Goal: Task Accomplishment & Management: Use online tool/utility

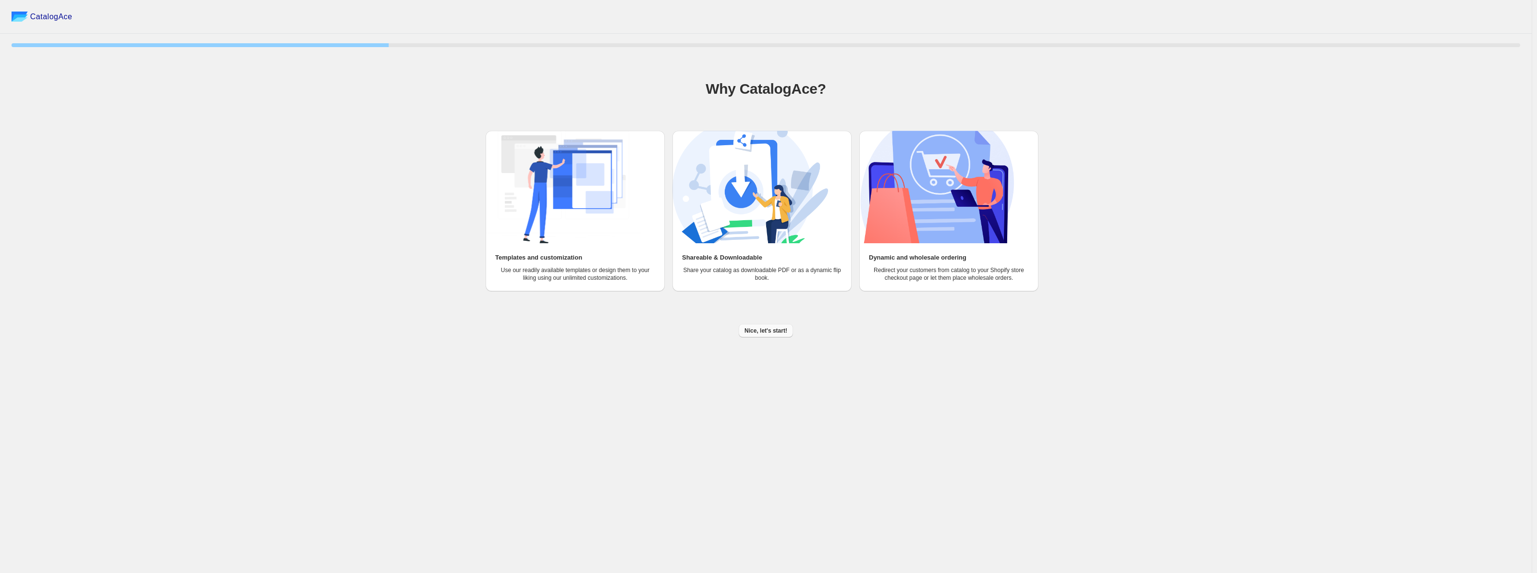
click at [763, 333] on span "Nice, let's start!" at bounding box center [766, 331] width 43 height 8
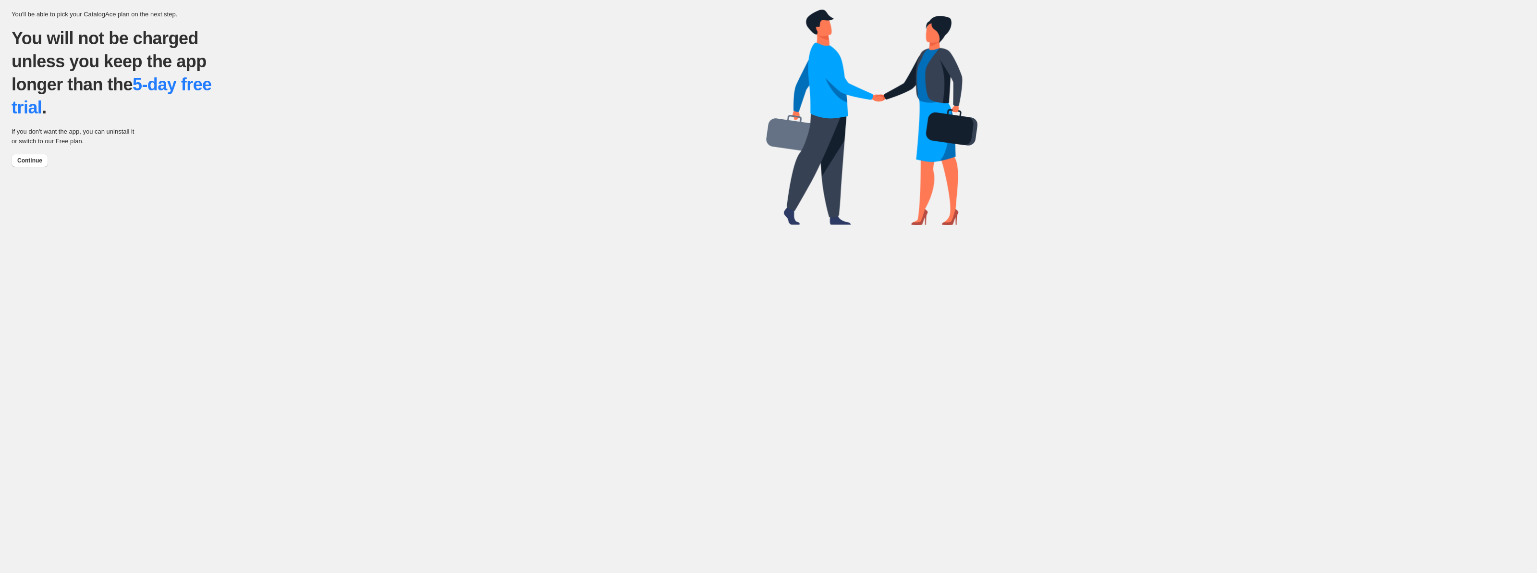
click at [3, 152] on div "You'll be able to pick your CatalogAce plan on the next step. You will not be c…" at bounding box center [766, 116] width 1532 height 232
click at [19, 166] on button "Continue" at bounding box center [30, 160] width 37 height 13
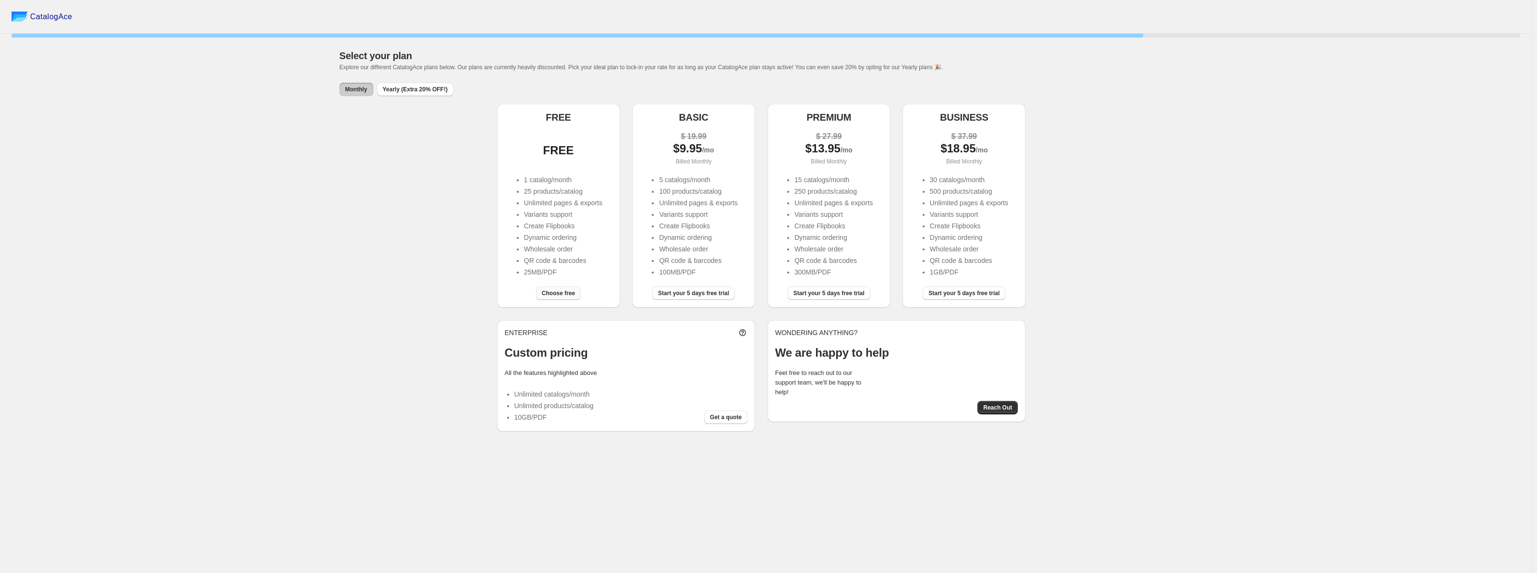
click at [559, 294] on span "Choose free" at bounding box center [558, 293] width 33 height 8
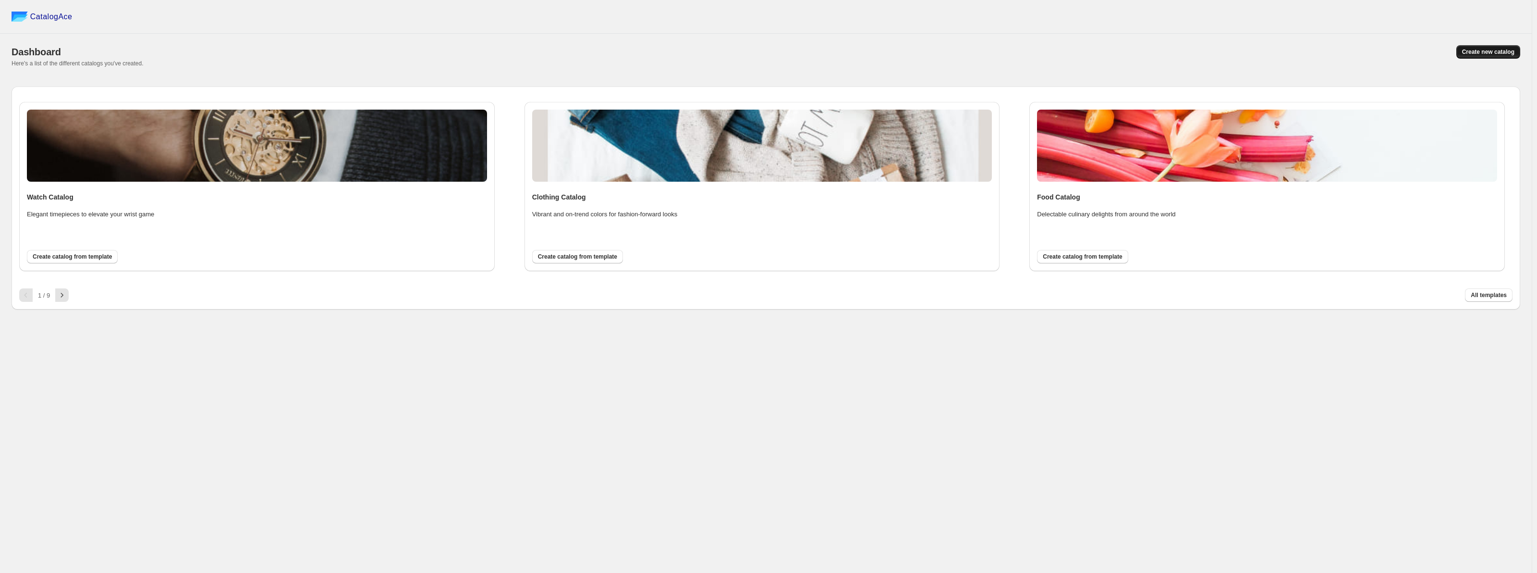
click at [1493, 55] on span "Create new catalog" at bounding box center [1488, 52] width 52 height 8
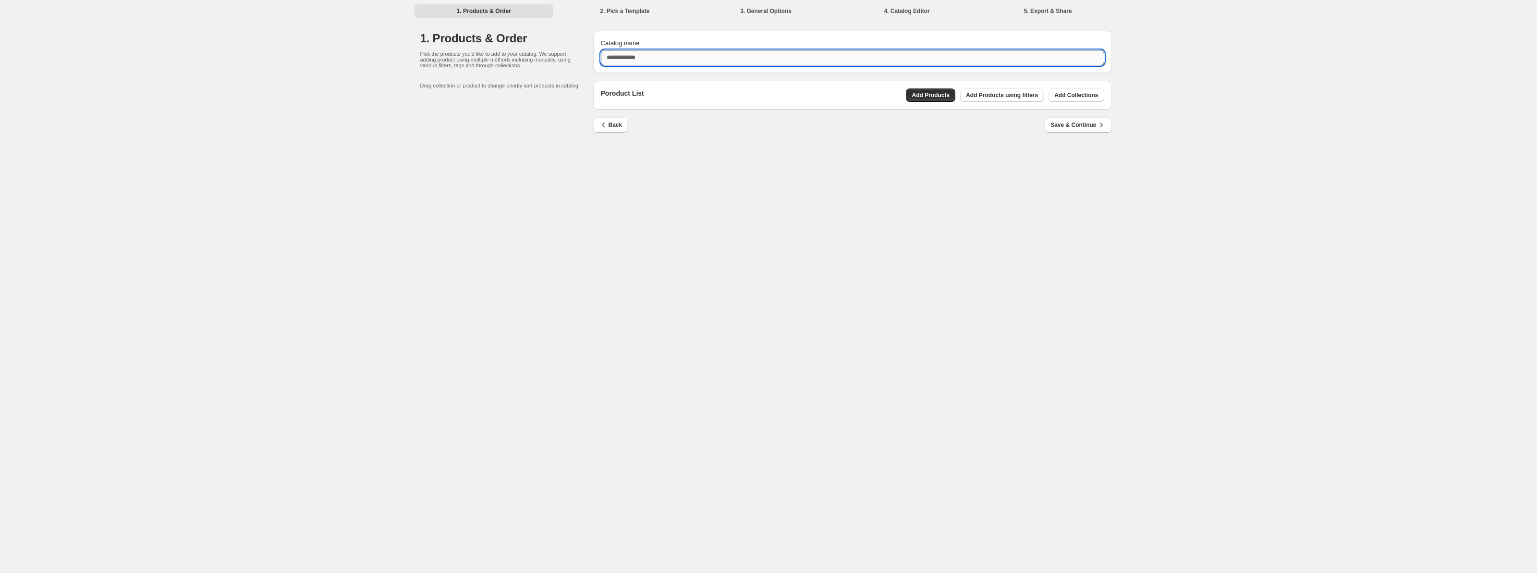
drag, startPoint x: 632, startPoint y: 61, endPoint x: 637, endPoint y: 59, distance: 4.9
click at [632, 61] on input "Catalog name" at bounding box center [852, 57] width 503 height 15
type input "**********"
click at [775, 139] on div "Back Save & Continue" at bounding box center [852, 131] width 519 height 28
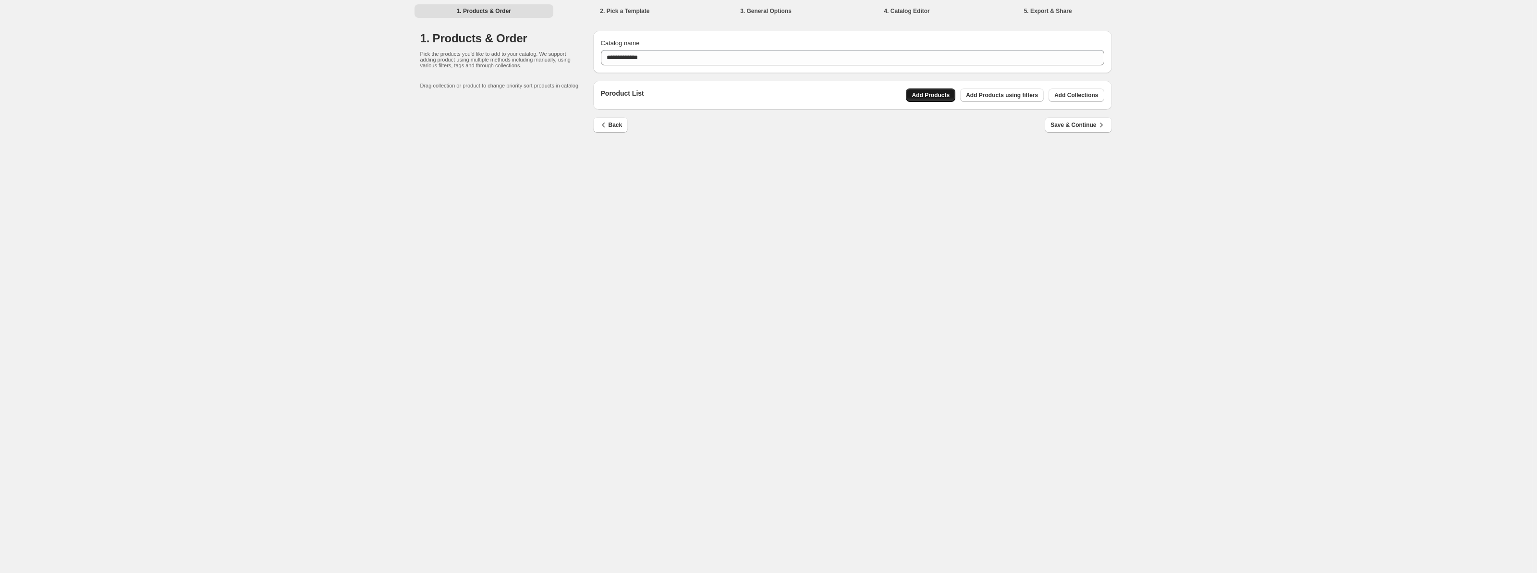
click at [940, 98] on span "Add Products" at bounding box center [931, 95] width 38 height 8
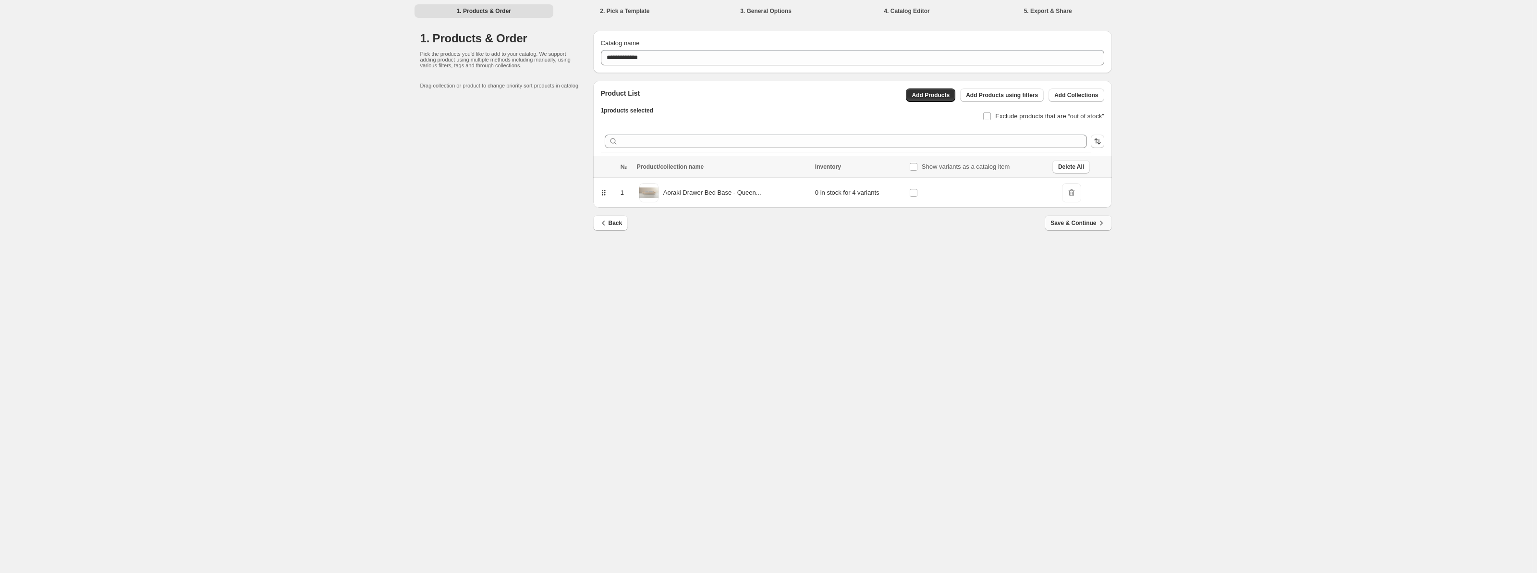
click at [1072, 225] on span "Save & Continue" at bounding box center [1078, 223] width 55 height 10
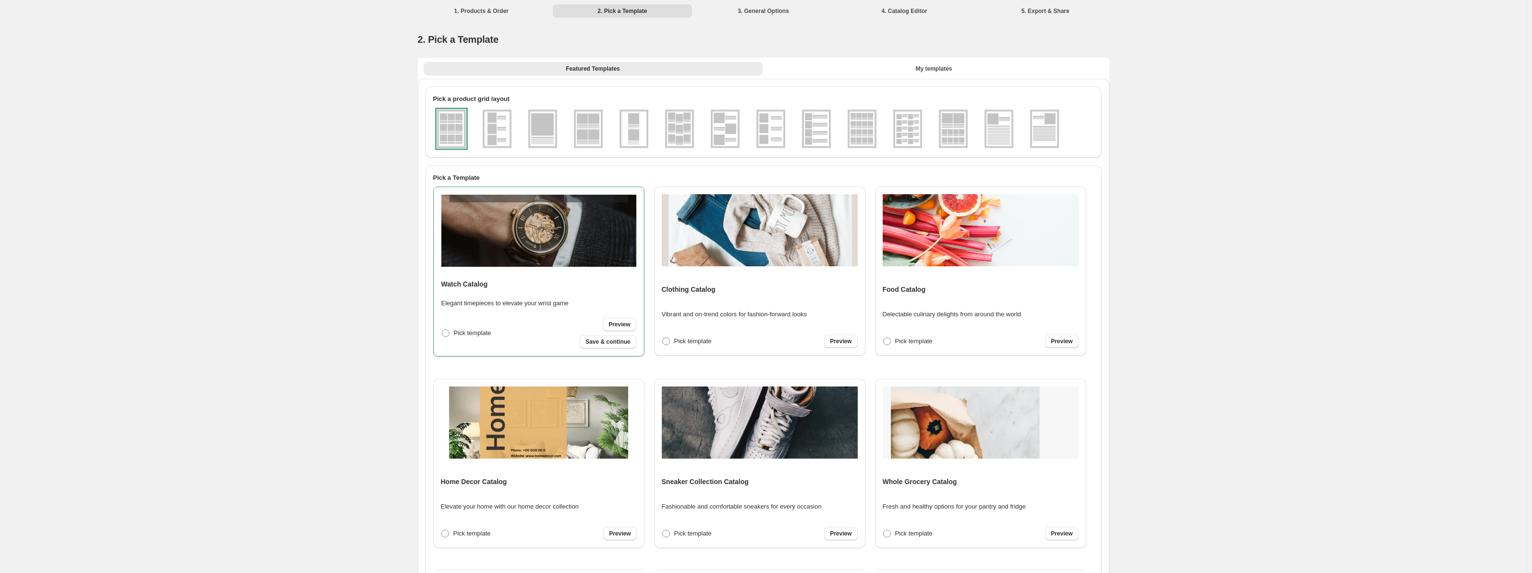
click at [539, 132] on img at bounding box center [542, 128] width 25 height 35
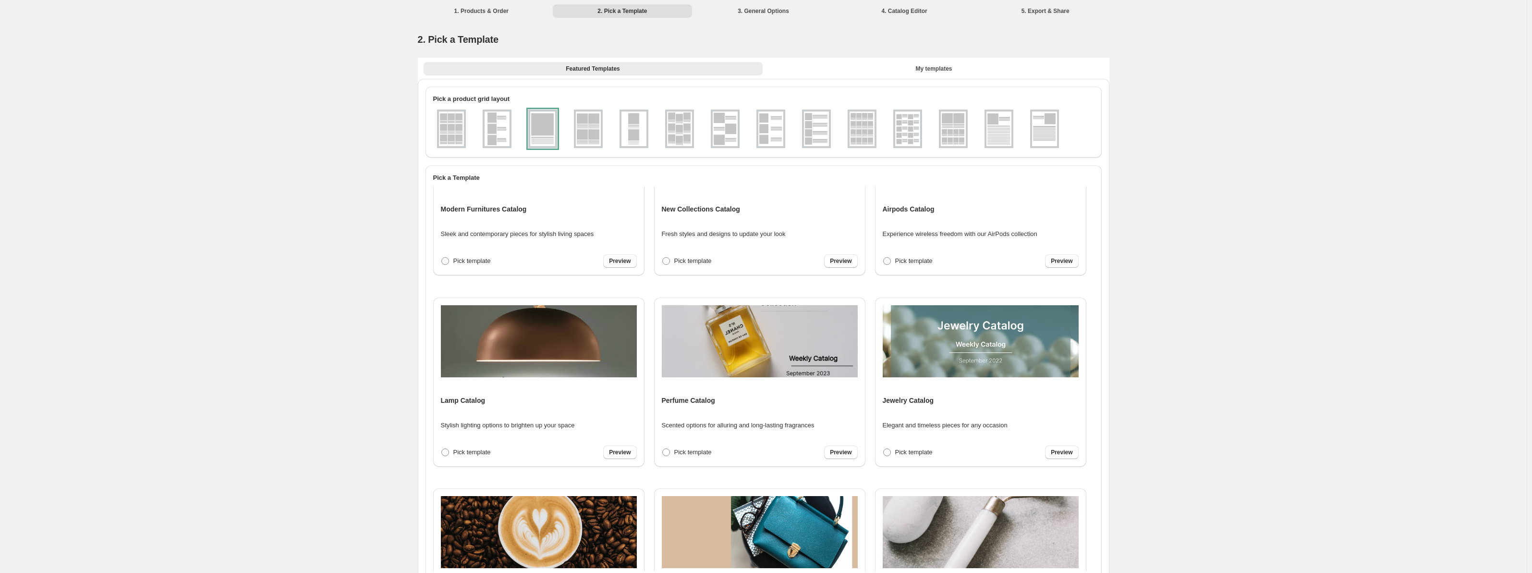
scroll to position [416, 0]
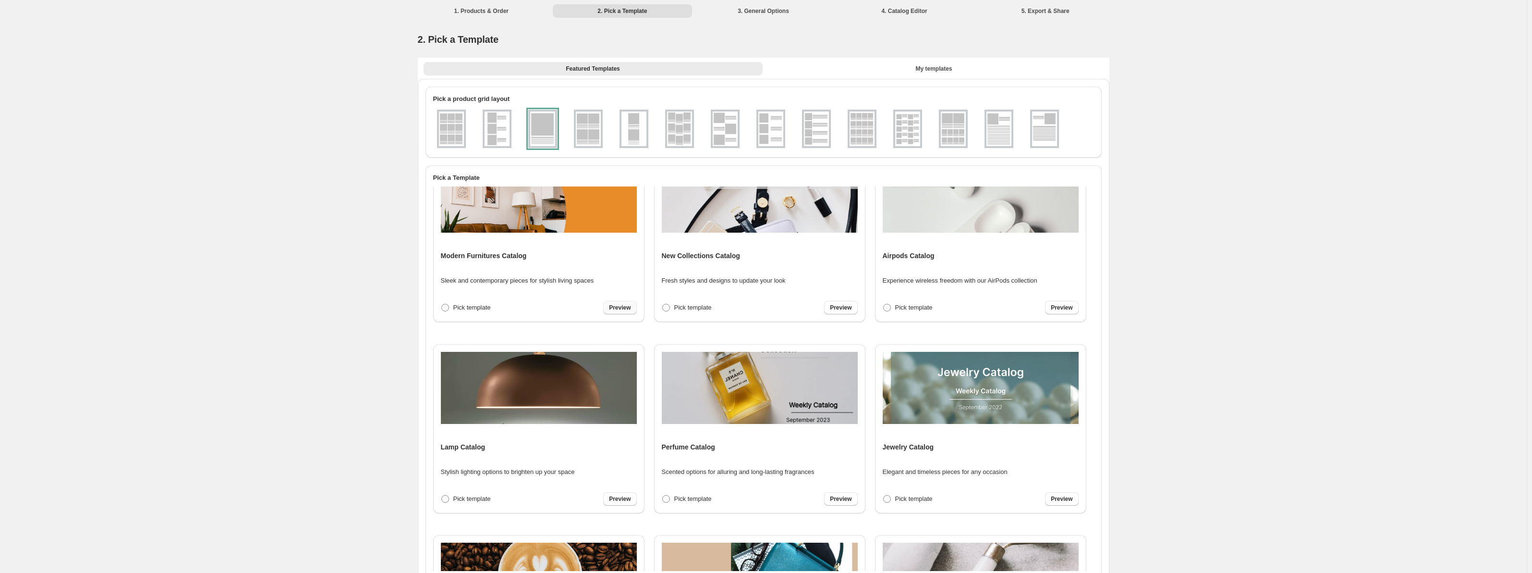
click at [626, 309] on span "Preview" at bounding box center [620, 308] width 22 height 8
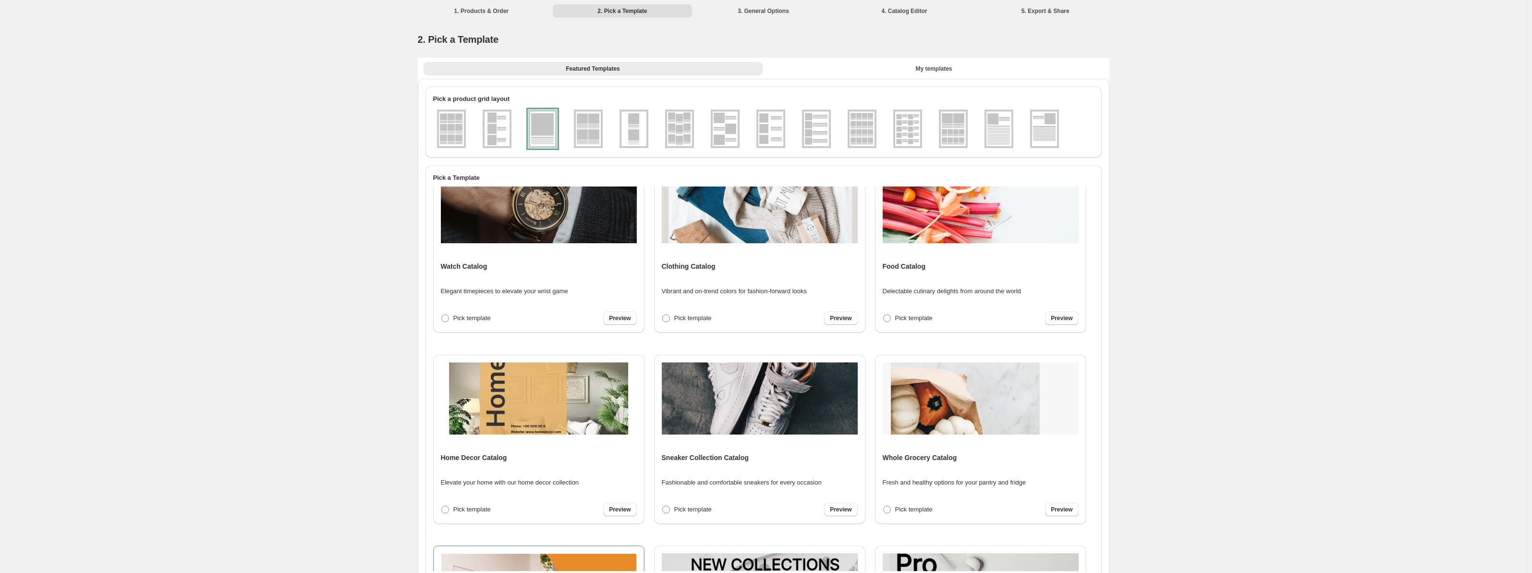
scroll to position [0, 0]
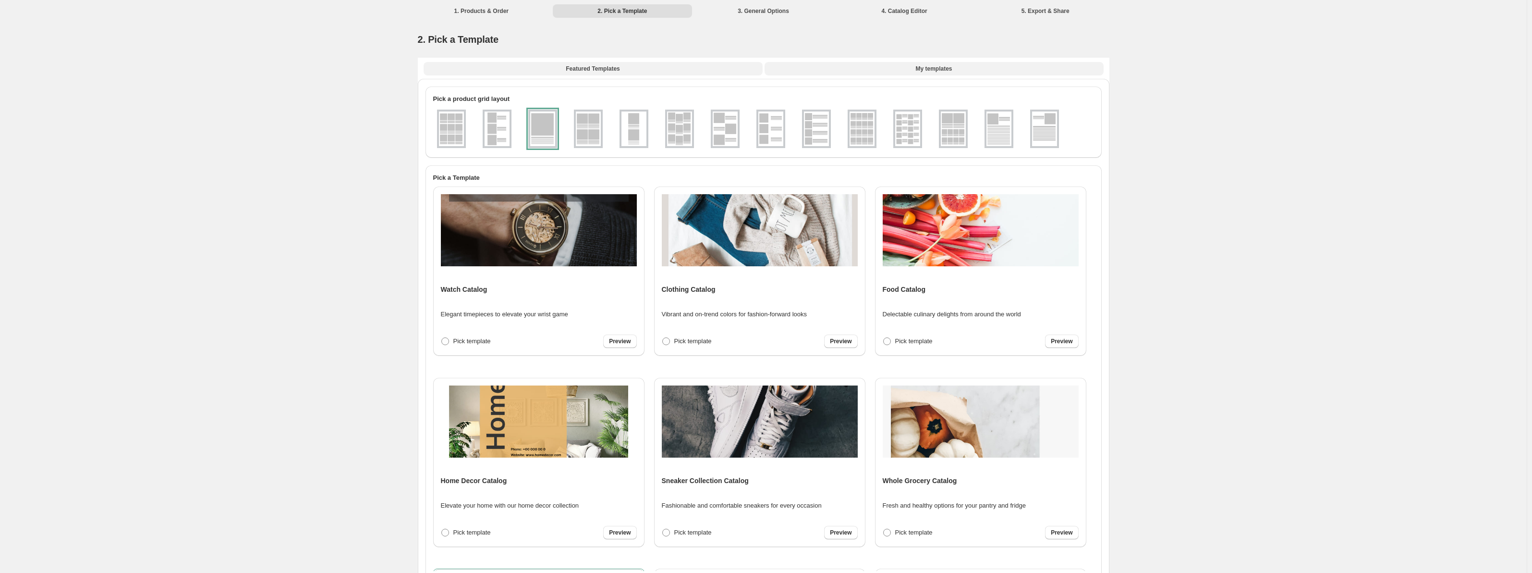
click at [916, 72] on button "My templates" at bounding box center [934, 68] width 339 height 13
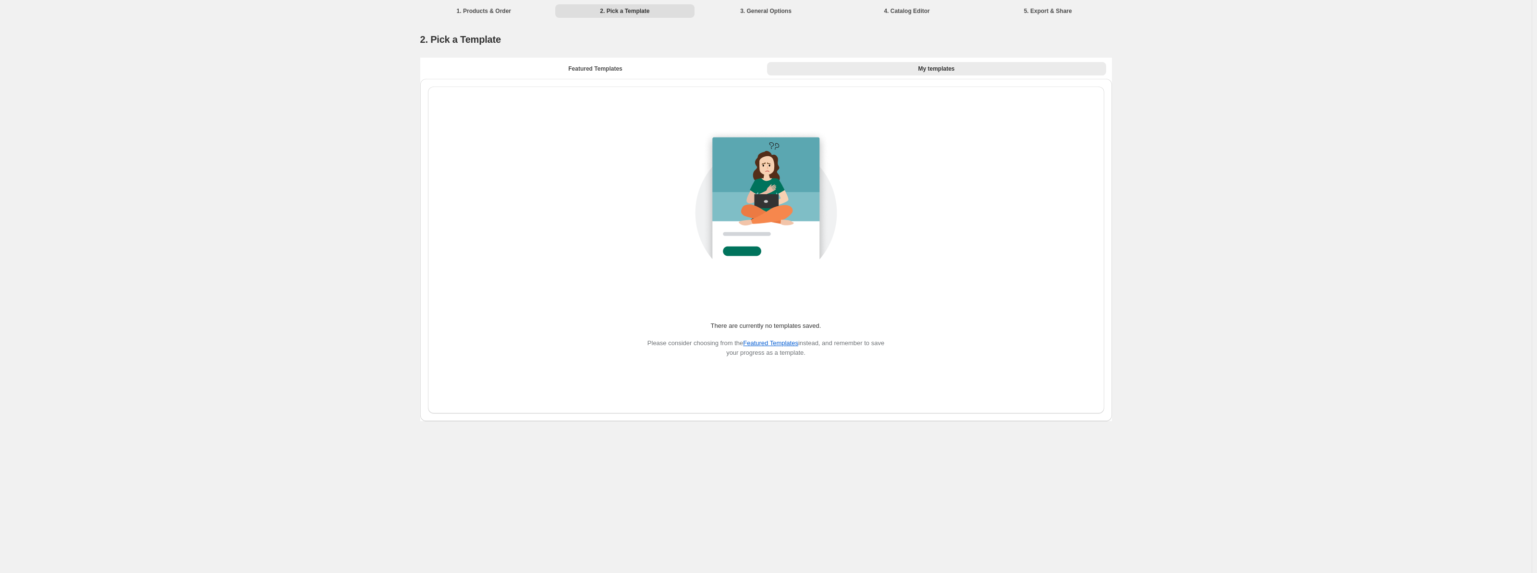
click at [682, 79] on div "There are currently no templates saved. Please consider choosing from the Featu…" at bounding box center [766, 250] width 692 height 342
click at [694, 65] on button "Featured Templates" at bounding box center [595, 68] width 339 height 13
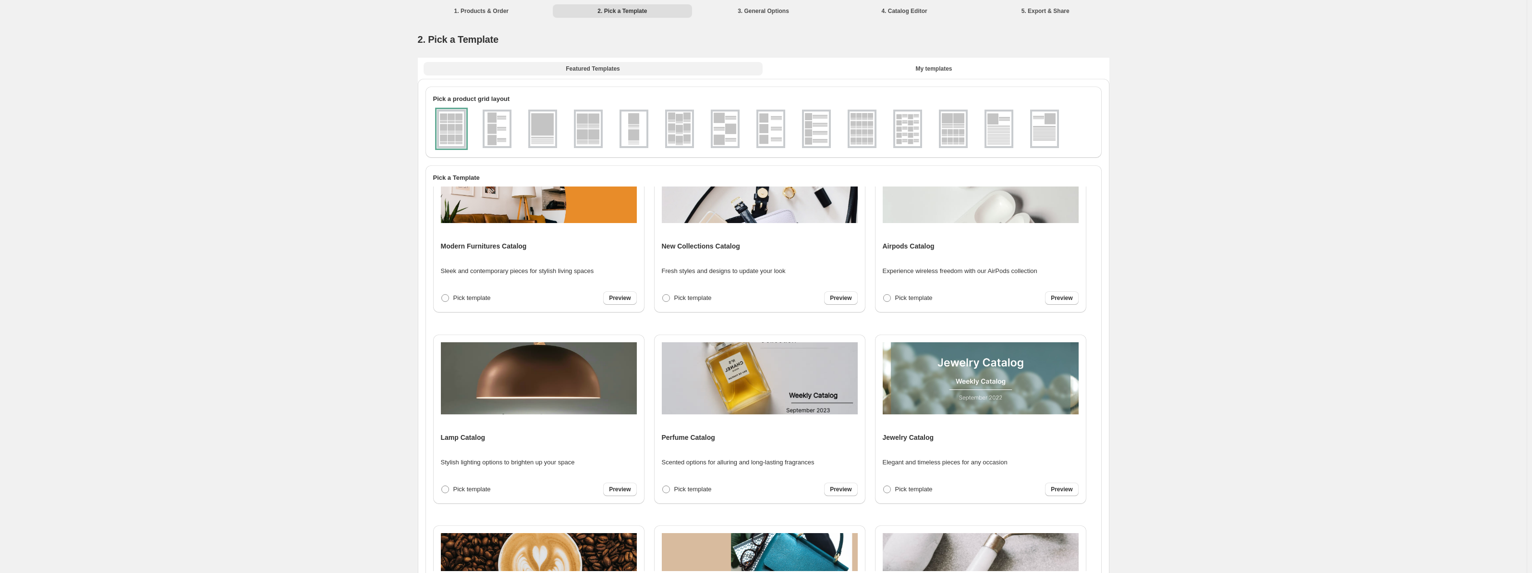
scroll to position [294, 0]
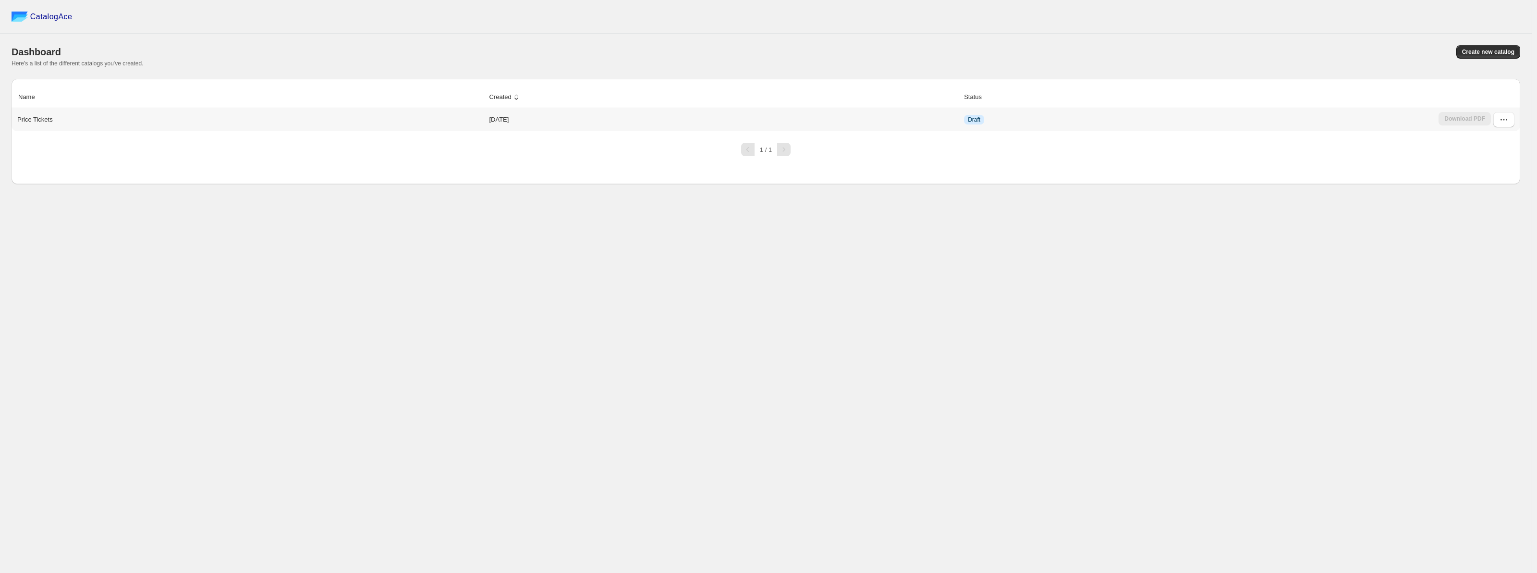
click at [172, 124] on div "Price Tickets" at bounding box center [248, 117] width 470 height 13
click at [1506, 119] on icon "button" at bounding box center [1504, 120] width 10 height 10
click at [1495, 202] on span "Edit" at bounding box center [1503, 207] width 49 height 10
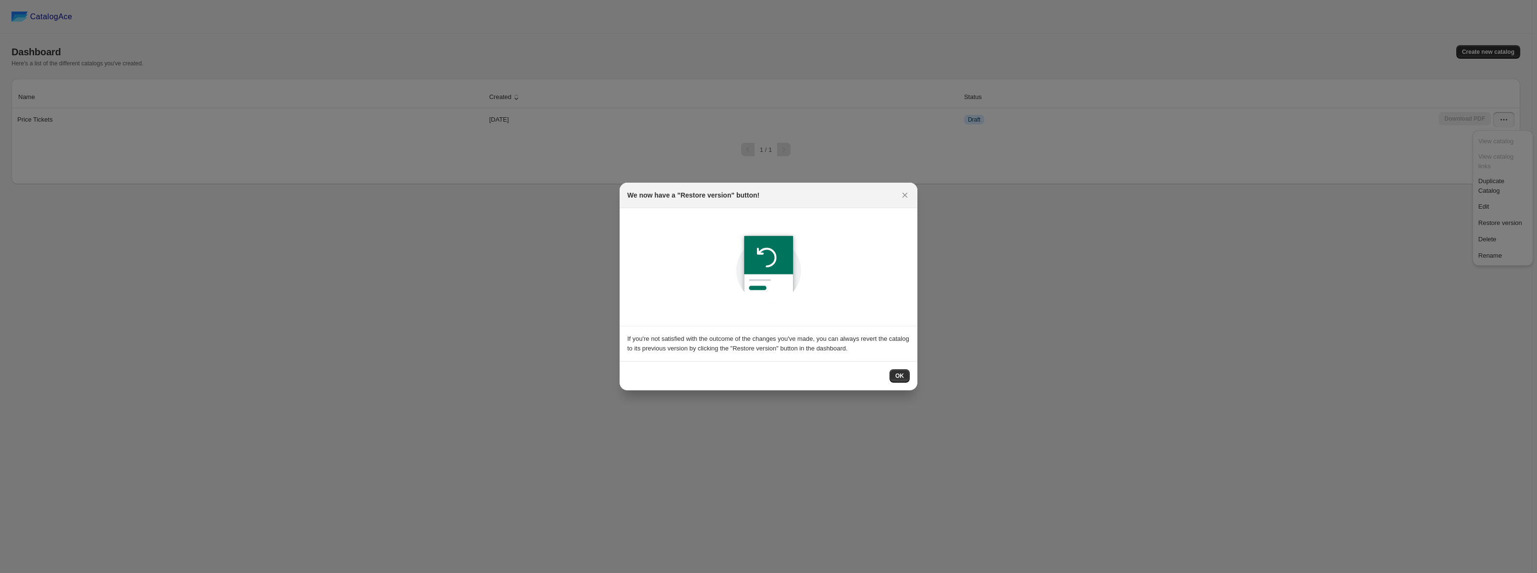
click at [898, 384] on div "OK" at bounding box center [769, 375] width 298 height 29
drag, startPoint x: 900, startPoint y: 378, endPoint x: 906, endPoint y: 375, distance: 6.9
click at [901, 378] on span "OK" at bounding box center [899, 376] width 9 height 8
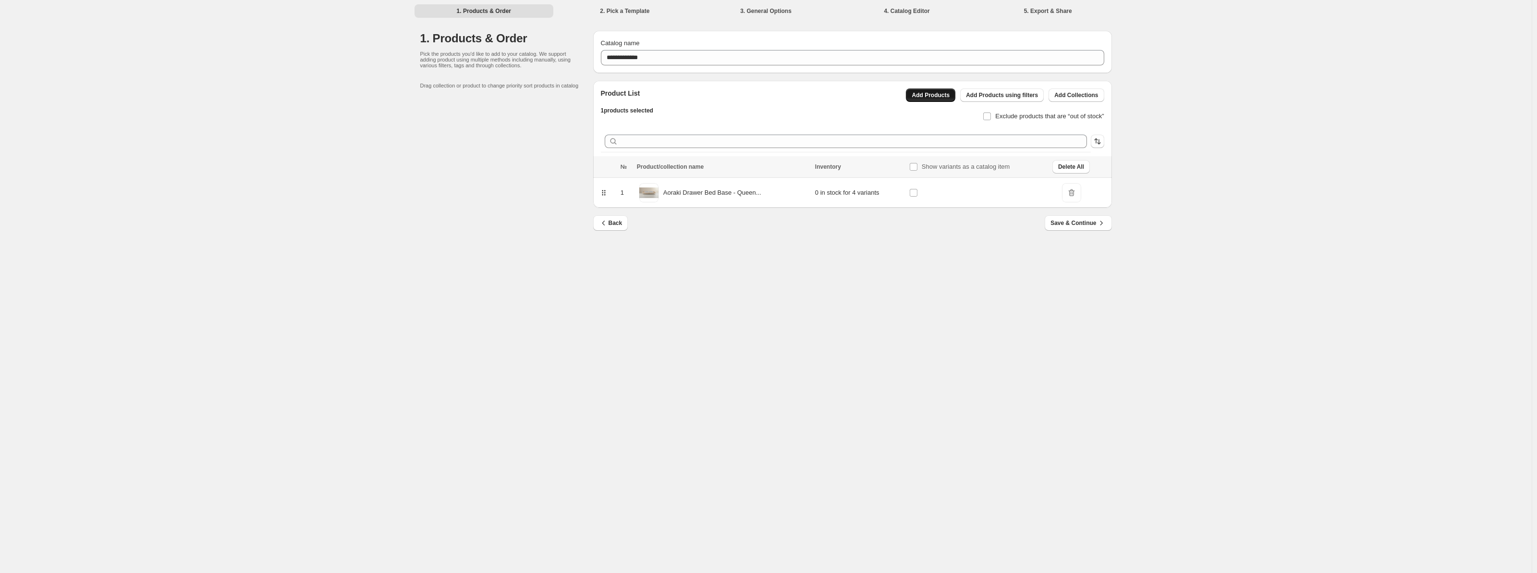
click at [935, 96] on span "Add Products" at bounding box center [931, 95] width 38 height 8
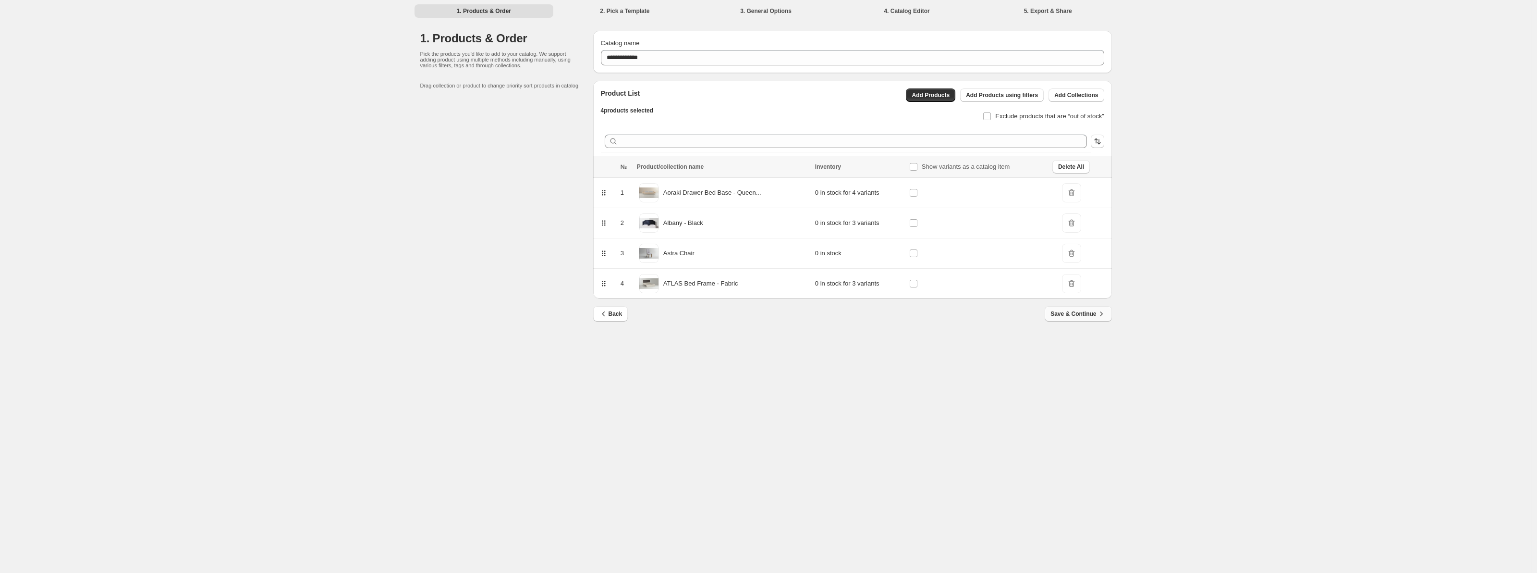
click at [1081, 315] on span "Save & Continue" at bounding box center [1078, 314] width 55 height 10
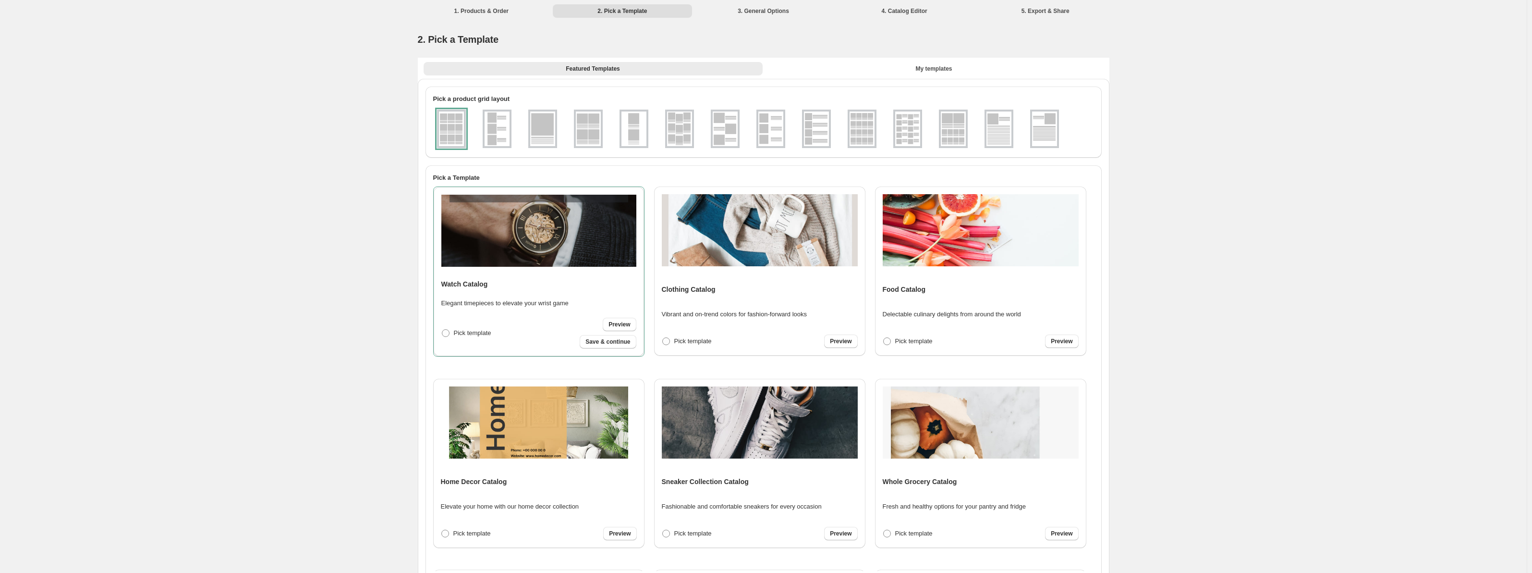
click at [549, 123] on img at bounding box center [542, 128] width 25 height 35
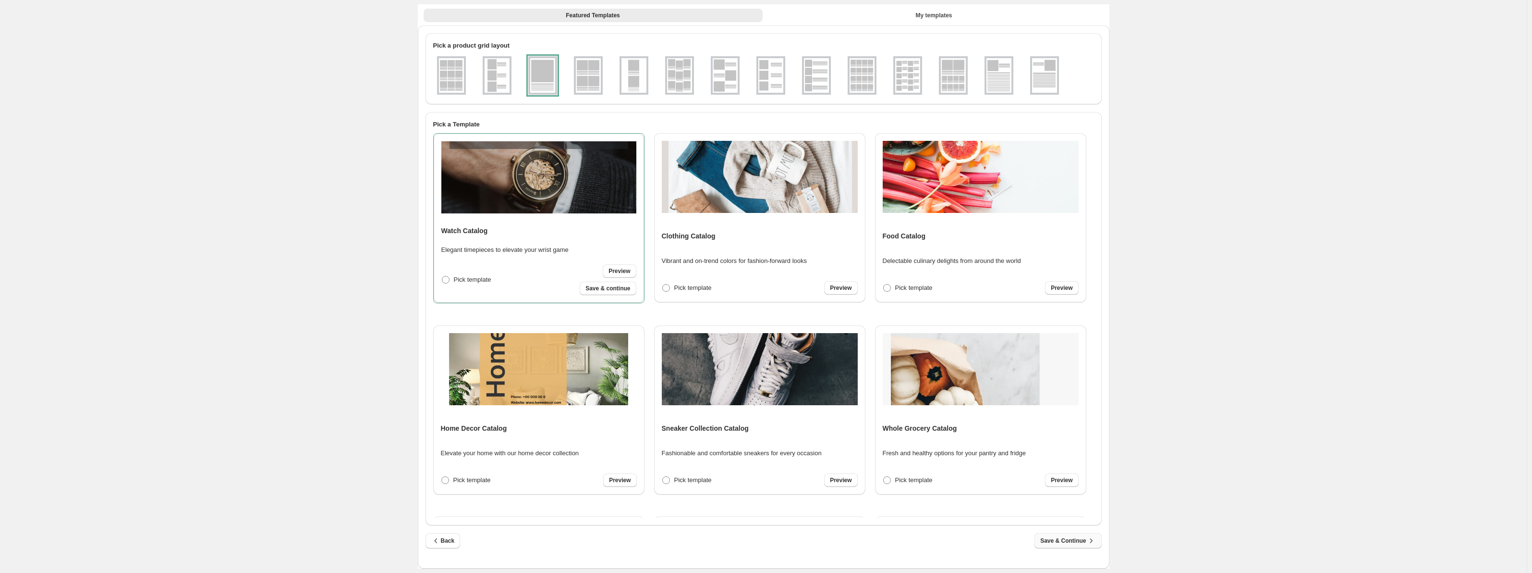
scroll to position [59, 0]
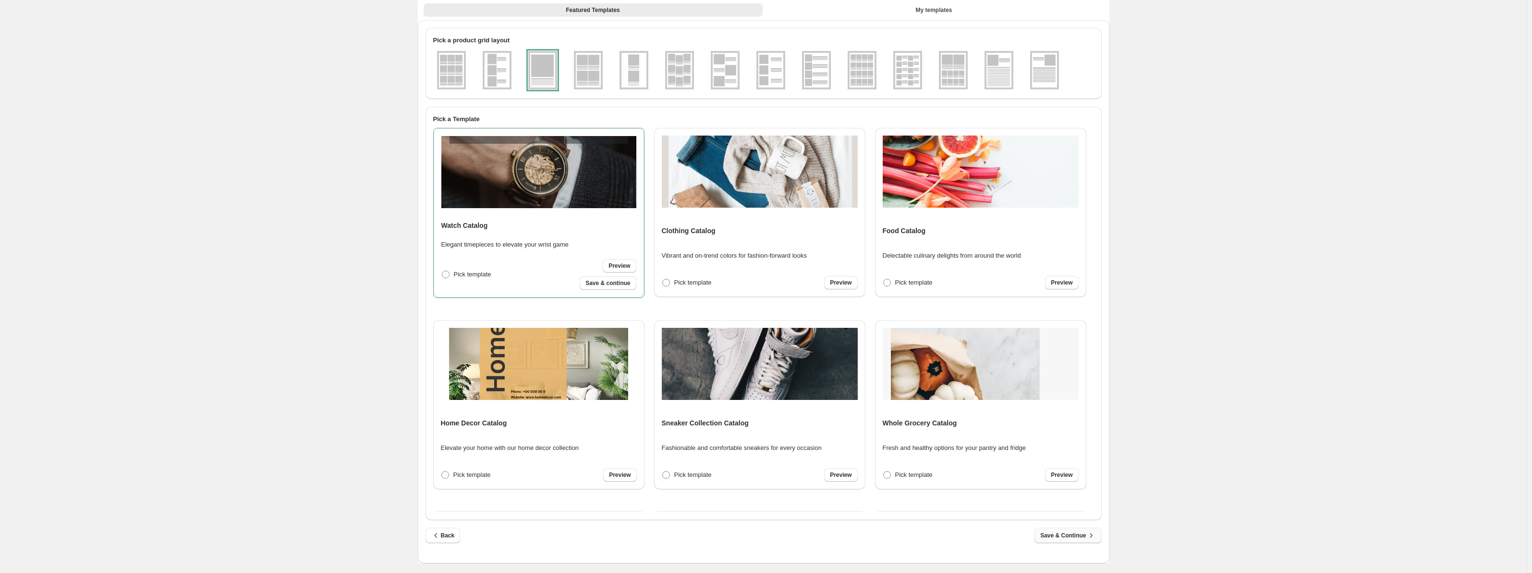
click at [1073, 536] on span "Save & Continue" at bounding box center [1068, 535] width 55 height 10
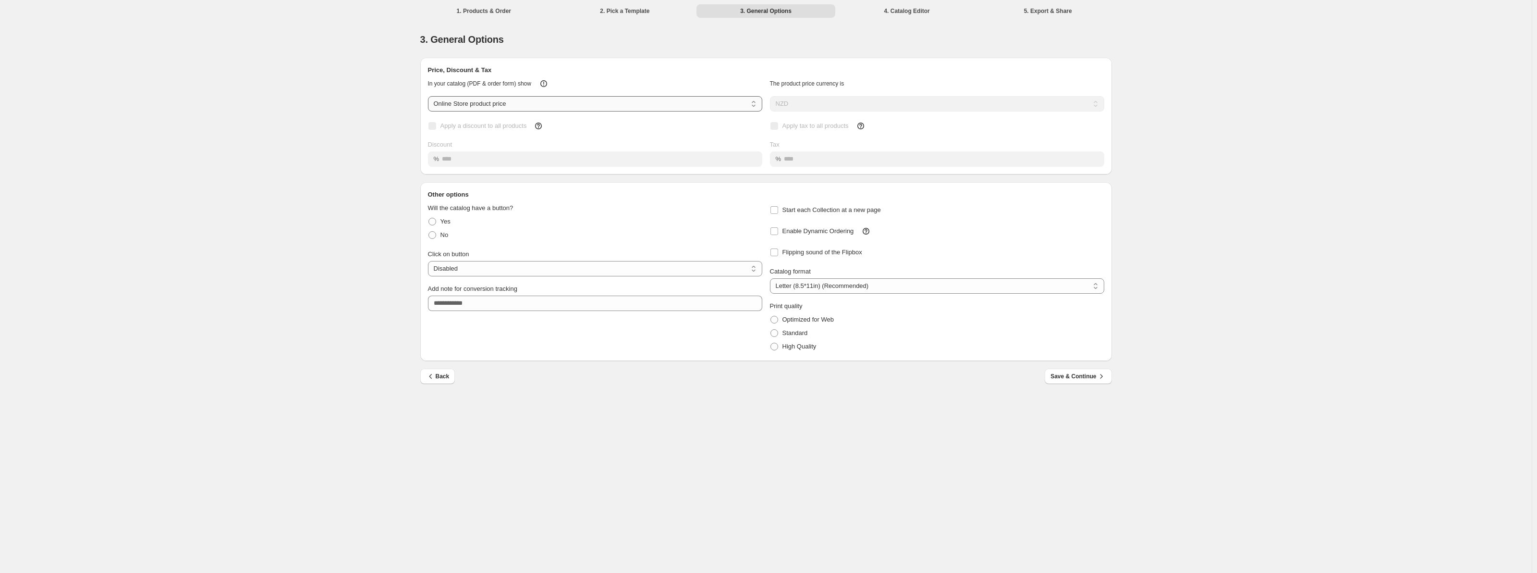
click at [498, 102] on select "**********" at bounding box center [595, 103] width 334 height 15
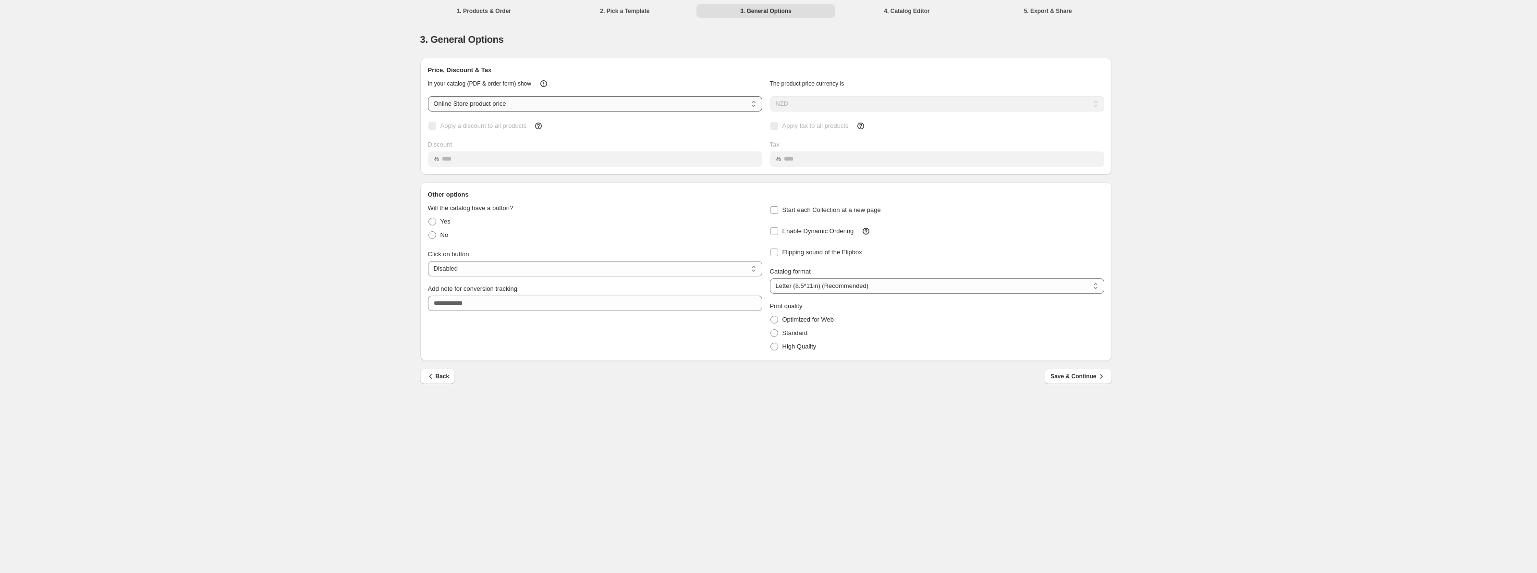
click at [498, 102] on select "**********" at bounding box center [595, 103] width 334 height 15
click at [822, 289] on select "**********" at bounding box center [937, 285] width 334 height 15
select select "**"
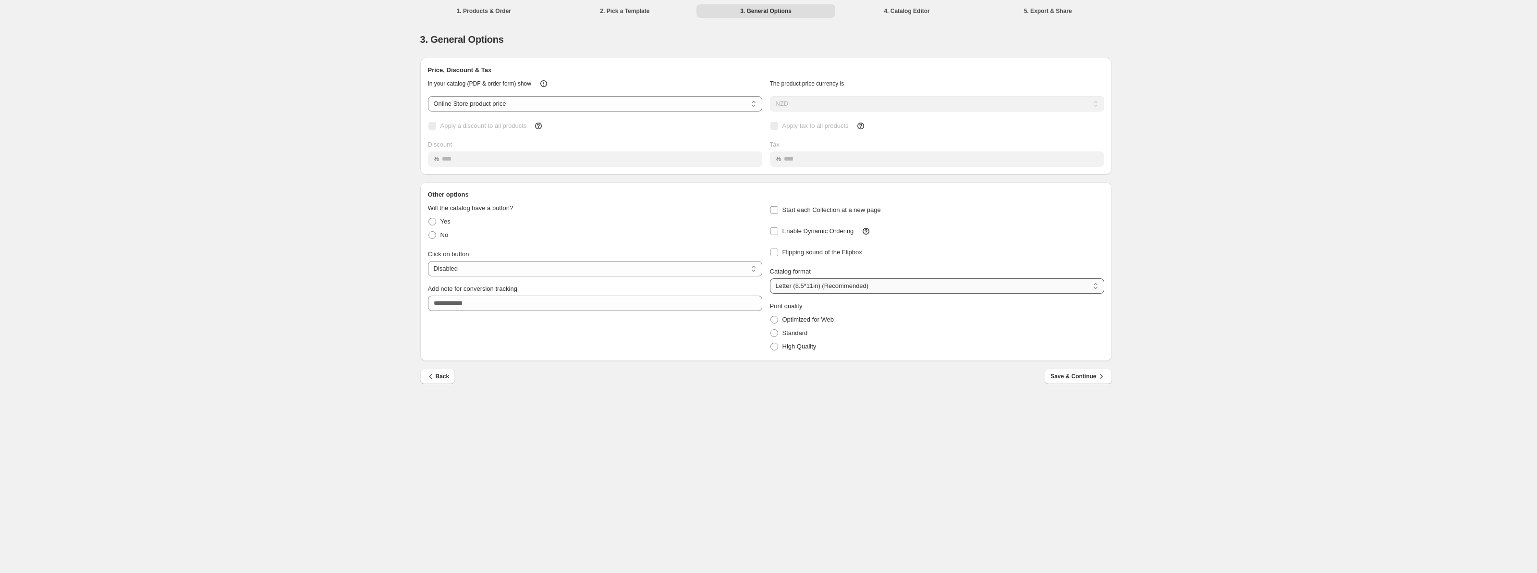
click at [770, 278] on select "**********" at bounding box center [937, 285] width 334 height 15
click at [817, 346] on div "High Quality" at bounding box center [937, 346] width 334 height 13
click at [815, 347] on span "High Quality" at bounding box center [800, 346] width 34 height 7
click at [1067, 376] on span "Save & Continue" at bounding box center [1078, 376] width 55 height 10
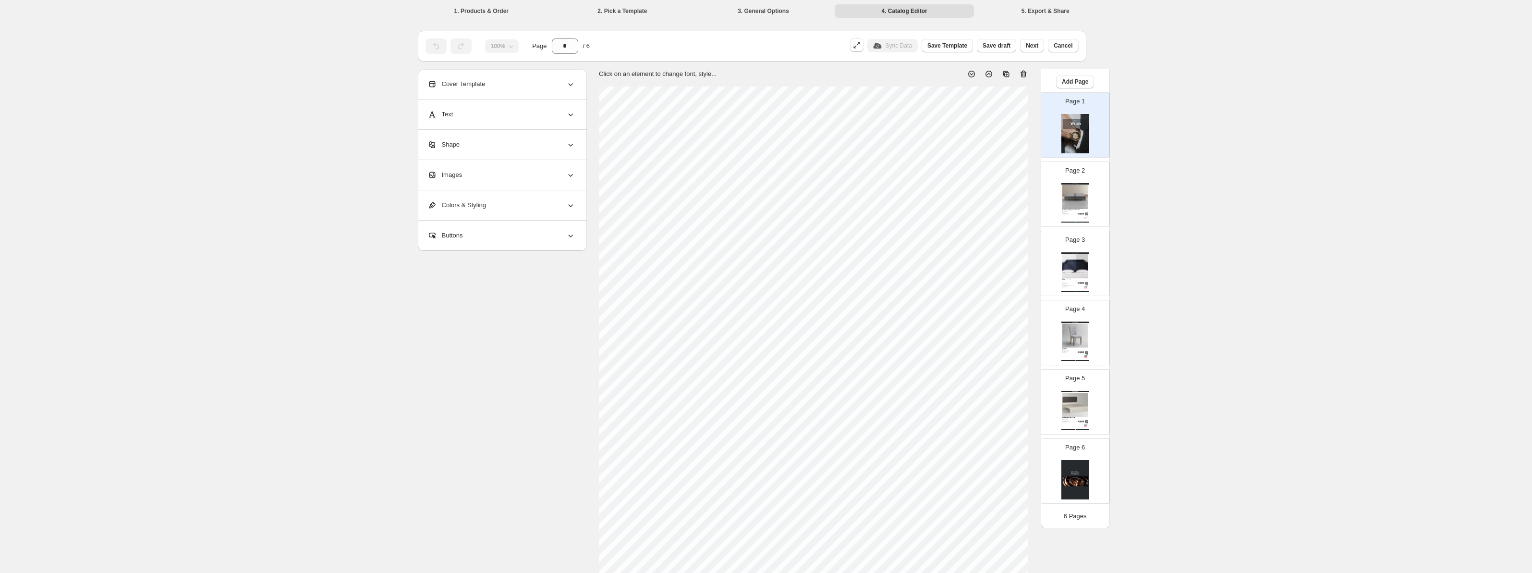
scroll to position [20, 0]
click at [1078, 217] on div "$ 1243.14" at bounding box center [1081, 217] width 12 height 1
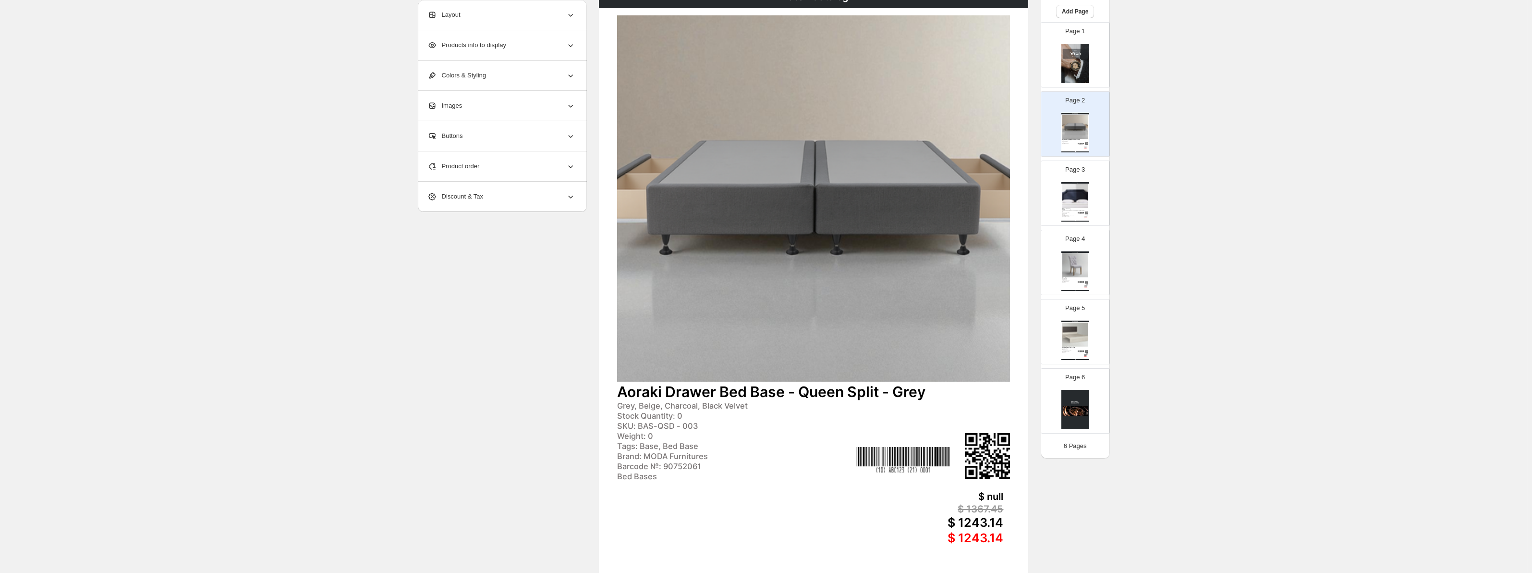
scroll to position [160, 0]
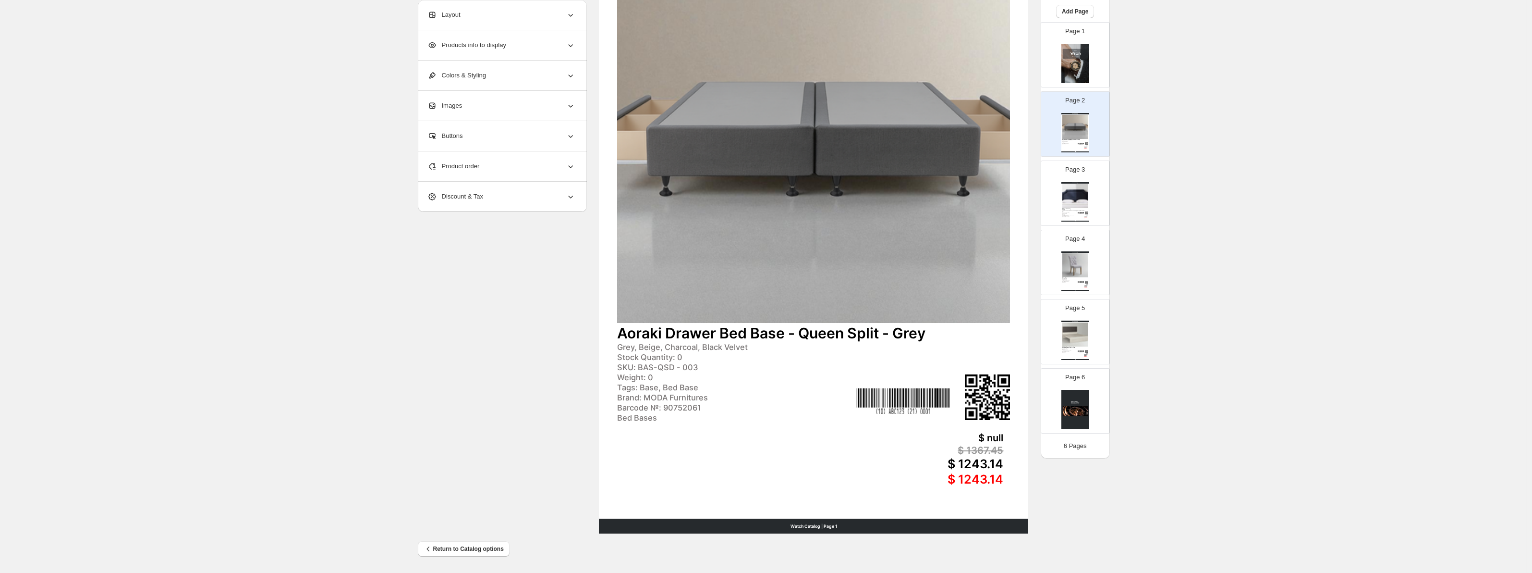
click at [1078, 199] on img at bounding box center [1075, 196] width 25 height 24
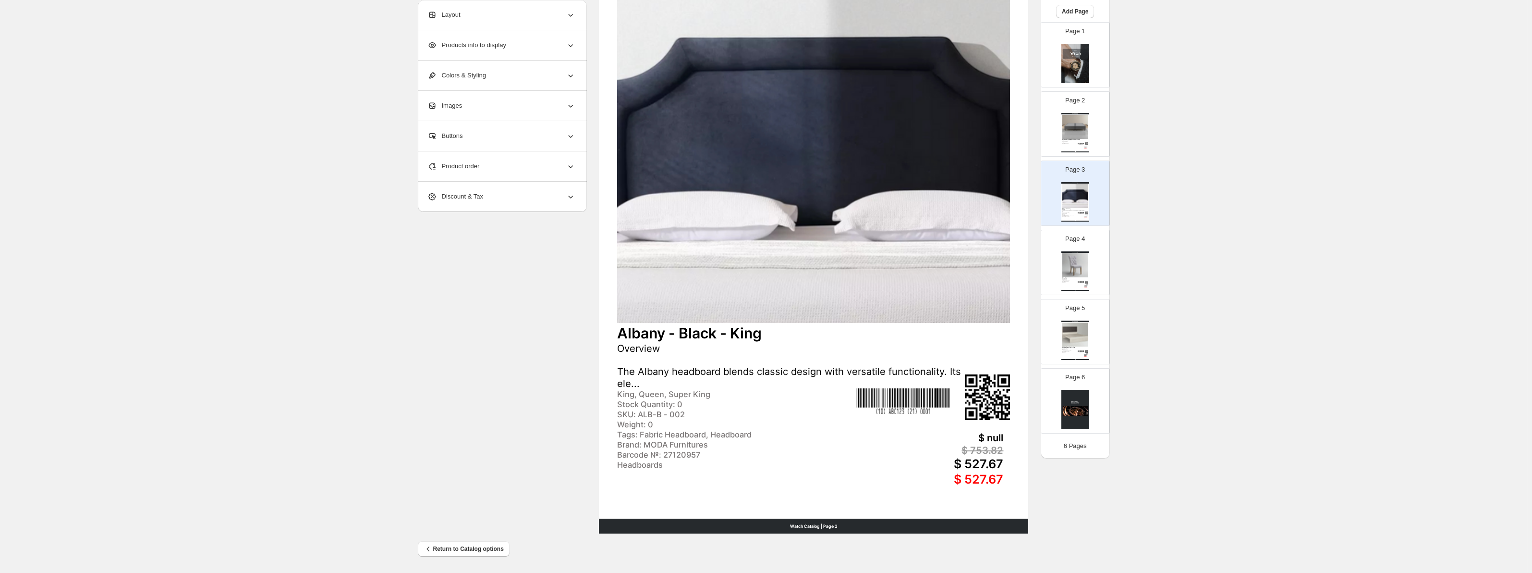
click at [1079, 267] on img at bounding box center [1075, 265] width 25 height 24
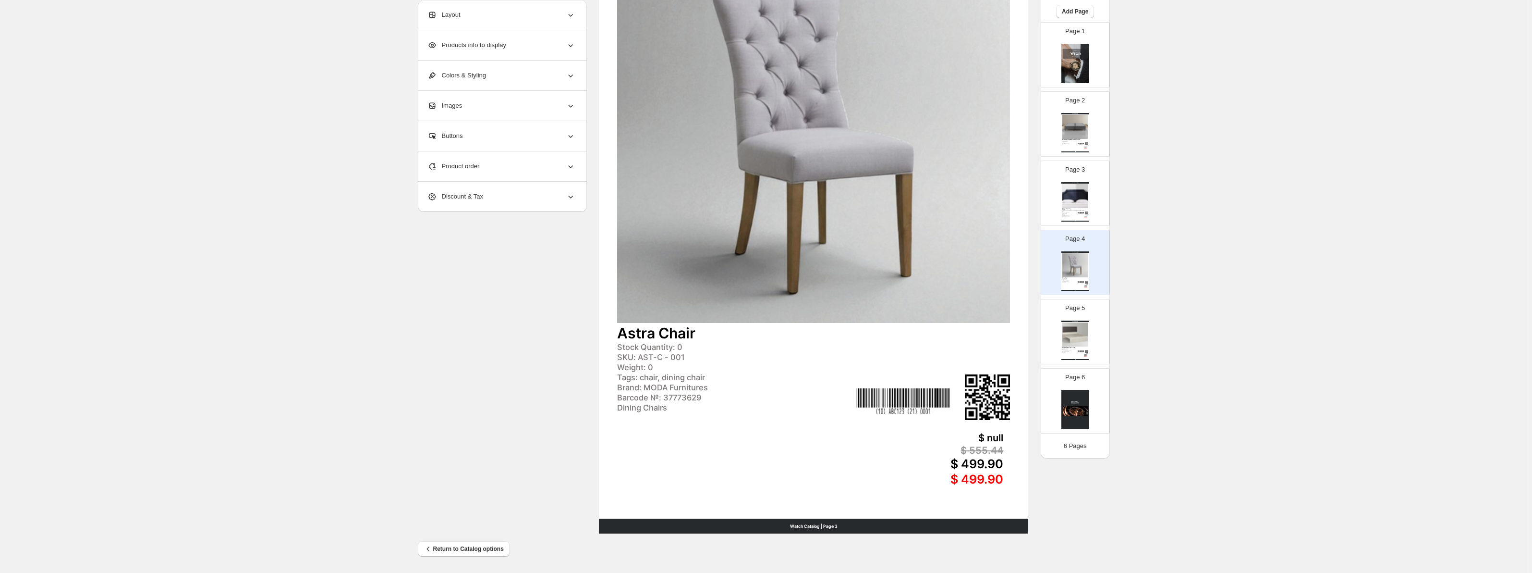
click at [1083, 349] on div "ATLAS Bed Frame - Fabric - King King, Queen, King Single Stock Quantity: 0 SKU:…" at bounding box center [1075, 349] width 25 height 6
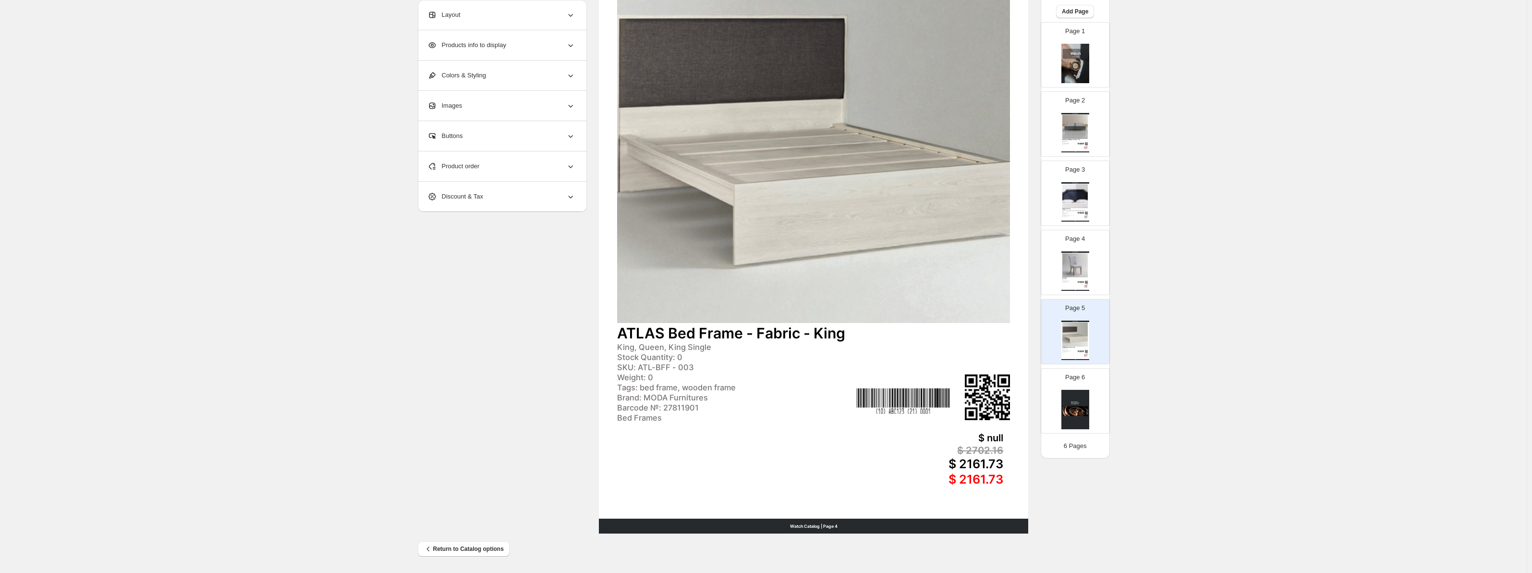
click at [1076, 400] on img at bounding box center [1076, 409] width 28 height 39
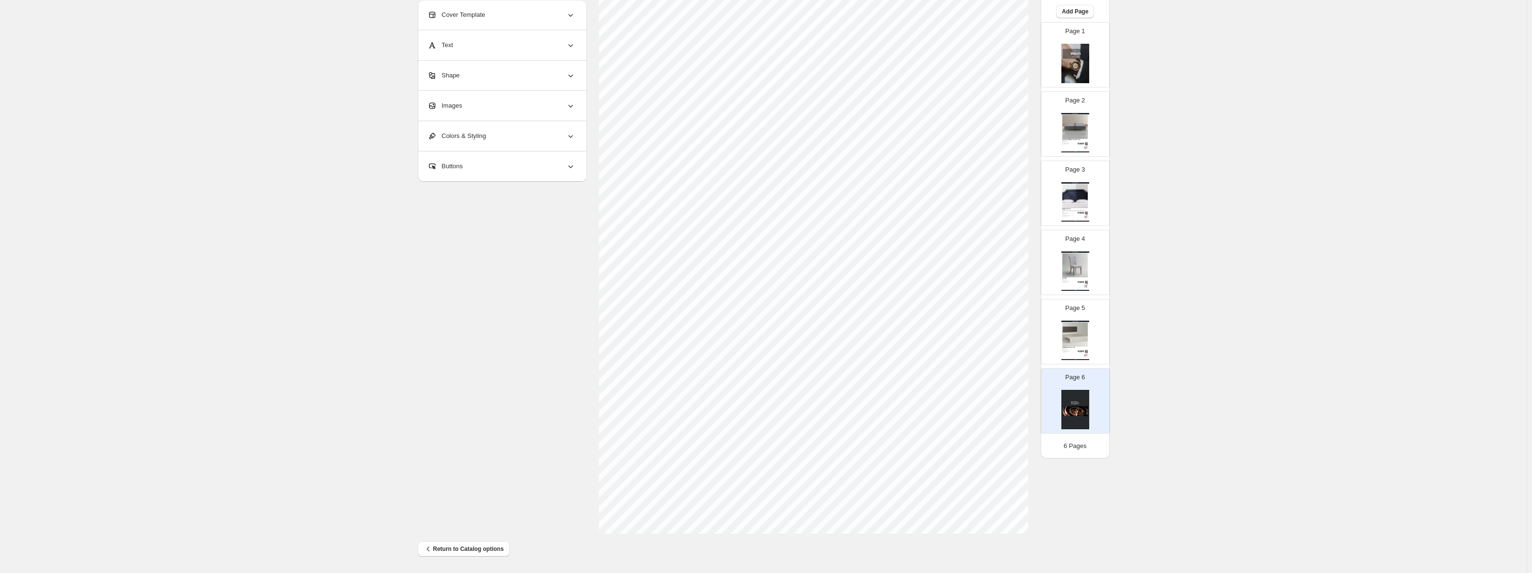
click at [1073, 342] on img at bounding box center [1075, 334] width 25 height 24
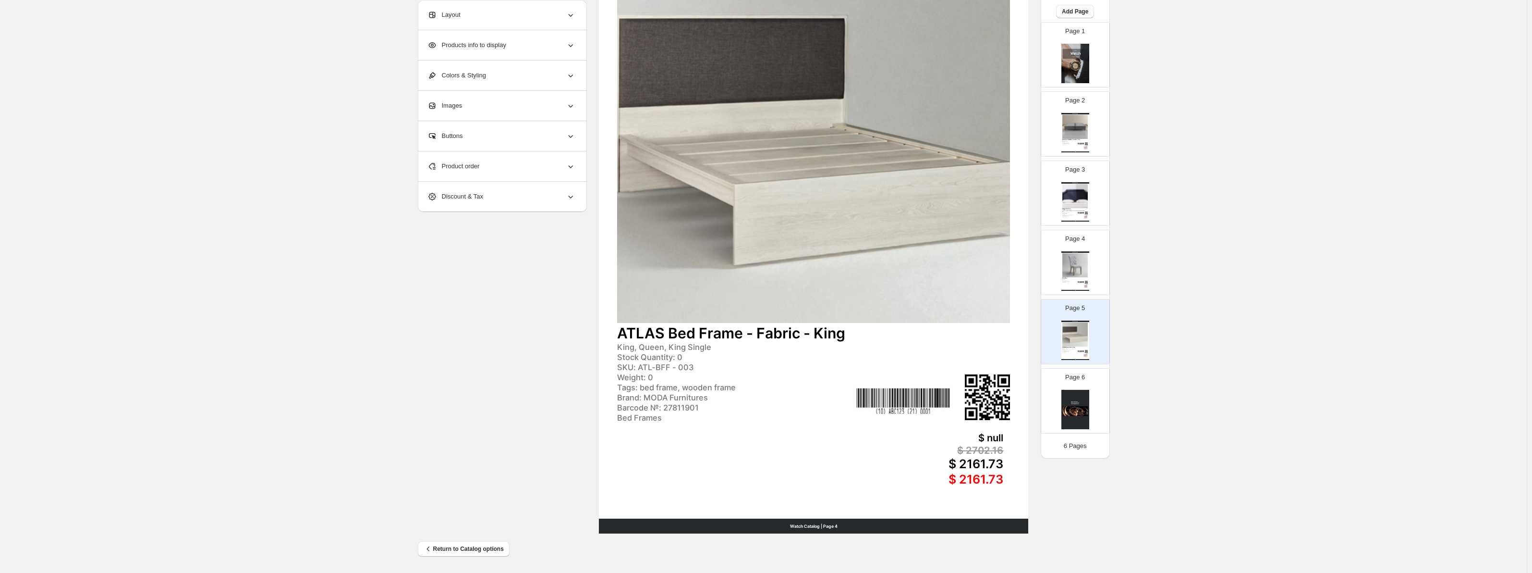
click at [1071, 291] on div "Page 4 Watch Catalog Astra Chair Stock Quantity: 0 SKU: AST-C - 001 Weight: 0 T…" at bounding box center [1075, 262] width 68 height 64
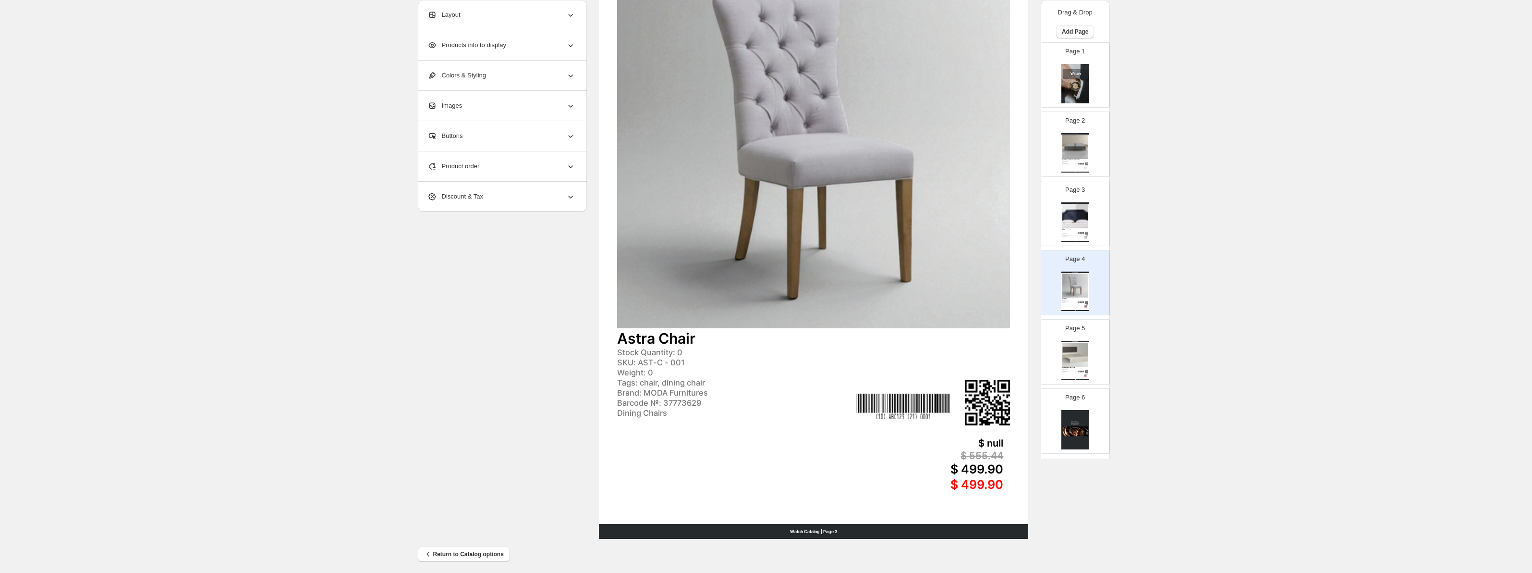
scroll to position [0, 0]
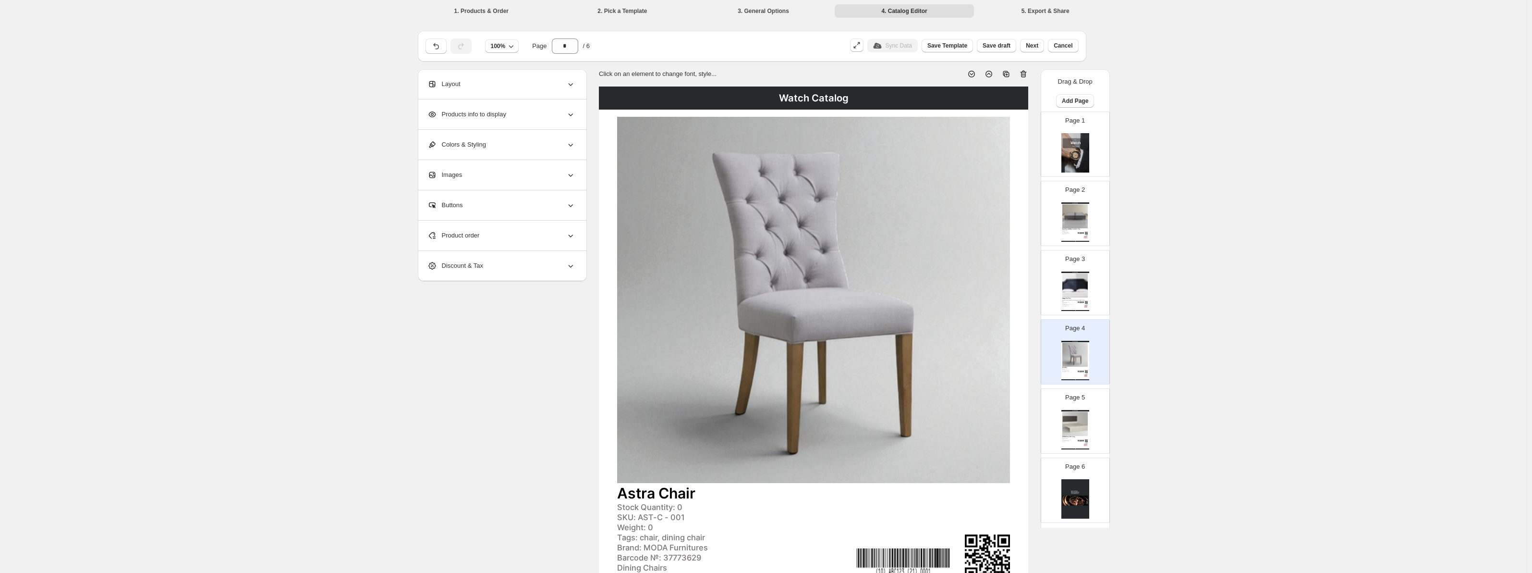
click at [1070, 325] on p "Page 4" at bounding box center [1075, 328] width 20 height 10
click at [1073, 310] on div "Watch Catalog | Page undefined" at bounding box center [1076, 310] width 28 height 1
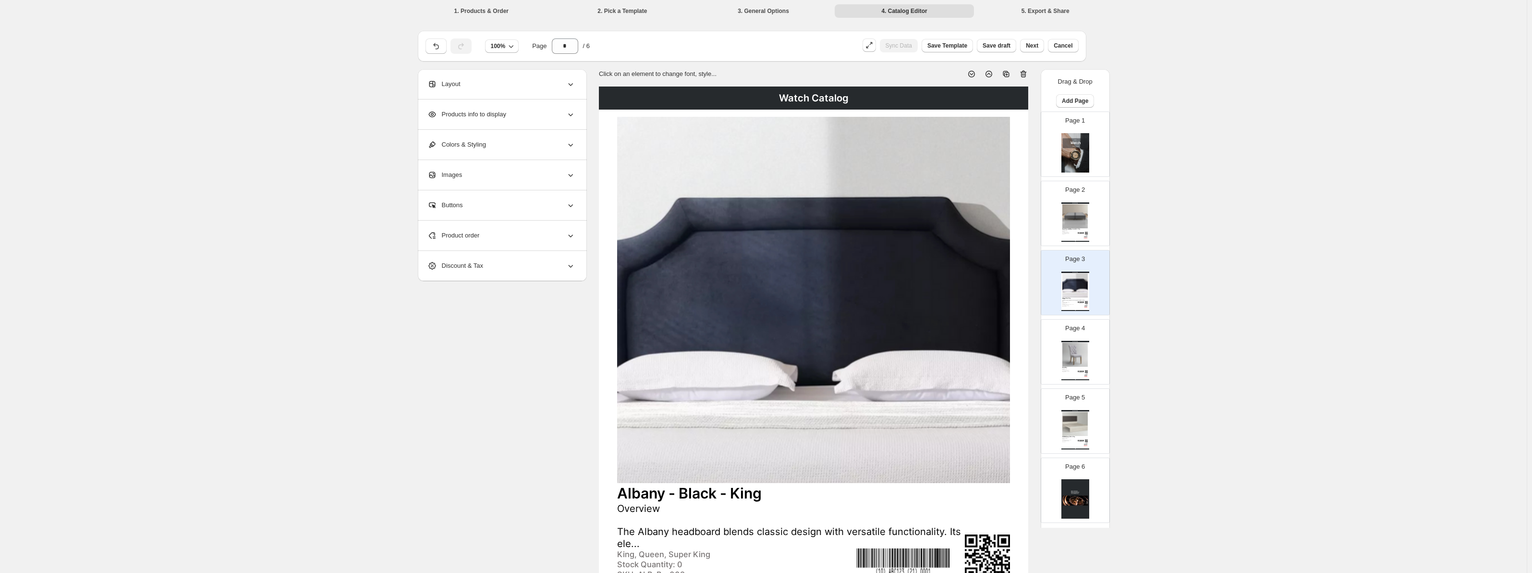
click at [1070, 226] on img at bounding box center [1075, 216] width 25 height 24
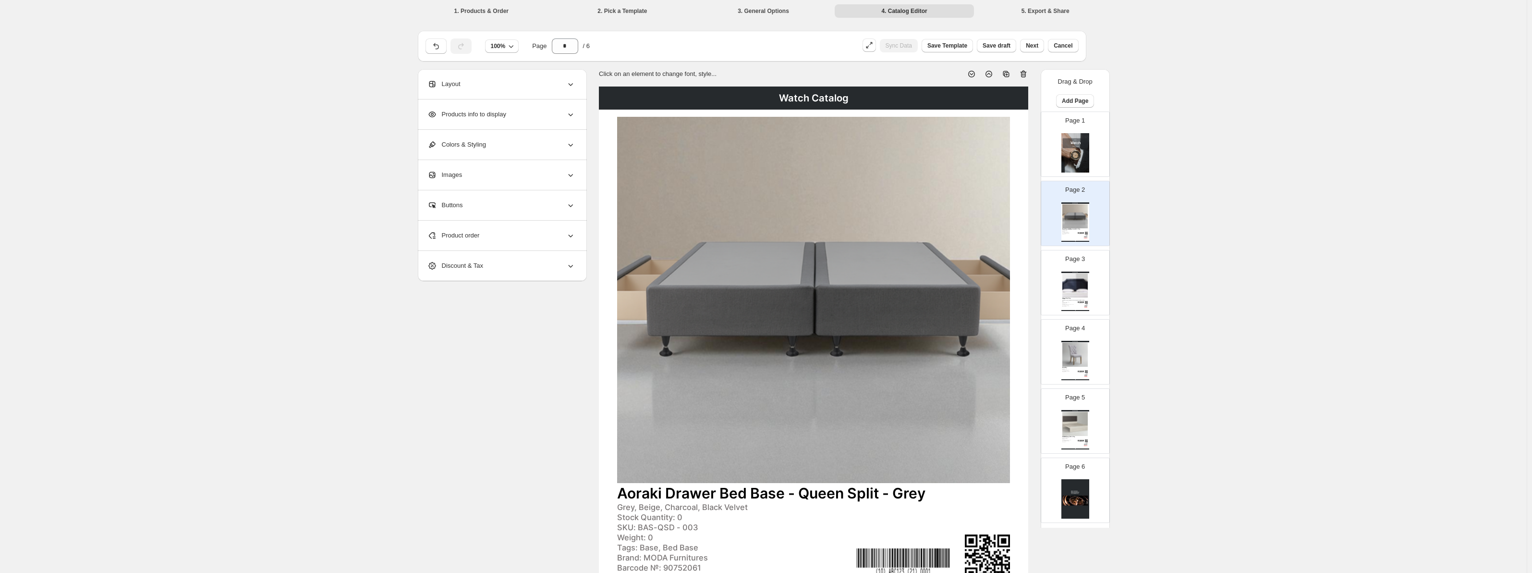
click at [1070, 164] on img at bounding box center [1076, 152] width 28 height 39
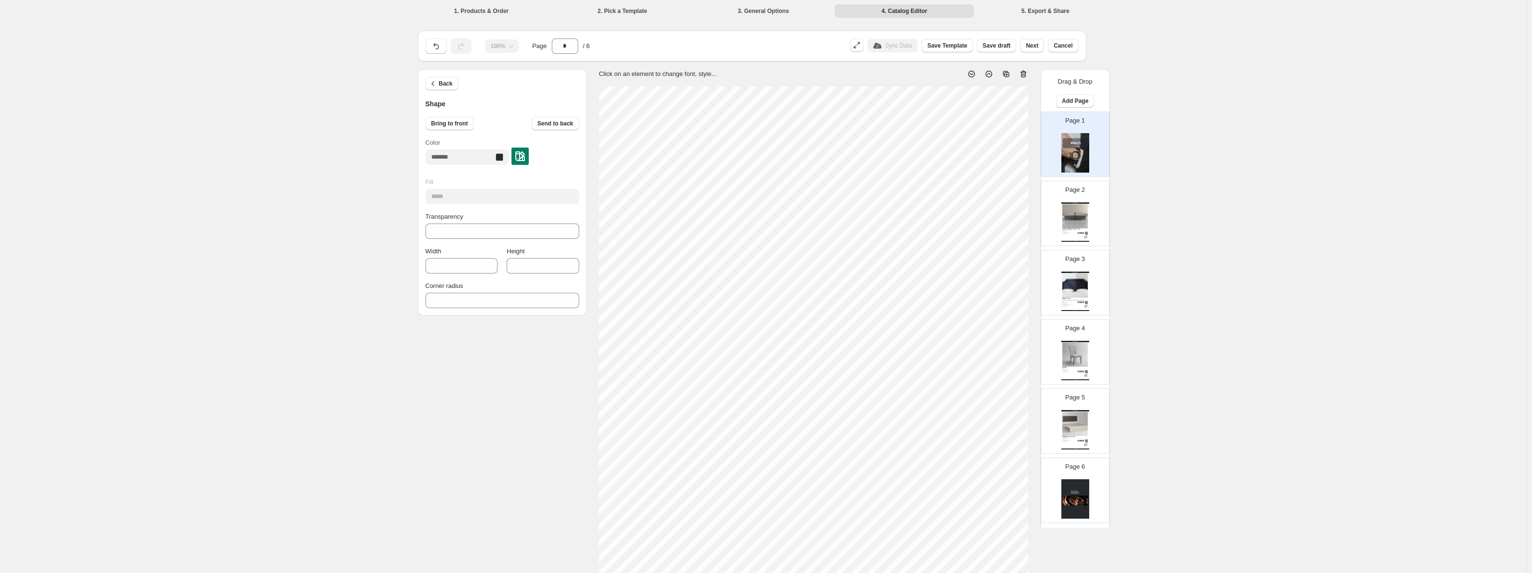
click at [1023, 75] on icon at bounding box center [1024, 74] width 10 height 10
type input "*"
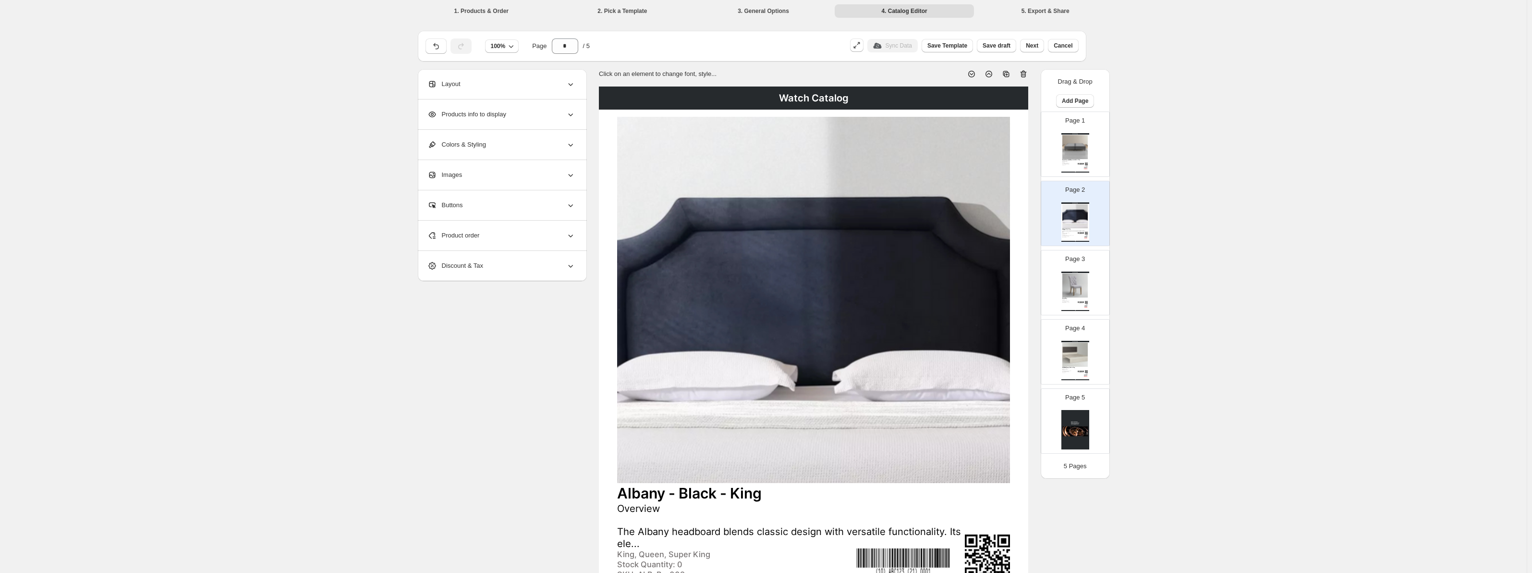
click at [878, 100] on div "Watch Catalog" at bounding box center [813, 97] width 429 height 23
click at [692, 211] on img at bounding box center [813, 300] width 393 height 366
click at [452, 84] on span "Back" at bounding box center [446, 84] width 14 height 8
click at [505, 88] on div "Layout" at bounding box center [502, 84] width 148 height 30
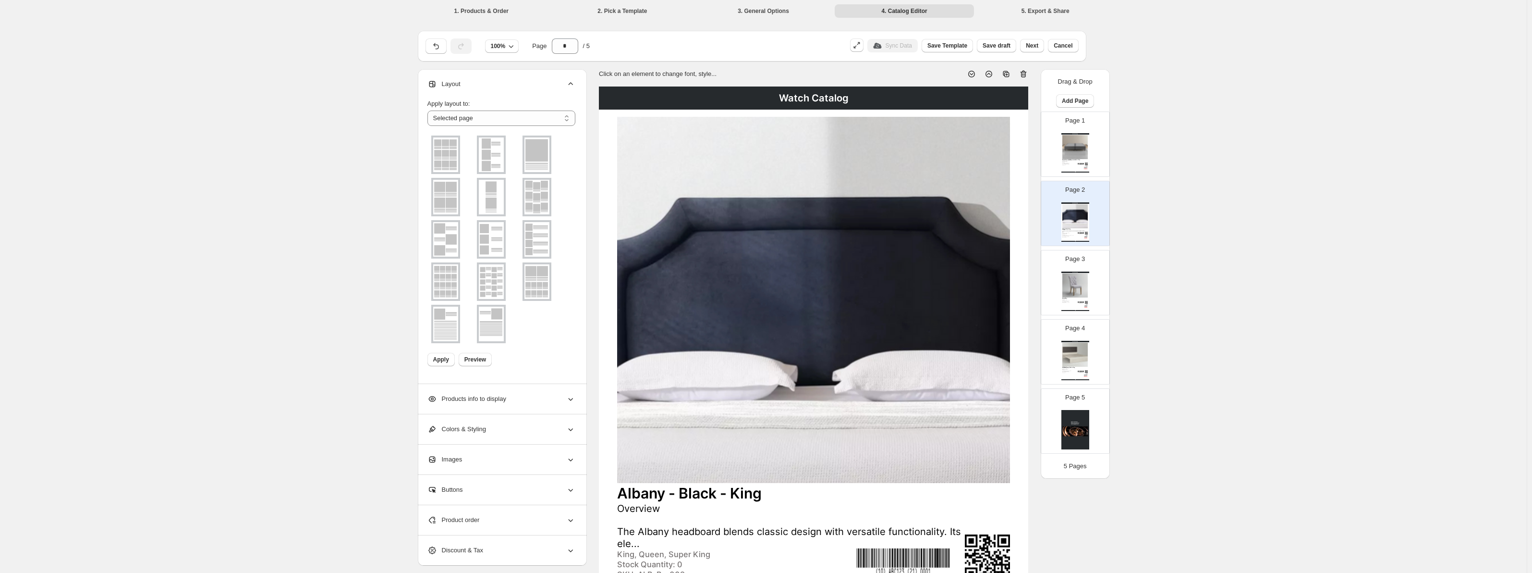
click at [540, 189] on img at bounding box center [537, 197] width 25 height 35
click at [545, 159] on img at bounding box center [537, 154] width 25 height 35
click at [488, 398] on span "Products info to display" at bounding box center [467, 399] width 79 height 10
click at [573, 81] on icon at bounding box center [571, 84] width 10 height 10
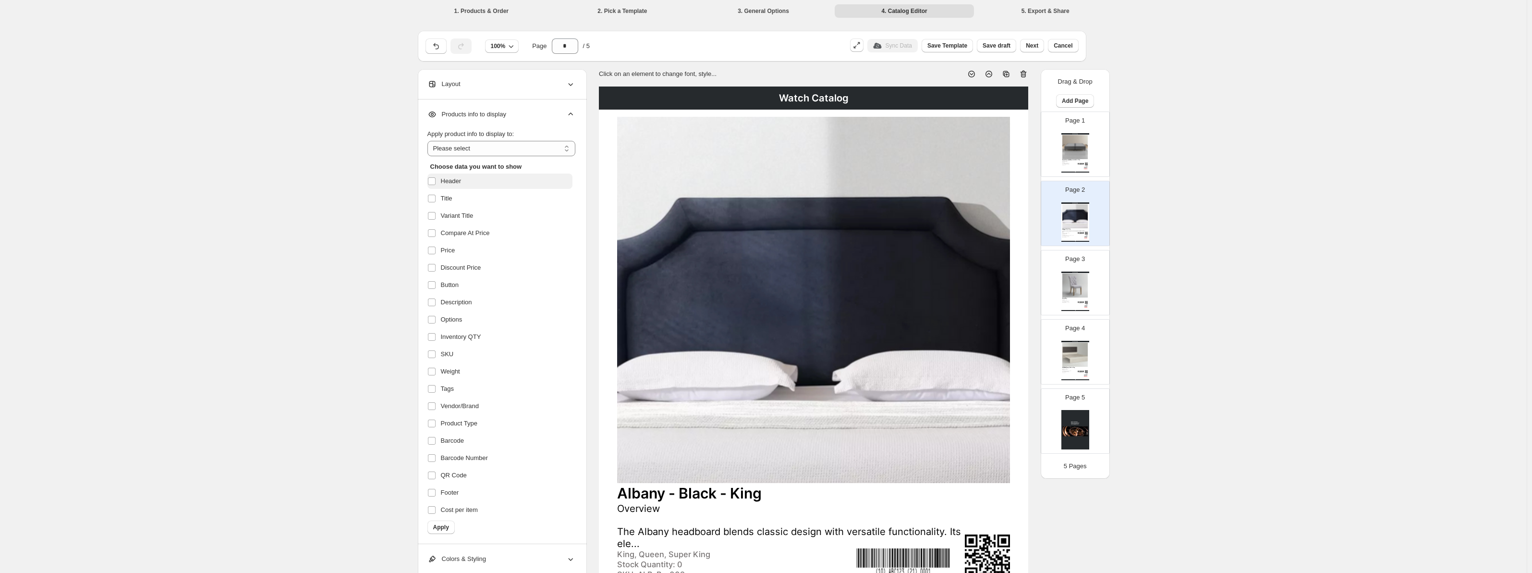
click at [444, 182] on span "Header" at bounding box center [451, 181] width 21 height 10
click at [477, 143] on select "**********" at bounding box center [502, 148] width 148 height 15
select select "*********"
click at [429, 141] on select "**********" at bounding box center [502, 148] width 148 height 15
click at [444, 182] on span "Header" at bounding box center [451, 181] width 21 height 10
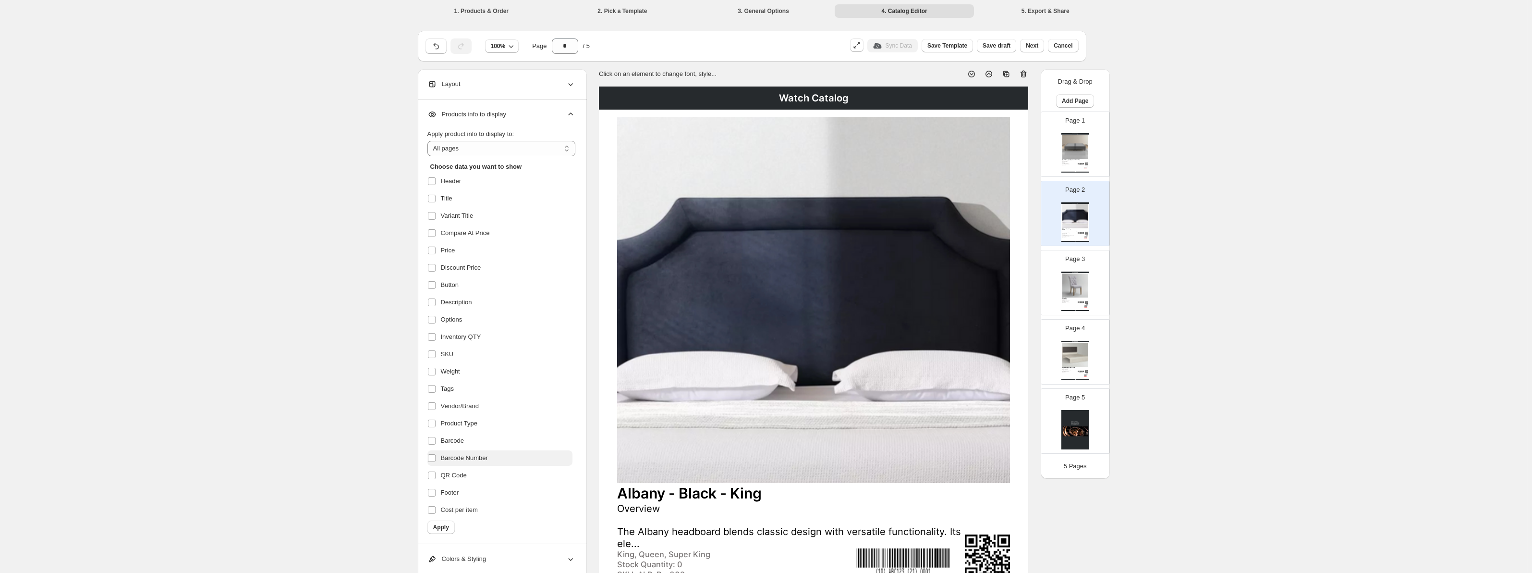
click at [479, 455] on span "Barcode Number" at bounding box center [464, 458] width 47 height 10
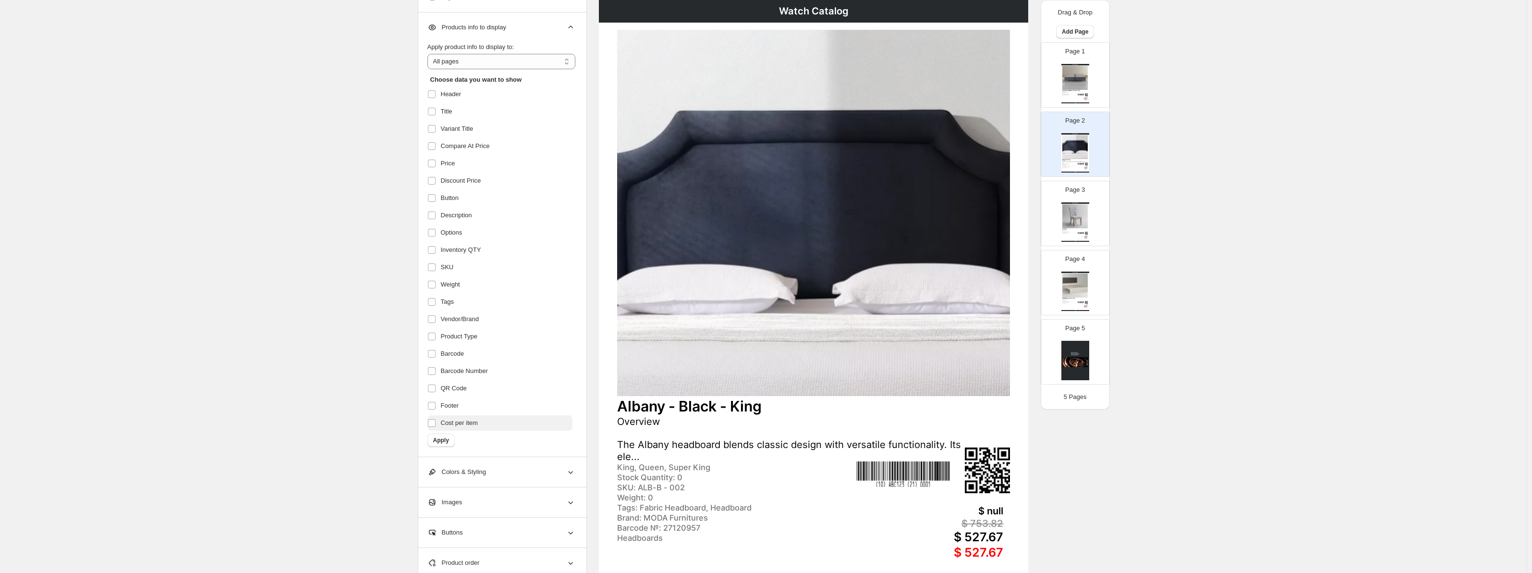
scroll to position [162, 0]
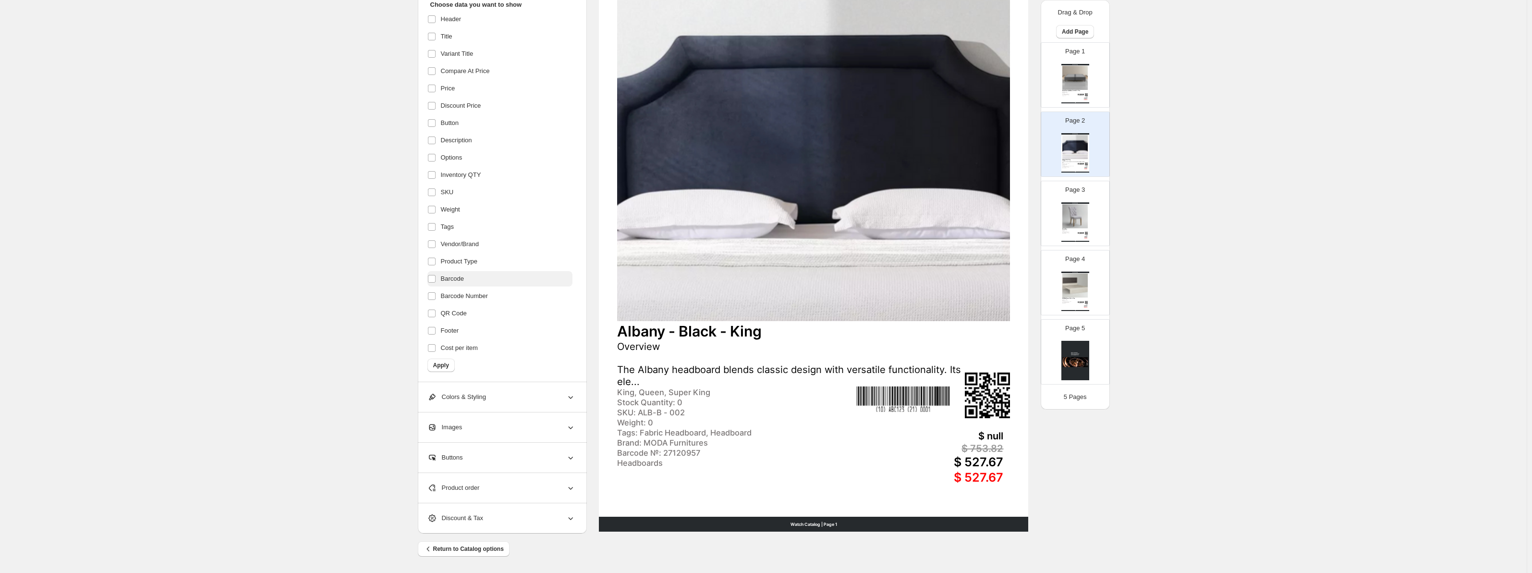
click at [467, 278] on label "Barcode" at bounding box center [500, 278] width 145 height 15
click at [466, 228] on label "Tags" at bounding box center [500, 226] width 145 height 15
click at [451, 364] on button "Apply" at bounding box center [441, 364] width 27 height 13
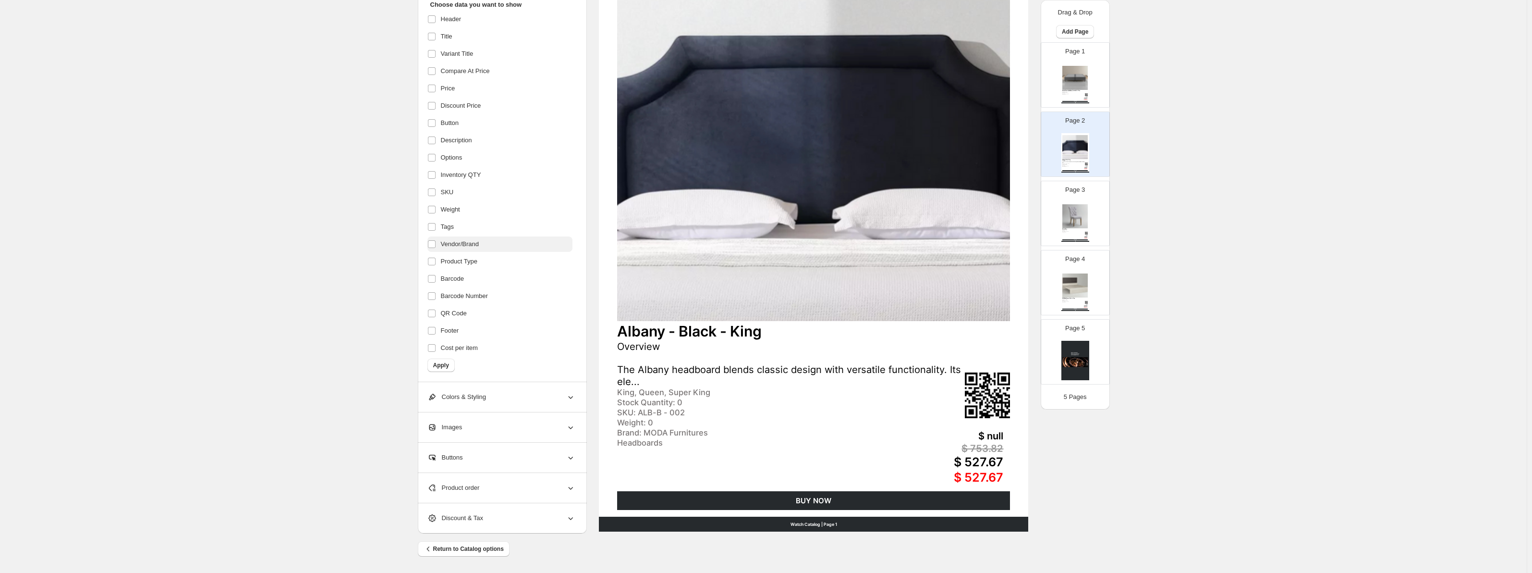
click at [488, 243] on label "Vendor/Brand" at bounding box center [500, 243] width 145 height 15
click at [447, 366] on span "Apply" at bounding box center [441, 365] width 16 height 8
click at [443, 50] on span "Variant Title" at bounding box center [457, 54] width 33 height 10
click at [432, 364] on button "Apply" at bounding box center [441, 364] width 27 height 13
click at [460, 48] on label "Variant Title" at bounding box center [500, 53] width 145 height 15
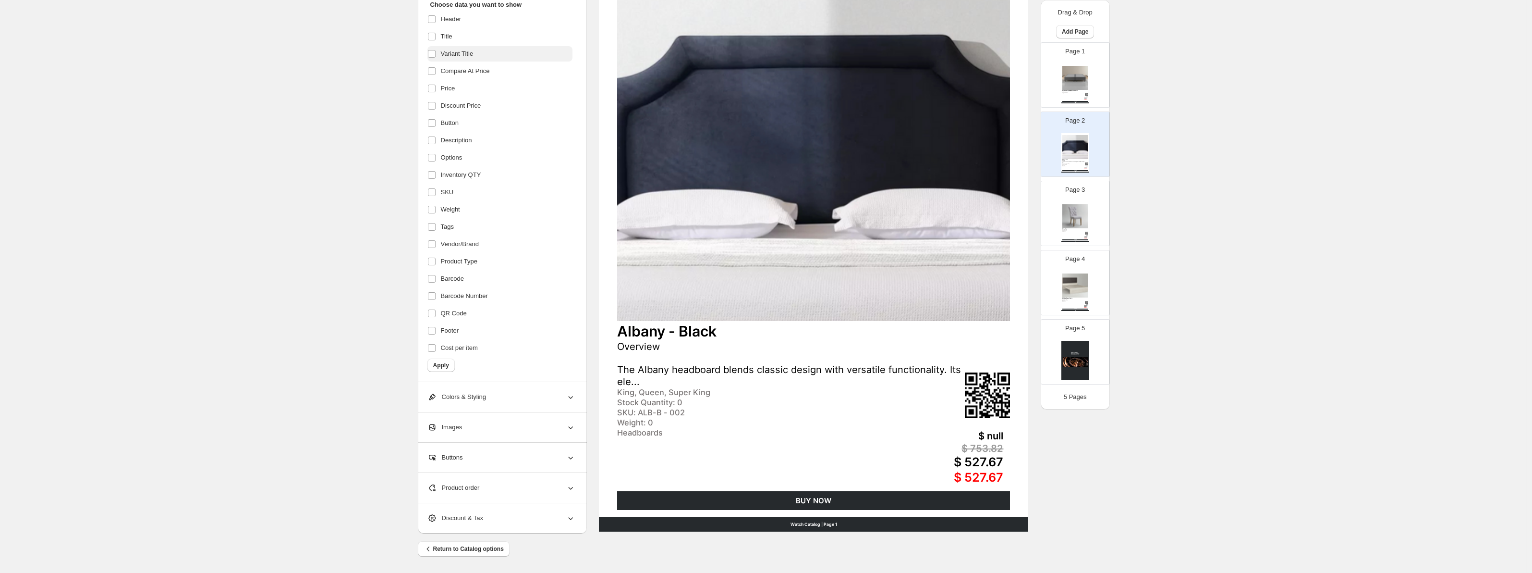
click at [454, 49] on label "Variant Title" at bounding box center [500, 53] width 145 height 15
click at [458, 76] on label "Compare At Price" at bounding box center [500, 70] width 145 height 15
click at [449, 362] on span "Apply" at bounding box center [441, 365] width 16 height 8
click at [462, 72] on span "Compare At Price" at bounding box center [465, 71] width 49 height 10
click at [451, 363] on button "Apply" at bounding box center [441, 364] width 27 height 13
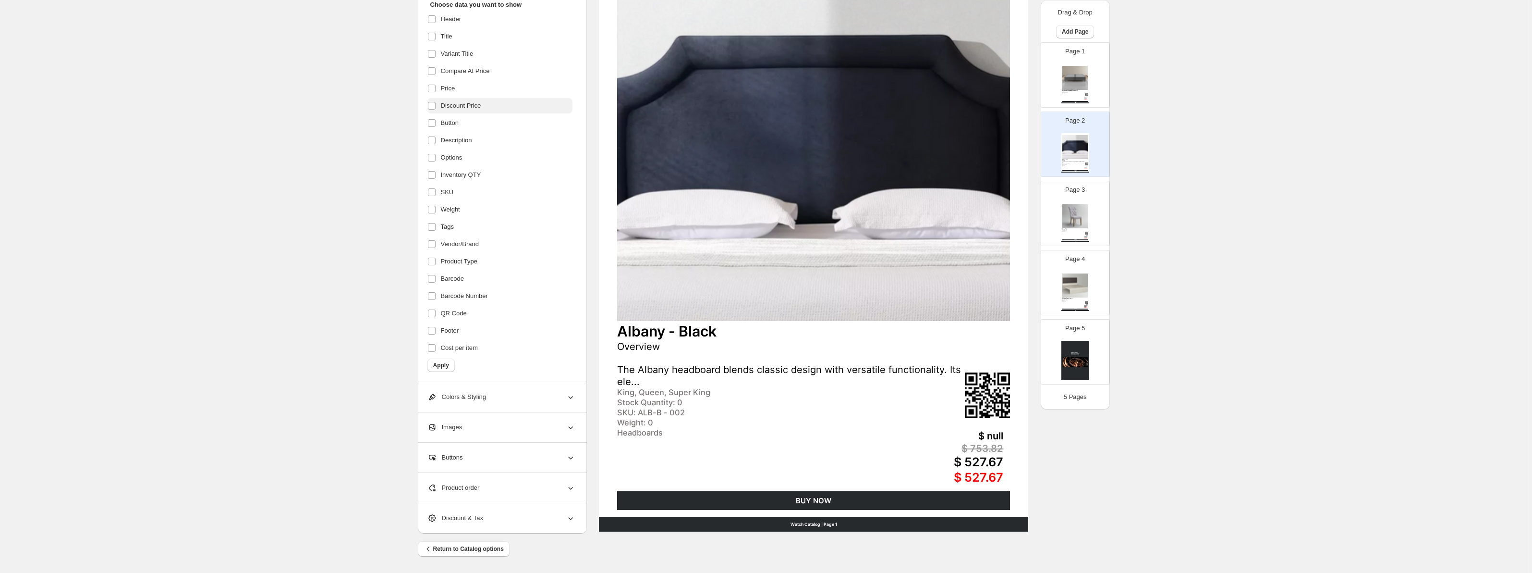
click at [472, 110] on span "Discount Price" at bounding box center [461, 106] width 40 height 10
click at [441, 364] on span "Apply" at bounding box center [441, 365] width 16 height 8
click at [441, 367] on span "Apply" at bounding box center [441, 365] width 16 height 8
click at [459, 107] on span "Discount Price" at bounding box center [461, 106] width 40 height 10
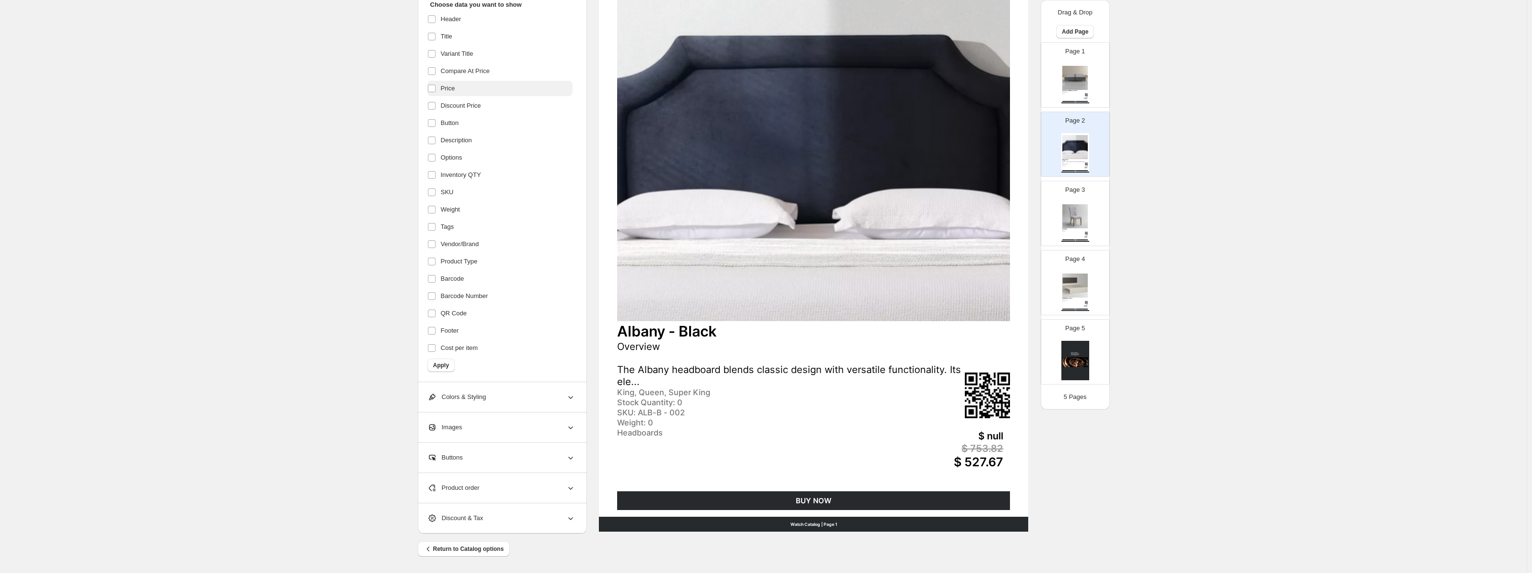
click at [462, 82] on label "Price" at bounding box center [500, 88] width 145 height 15
click at [449, 365] on span "Apply" at bounding box center [441, 365] width 16 height 8
click at [478, 141] on label "Description" at bounding box center [500, 140] width 145 height 15
click at [448, 367] on span "Apply" at bounding box center [441, 365] width 16 height 8
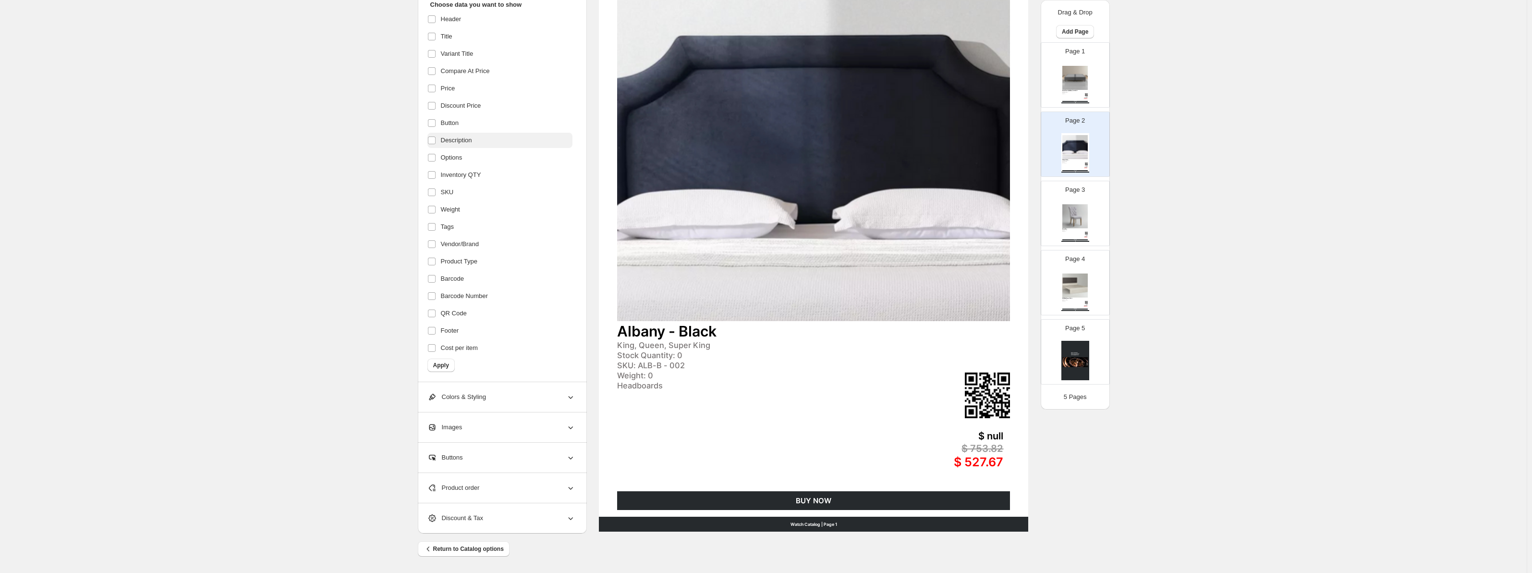
click at [466, 138] on span "Description" at bounding box center [456, 140] width 31 height 10
click at [448, 368] on span "Apply" at bounding box center [441, 365] width 16 height 8
click at [477, 179] on span "Inventory QTY" at bounding box center [461, 175] width 40 height 10
click at [449, 364] on span "Apply" at bounding box center [441, 365] width 16 height 8
click at [470, 209] on label "Weight" at bounding box center [500, 209] width 145 height 15
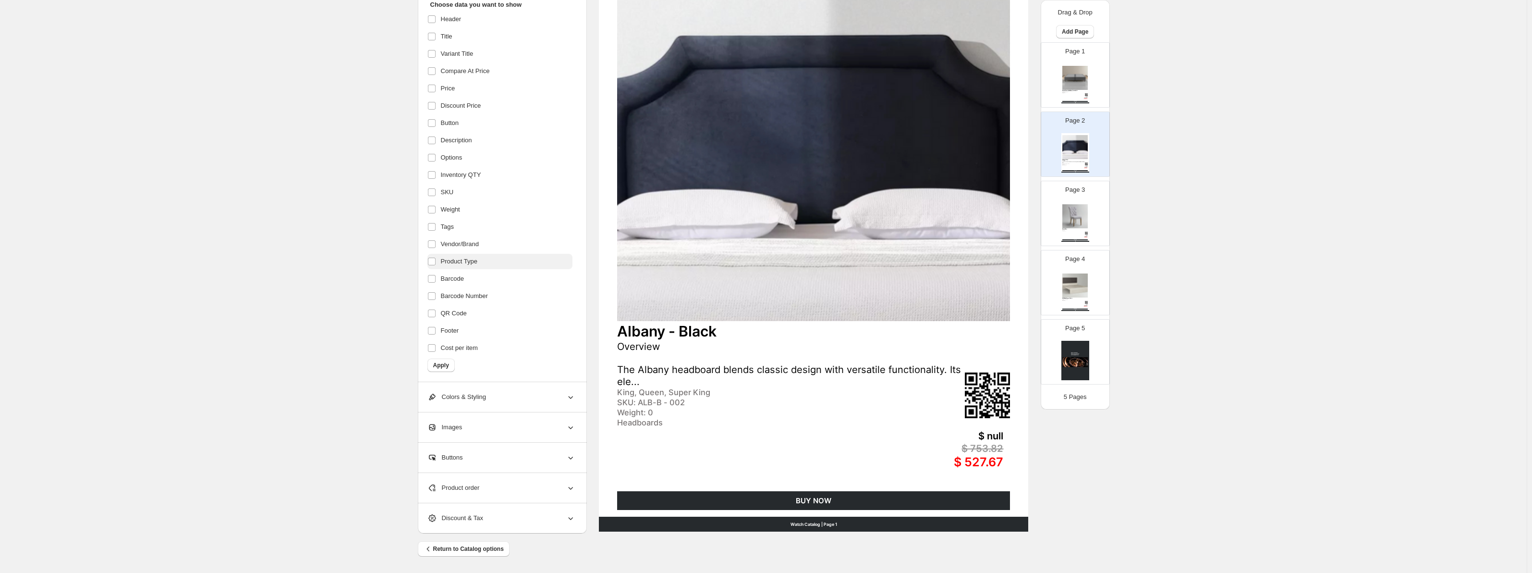
click at [473, 257] on span "Product Type" at bounding box center [459, 262] width 37 height 10
click at [453, 366] on button "Apply" at bounding box center [441, 364] width 27 height 13
click at [478, 72] on span "Compare At Price" at bounding box center [465, 71] width 49 height 10
click at [444, 365] on span "Apply" at bounding box center [441, 365] width 16 height 8
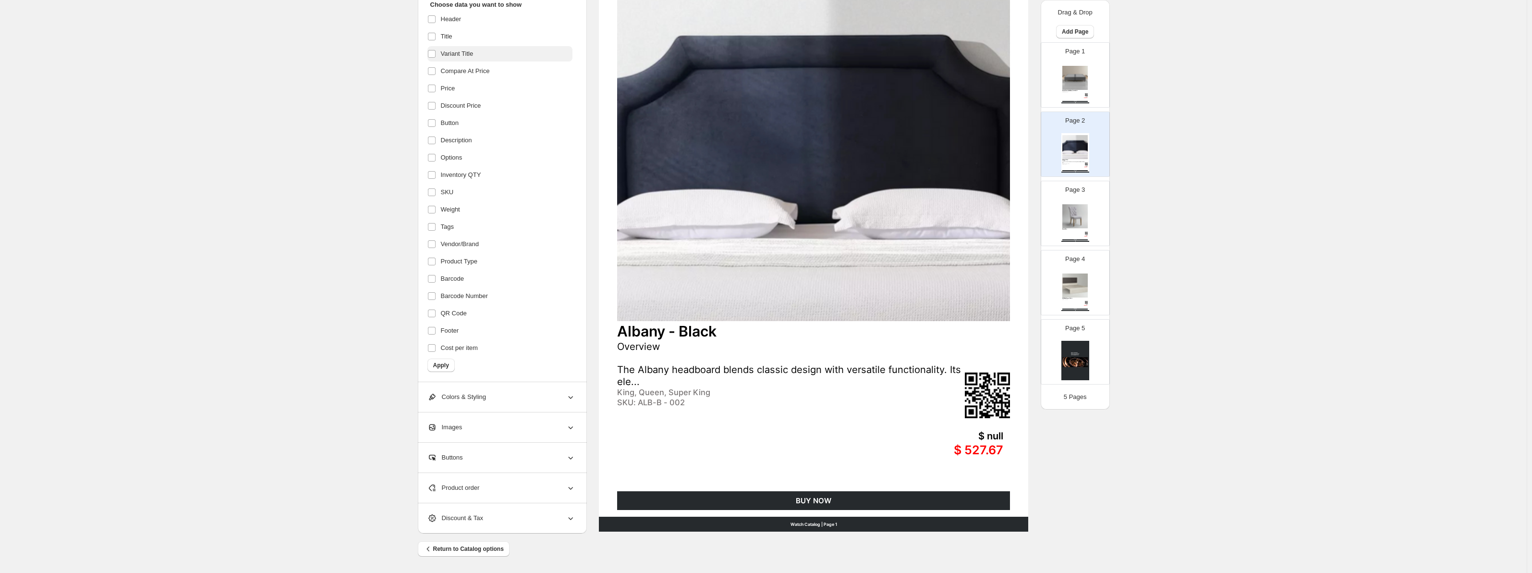
click at [465, 57] on span "Variant Title" at bounding box center [457, 54] width 33 height 10
click at [445, 361] on button "Apply" at bounding box center [441, 364] width 27 height 13
click at [477, 53] on label "Variant Title" at bounding box center [500, 53] width 145 height 15
click at [445, 363] on span "Apply" at bounding box center [441, 365] width 16 height 8
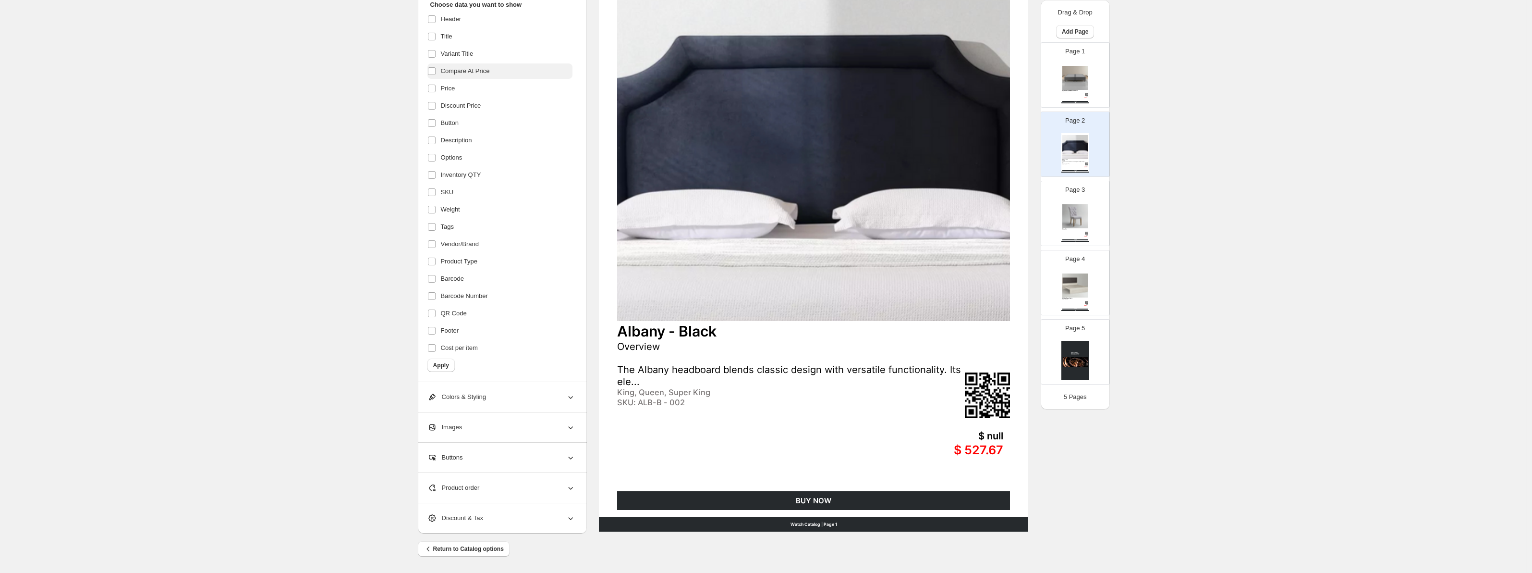
click at [487, 72] on span "Compare At Price" at bounding box center [465, 71] width 49 height 10
click at [455, 365] on button "Apply" at bounding box center [441, 364] width 27 height 13
click at [478, 120] on label "Button" at bounding box center [500, 122] width 145 height 15
click at [445, 365] on span "Apply" at bounding box center [441, 365] width 16 height 8
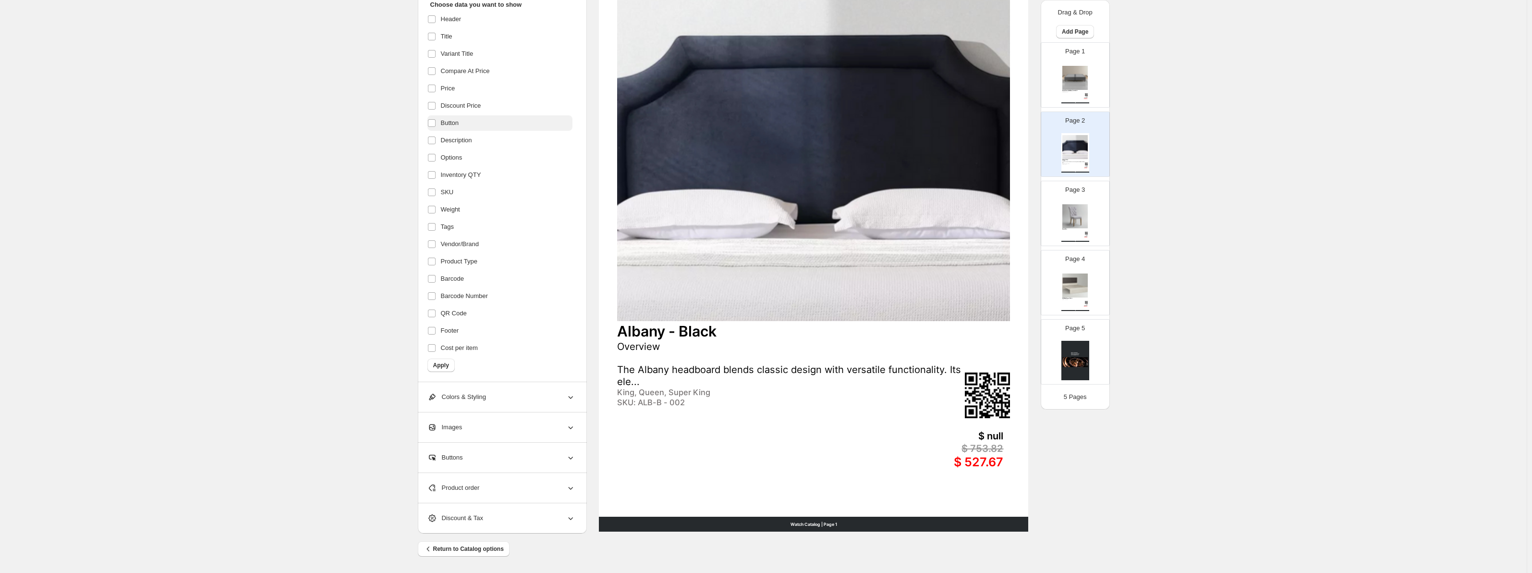
click at [470, 125] on label "Button" at bounding box center [500, 122] width 145 height 15
click at [453, 366] on button "Apply" at bounding box center [441, 364] width 27 height 13
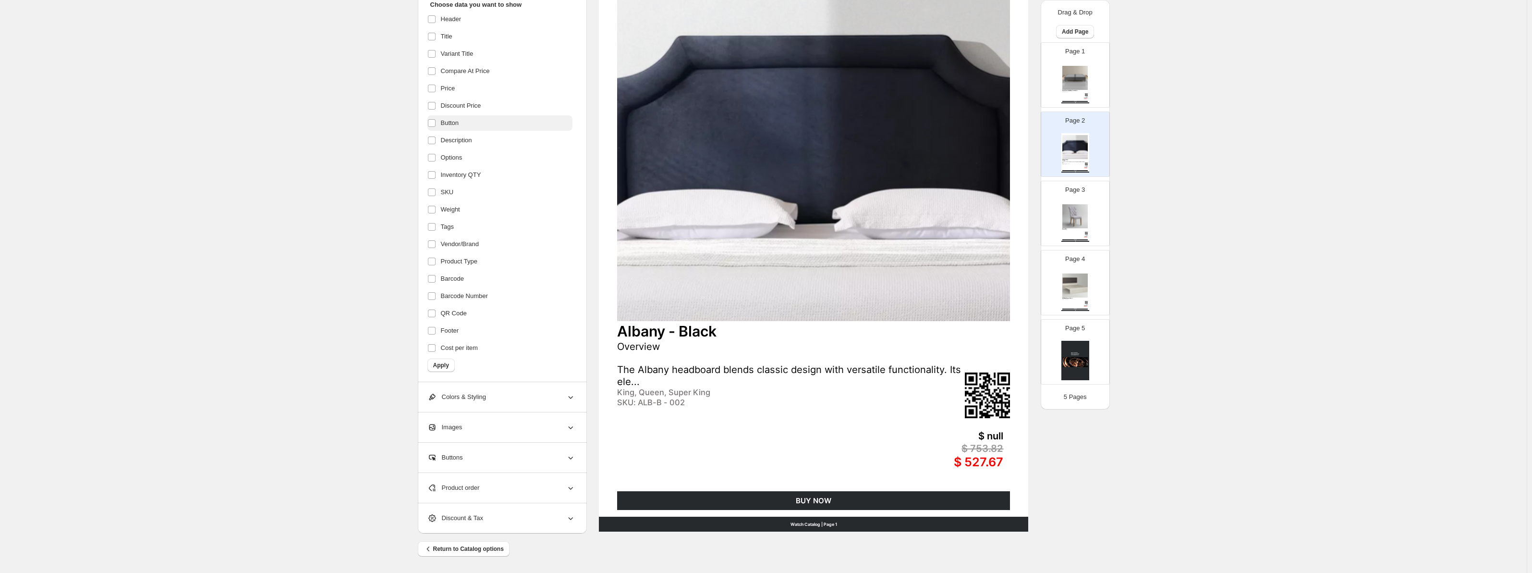
click at [466, 124] on label "Button" at bounding box center [500, 122] width 145 height 15
click at [446, 363] on span "Apply" at bounding box center [441, 365] width 16 height 8
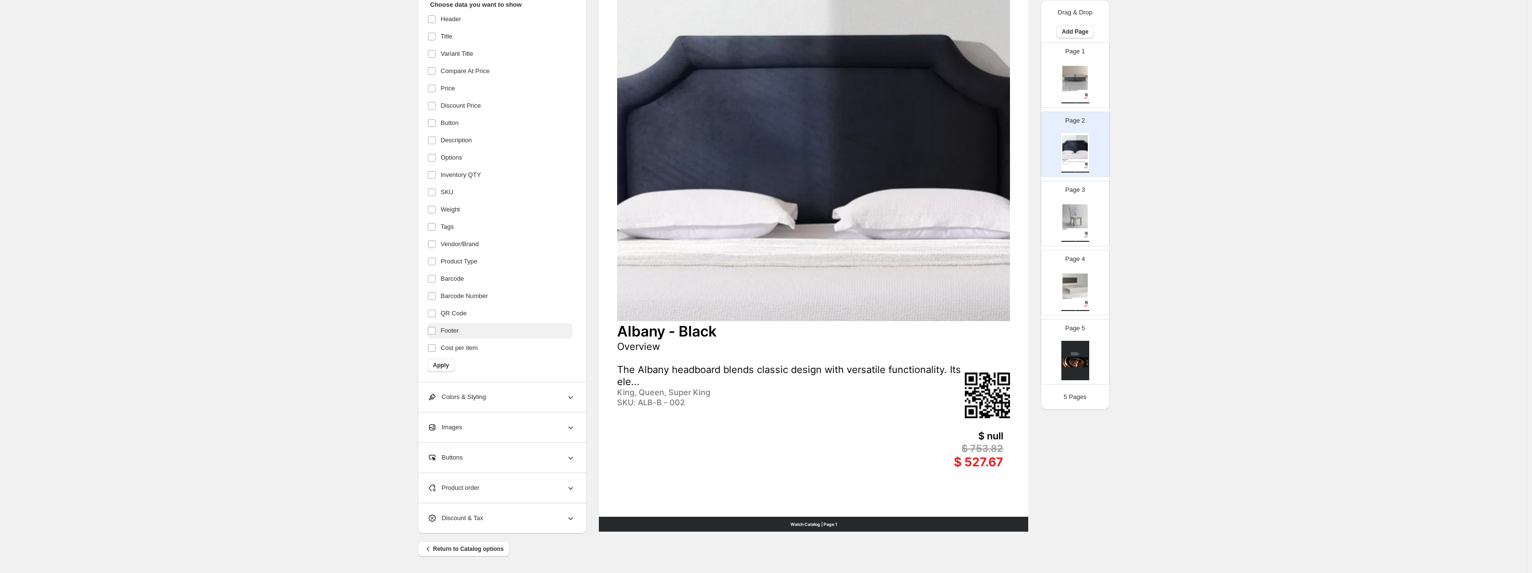
click at [476, 327] on label "Footer" at bounding box center [500, 330] width 145 height 15
click at [452, 365] on button "Apply" at bounding box center [441, 364] width 27 height 13
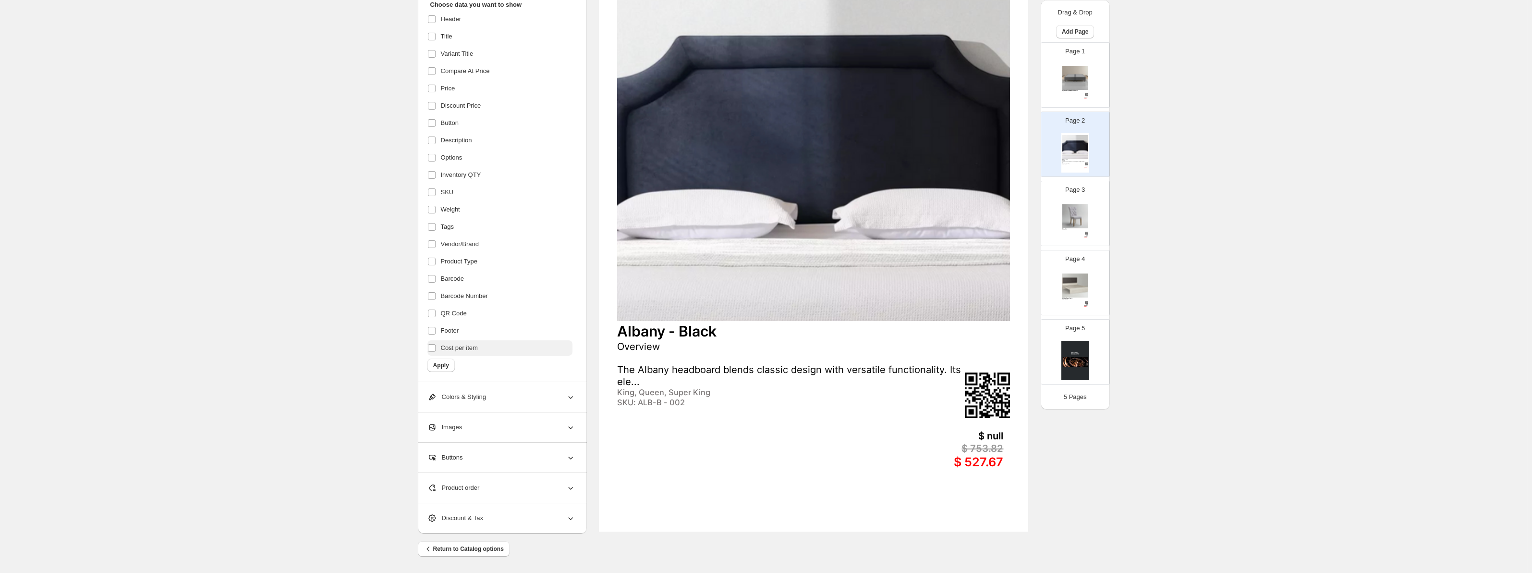
click at [466, 350] on span "Cost per item" at bounding box center [459, 348] width 37 height 10
click at [454, 365] on button "Apply" at bounding box center [441, 364] width 27 height 13
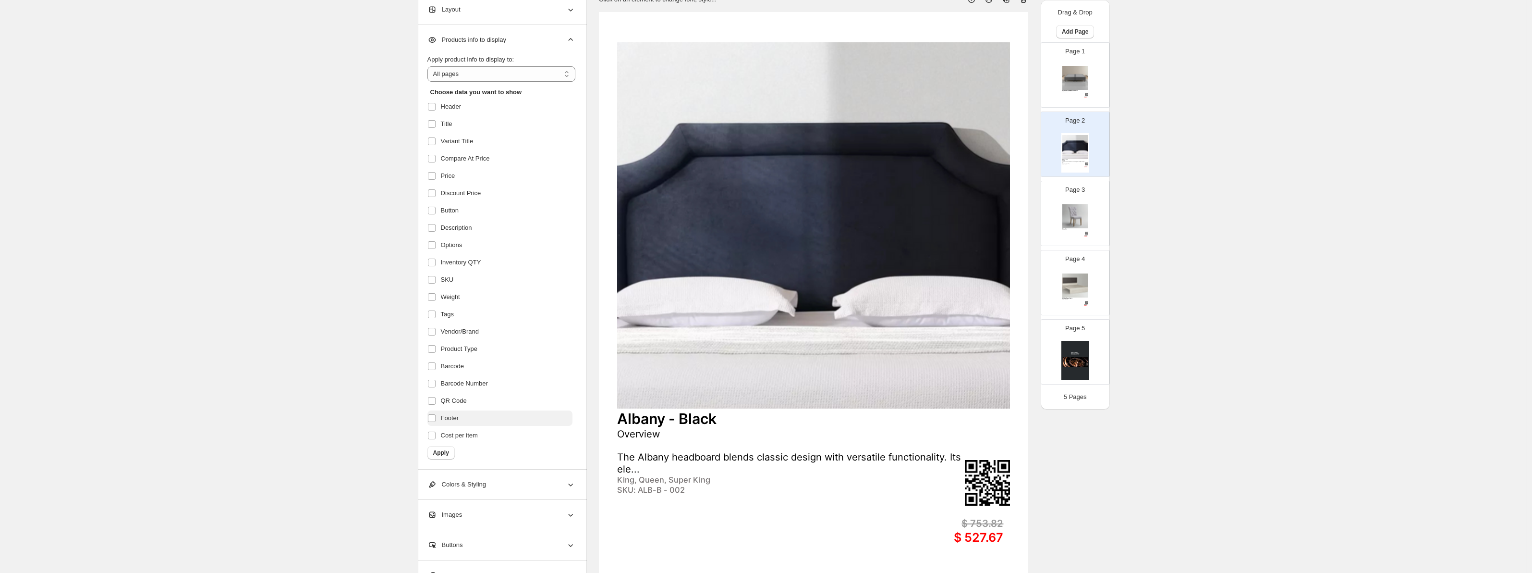
scroll to position [0, 0]
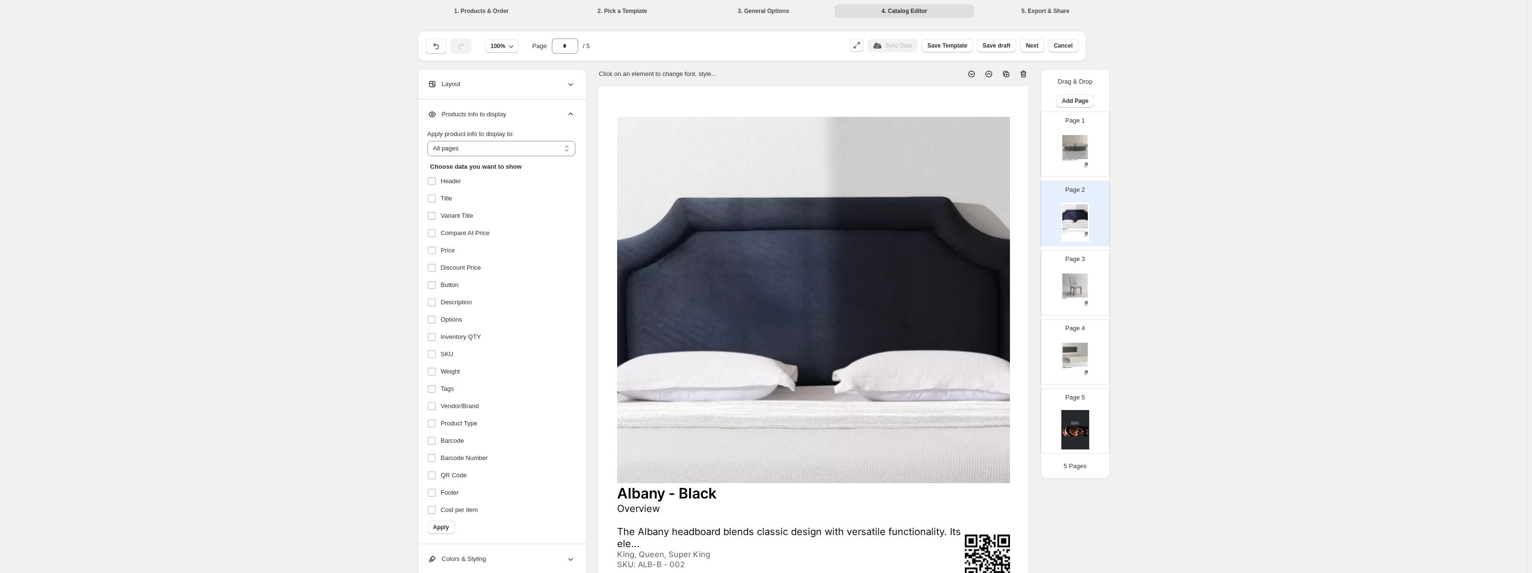
click at [529, 91] on div "Layout" at bounding box center [502, 84] width 148 height 30
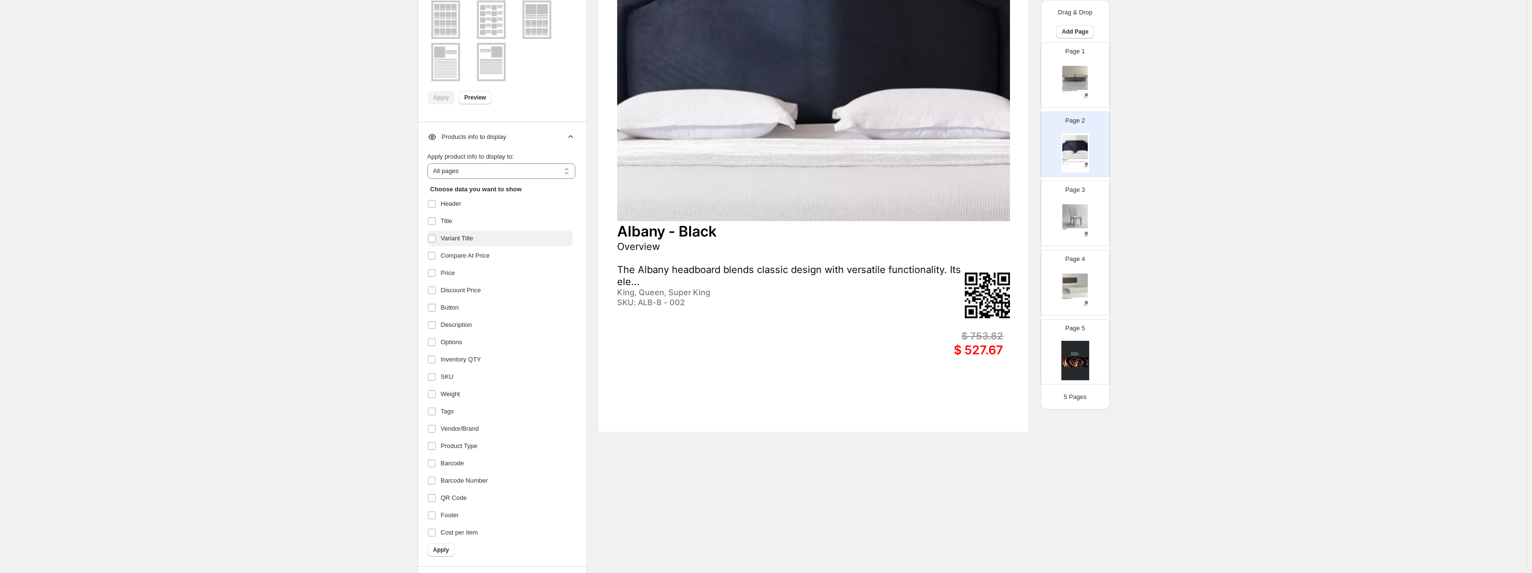
scroll to position [208, 0]
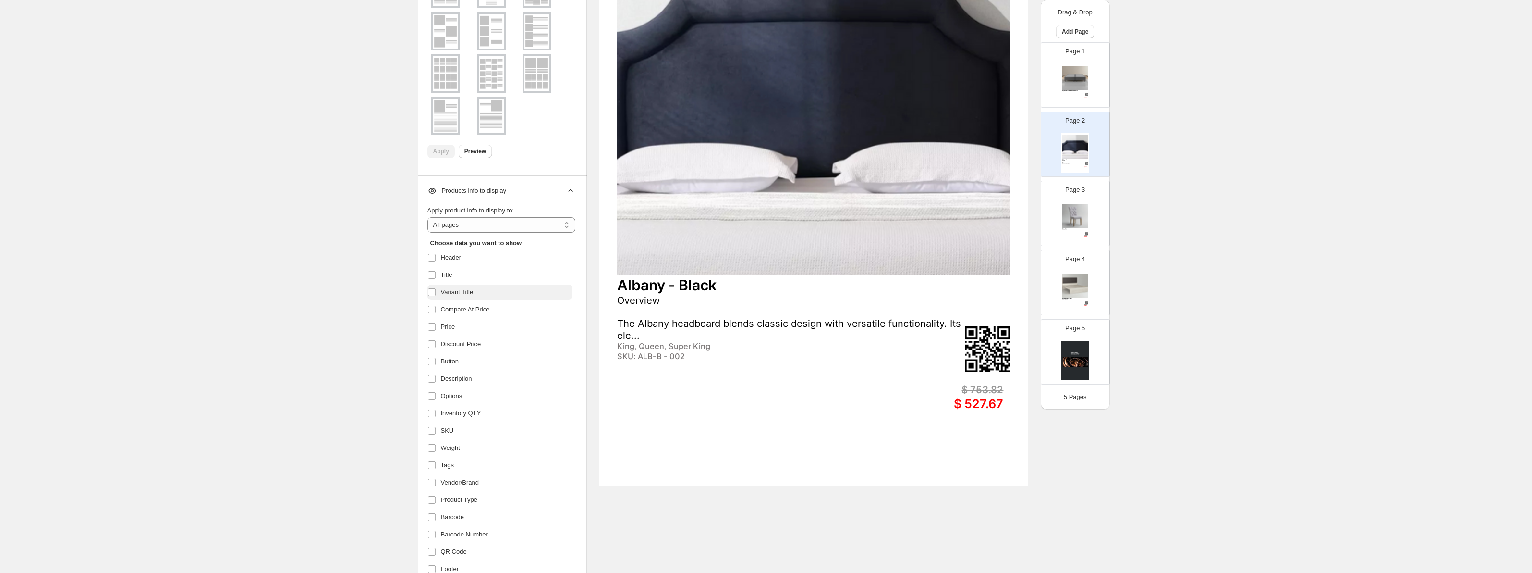
click at [460, 288] on span "Variant Title" at bounding box center [457, 292] width 33 height 10
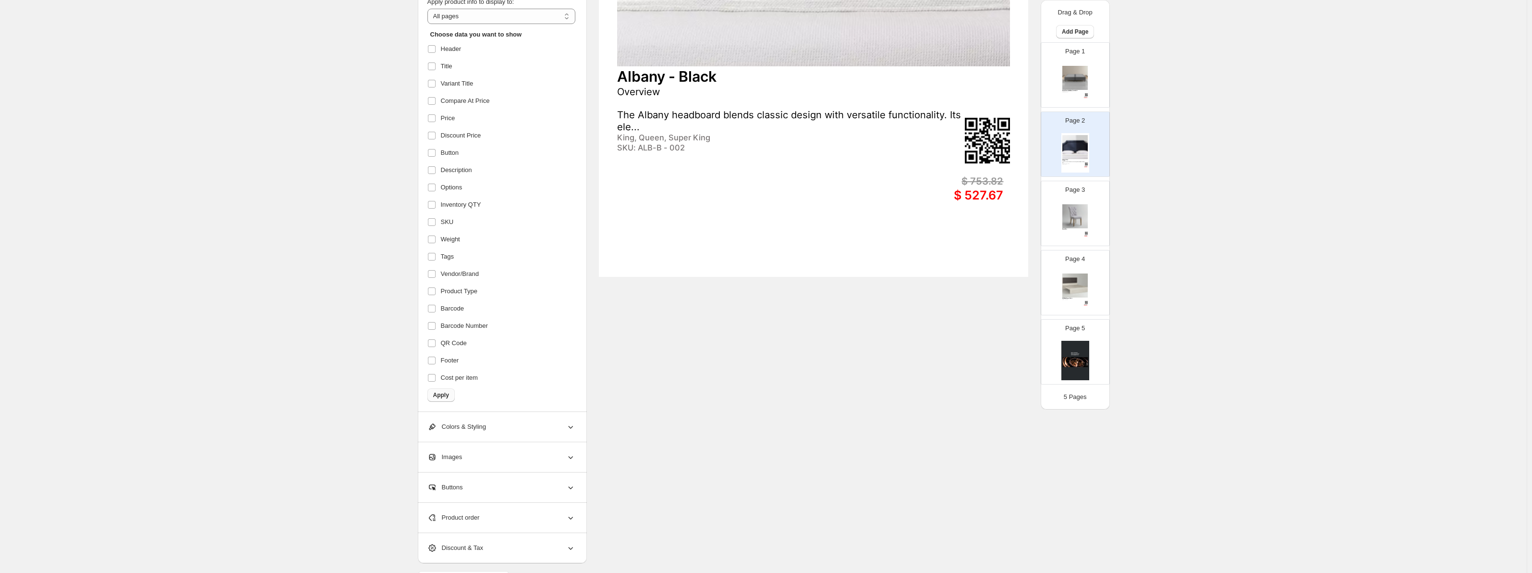
click at [449, 396] on span "Apply" at bounding box center [441, 395] width 16 height 8
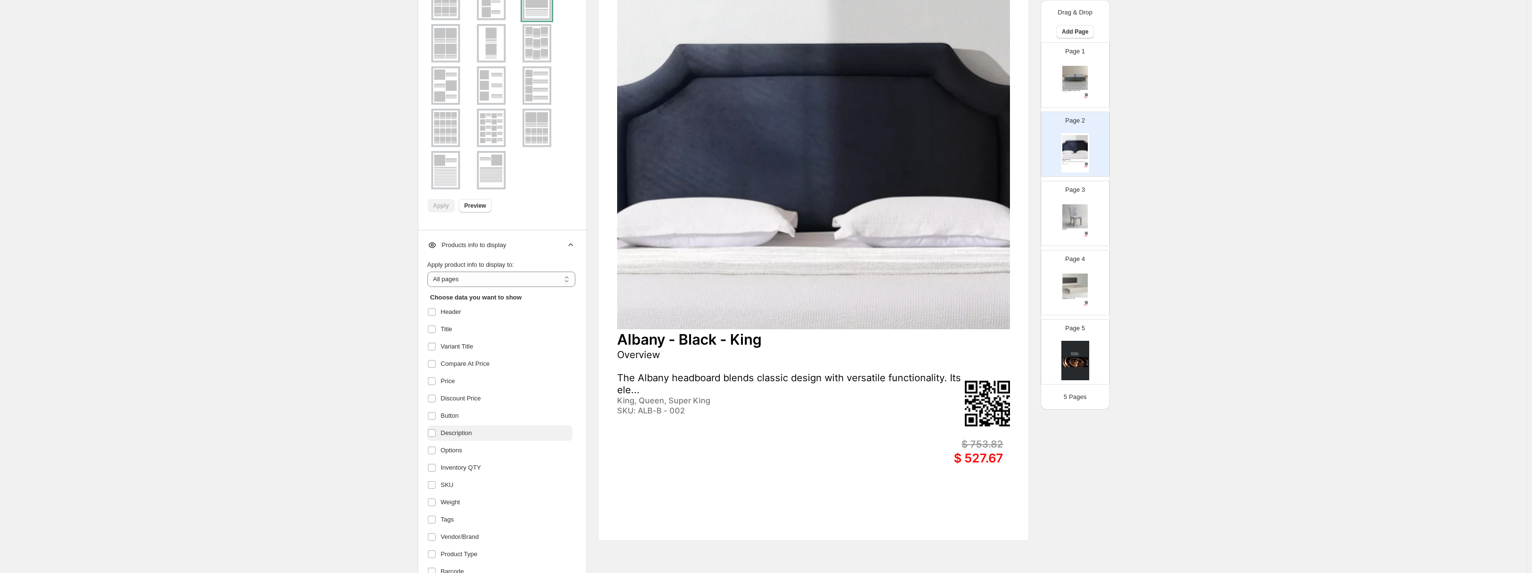
scroll to position [208, 0]
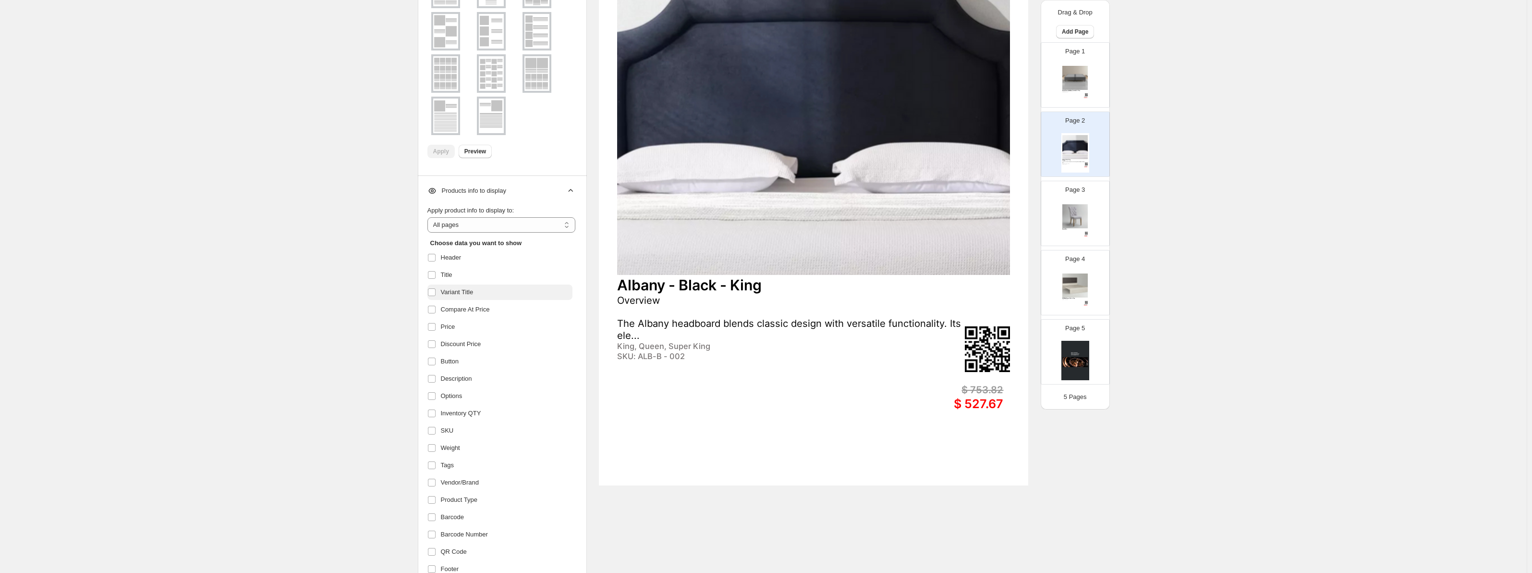
click at [466, 292] on span "Variant Title" at bounding box center [457, 292] width 33 height 10
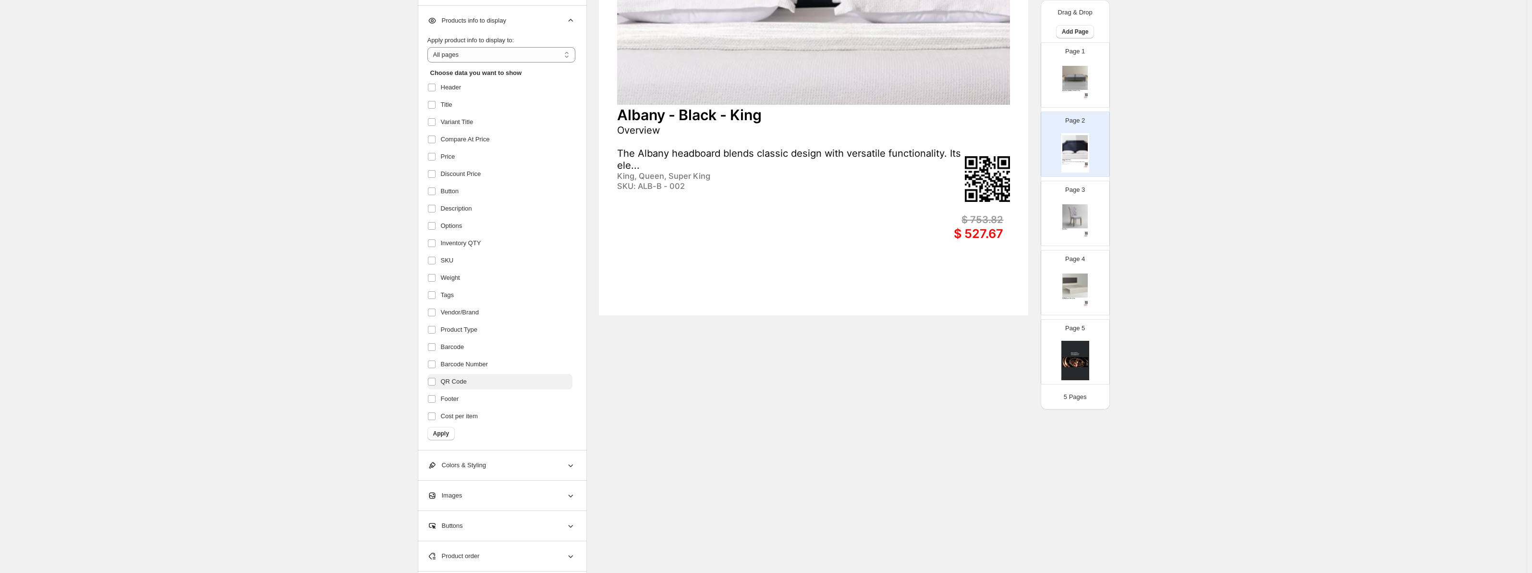
scroll to position [416, 0]
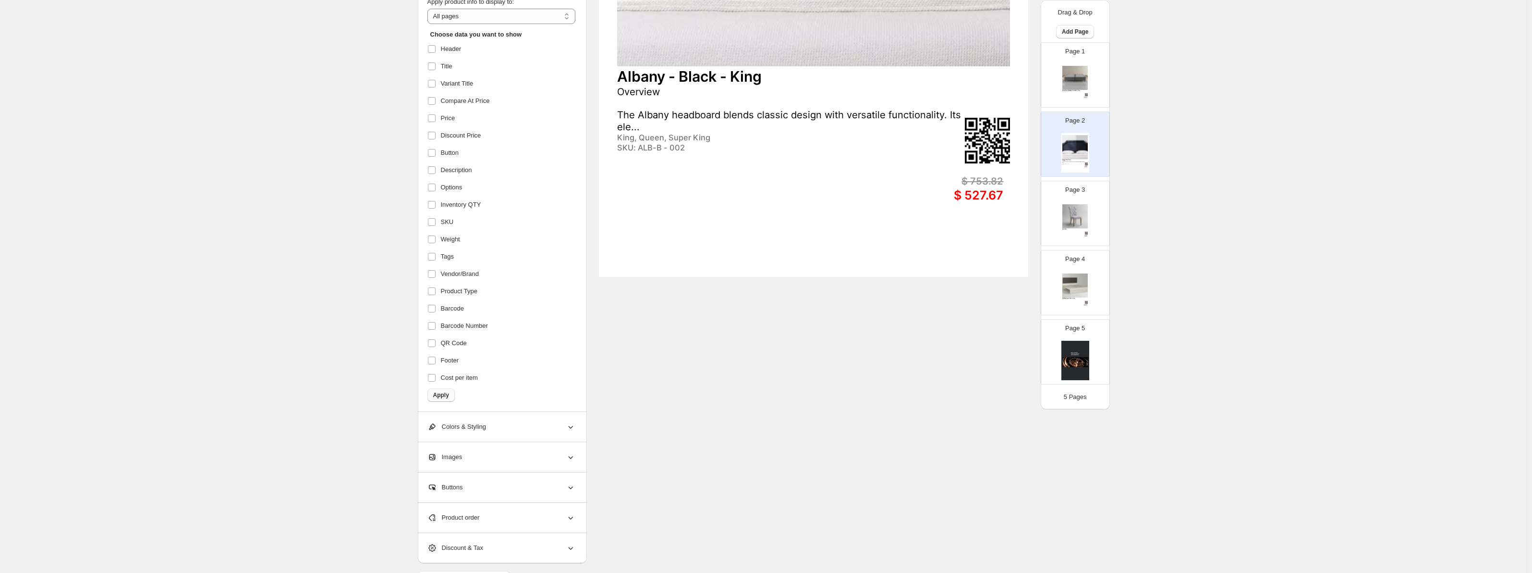
click at [449, 396] on span "Apply" at bounding box center [441, 395] width 16 height 8
click at [510, 424] on div "Colors & Styling" at bounding box center [502, 427] width 148 height 30
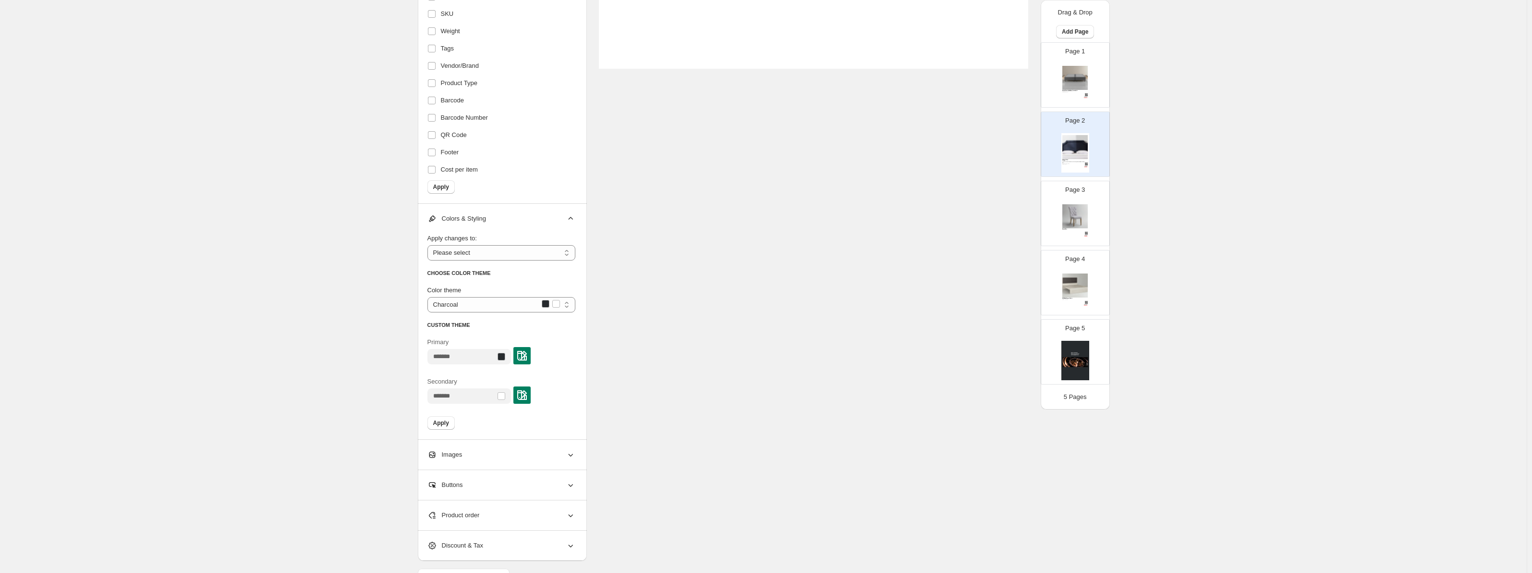
click at [514, 446] on div "Images" at bounding box center [502, 455] width 148 height 30
click at [507, 252] on select "**********" at bounding box center [502, 252] width 148 height 15
select select "**********"
click at [429, 245] on select "**********" at bounding box center [502, 252] width 148 height 15
click at [559, 304] on select "******** ***** *** ****** *********" at bounding box center [502, 304] width 148 height 15
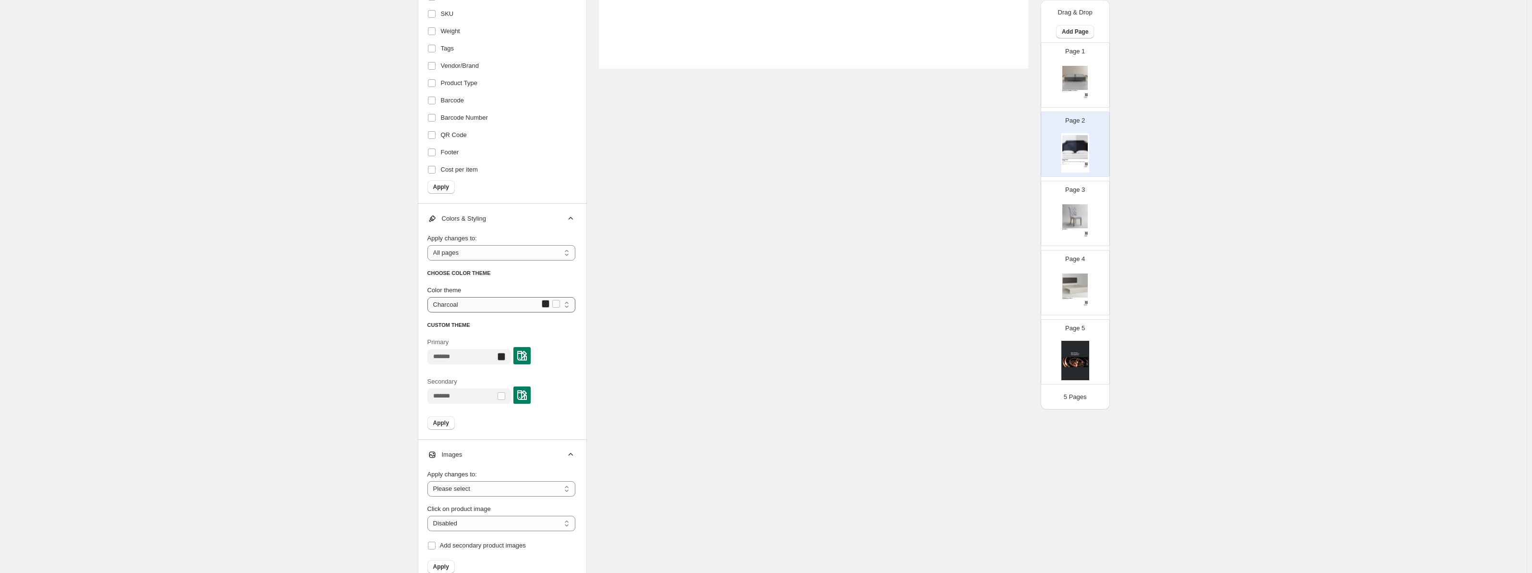
click at [429, 297] on select "******** ***** *** ****** *********" at bounding box center [502, 304] width 148 height 15
click at [528, 310] on select "******** ***** *** ****** *********" at bounding box center [502, 304] width 148 height 15
select select "********"
click at [429, 297] on select "******** ***** *** ****** *********" at bounding box center [502, 304] width 148 height 15
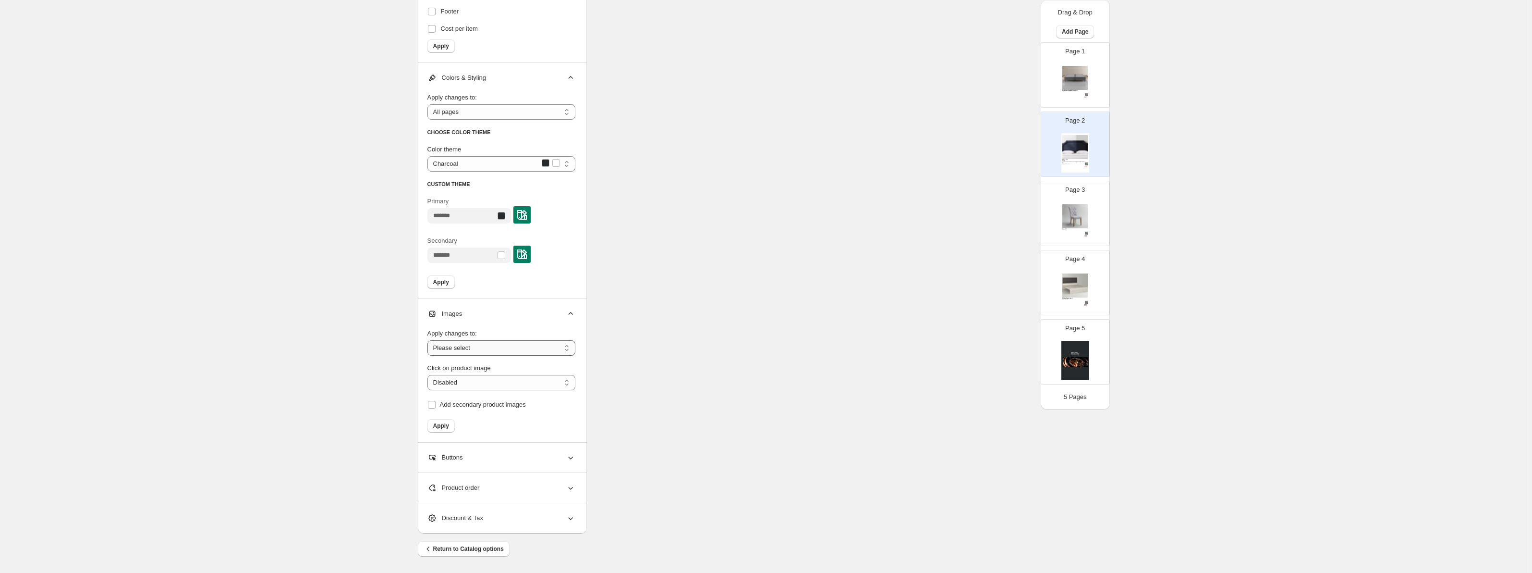
click at [482, 349] on select "**********" at bounding box center [502, 347] width 148 height 15
select select "**********"
click at [429, 340] on select "**********" at bounding box center [502, 347] width 148 height 15
click at [483, 378] on select "**********" at bounding box center [502, 382] width 148 height 15
click at [429, 375] on select "**********" at bounding box center [502, 382] width 148 height 15
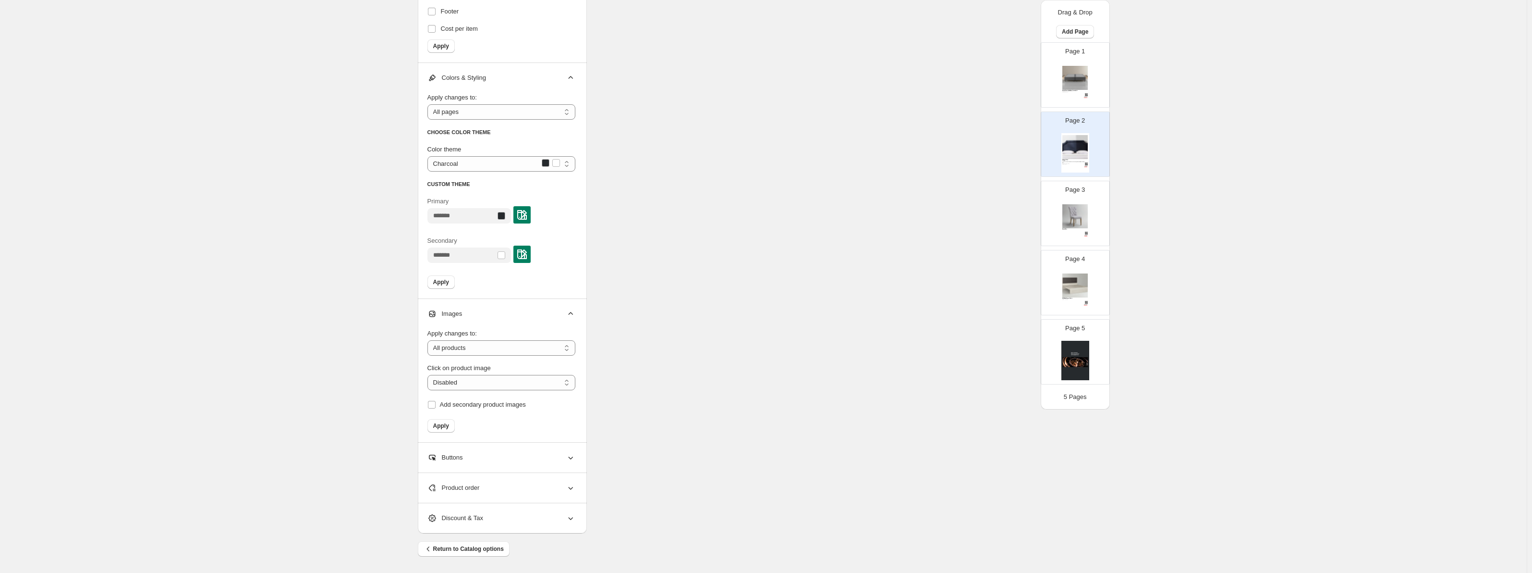
click at [490, 456] on div "Buttons" at bounding box center [502, 457] width 148 height 30
click at [497, 452] on div "Buttons" at bounding box center [502, 457] width 148 height 30
click at [503, 487] on div "Product order" at bounding box center [502, 488] width 148 height 30
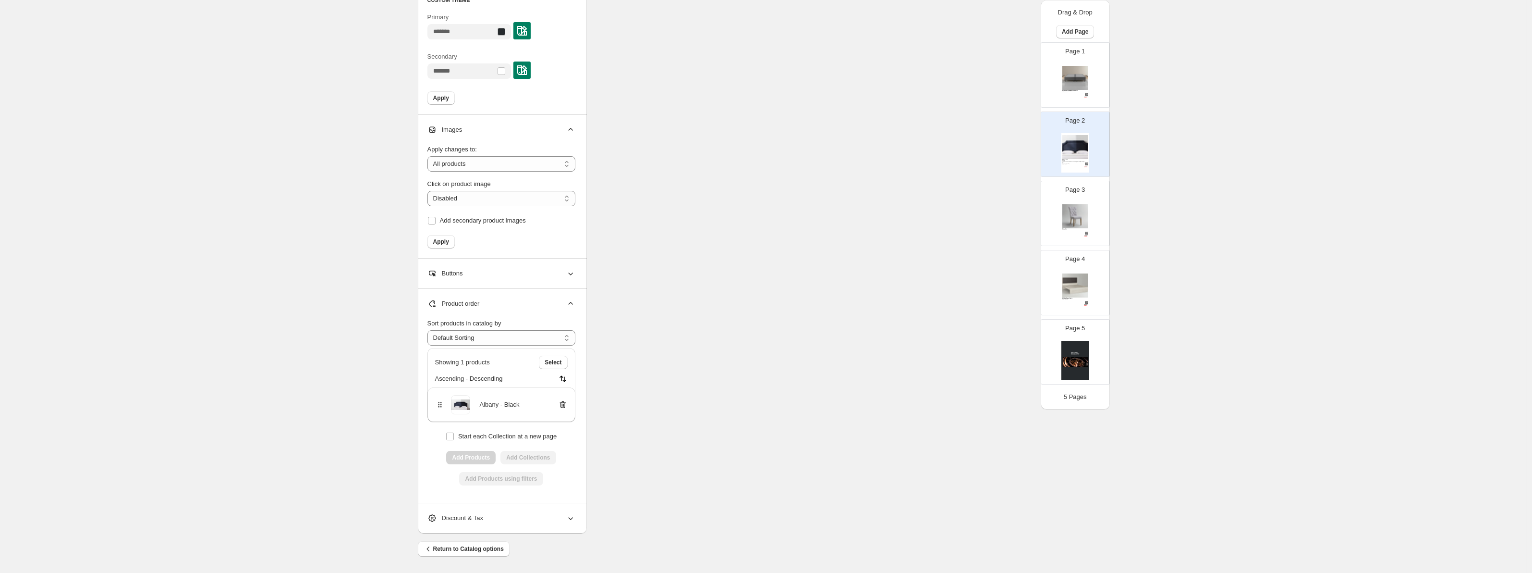
click at [491, 511] on div "Discount & Tax" at bounding box center [502, 518] width 148 height 30
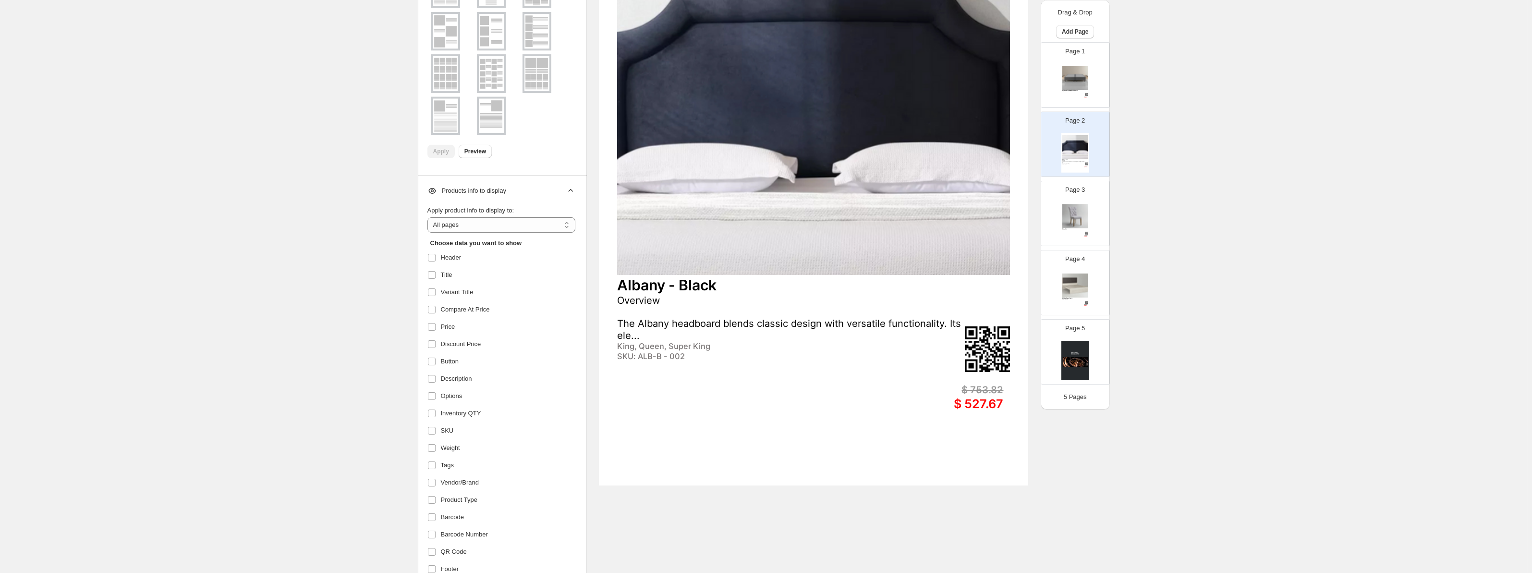
scroll to position [0, 0]
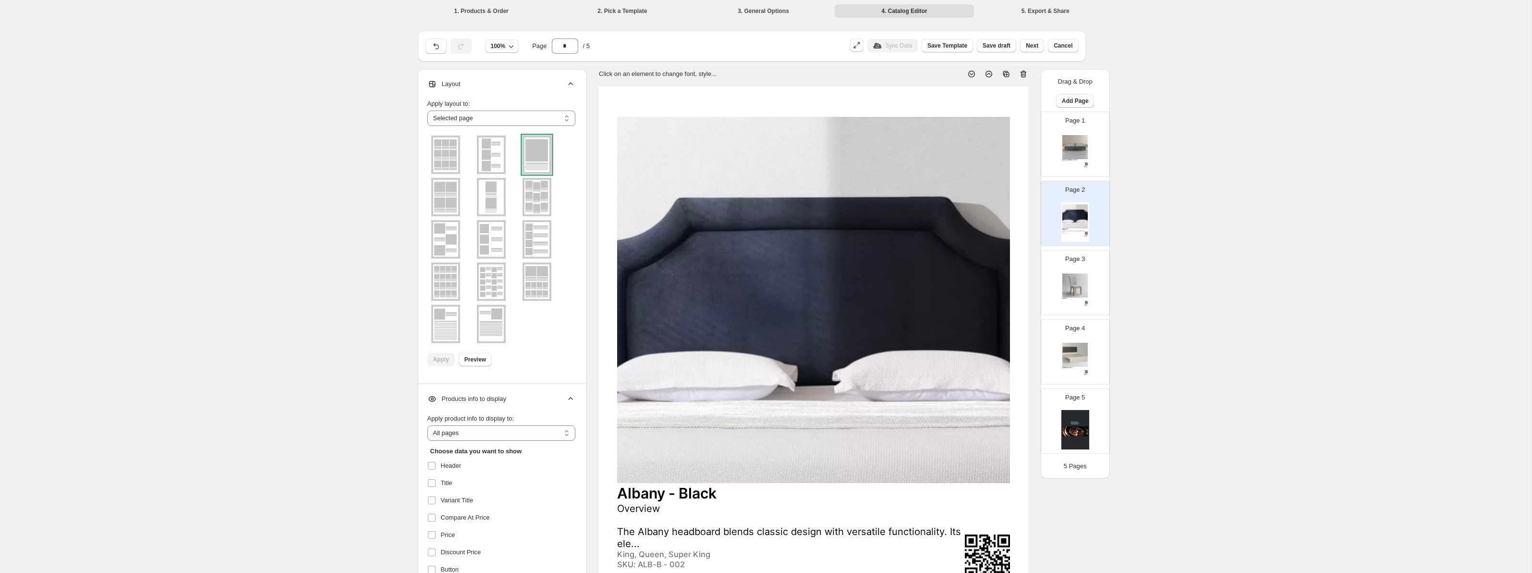
click at [1082, 149] on img at bounding box center [1075, 147] width 25 height 24
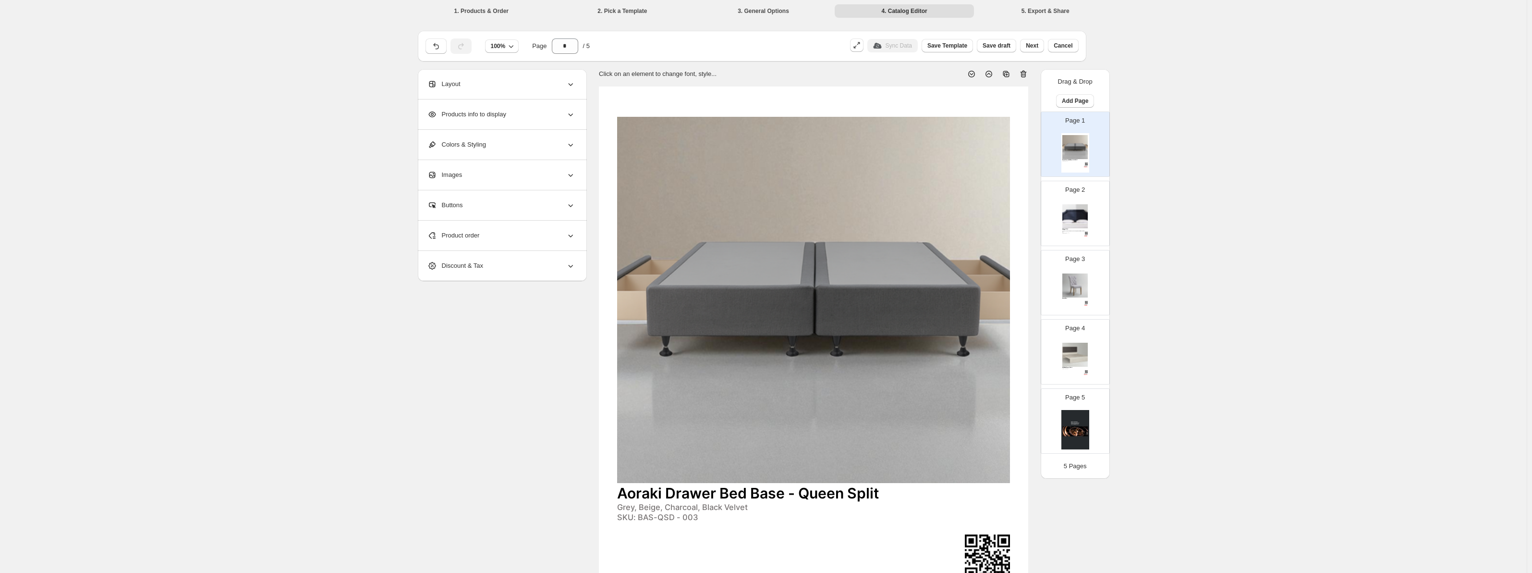
click at [1081, 195] on div "Page 2 Albany - Black Overview The Albany headboard blends classic design with …" at bounding box center [1071, 209] width 61 height 64
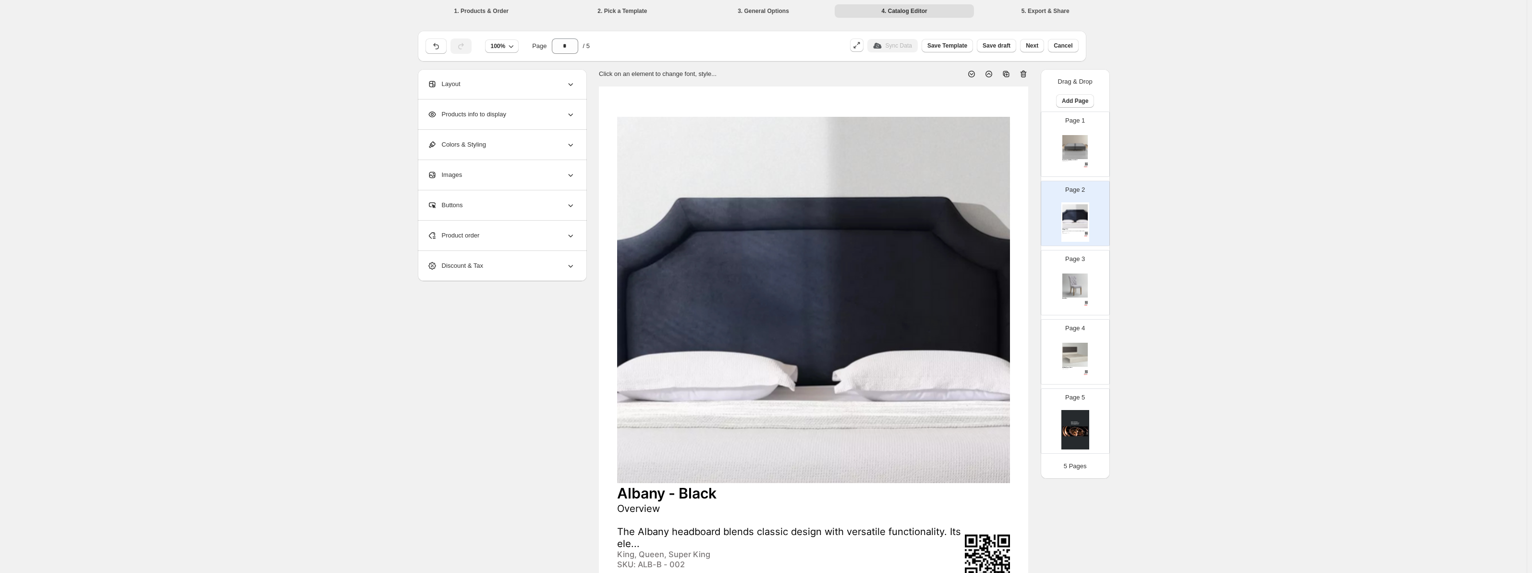
click at [527, 85] on div "Layout" at bounding box center [502, 84] width 148 height 30
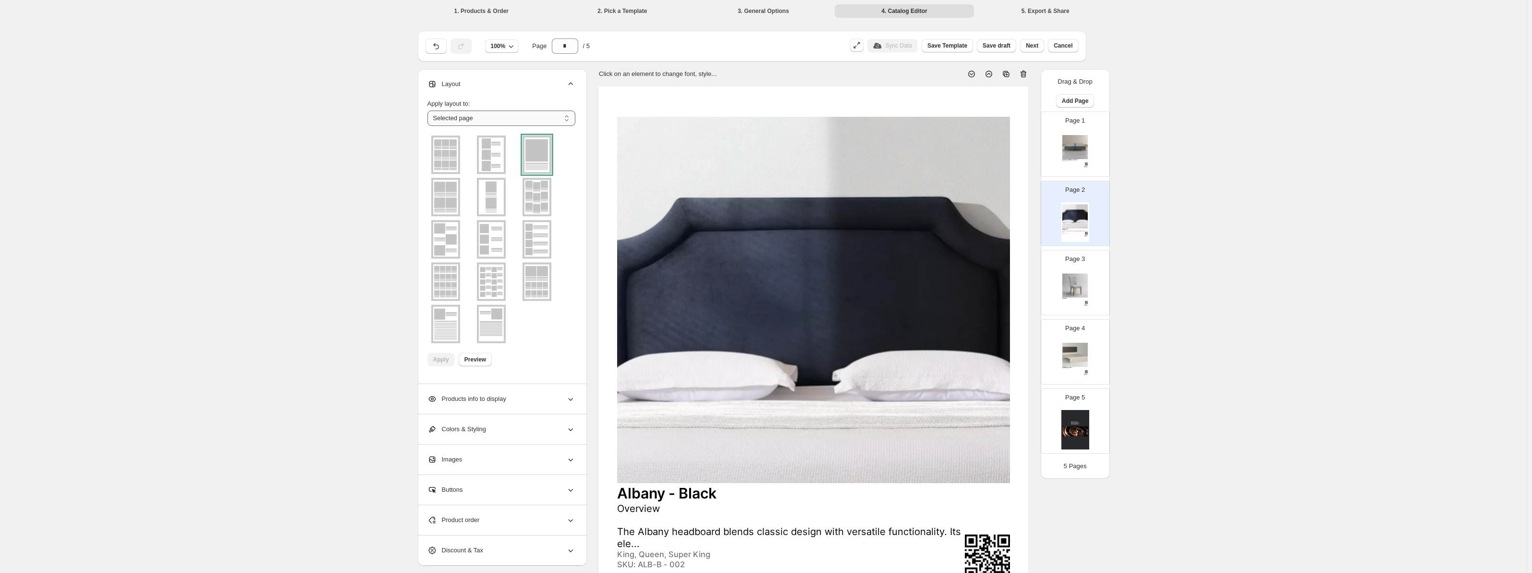
drag, startPoint x: 509, startPoint y: 120, endPoint x: 503, endPoint y: 123, distance: 6.5
click at [509, 120] on select "**********" at bounding box center [502, 117] width 148 height 15
click at [429, 110] on select "**********" at bounding box center [502, 117] width 148 height 15
click at [774, 8] on li "3. General Options" at bounding box center [763, 10] width 139 height 13
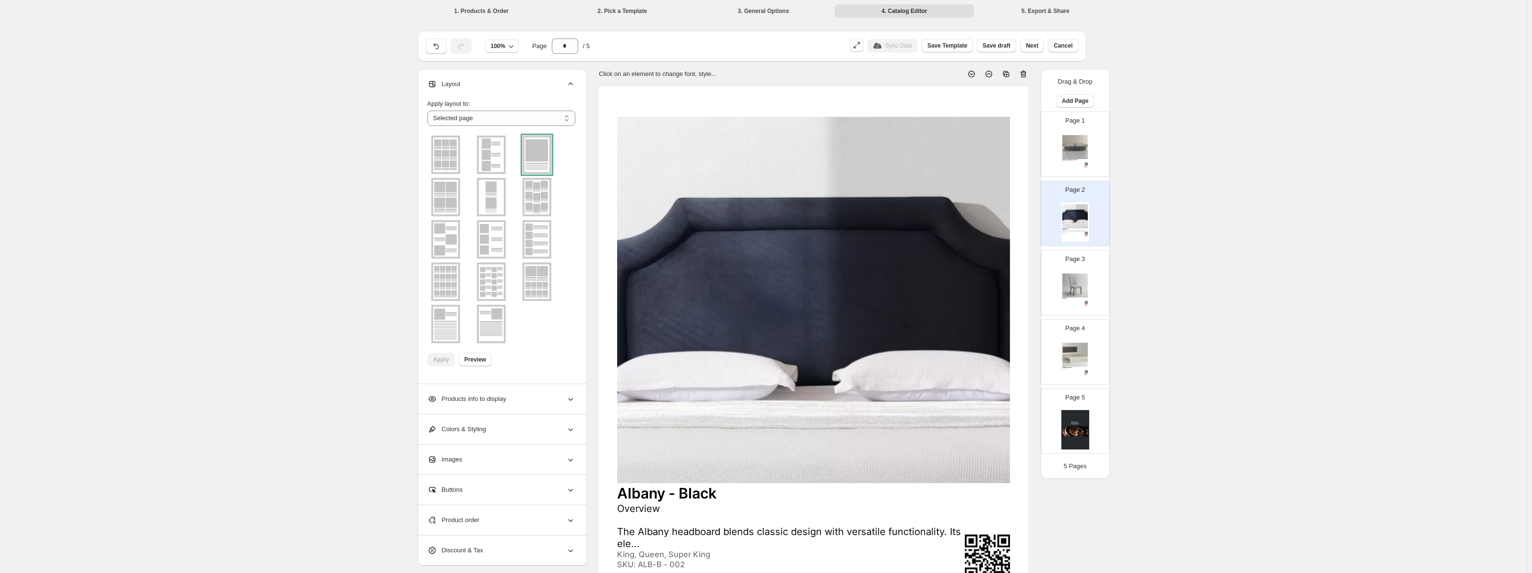
click at [746, 16] on li "3. General Options" at bounding box center [763, 10] width 139 height 13
click at [646, 12] on li "2. Pick a Template" at bounding box center [622, 10] width 139 height 13
click at [441, 42] on icon "button" at bounding box center [436, 46] width 10 height 10
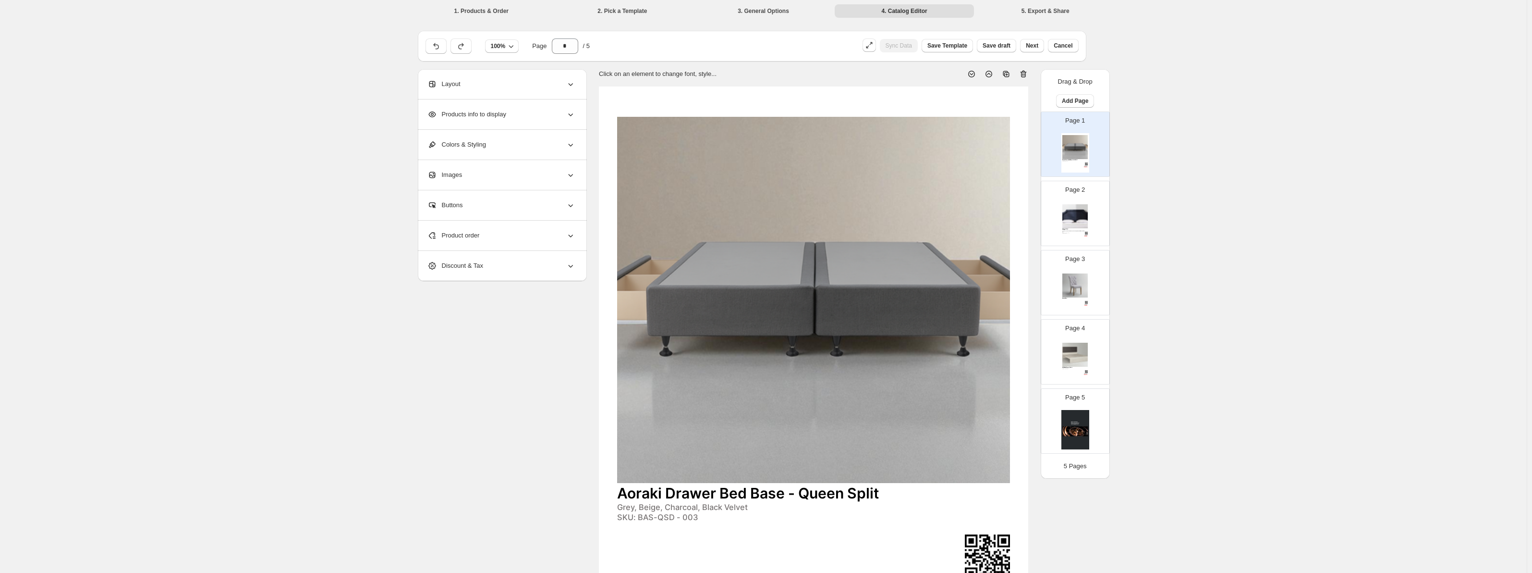
click at [460, 48] on button "button" at bounding box center [461, 45] width 21 height 15
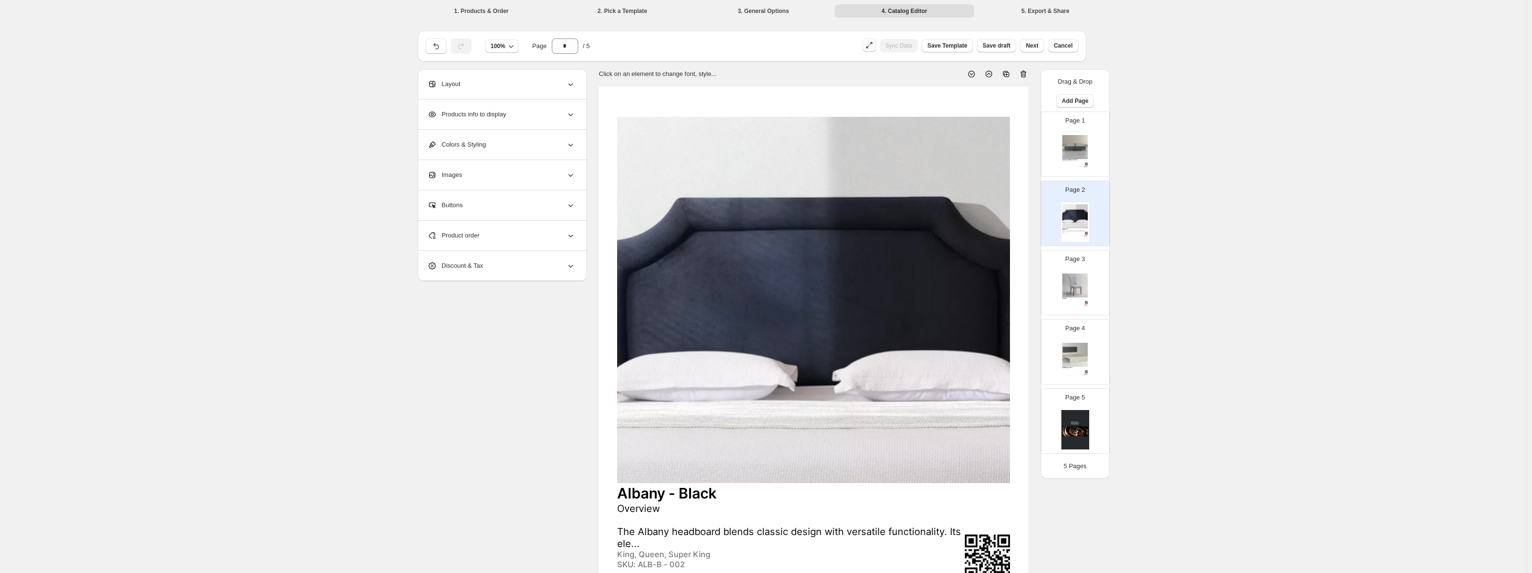
type input "*"
drag, startPoint x: 692, startPoint y: 17, endPoint x: 667, endPoint y: 23, distance: 25.6
click at [688, 20] on div "1. Products & Order 2. Pick a Template 3. General Options 4. Catalog Editor 5. …" at bounding box center [763, 10] width 715 height 21
click at [644, 17] on div "1. Products & Order 2. Pick a Template 3. General Options 4. Catalog Editor 5. …" at bounding box center [763, 10] width 715 height 21
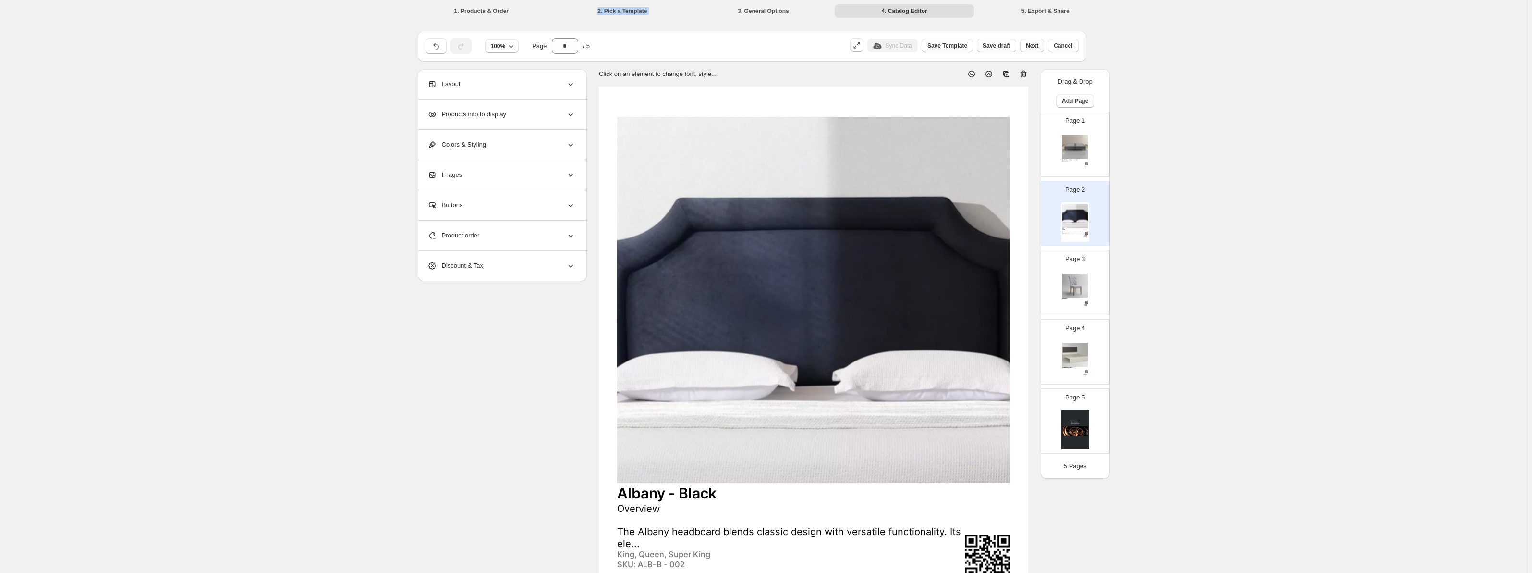
click at [644, 17] on div "1. Products & Order 2. Pick a Template 3. General Options 4. Catalog Editor 5. …" at bounding box center [763, 10] width 715 height 21
click at [535, 73] on div "Layout" at bounding box center [502, 84] width 148 height 30
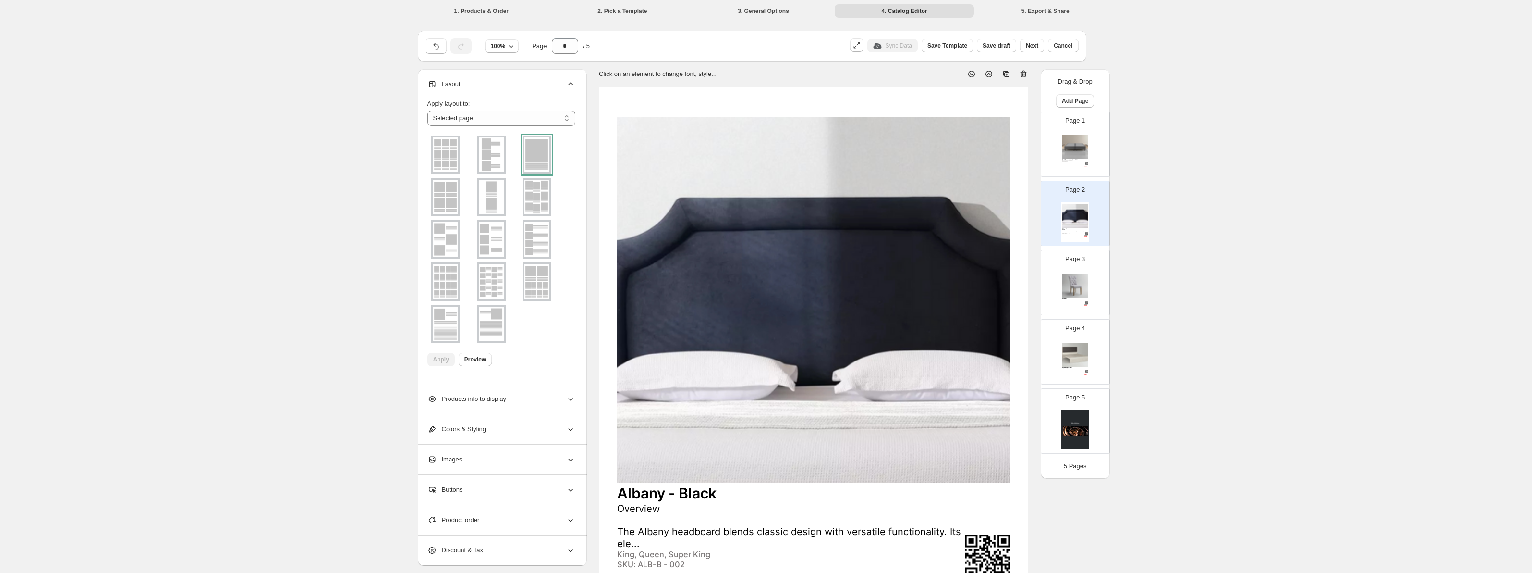
click at [496, 329] on img at bounding box center [491, 323] width 25 height 35
click at [476, 362] on span "Preview" at bounding box center [476, 359] width 22 height 8
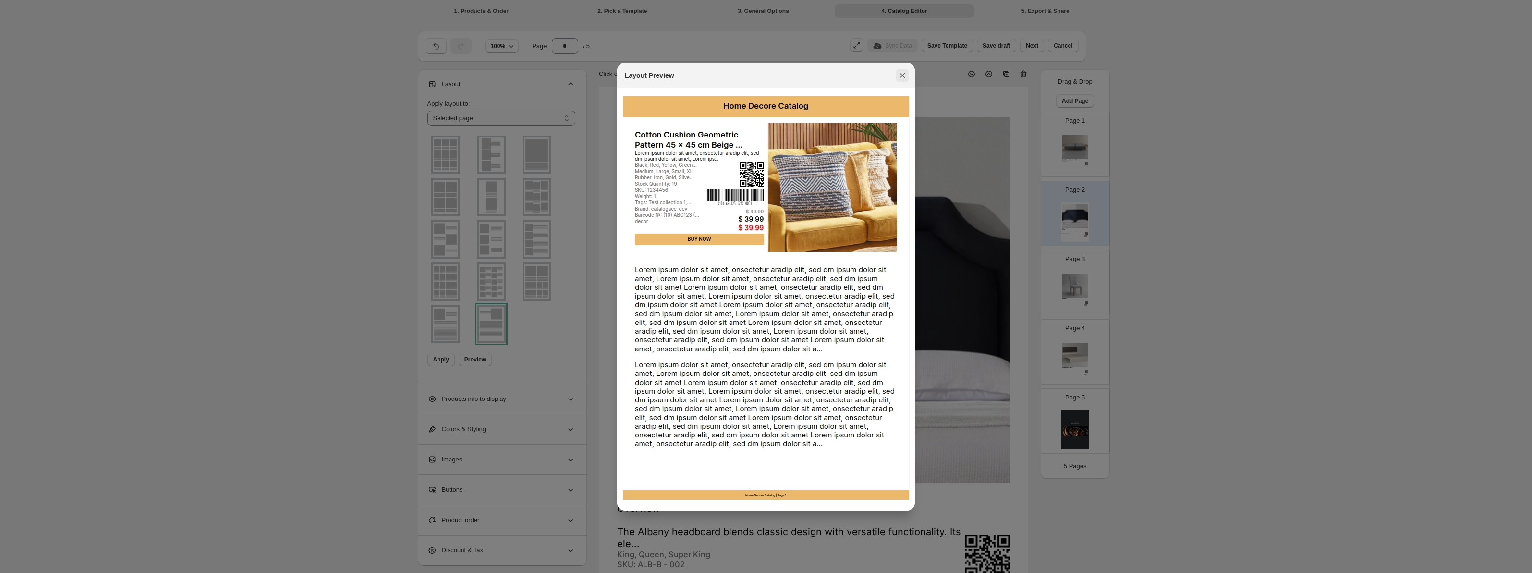
click at [903, 78] on icon ":rbt:" at bounding box center [903, 76] width 10 height 10
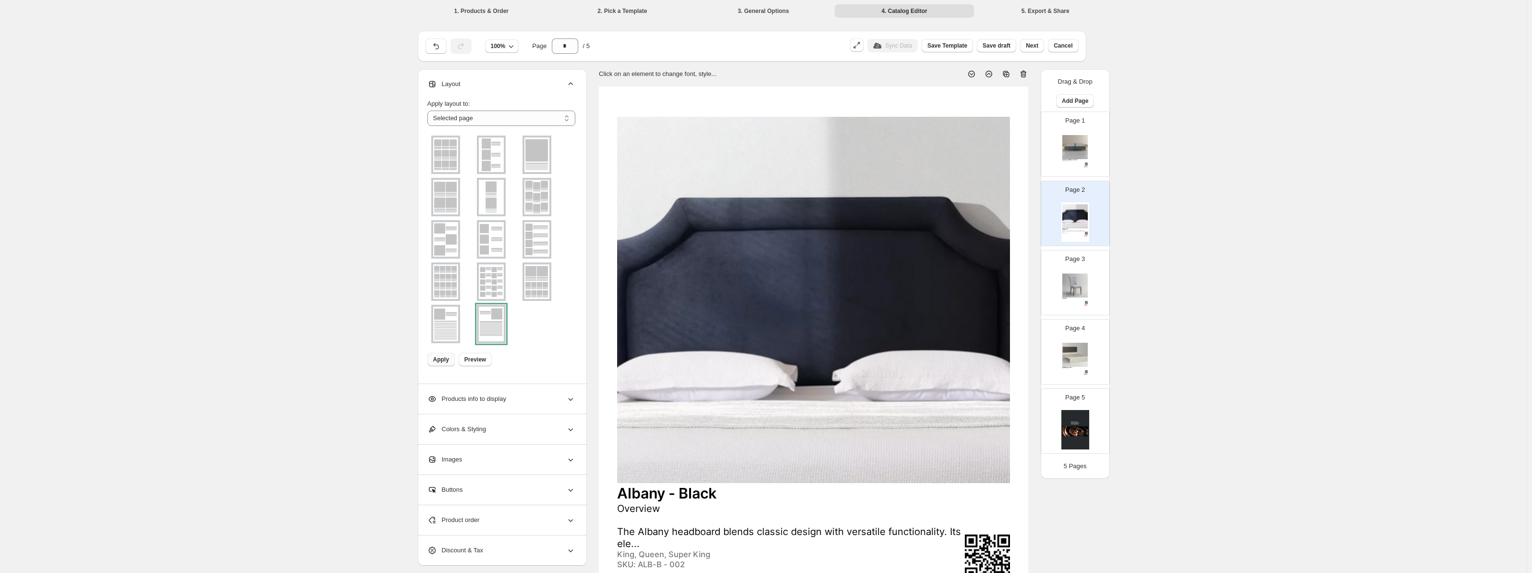
click at [452, 365] on button "Apply" at bounding box center [441, 359] width 27 height 13
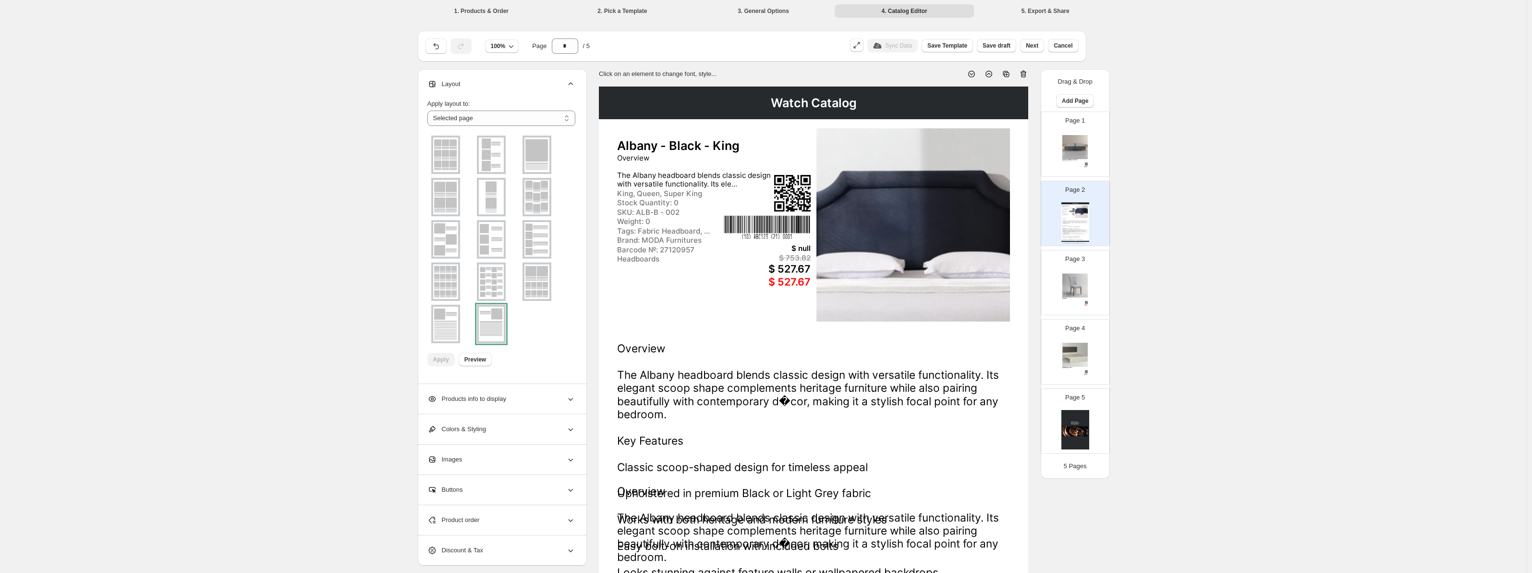
click at [536, 274] on img at bounding box center [537, 281] width 25 height 35
click at [445, 360] on span "Apply" at bounding box center [441, 359] width 16 height 8
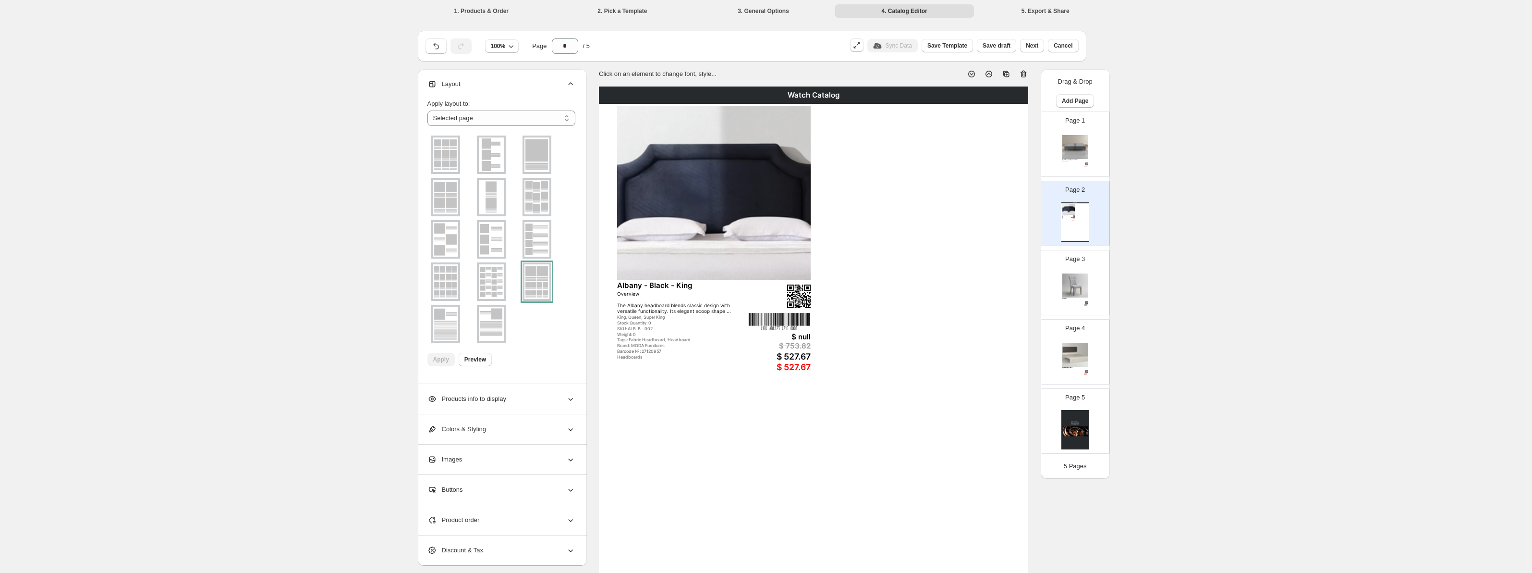
click at [452, 324] on img at bounding box center [445, 323] width 25 height 35
click at [452, 363] on button "Apply" at bounding box center [441, 359] width 27 height 13
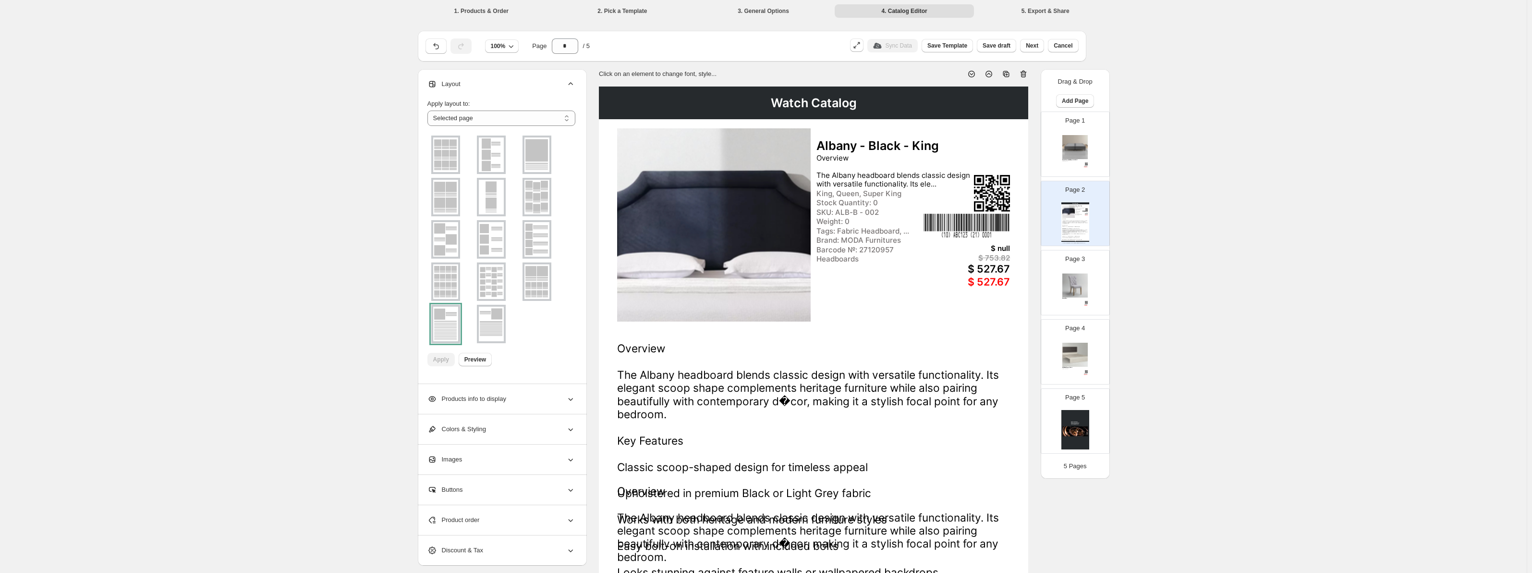
click at [454, 163] on img at bounding box center [445, 154] width 25 height 35
click at [440, 360] on span "Apply" at bounding box center [441, 359] width 16 height 8
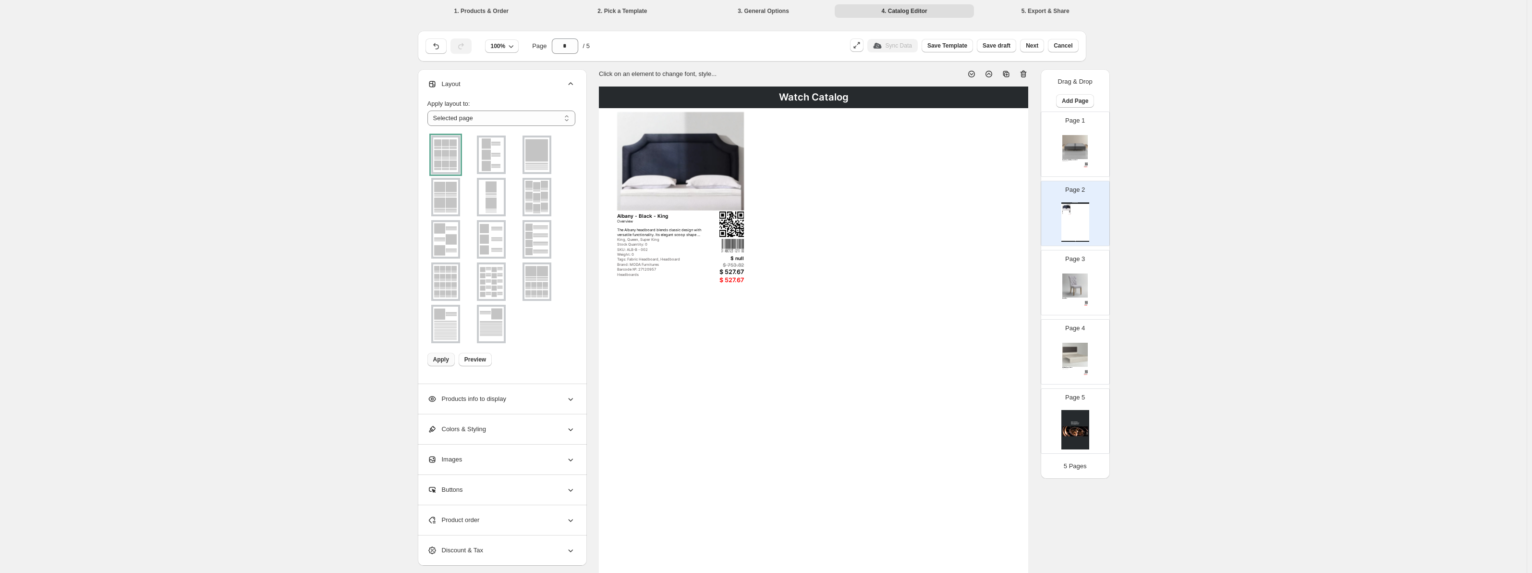
click at [494, 160] on img at bounding box center [491, 154] width 25 height 35
click at [535, 157] on img at bounding box center [537, 154] width 25 height 35
click at [498, 5] on li "1. Products & Order" at bounding box center [481, 10] width 139 height 13
click at [700, 19] on div "1. Products & Order 2. Pick a Template 3. General Options 4. Catalog Editor 5. …" at bounding box center [763, 10] width 715 height 21
click at [1069, 45] on span "Cancel" at bounding box center [1063, 46] width 19 height 8
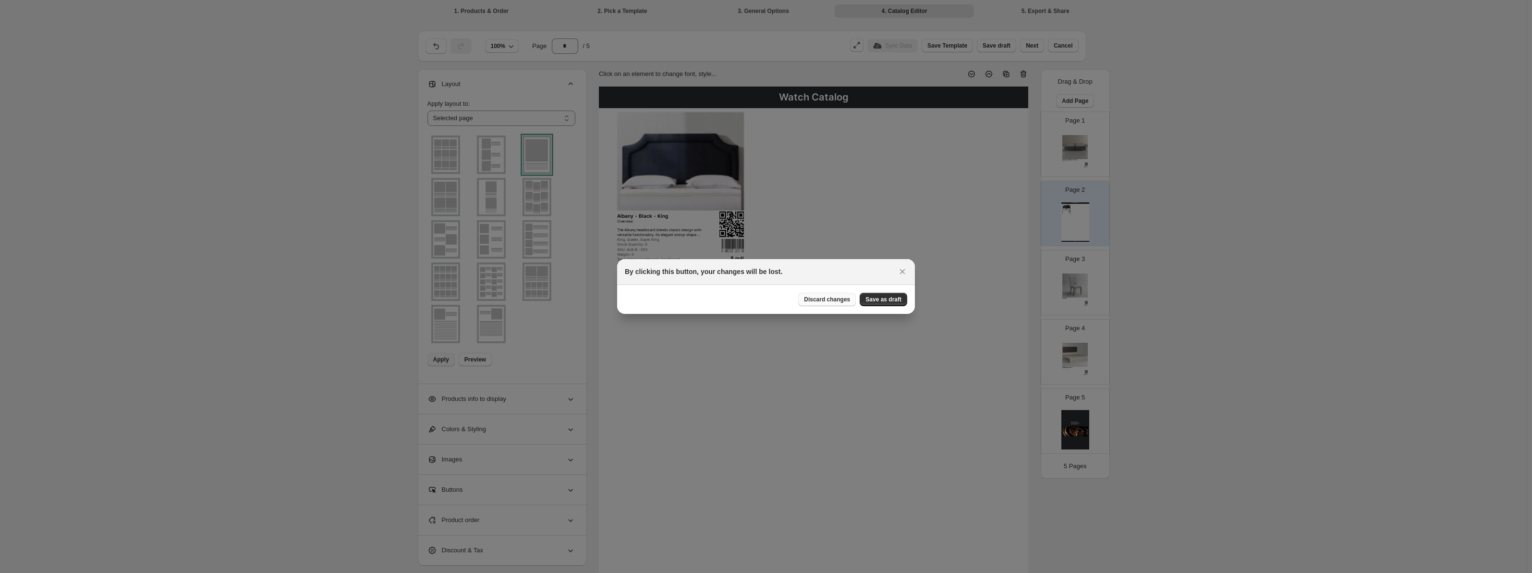
click at [840, 301] on span "Discard changes" at bounding box center [827, 299] width 46 height 8
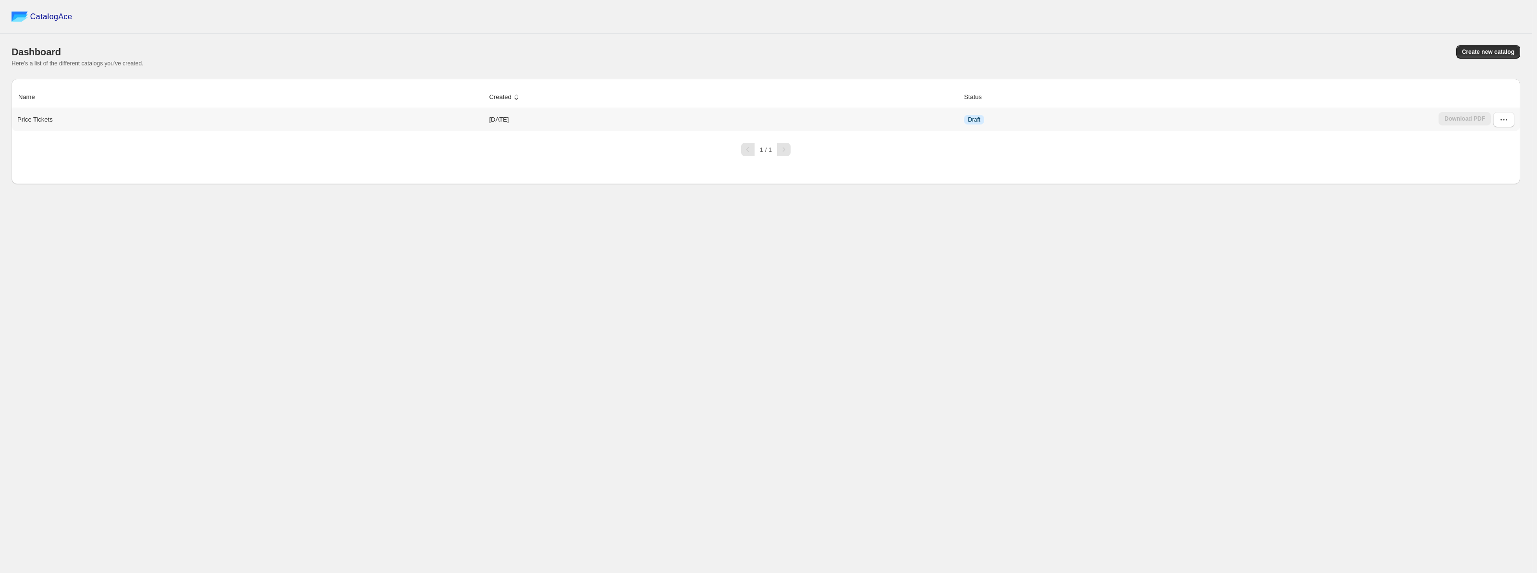
click at [1045, 117] on td "Draft" at bounding box center [1198, 119] width 475 height 23
click at [532, 119] on td "2025-09-18" at bounding box center [723, 119] width 475 height 23
drag, startPoint x: 484, startPoint y: 121, endPoint x: 3, endPoint y: 92, distance: 481.2
click at [483, 121] on div "Price Tickets" at bounding box center [248, 117] width 470 height 13
click at [1499, 119] on icon "button" at bounding box center [1504, 120] width 10 height 10
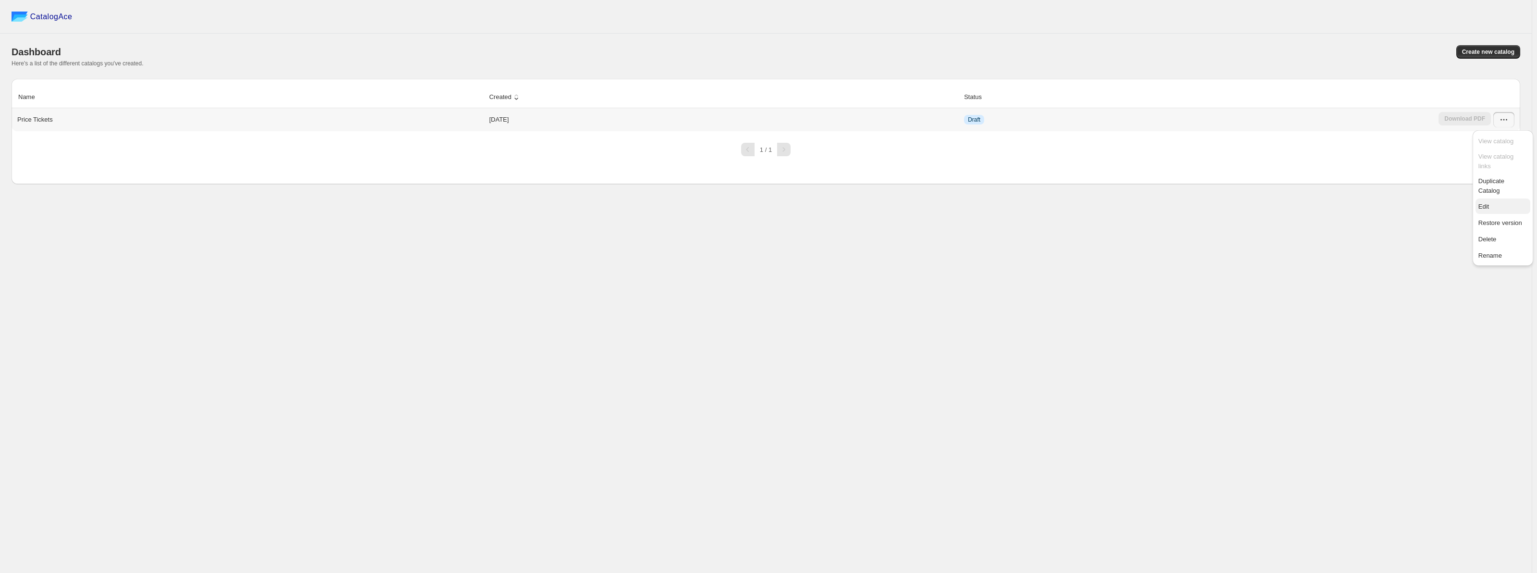
click at [1493, 202] on span "Edit" at bounding box center [1503, 207] width 49 height 10
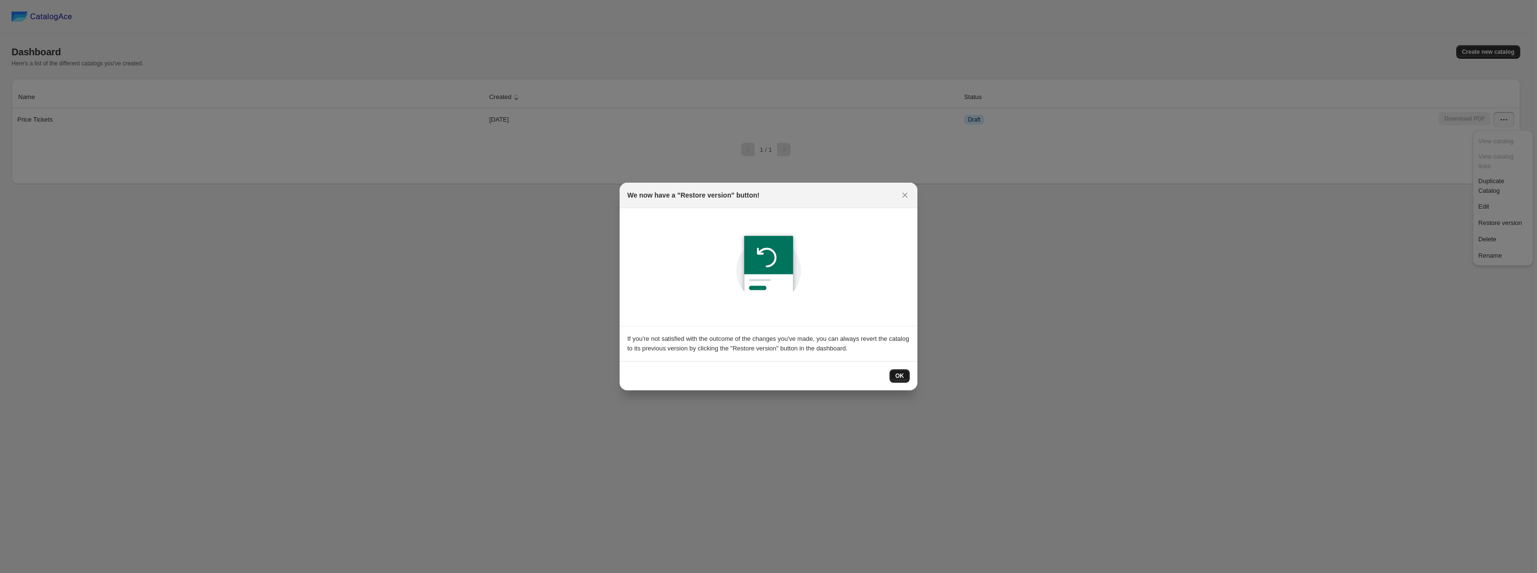
click at [903, 378] on span "OK" at bounding box center [899, 376] width 9 height 8
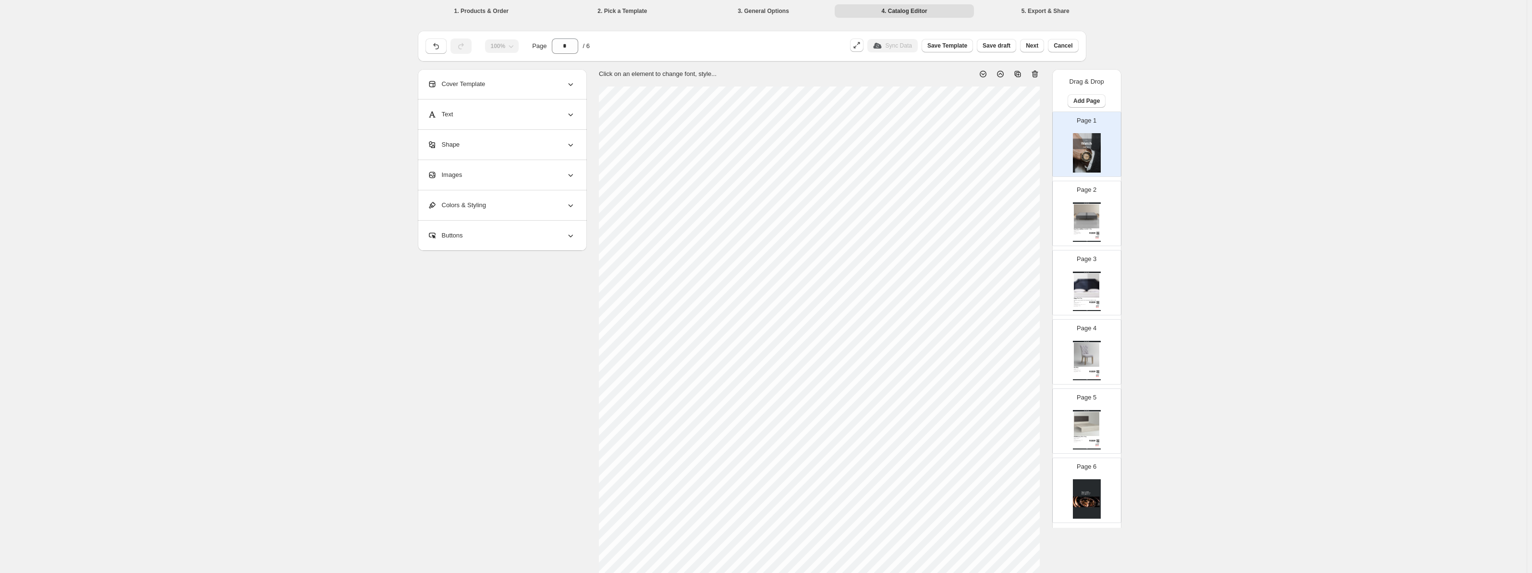
click at [558, 70] on div "Cover Template" at bounding box center [502, 84] width 148 height 30
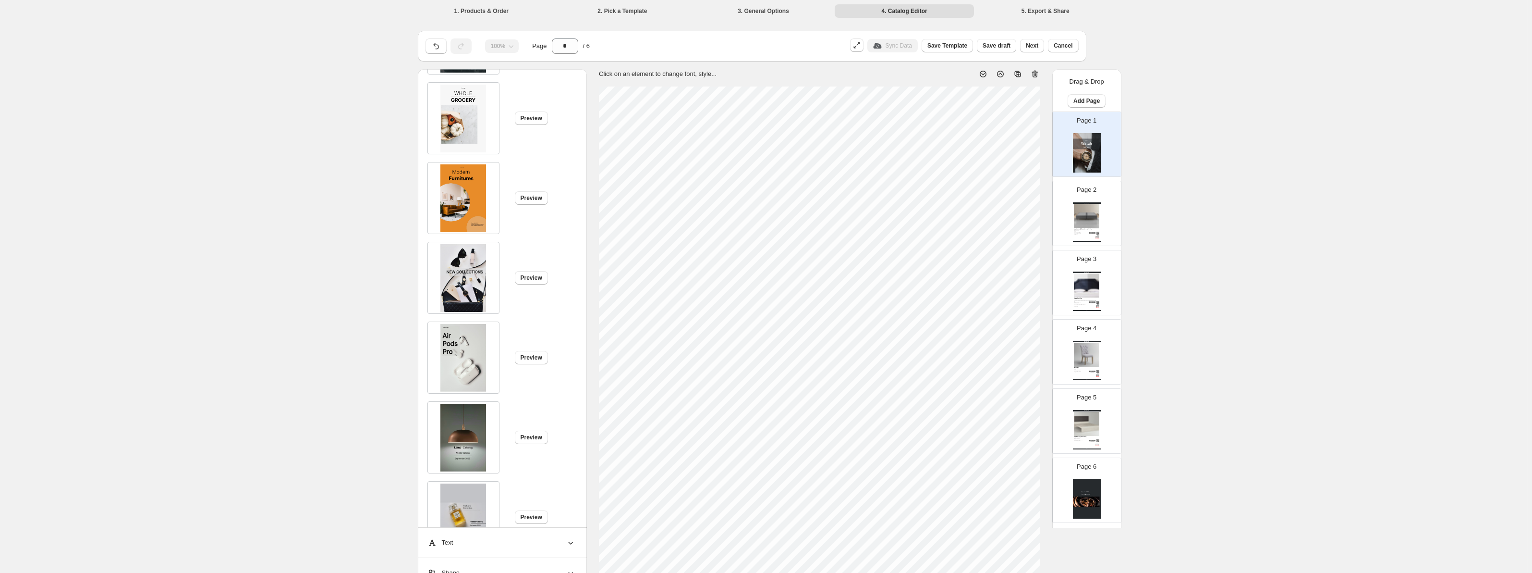
scroll to position [416, 0]
click at [544, 199] on button "Preview" at bounding box center [531, 196] width 33 height 13
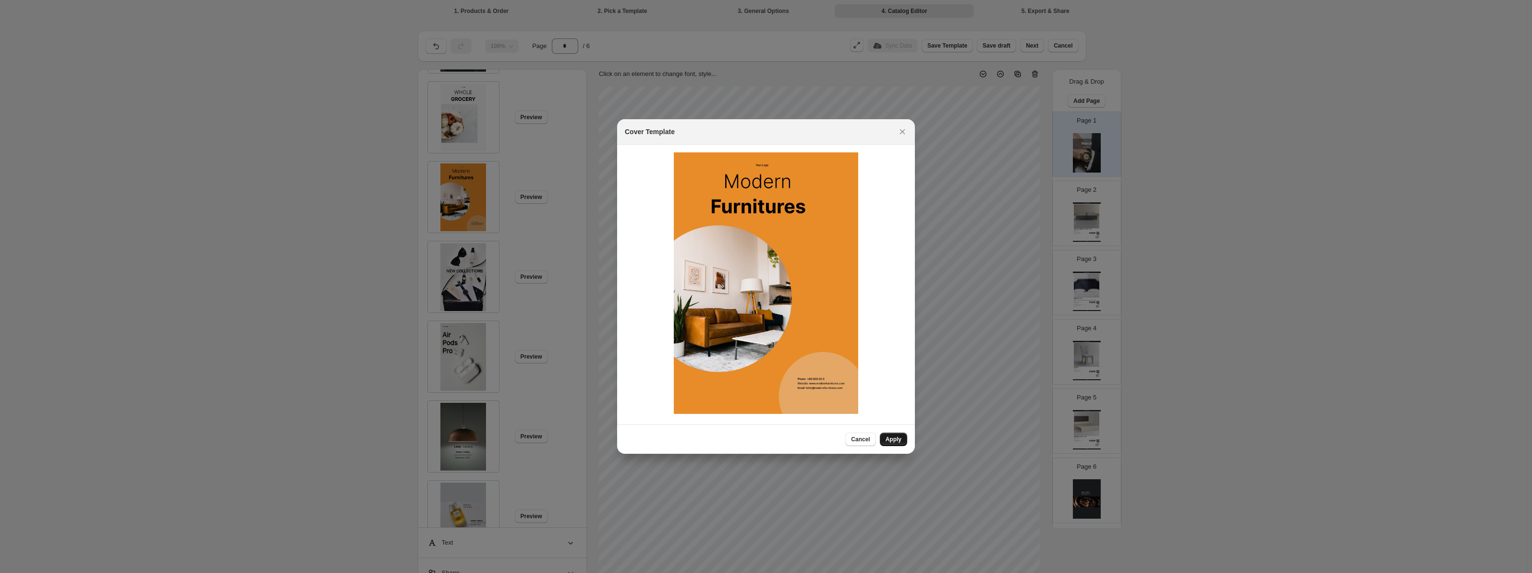
click at [892, 436] on span "Apply" at bounding box center [894, 439] width 16 height 8
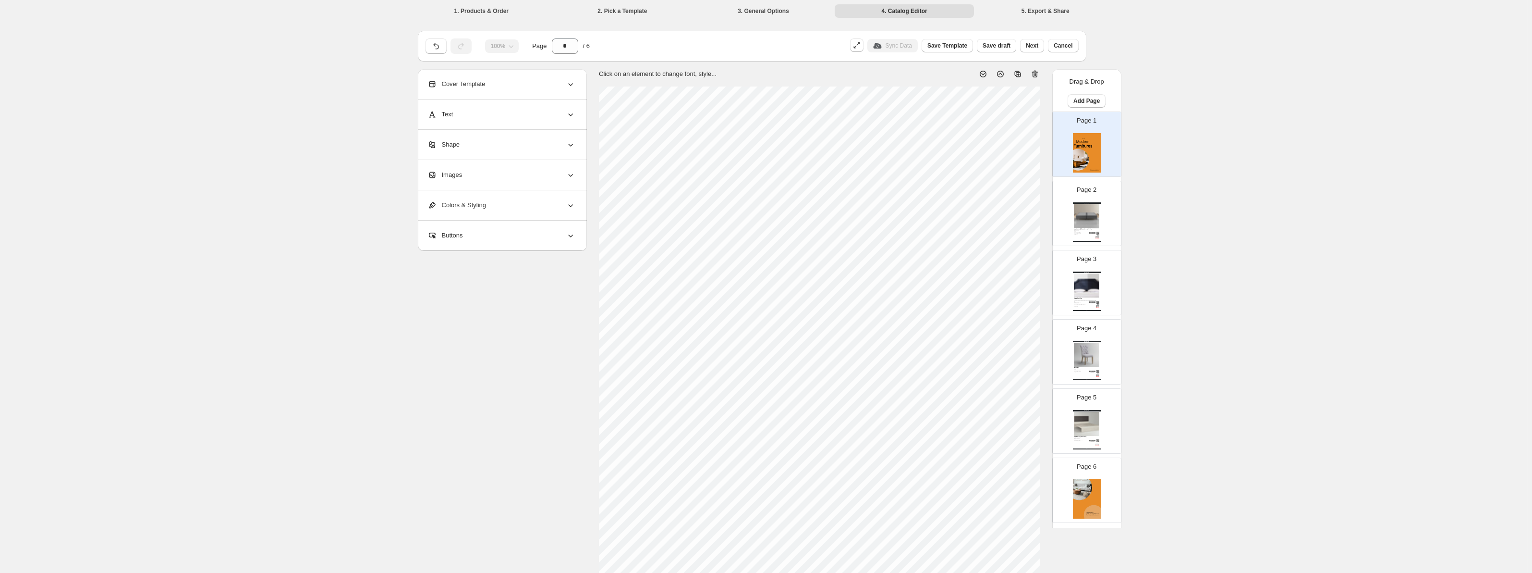
click at [1081, 225] on img at bounding box center [1086, 216] width 25 height 24
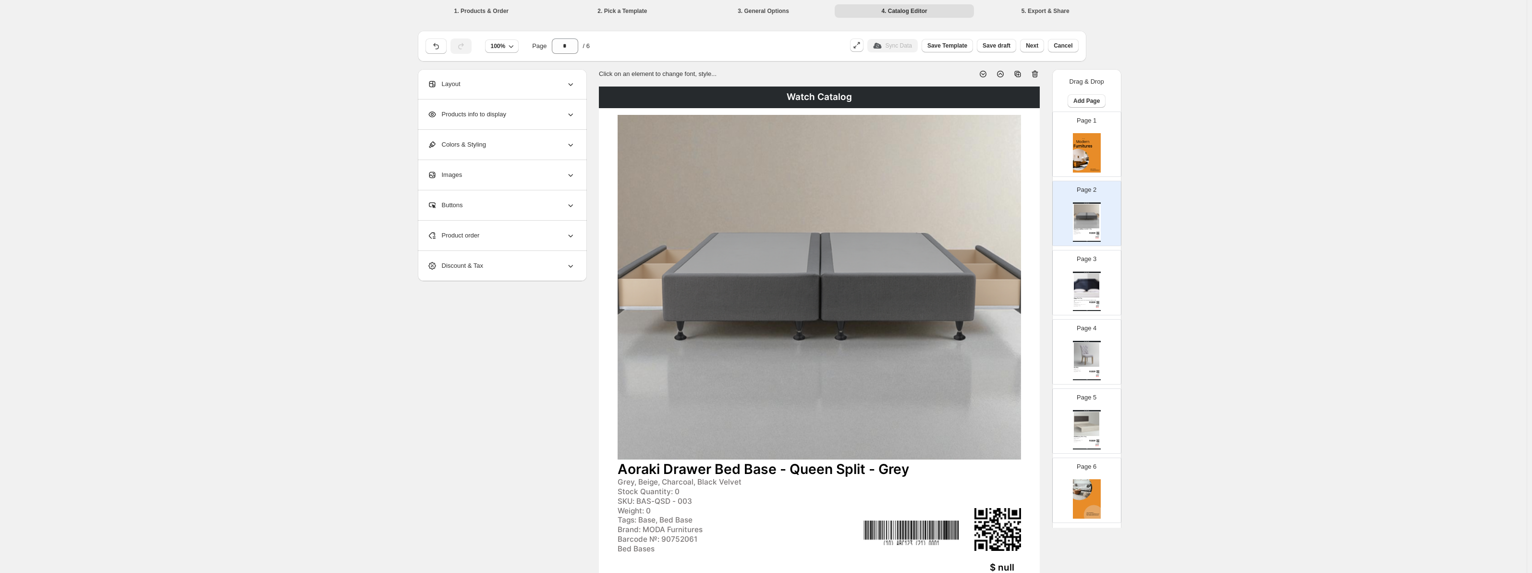
click at [504, 81] on div "Layout" at bounding box center [502, 84] width 148 height 30
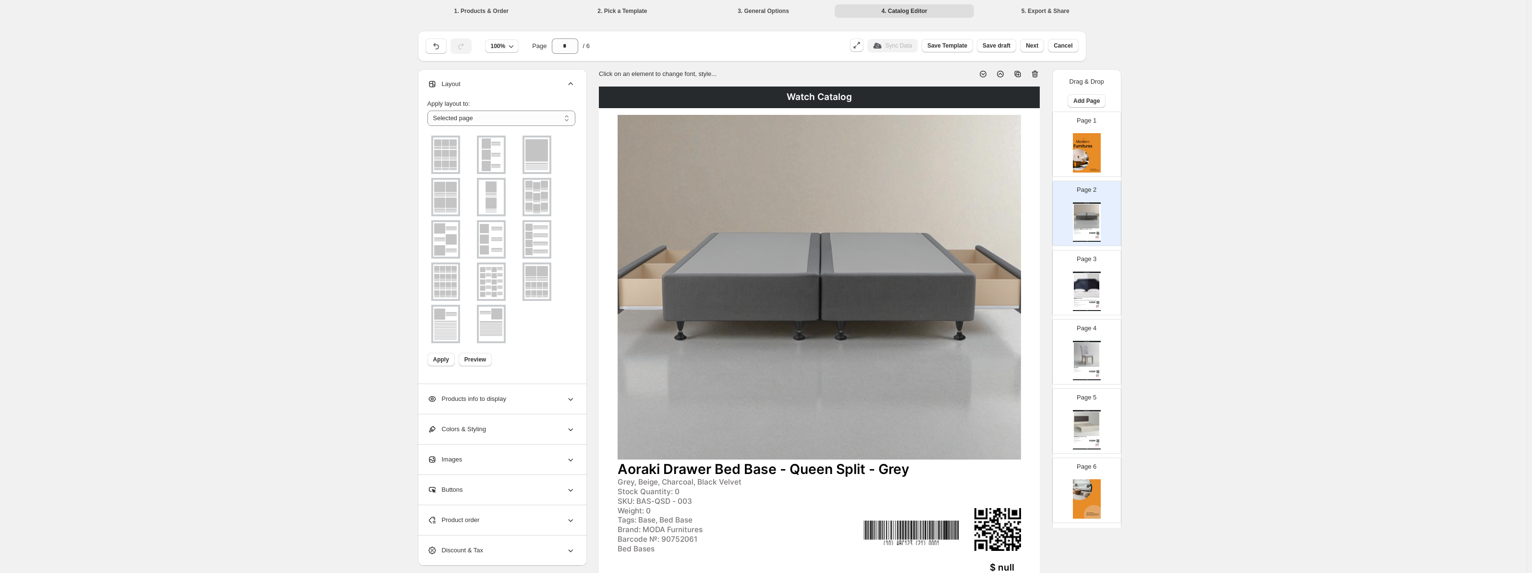
click at [504, 81] on div "Layout" at bounding box center [502, 84] width 148 height 30
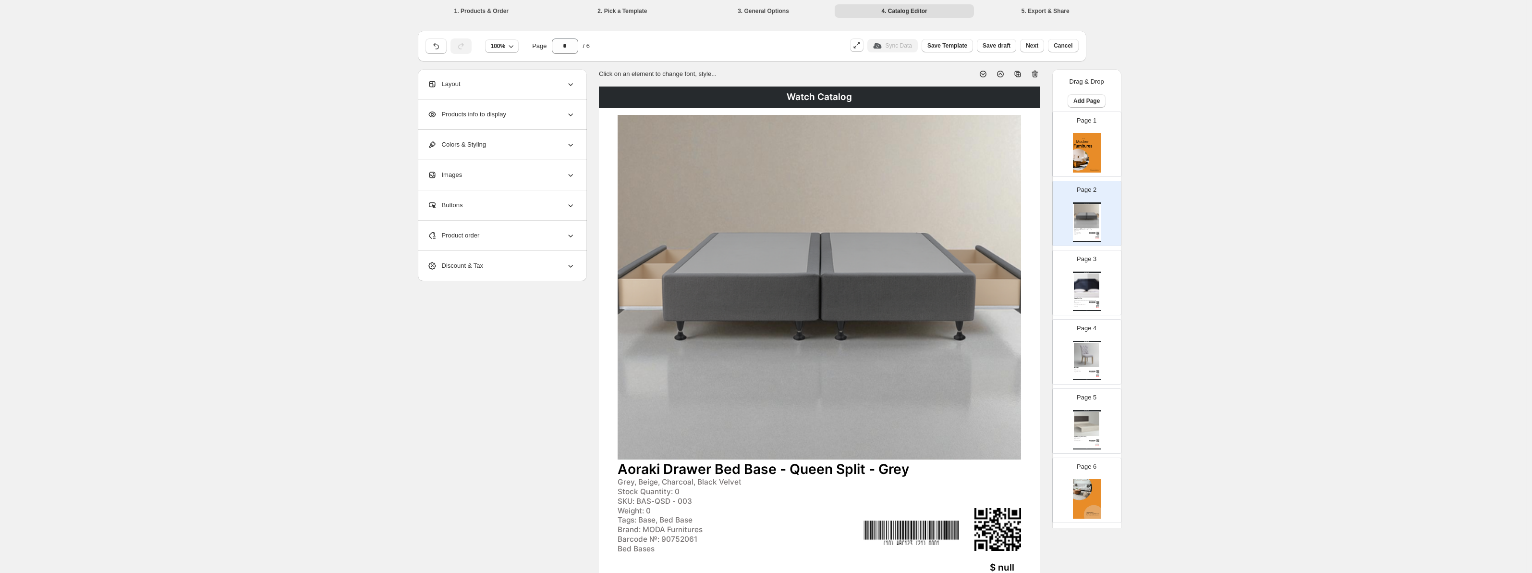
click at [1081, 142] on img at bounding box center [1087, 152] width 28 height 39
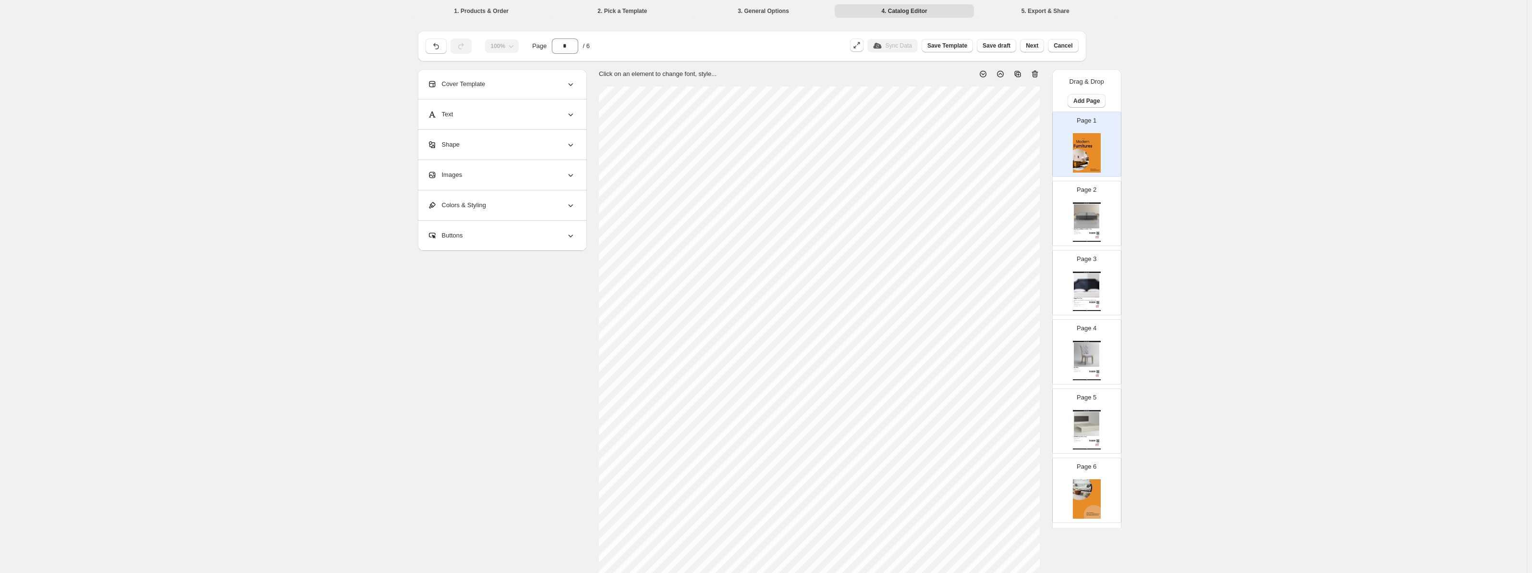
click at [1079, 188] on p "Page 2" at bounding box center [1087, 190] width 20 height 10
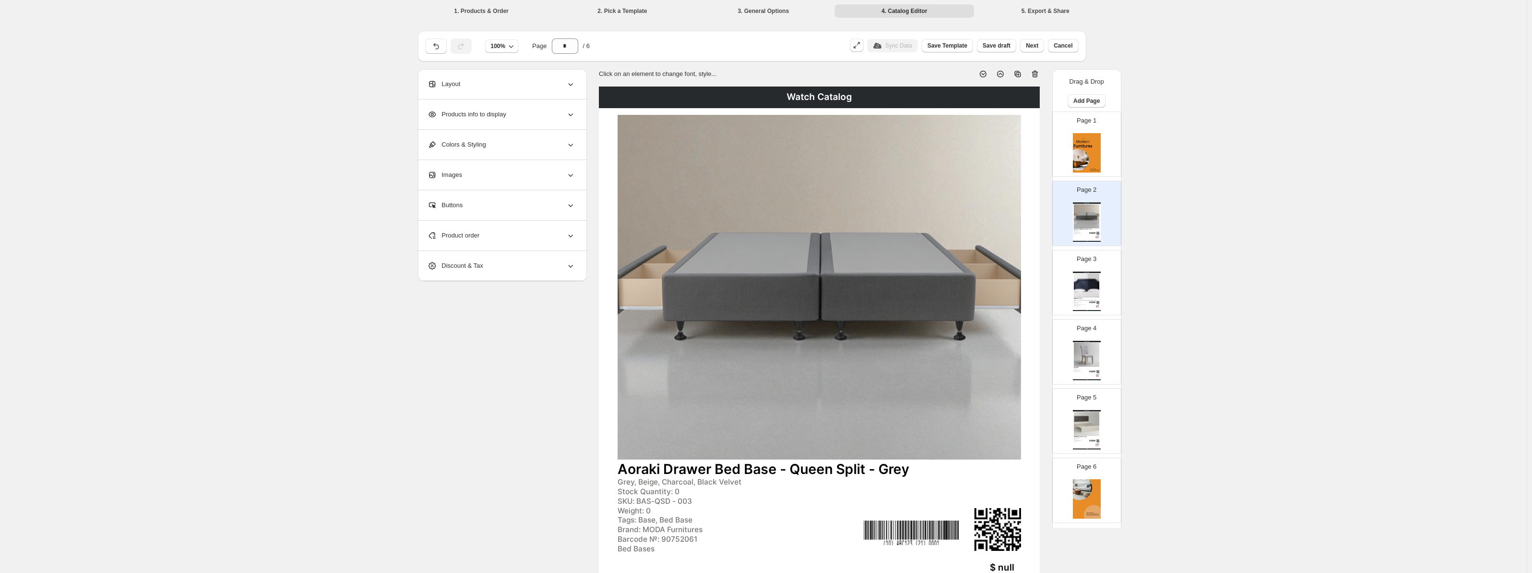
click at [547, 92] on div "Layout" at bounding box center [502, 84] width 148 height 30
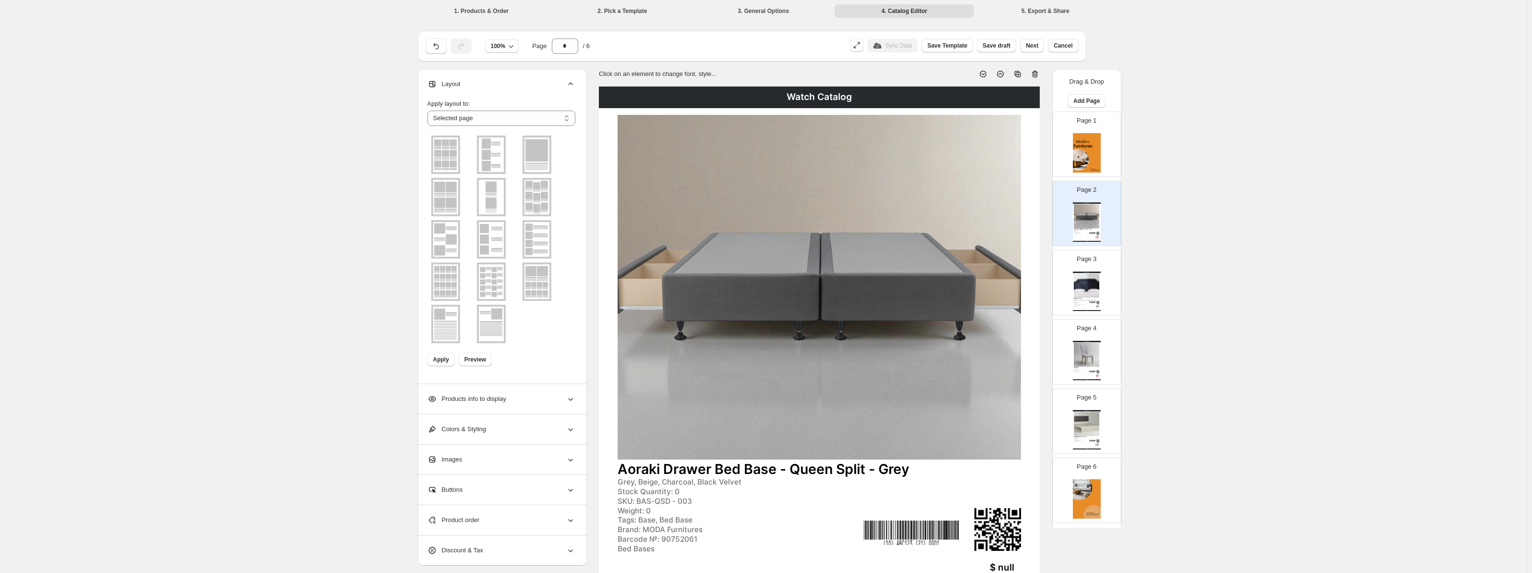
click at [490, 206] on img at bounding box center [491, 197] width 25 height 35
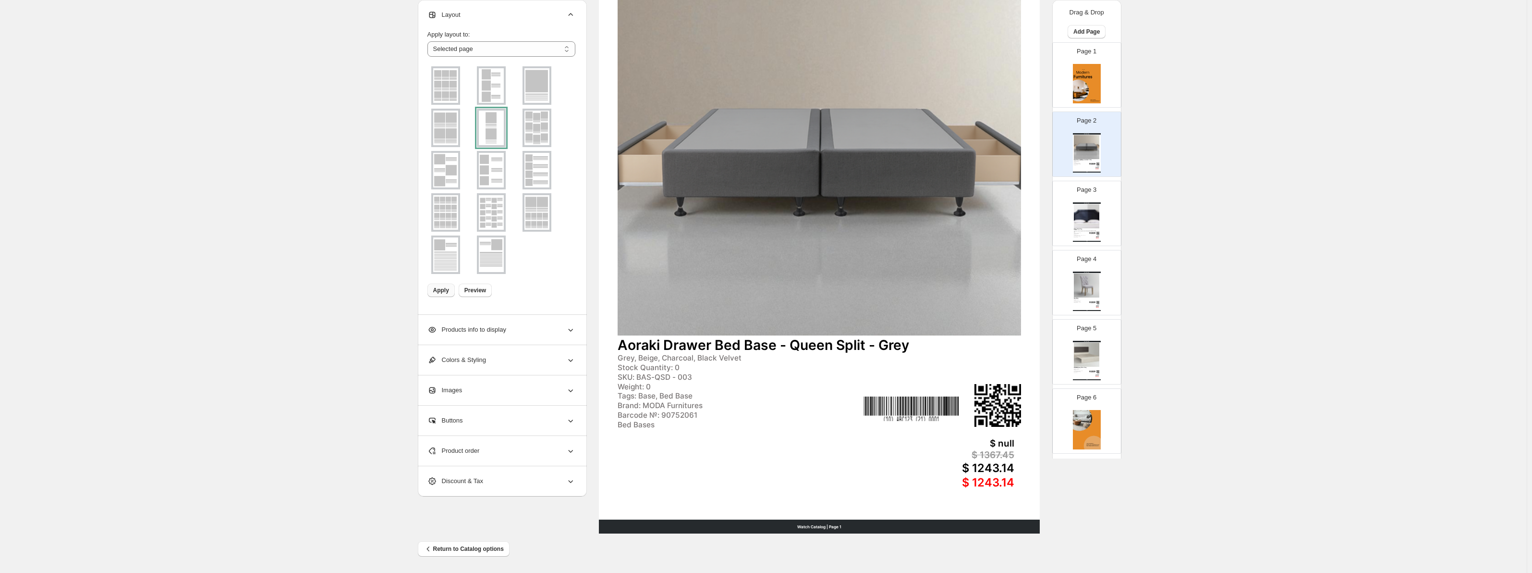
click at [453, 296] on button "Apply" at bounding box center [441, 289] width 27 height 13
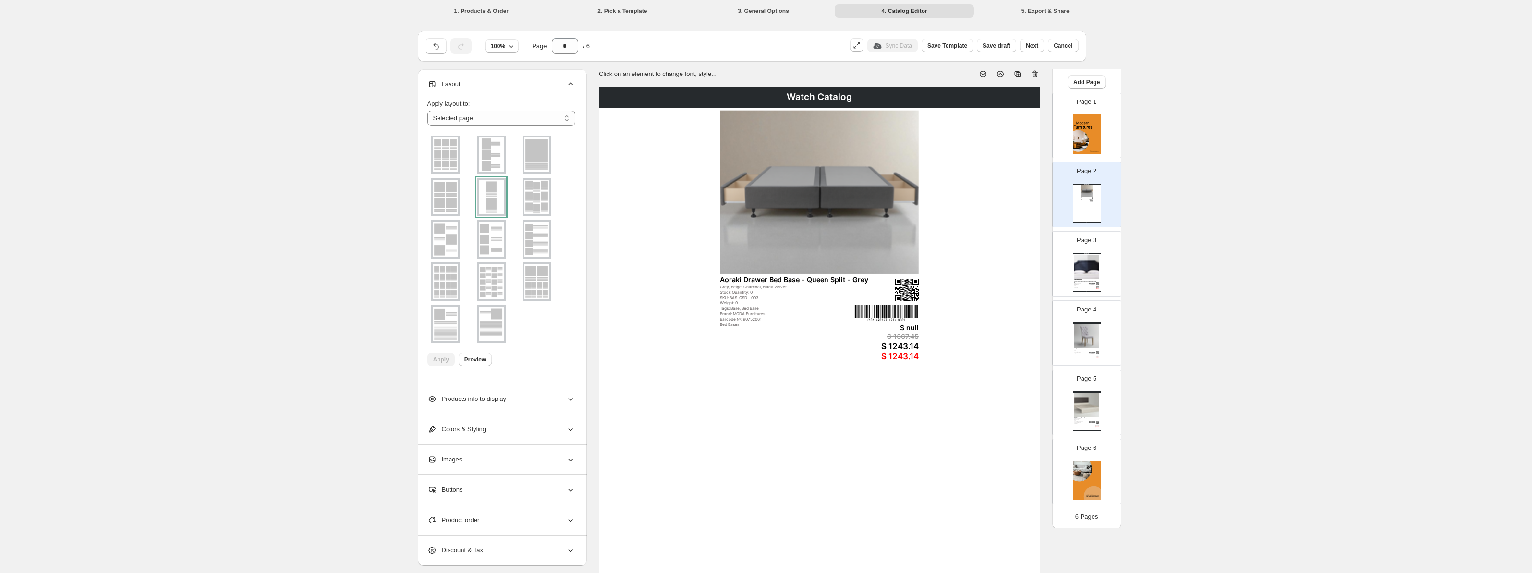
scroll to position [20, 0]
click at [1084, 410] on img at bounding box center [1086, 404] width 25 height 24
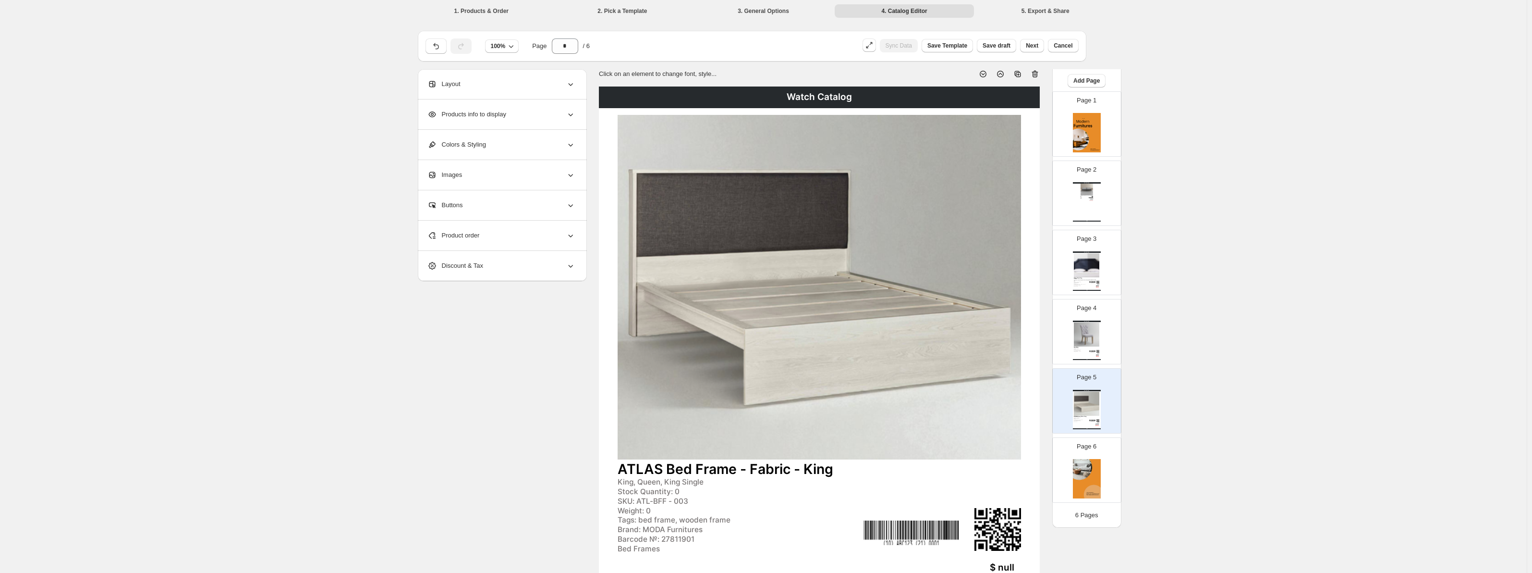
click at [1094, 352] on div "Watch Catalog Astra Chair Stock Quantity: 0 SKU: AST-C - 001 Weight: 0 Tags: ch…" at bounding box center [1087, 339] width 28 height 39
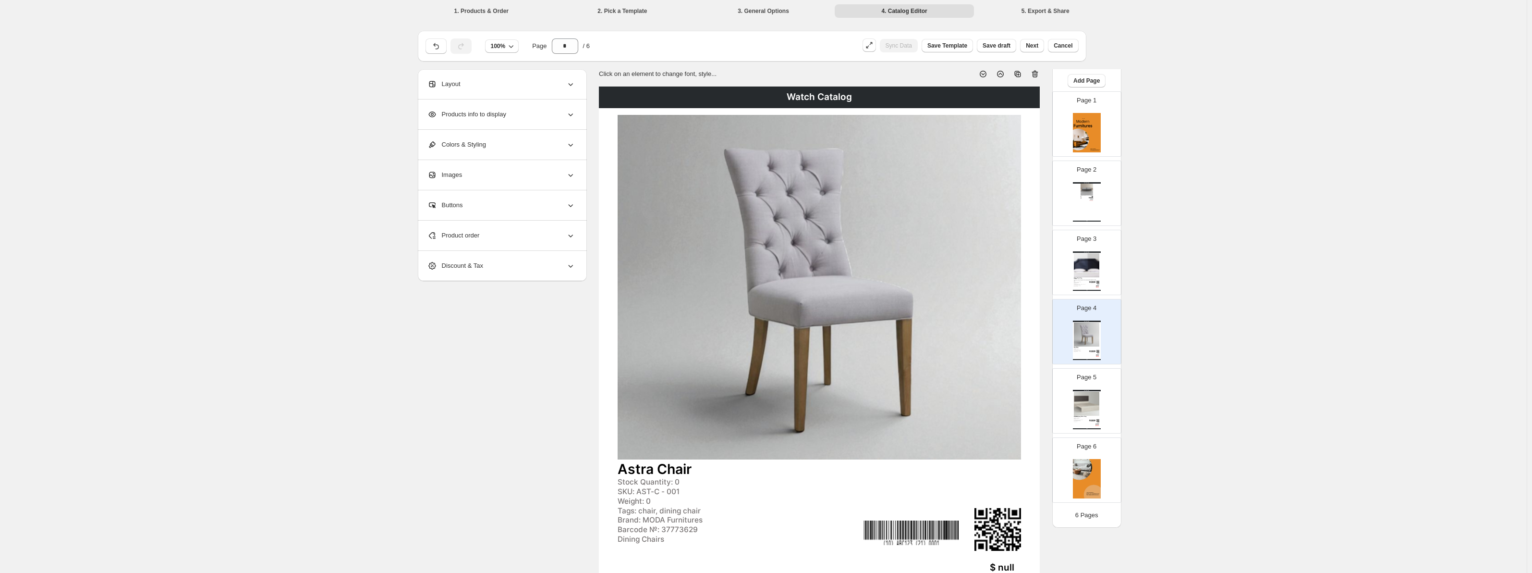
click at [1097, 291] on div "Page 3 Watch Catalog Albany - Black - King Overview The Albany headboard blends…" at bounding box center [1087, 262] width 68 height 64
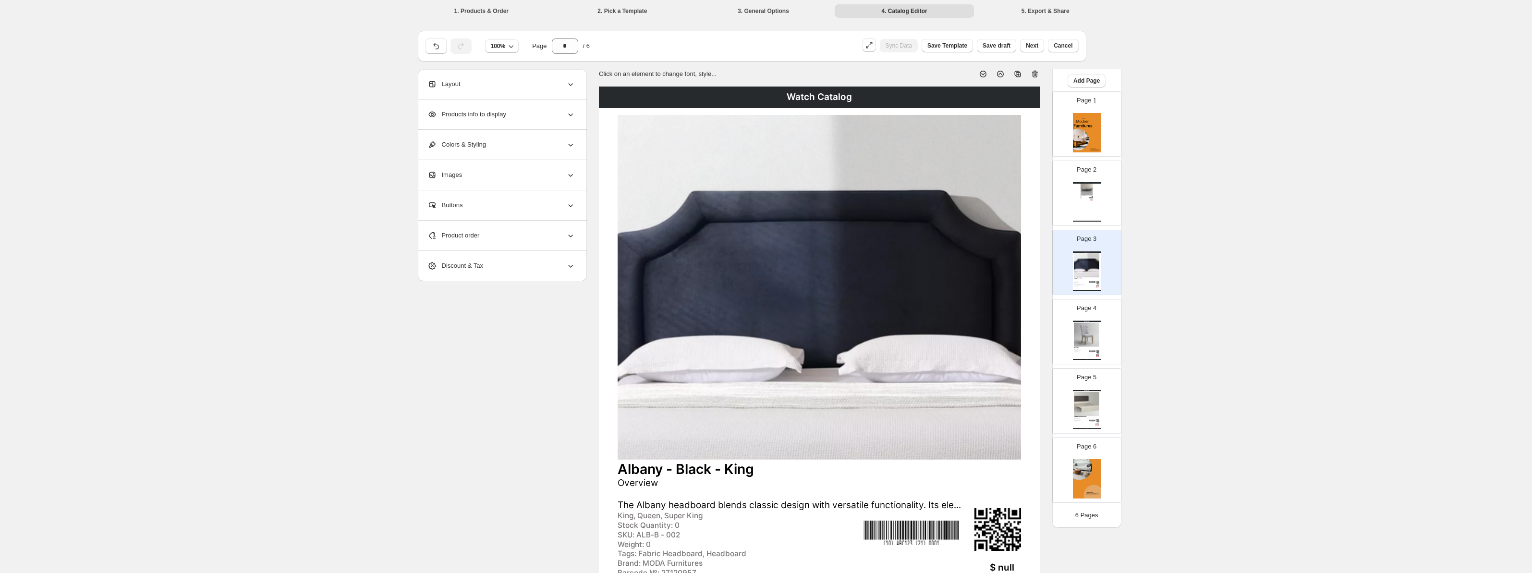
drag, startPoint x: 1095, startPoint y: 244, endPoint x: 1097, endPoint y: 234, distance: 9.4
click at [1095, 240] on div "Page 3 Watch Catalog Albany - Black - King Overview The Albany headboard blends…" at bounding box center [1087, 262] width 69 height 65
click at [1095, 195] on div "Watch Catalog Aoraki Drawer Bed Base - Queen Split - Grey Grey, Beige, Charcoal…" at bounding box center [1087, 205] width 28 height 39
type input "*"
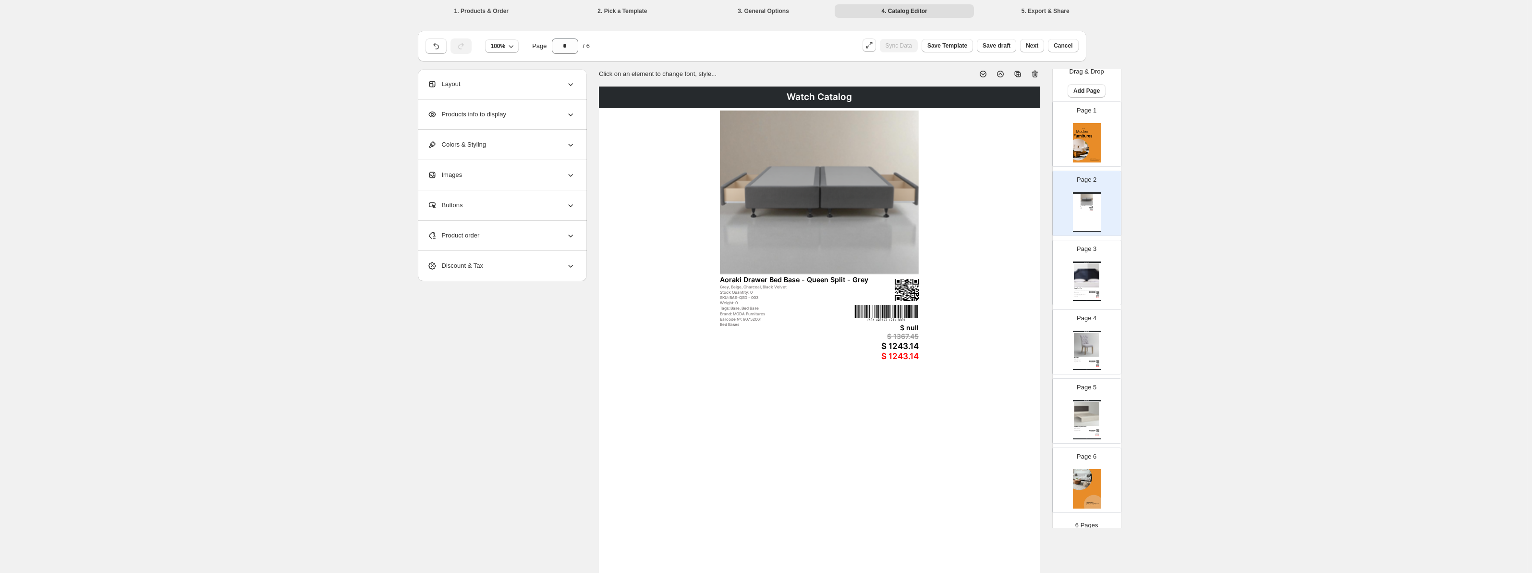
scroll to position [0, 0]
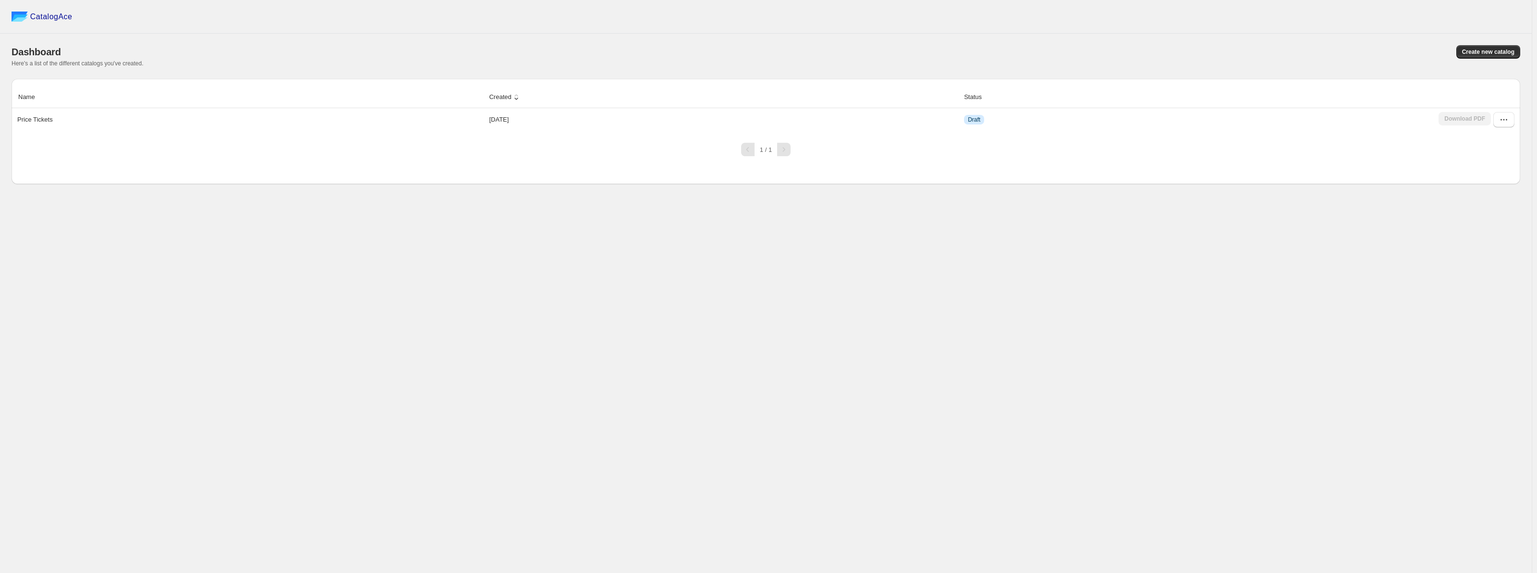
click at [1502, 43] on div "Dashboard Create new catalog Here's a list of the different catalogs you've cre…" at bounding box center [766, 56] width 1509 height 45
click at [1496, 47] on button "Create new catalog" at bounding box center [1489, 51] width 64 height 13
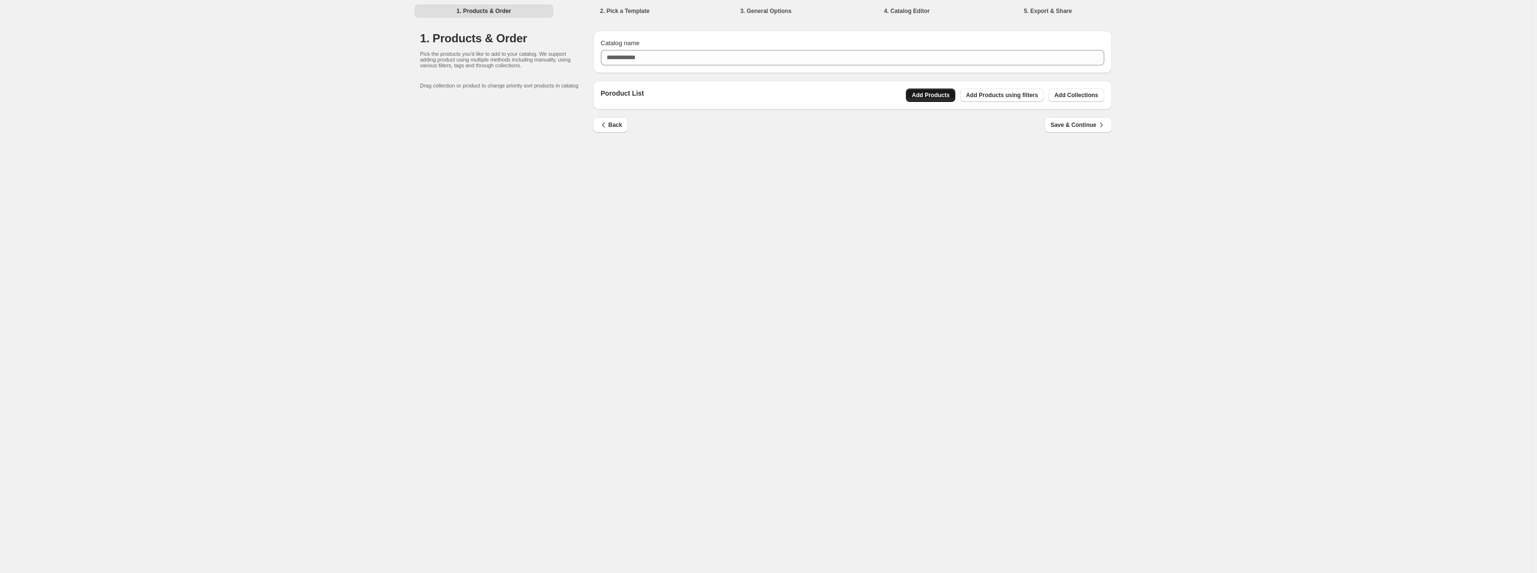
click at [941, 91] on button "Add Products" at bounding box center [930, 94] width 49 height 13
click at [1068, 97] on span "Add Collections" at bounding box center [1076, 95] width 44 height 8
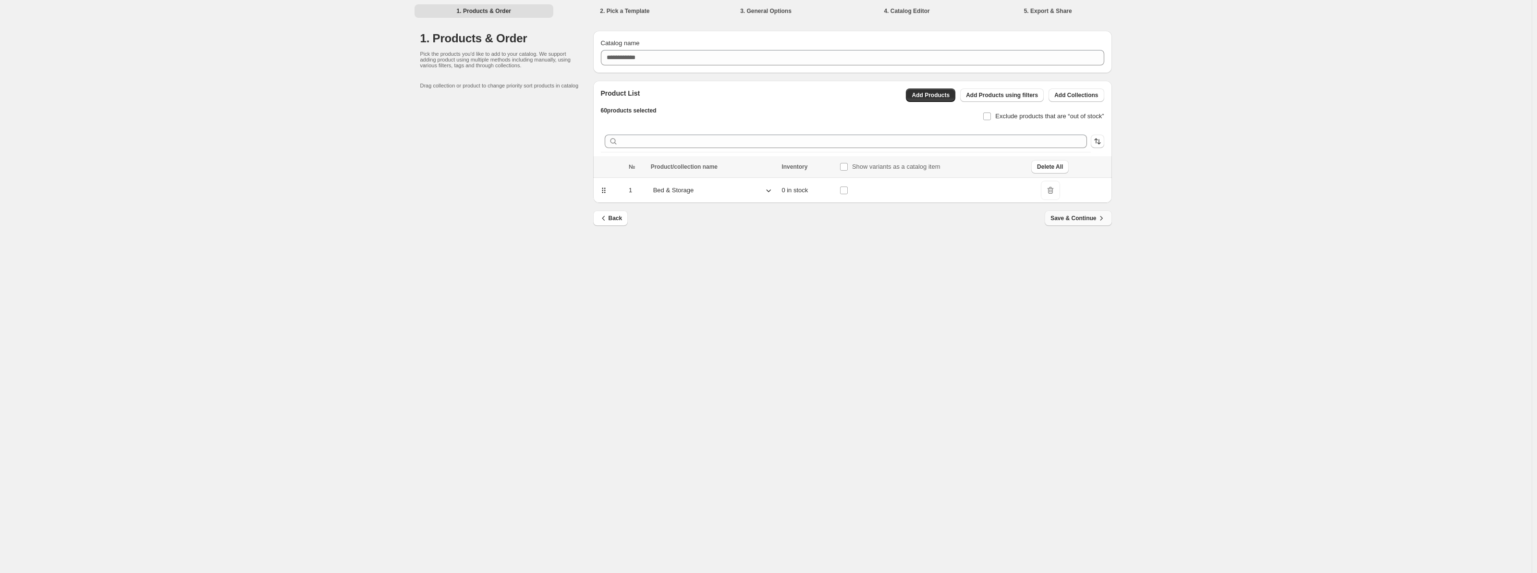
click at [1066, 218] on span "Save & Continue" at bounding box center [1078, 218] width 55 height 10
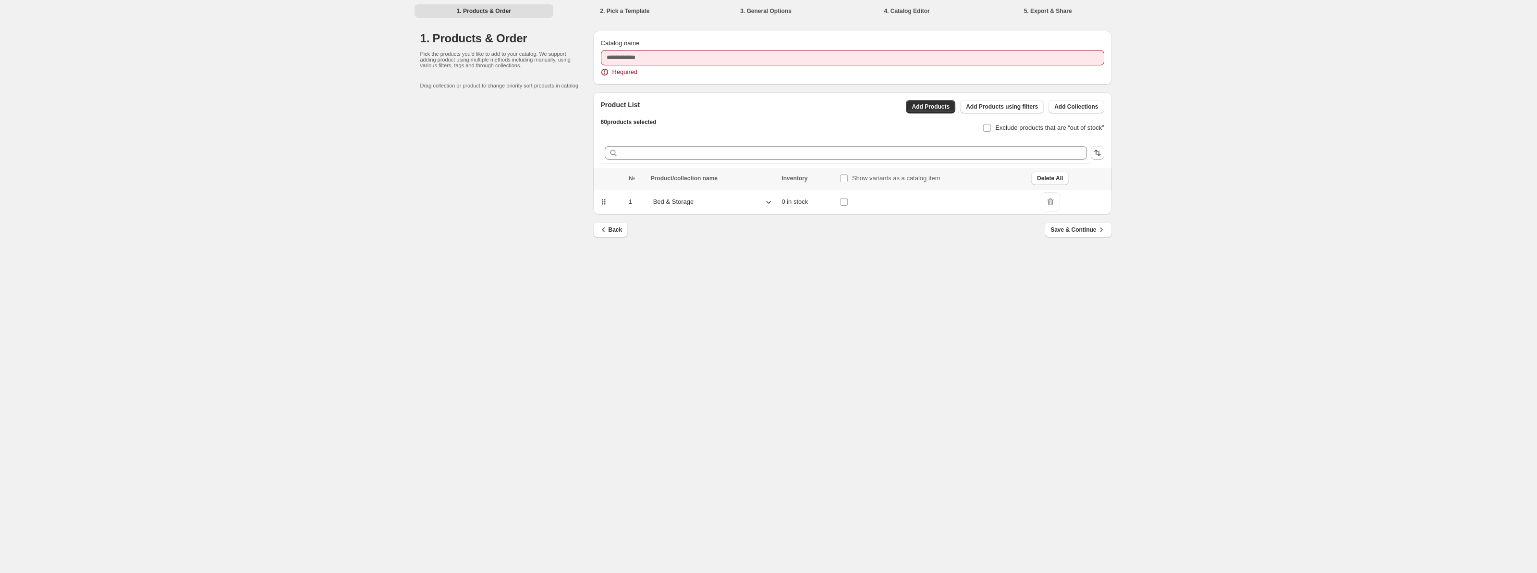
click at [759, 198] on div "Bed & Storage" at bounding box center [713, 202] width 125 height 14
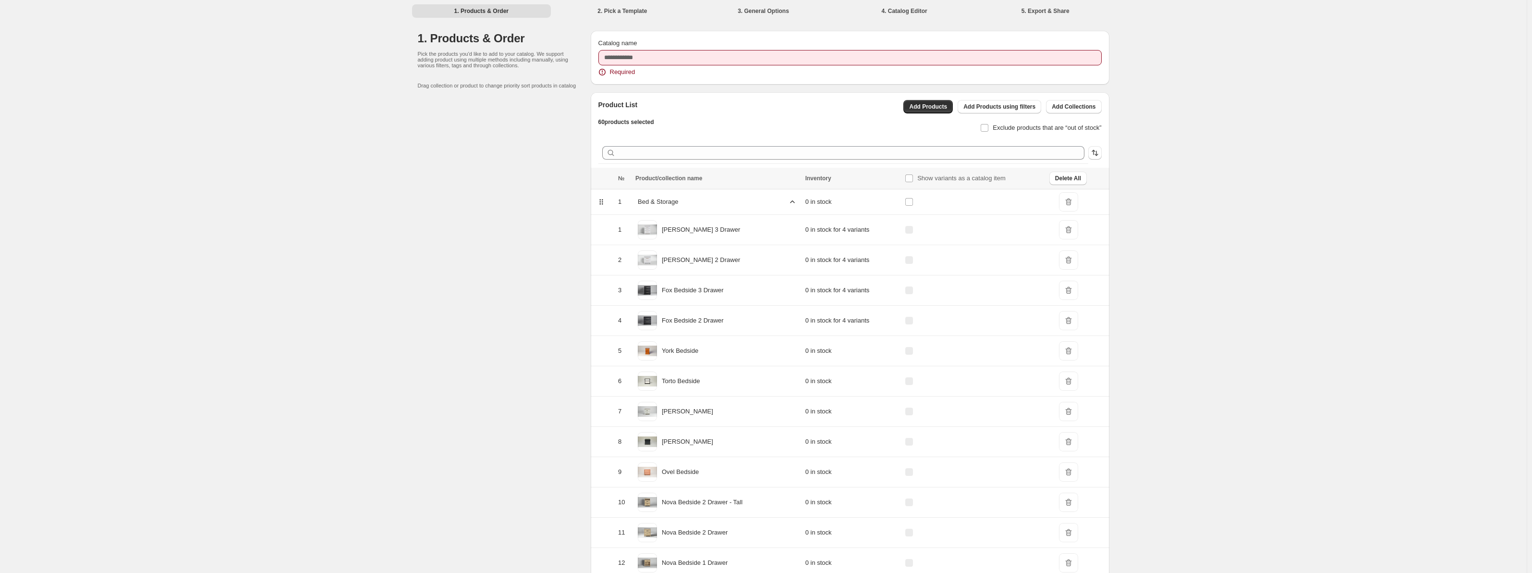
click at [761, 198] on div "Bed & Storage" at bounding box center [718, 202] width 164 height 14
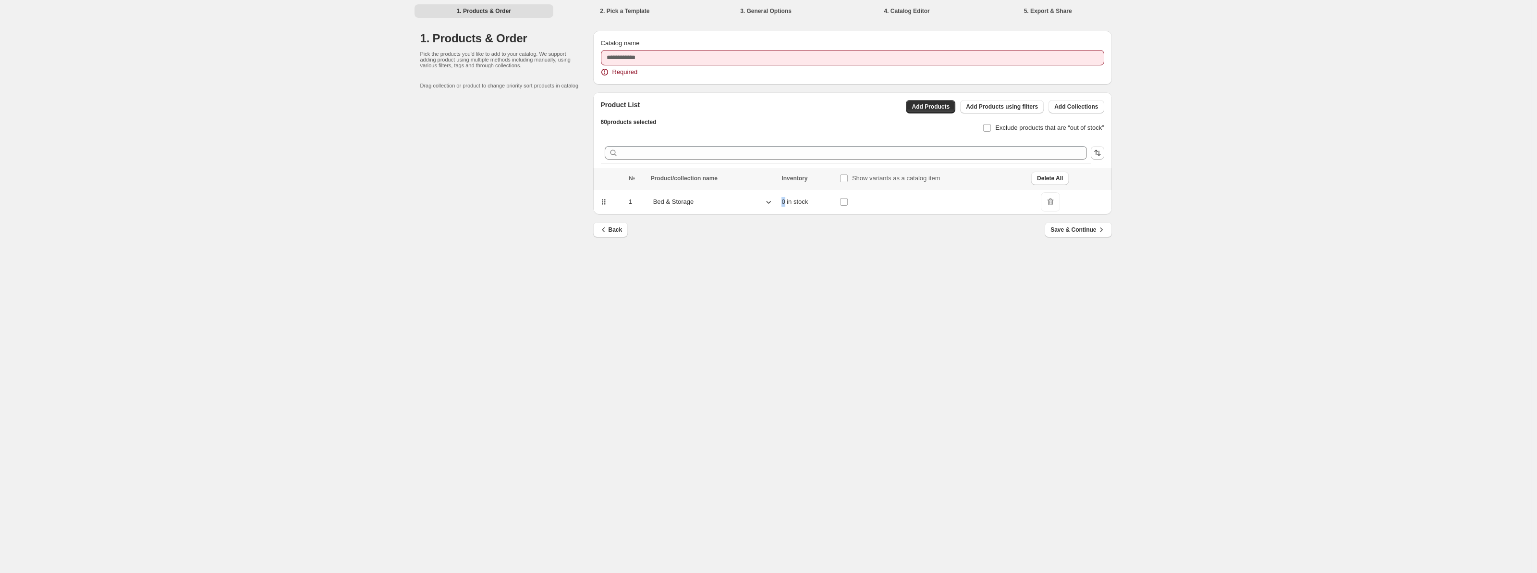
click at [761, 198] on div "Bed & Storage" at bounding box center [713, 202] width 125 height 14
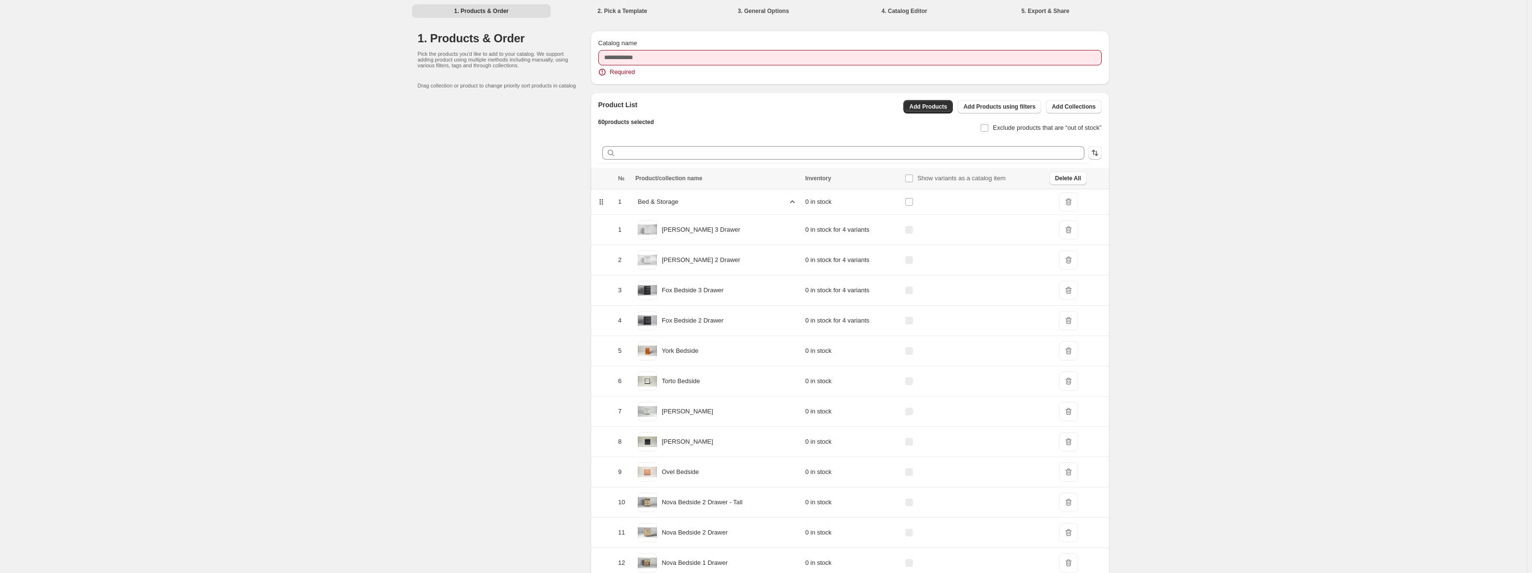
click at [606, 203] on icon at bounding box center [602, 202] width 10 height 10
click at [616, 181] on th at bounding box center [603, 179] width 25 height 22
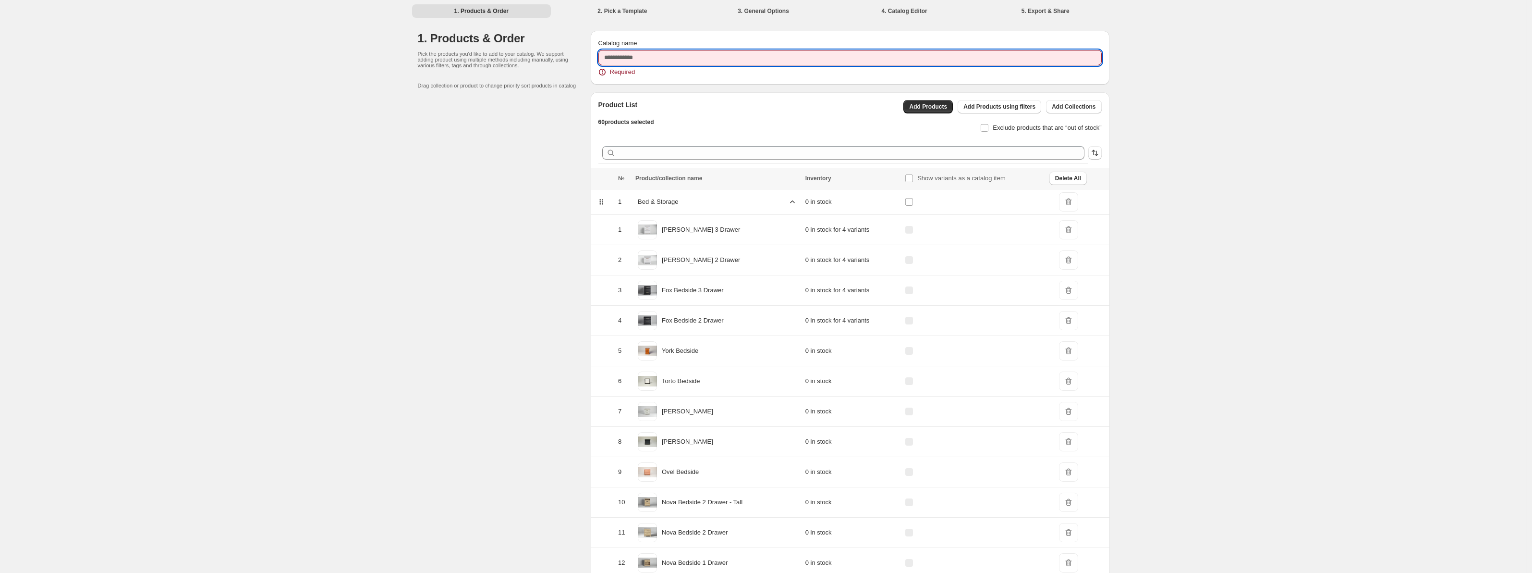
click at [634, 64] on input "Catalog name" at bounding box center [850, 57] width 503 height 15
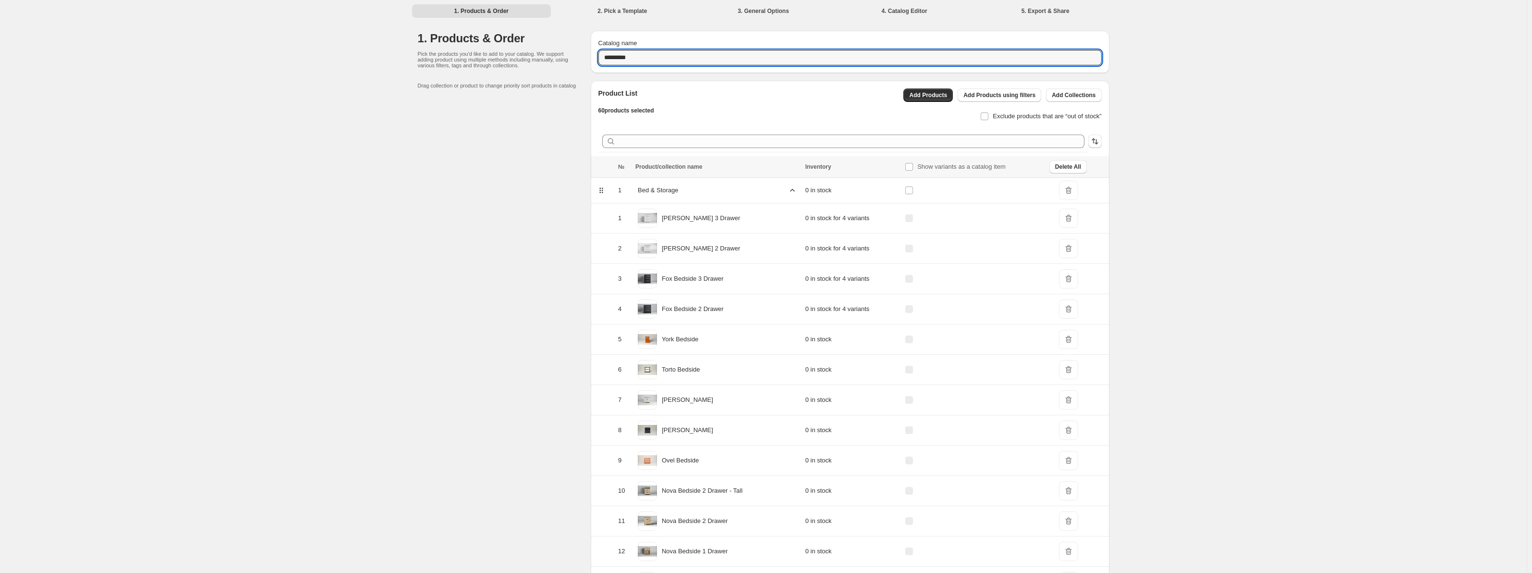
type input "*********"
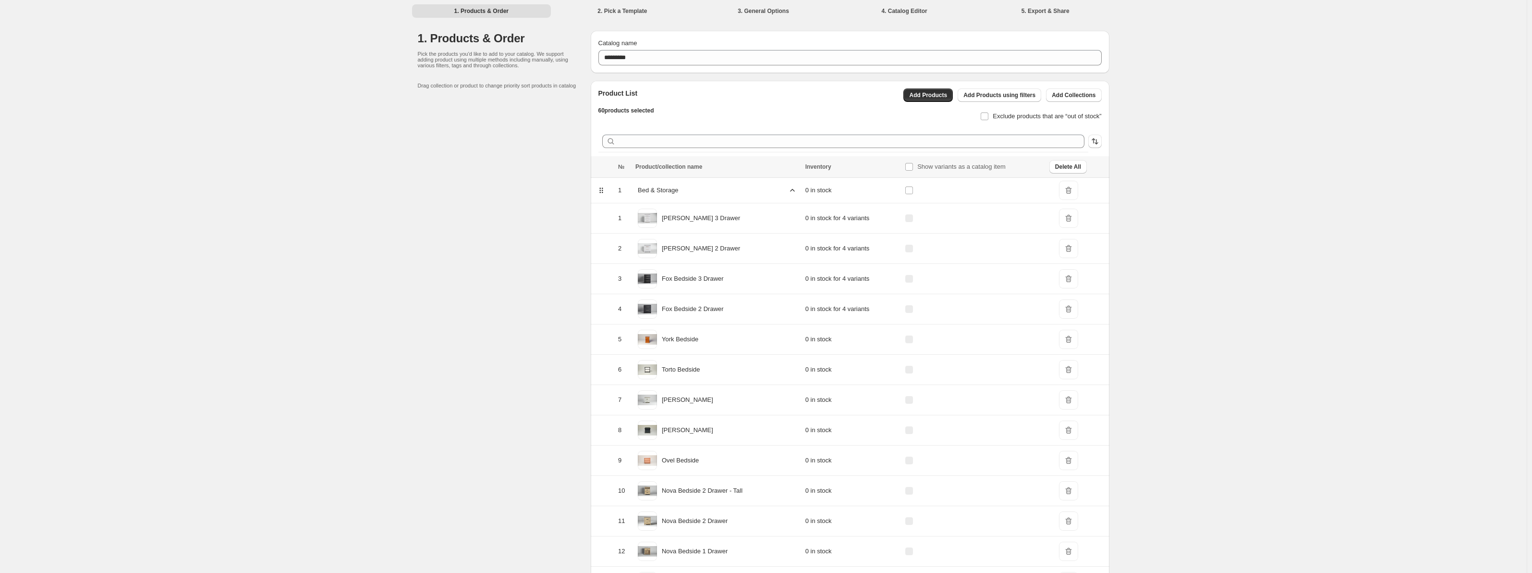
click at [1016, 119] on span "Exclude products that are “out of stock”" at bounding box center [1047, 115] width 109 height 7
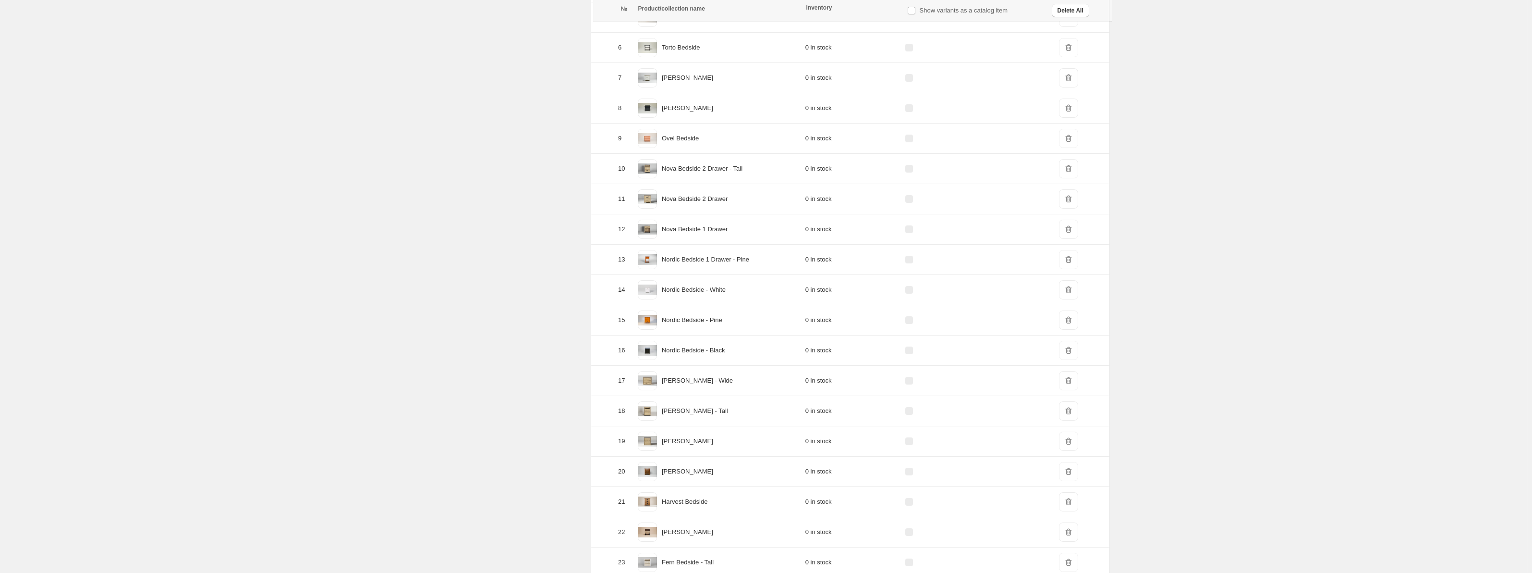
scroll to position [1485, 0]
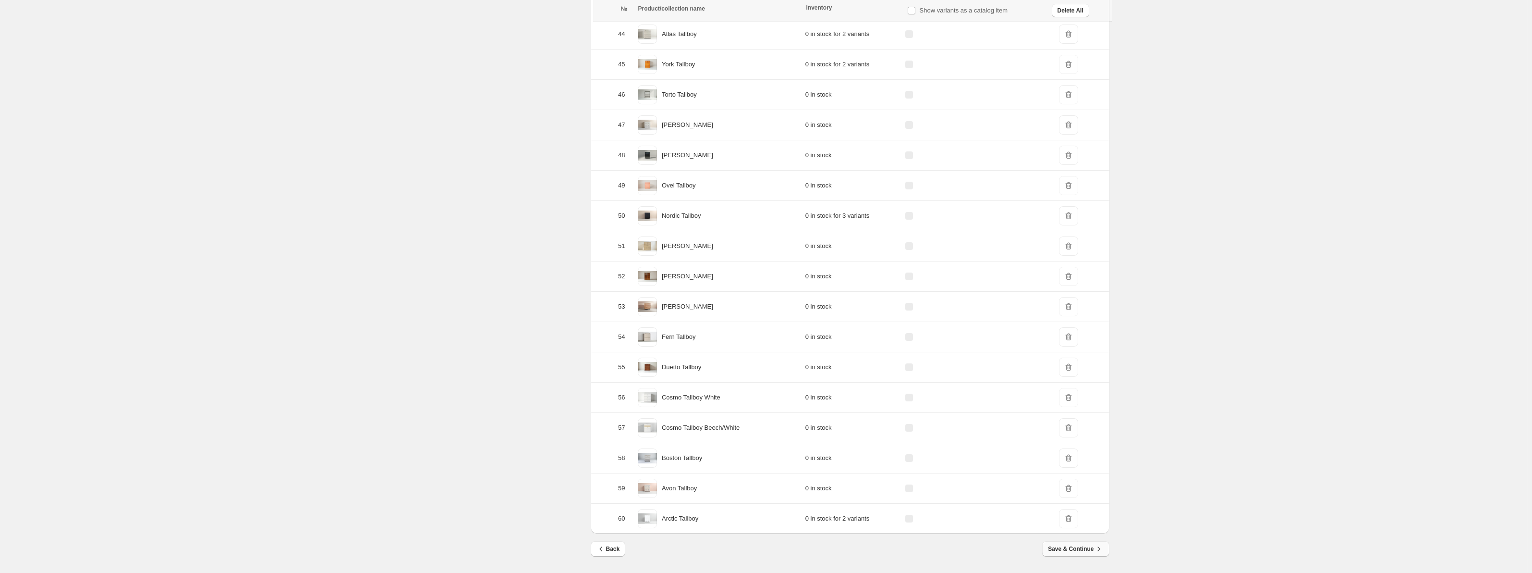
click at [1067, 550] on span "Save & Continue" at bounding box center [1075, 549] width 55 height 10
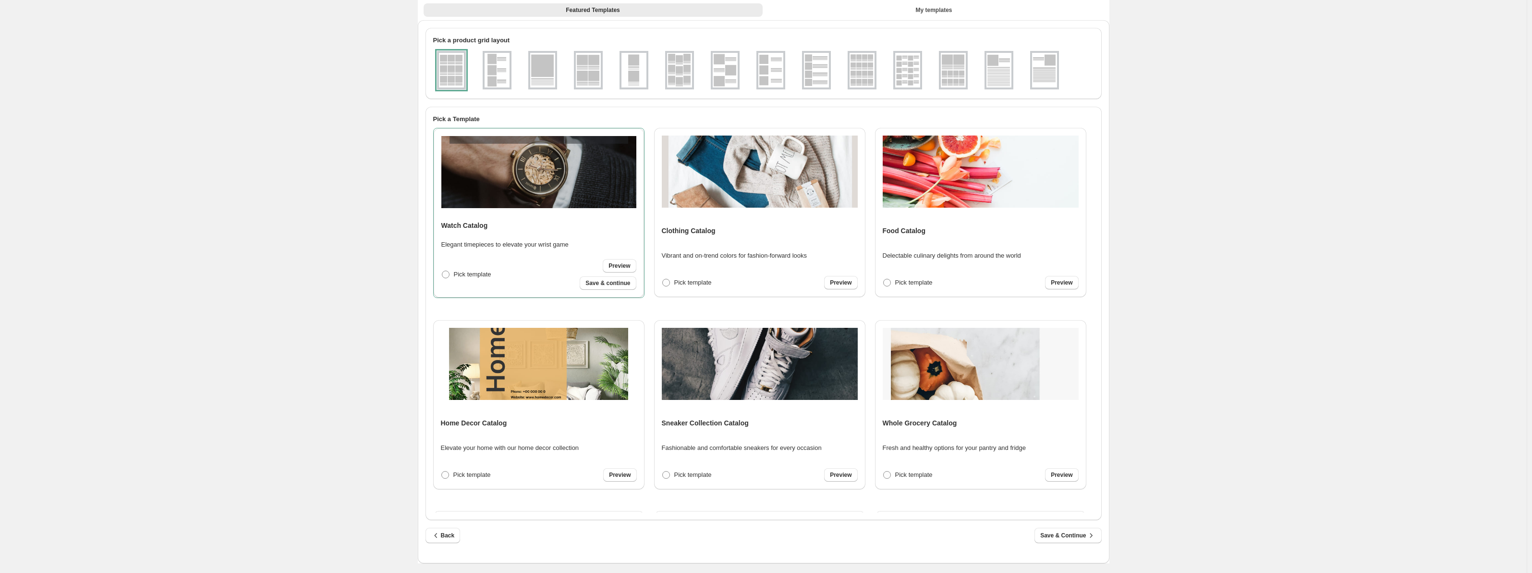
scroll to position [0, 0]
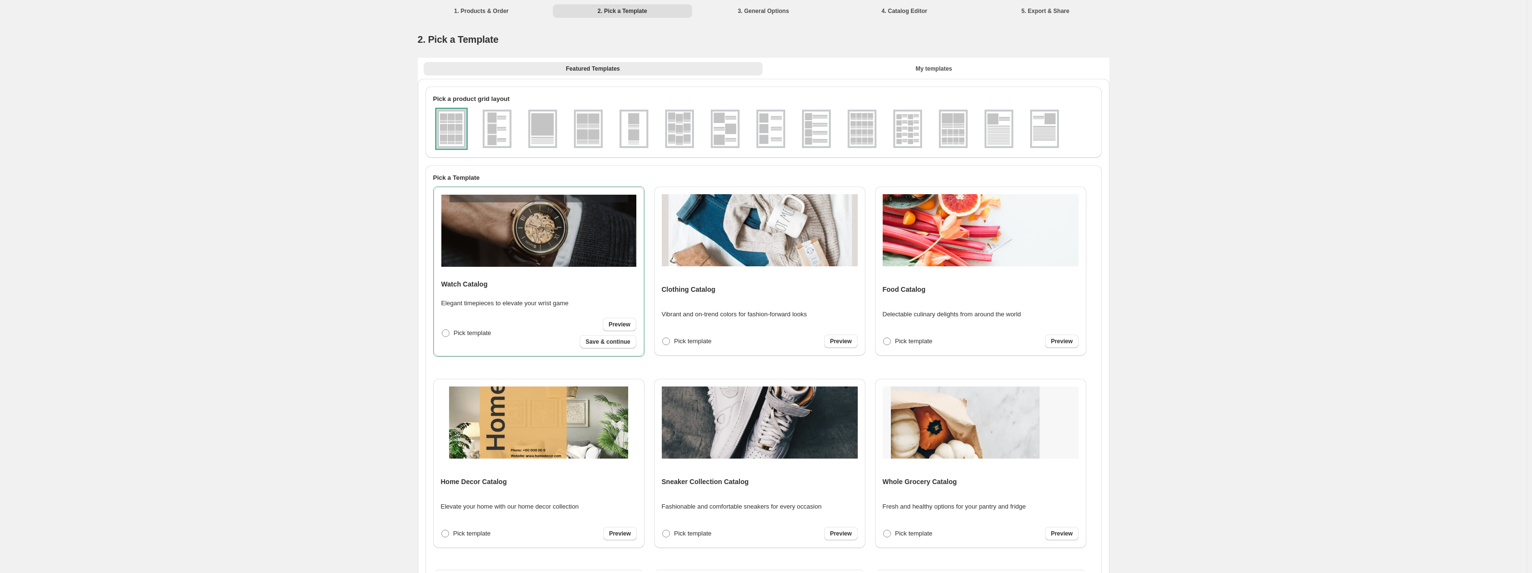
click at [914, 75] on div "Featured Templates My templates Featured Templates My templates" at bounding box center [764, 68] width 692 height 21
click at [919, 69] on span "My templates" at bounding box center [934, 69] width 37 height 8
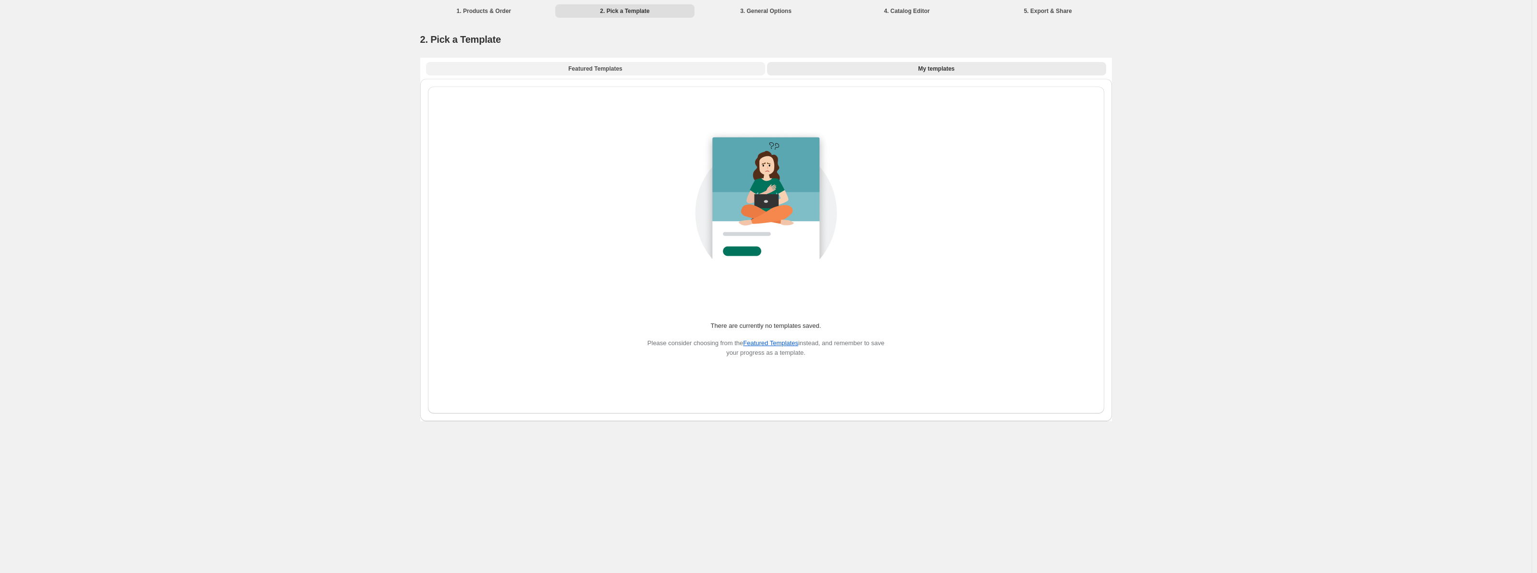
click at [610, 72] on span "Featured Templates" at bounding box center [595, 69] width 54 height 8
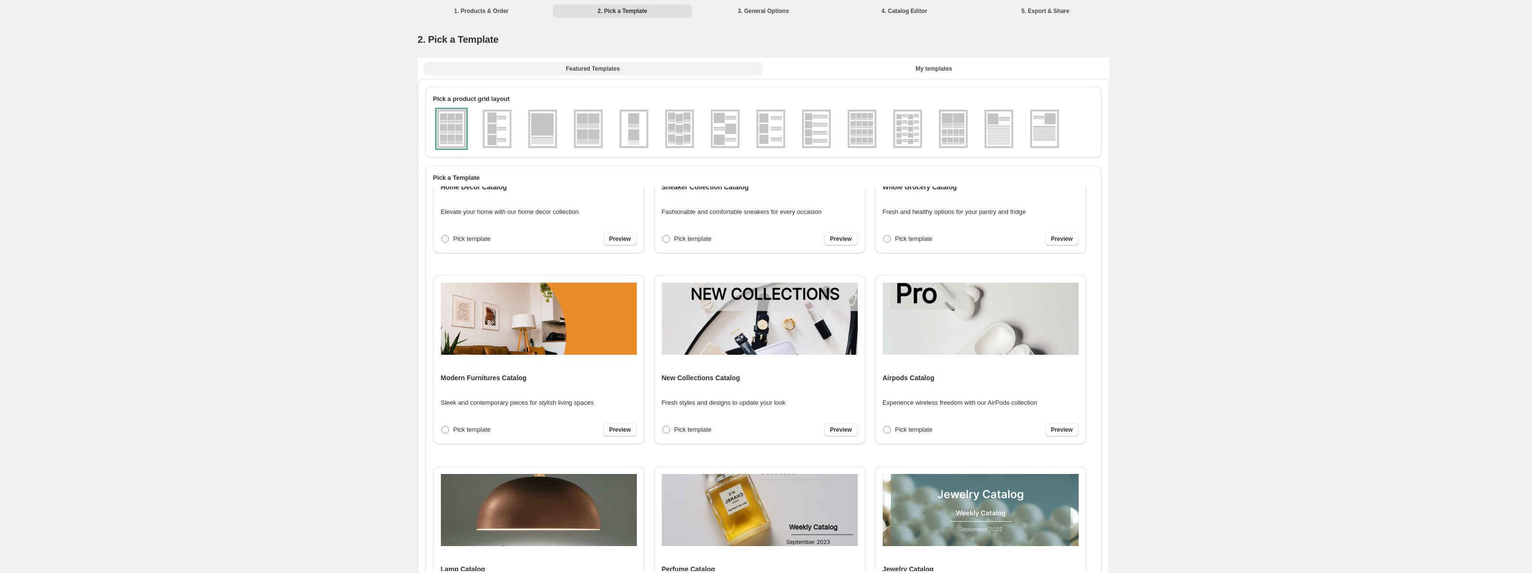
scroll to position [502, 0]
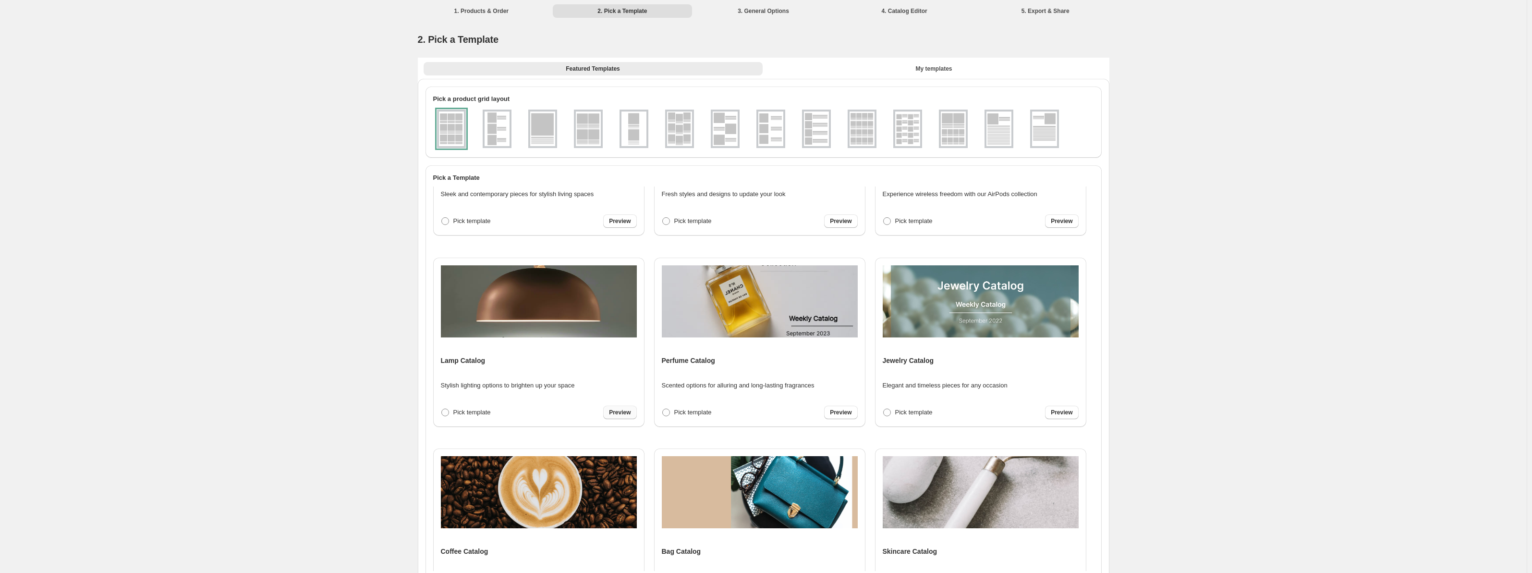
click at [621, 410] on span "Preview" at bounding box center [620, 412] width 22 height 8
click at [616, 412] on span "Save & continue" at bounding box center [608, 413] width 45 height 8
select select "**********"
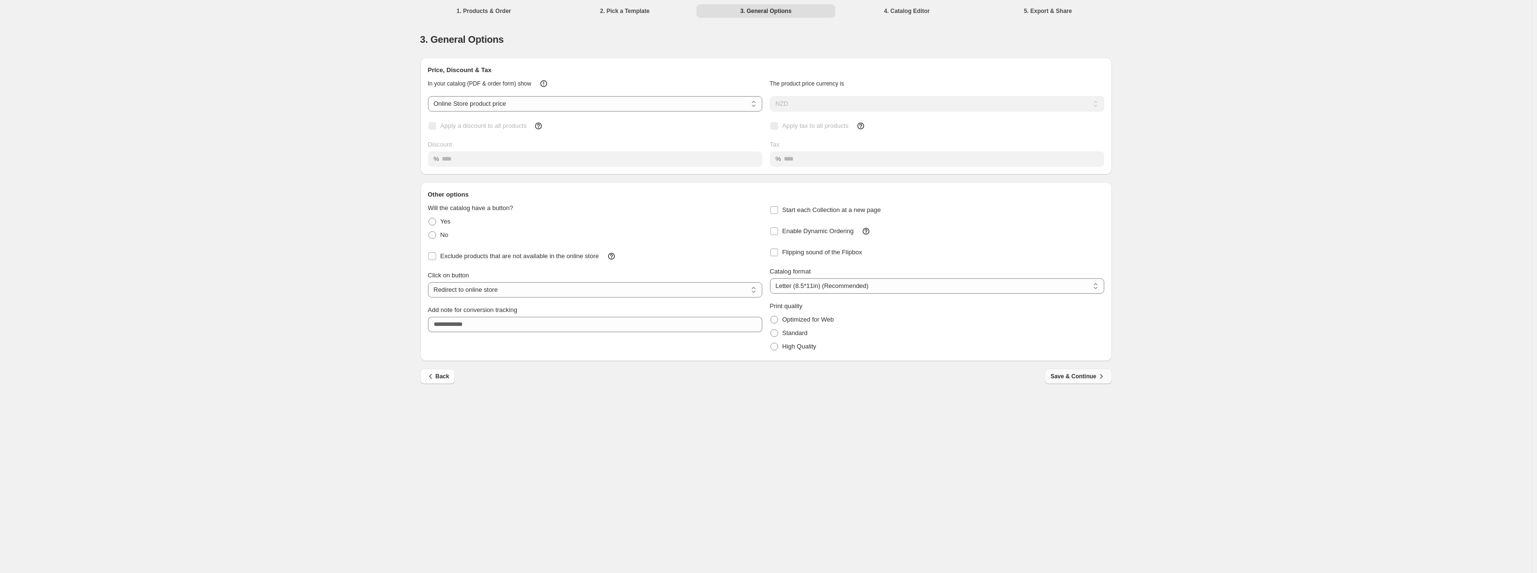
click at [1078, 378] on span "Save & Continue" at bounding box center [1078, 376] width 55 height 10
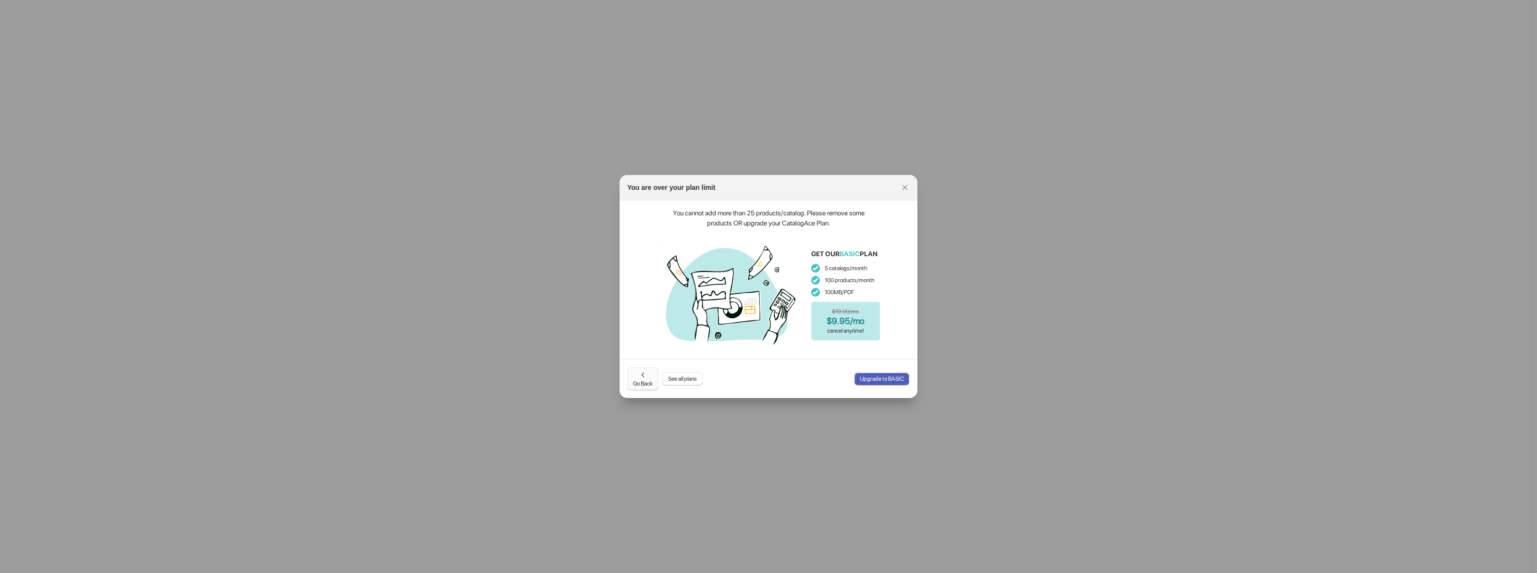
click at [648, 376] on icon ":rj:" at bounding box center [643, 375] width 10 height 10
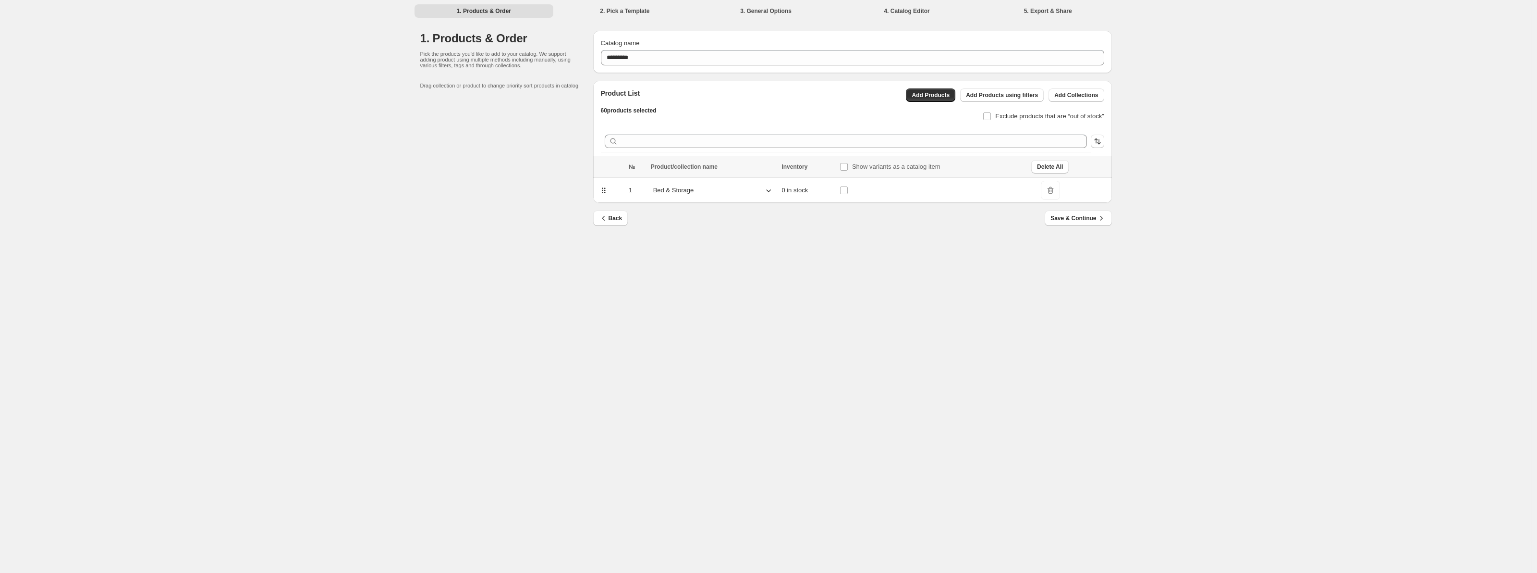
click at [1057, 164] on button "Delete All" at bounding box center [1049, 166] width 37 height 13
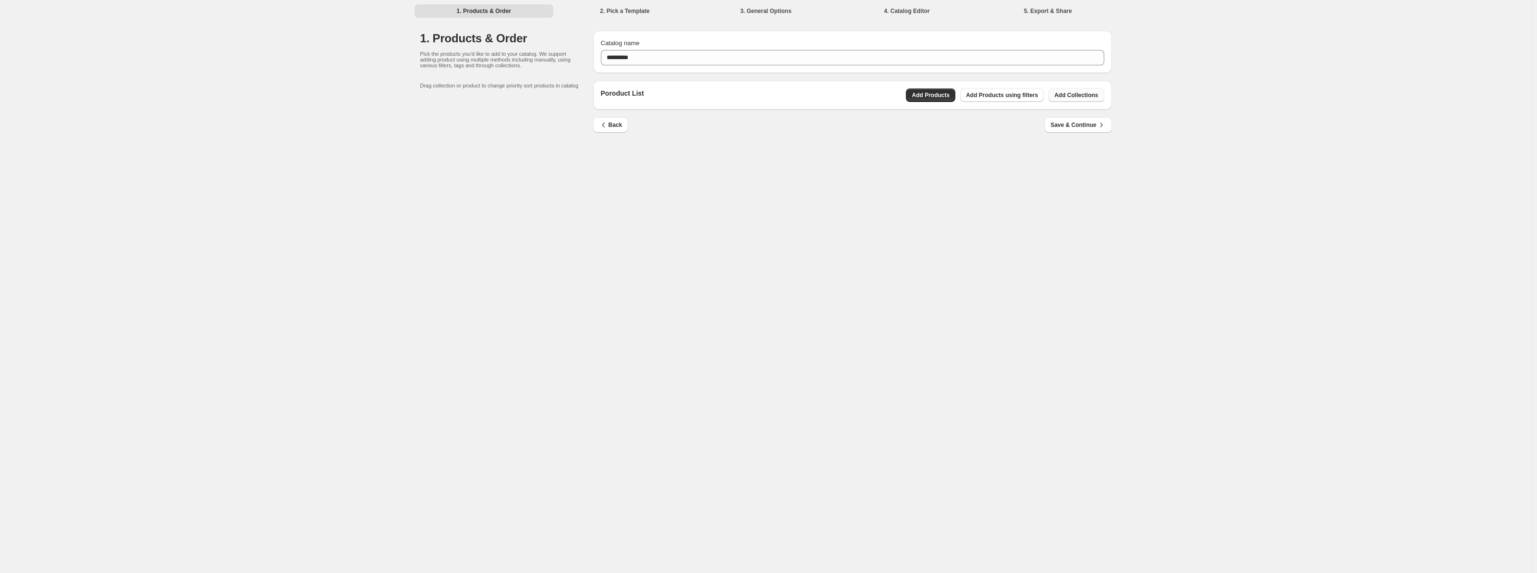
click at [1077, 98] on button "Add Collections" at bounding box center [1076, 94] width 55 height 13
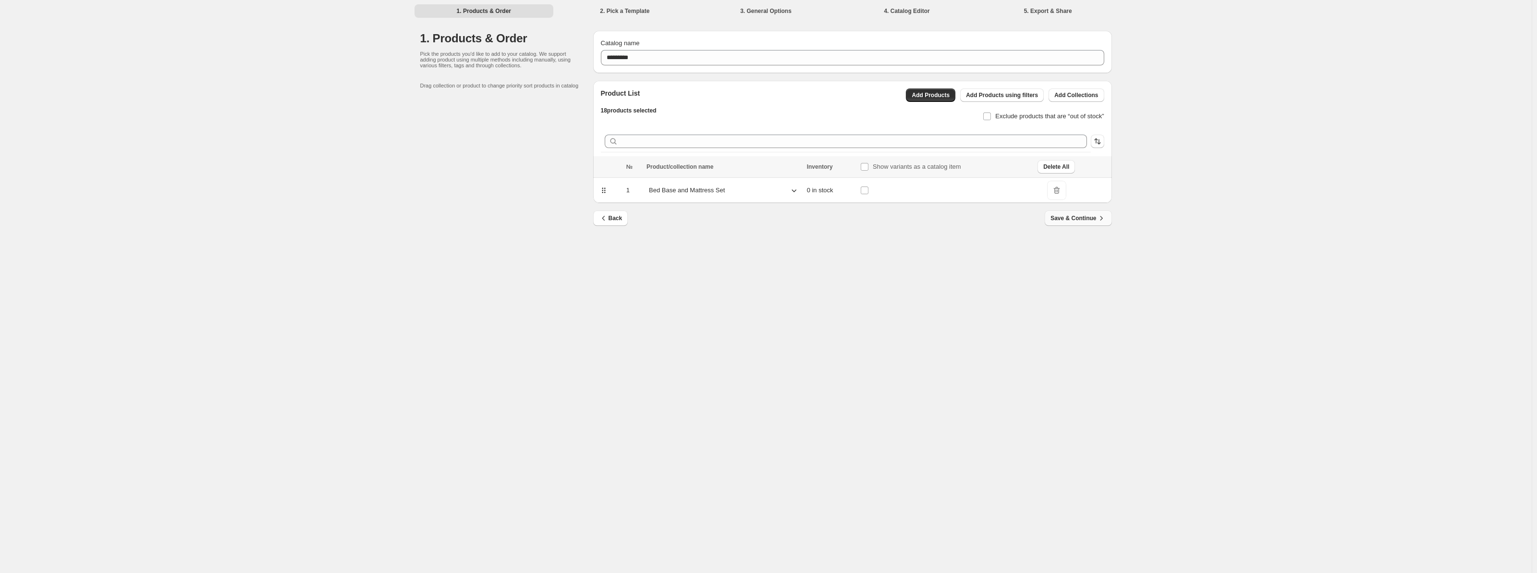
click at [1078, 222] on span "Save & Continue" at bounding box center [1078, 218] width 55 height 10
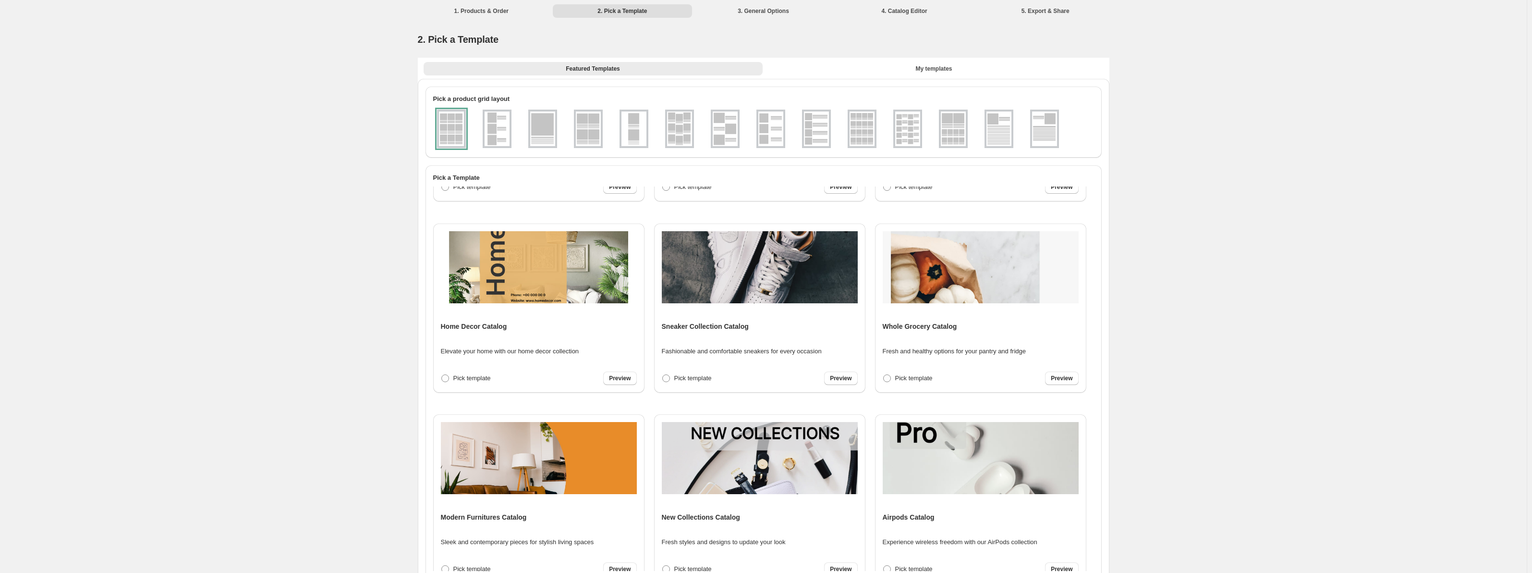
scroll to position [208, 0]
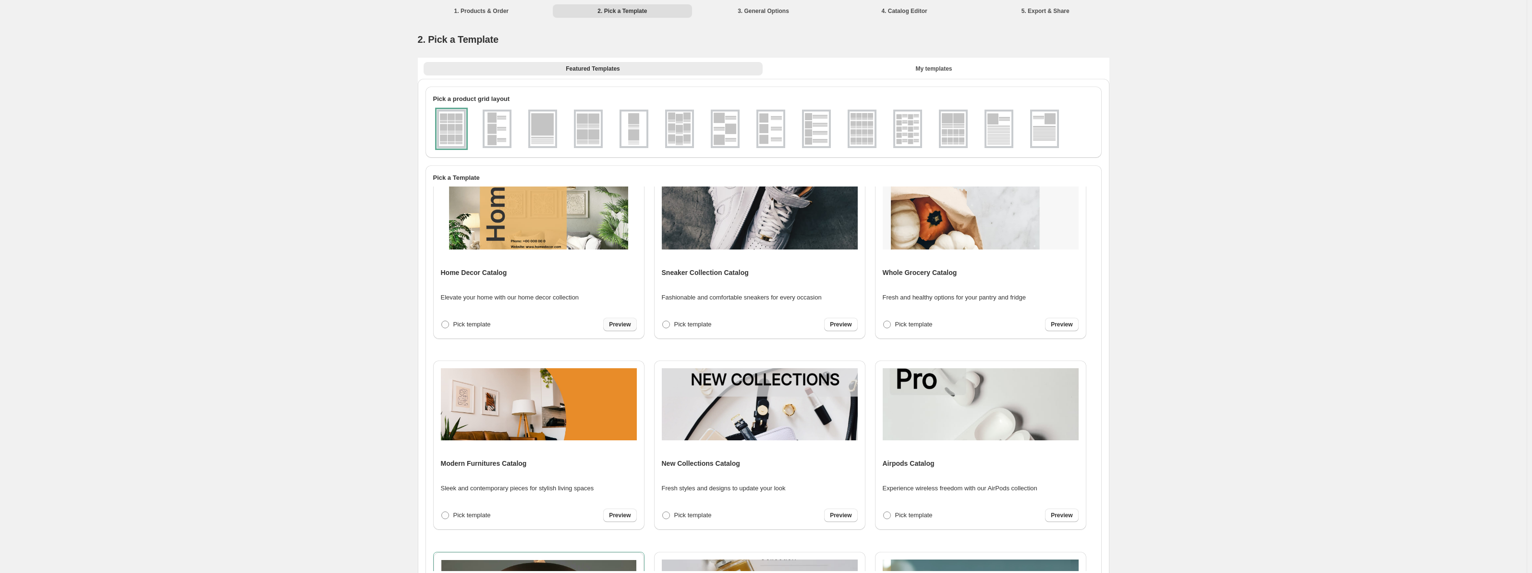
click at [626, 323] on span "Preview" at bounding box center [620, 324] width 22 height 8
click at [627, 331] on div "Home Decor Catalog Elevate your home with our home decor collection Pick templa…" at bounding box center [539, 254] width 210 height 169
click at [627, 324] on span "Save & continue" at bounding box center [608, 324] width 45 height 8
select select "**********"
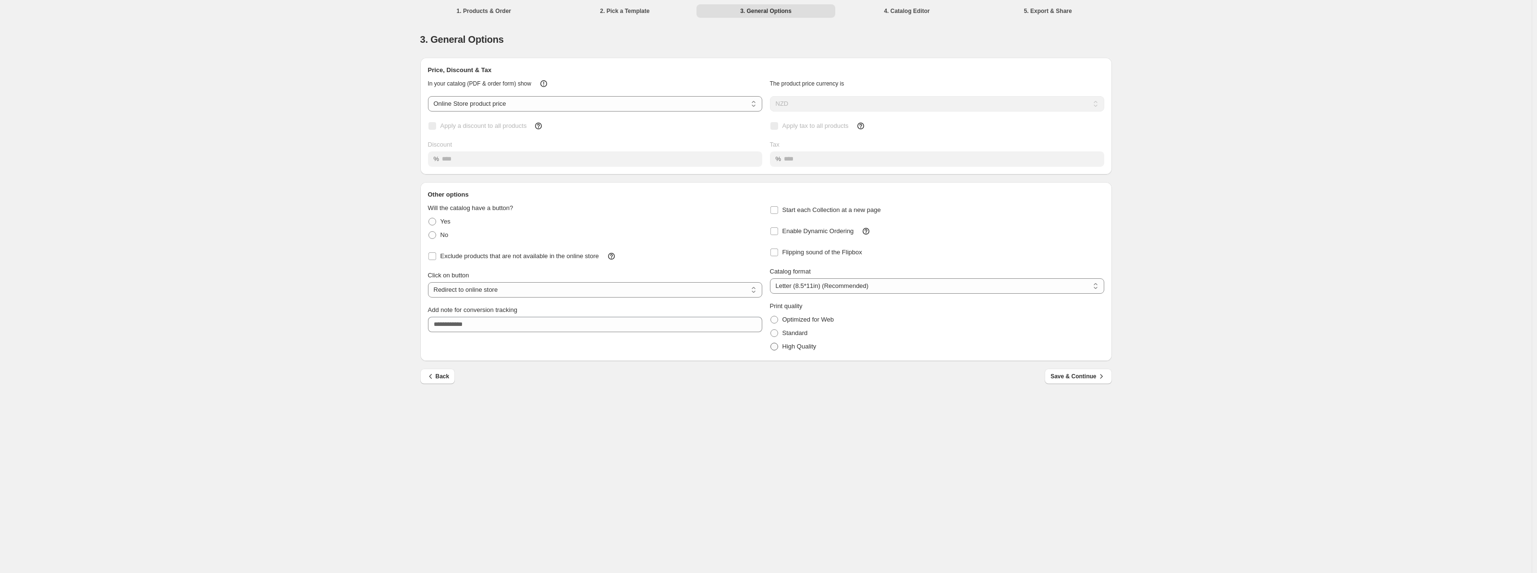
click at [796, 347] on span "High Quality" at bounding box center [800, 346] width 34 height 7
click at [820, 288] on select "**********" at bounding box center [937, 285] width 334 height 15
select select "**"
click at [770, 278] on select "**********" at bounding box center [937, 285] width 334 height 15
click at [793, 250] on span "Flipping sound of the Flipbox" at bounding box center [823, 251] width 80 height 7
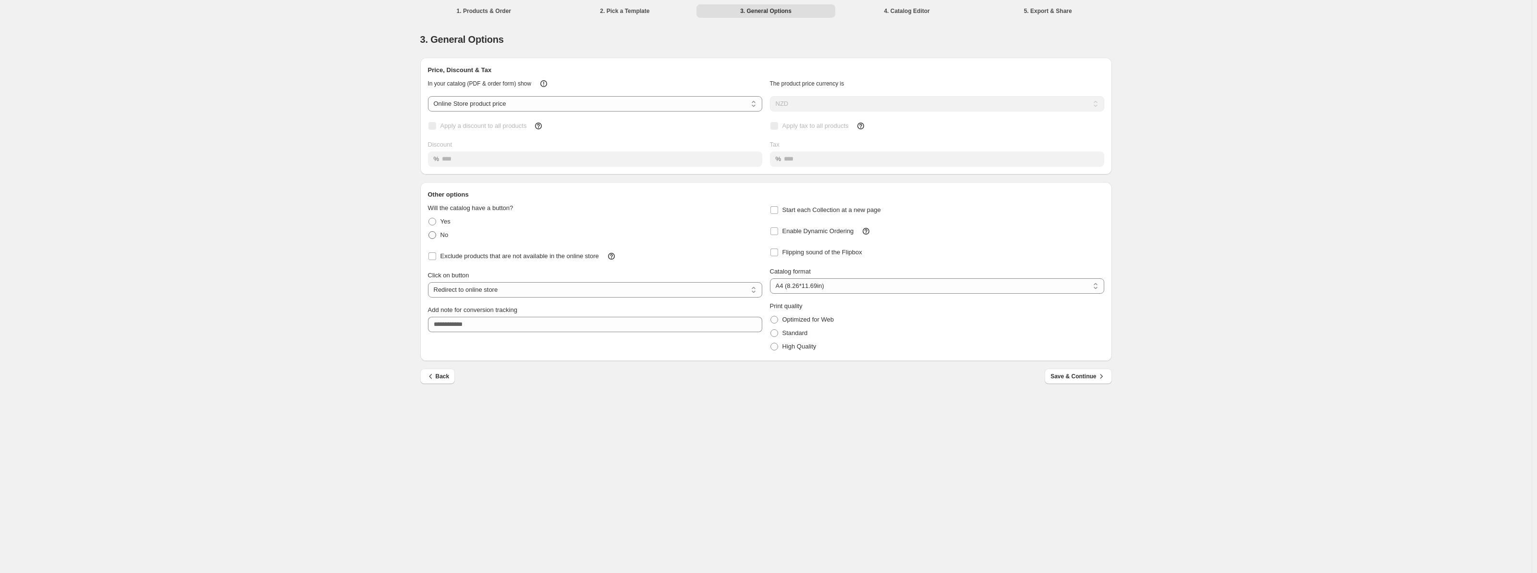
click at [441, 232] on span "No" at bounding box center [445, 234] width 8 height 7
select select "**********"
click at [1101, 379] on icon "button" at bounding box center [1102, 376] width 10 height 10
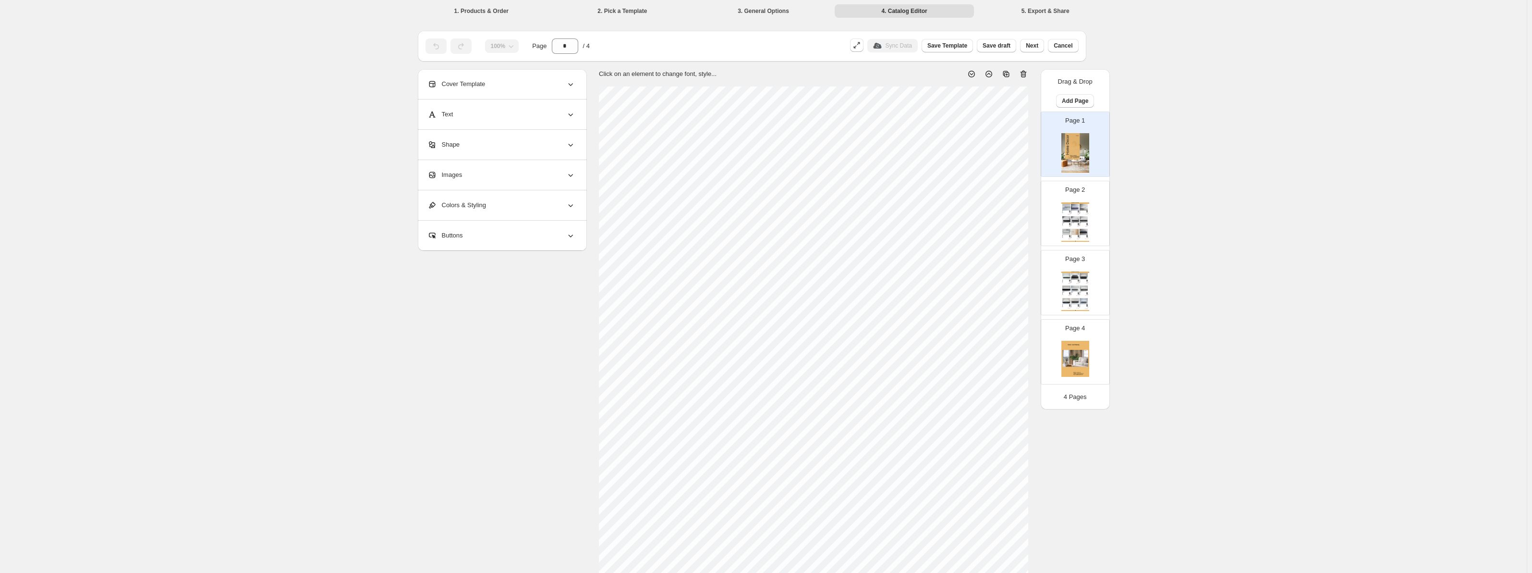
click at [1065, 220] on div "Home Decor Catalog Eco-Coil S2 Mattress - King King, Queen, Double, Single, Sup…" at bounding box center [1076, 221] width 28 height 39
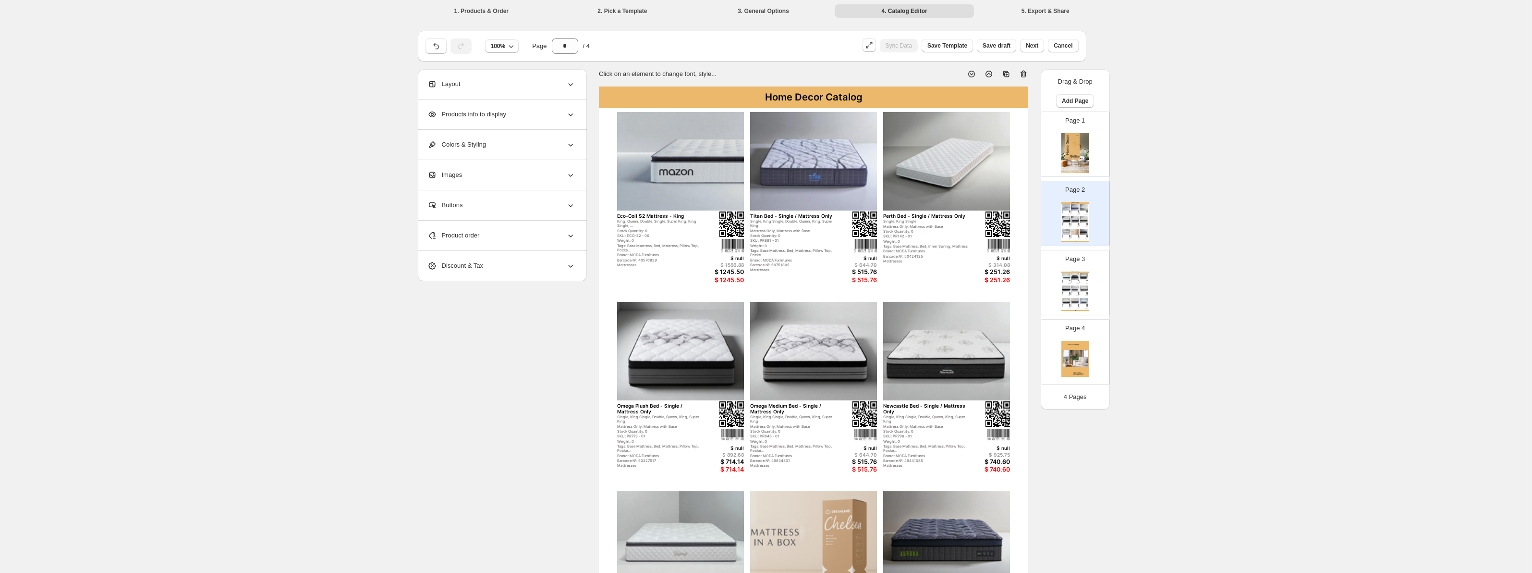
scroll to position [160, 0]
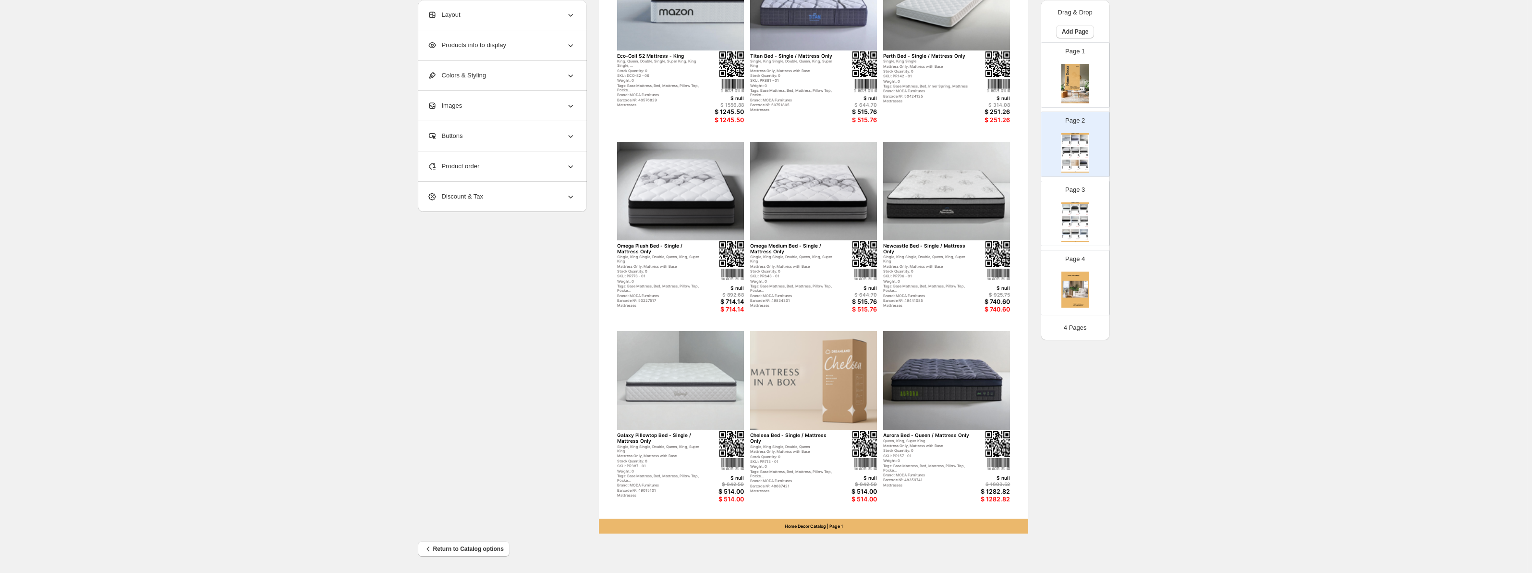
click at [1074, 289] on img at bounding box center [1076, 290] width 28 height 39
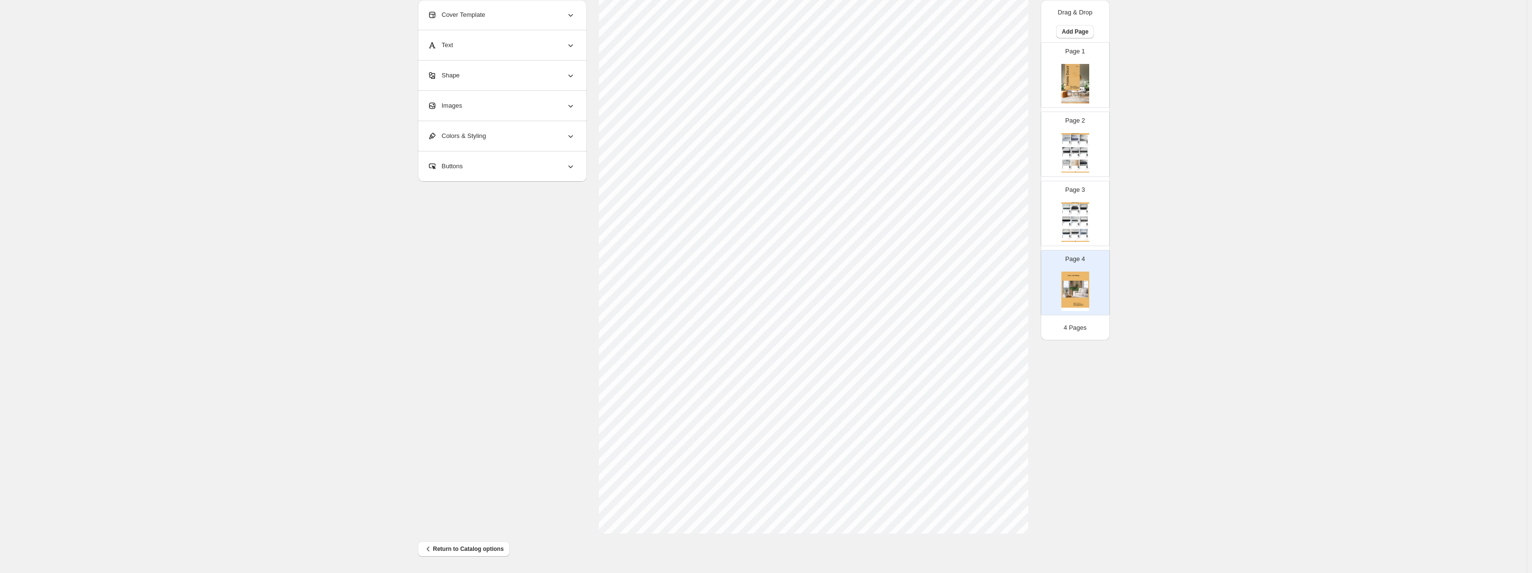
click at [1055, 222] on div "Page 3 Home Decor Catalog Sleep Max XFIRM Bed - Single / Mattress Only Single, …" at bounding box center [1071, 209] width 61 height 64
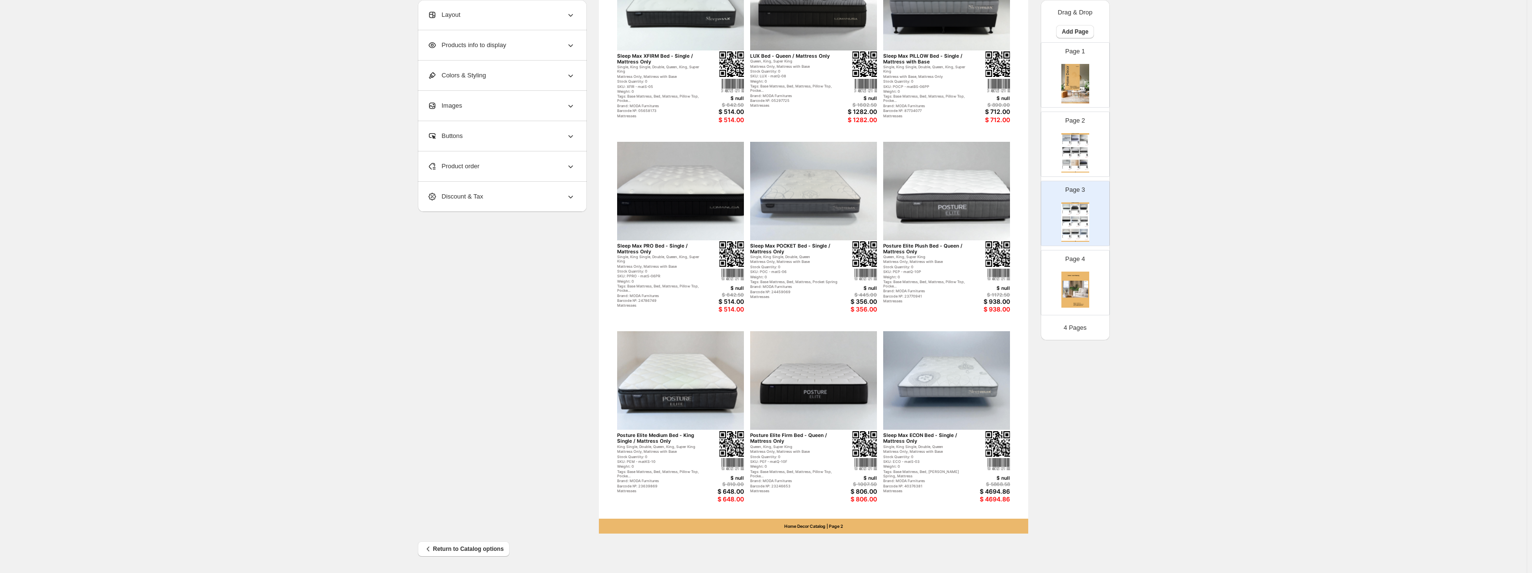
click at [1060, 159] on div "Page 2 Home Decor Catalog Eco-Coil S2 Mattress - King King, Queen, Double, Sing…" at bounding box center [1071, 140] width 61 height 64
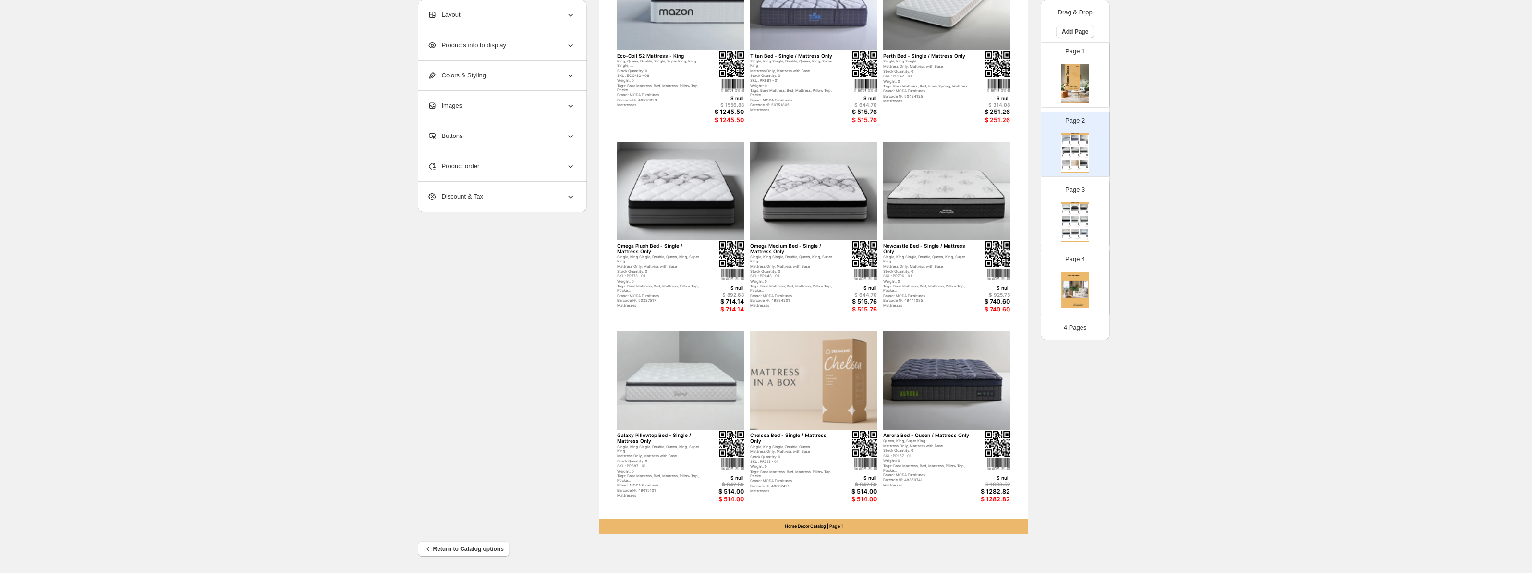
click at [1087, 87] on img at bounding box center [1076, 83] width 28 height 39
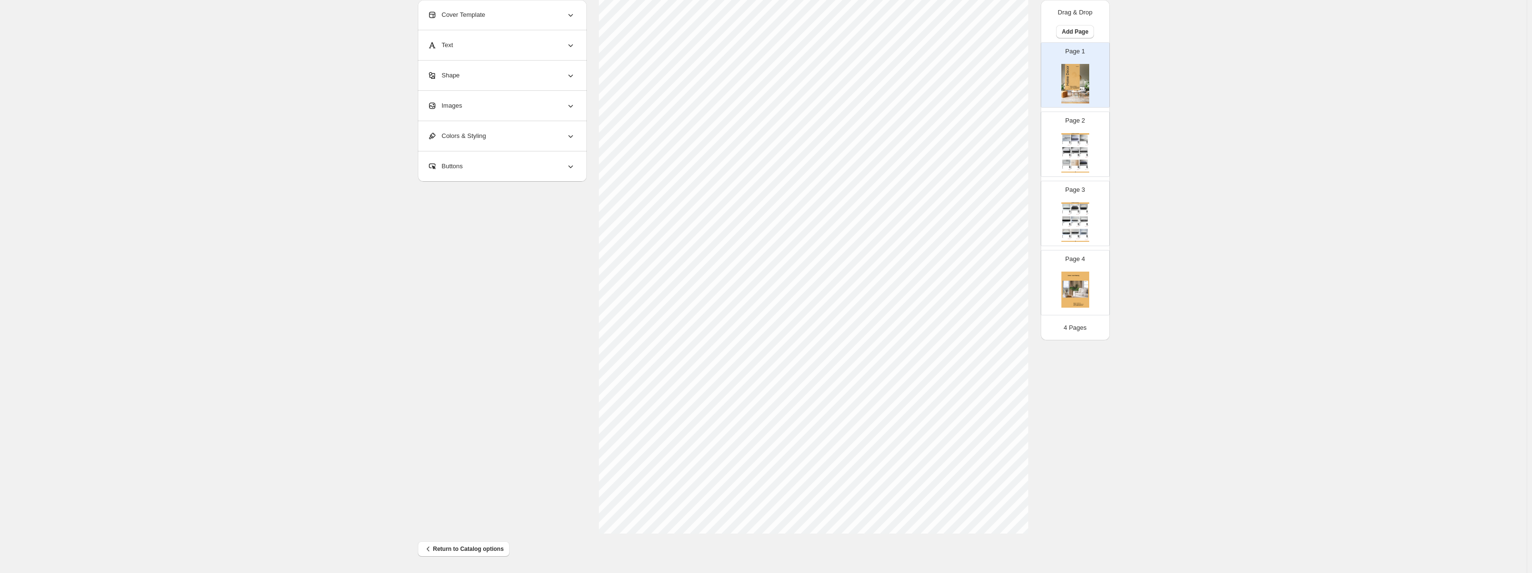
scroll to position [0, 0]
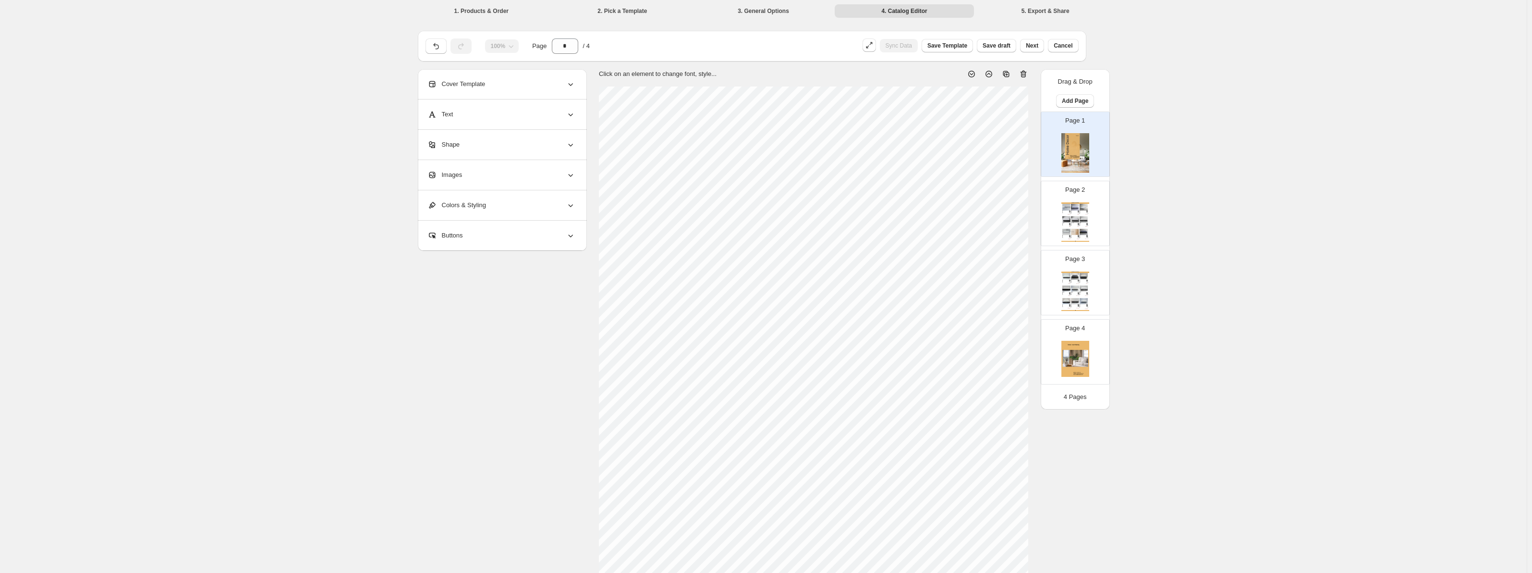
click at [1067, 222] on div "Home Decor Catalog Eco-Coil S2 Mattress - King King, Queen, Double, Single, Sup…" at bounding box center [1076, 221] width 28 height 39
type input "*"
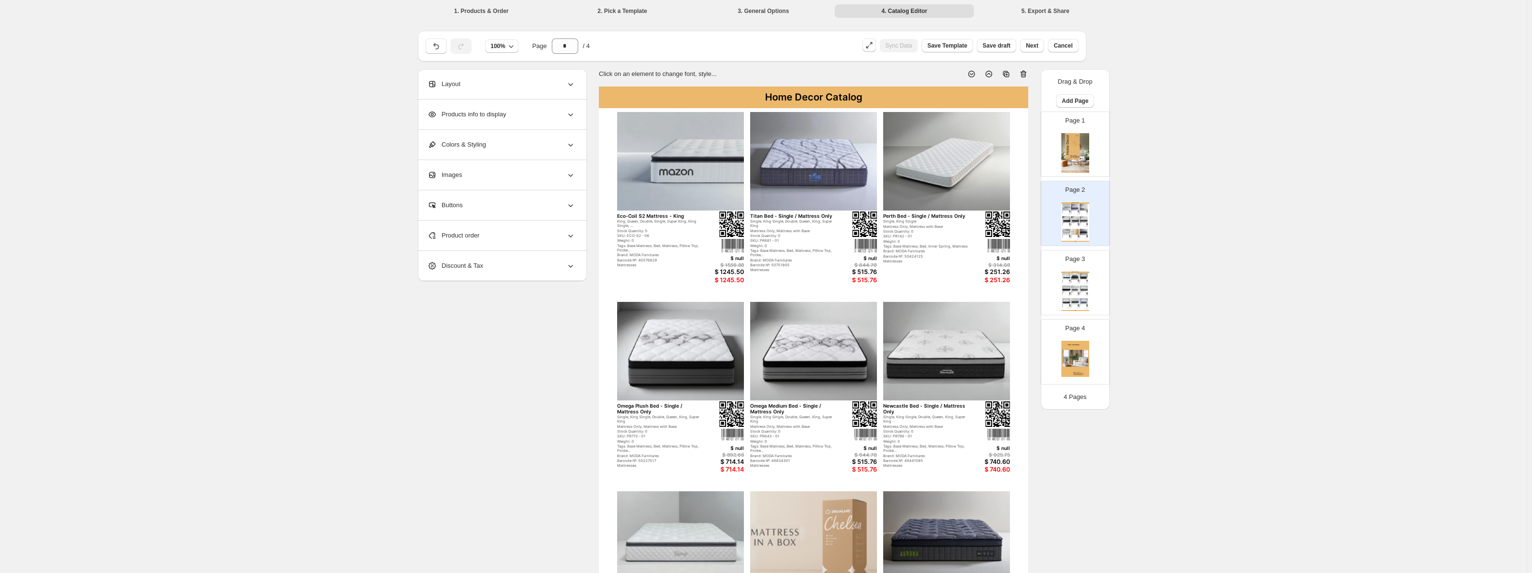
click at [507, 85] on div "Layout" at bounding box center [502, 84] width 148 height 30
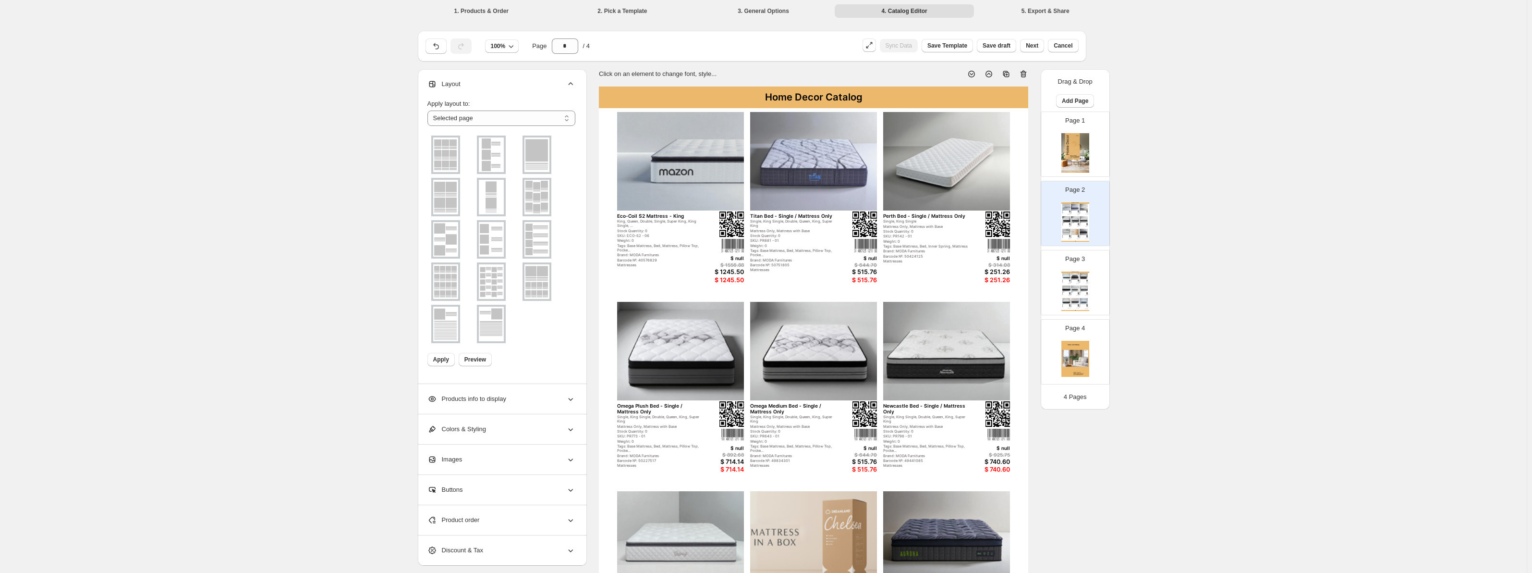
click at [531, 155] on img at bounding box center [537, 154] width 25 height 35
click at [441, 359] on span "Apply" at bounding box center [441, 359] width 16 height 8
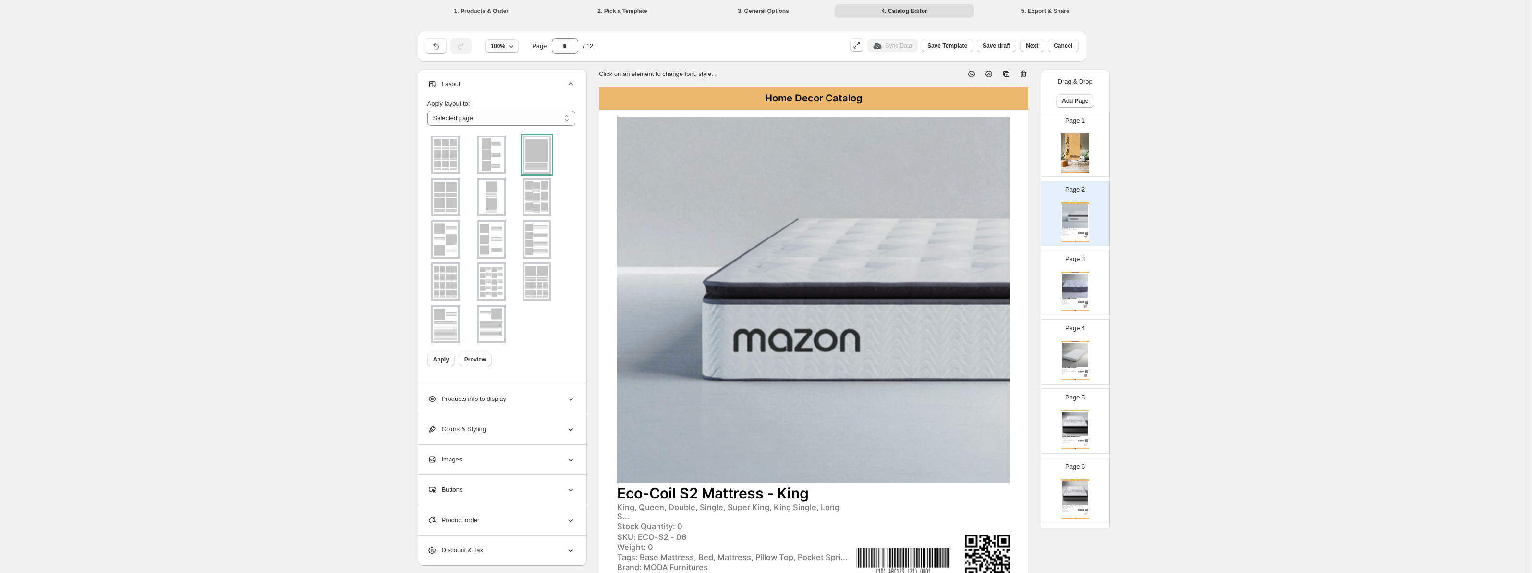
click at [505, 405] on div "Products info to display" at bounding box center [502, 399] width 148 height 30
click at [534, 398] on div "Products info to display" at bounding box center [502, 399] width 148 height 30
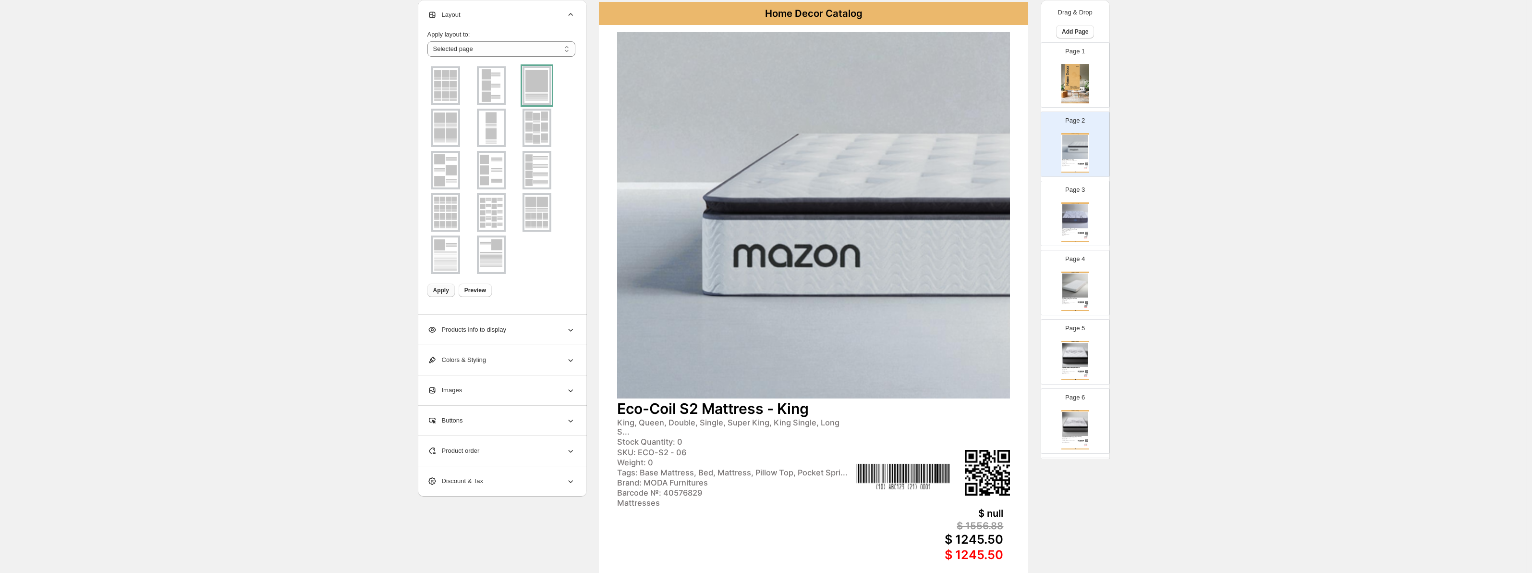
scroll to position [160, 0]
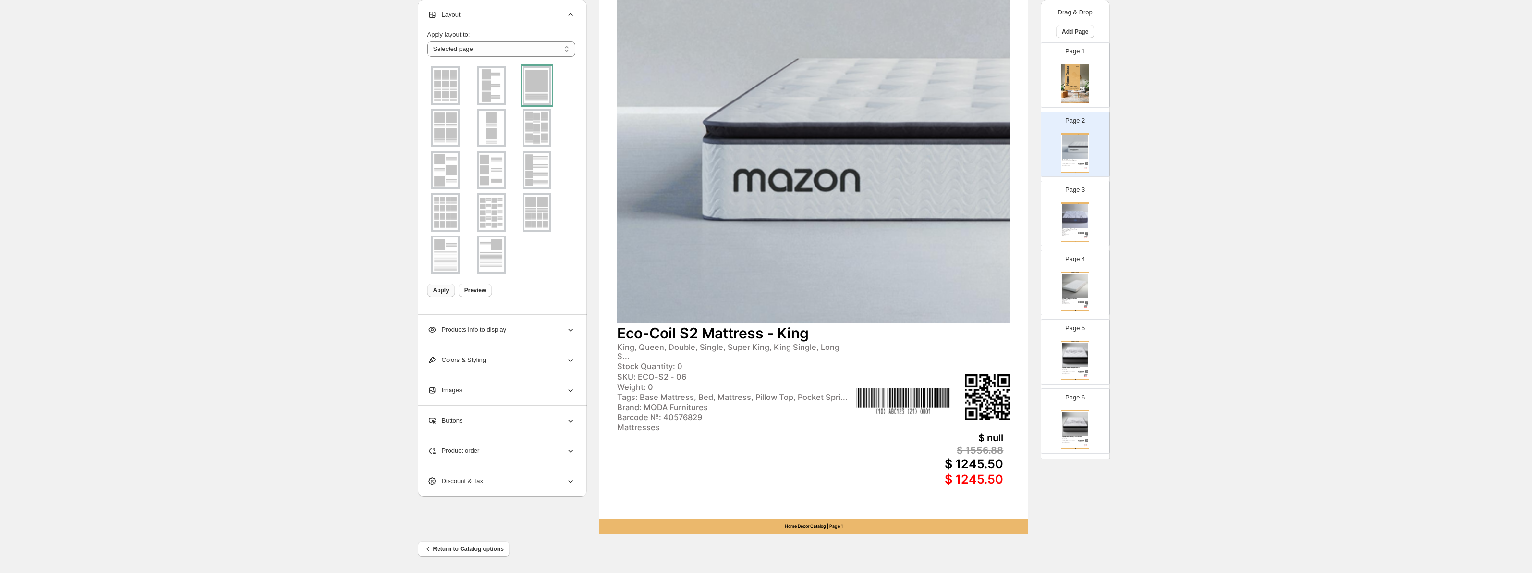
click at [978, 446] on div "$ 1556.88" at bounding box center [906, 450] width 193 height 12
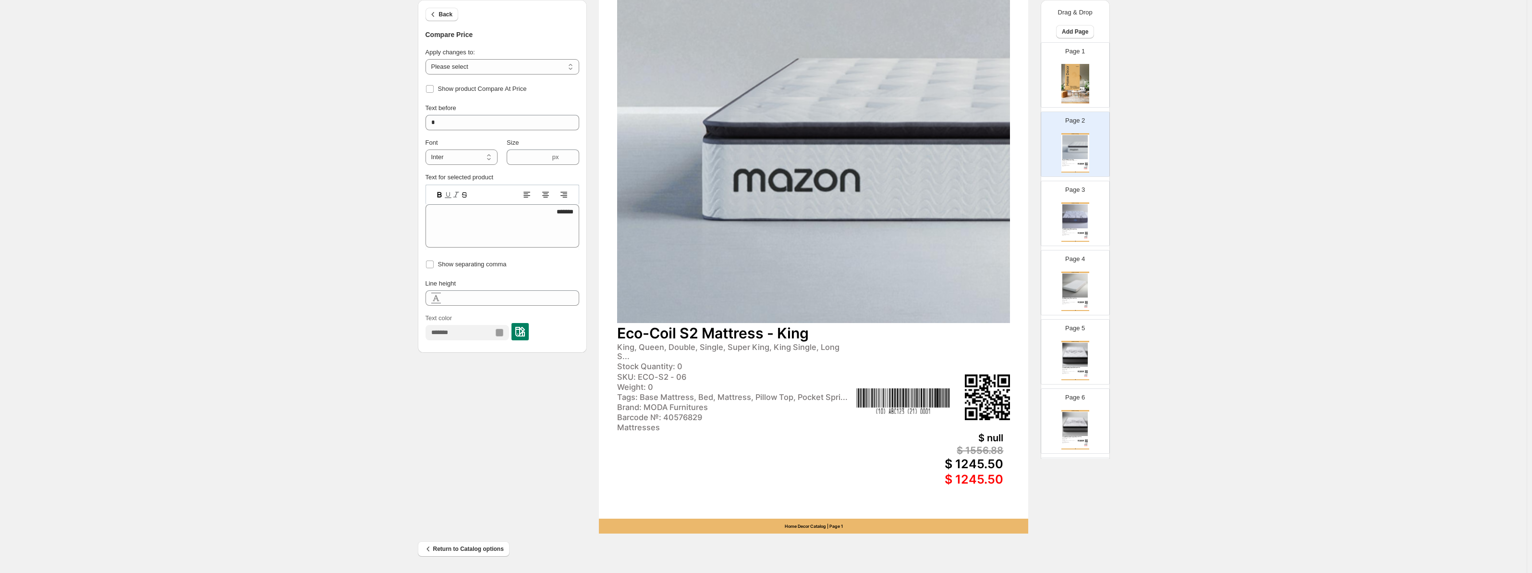
drag, startPoint x: 961, startPoint y: 462, endPoint x: 946, endPoint y: 464, distance: 15.1
click at [960, 462] on div "$ 1245.50" at bounding box center [906, 463] width 193 height 14
type input "****"
type textarea "*******"
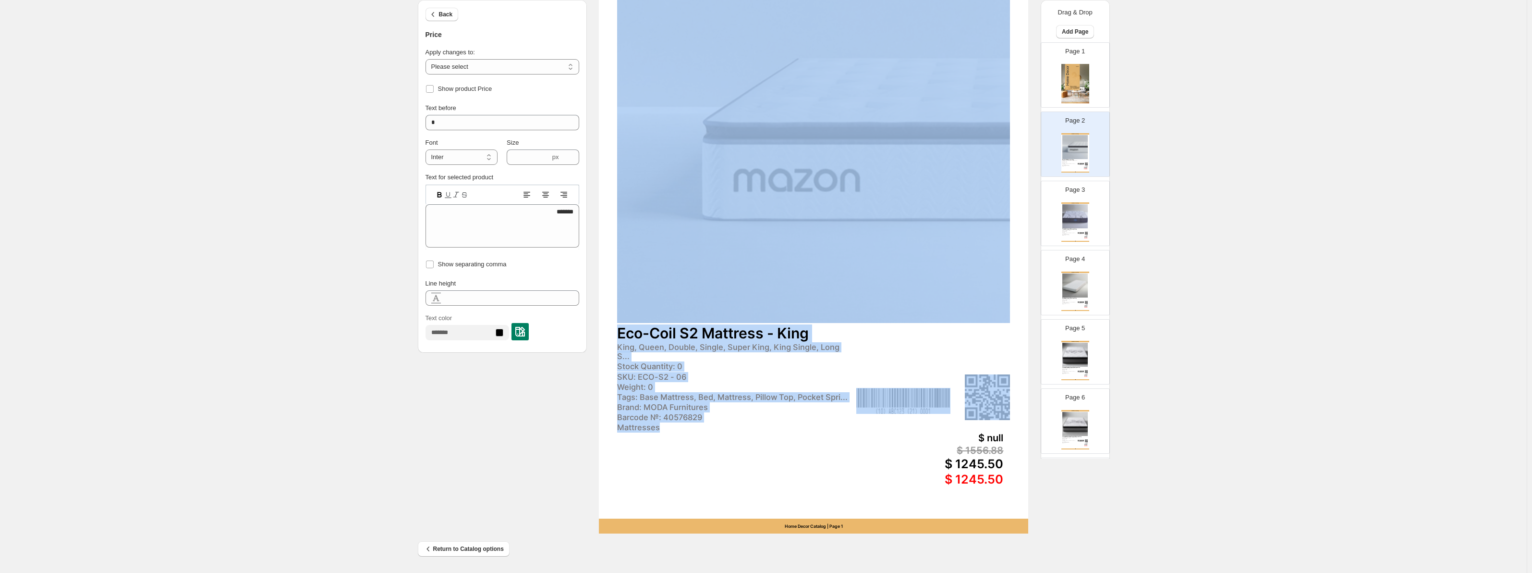
drag, startPoint x: 671, startPoint y: 422, endPoint x: 664, endPoint y: 421, distance: 6.3
click at [667, 422] on div "Home Decor Catalog Eco-Coil S2 Mattress - King King, Queen, Double, Single, Sup…" at bounding box center [813, 230] width 429 height 607
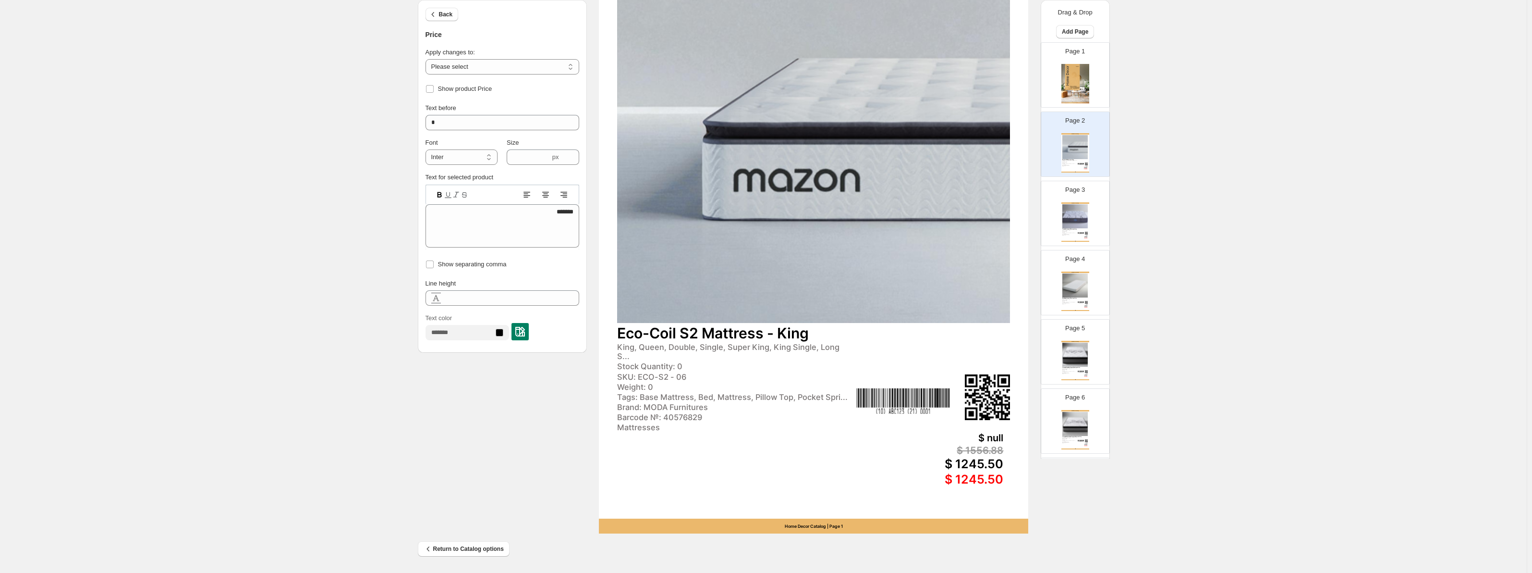
click at [827, 444] on div "$ 1556.88" at bounding box center [906, 450] width 193 height 12
type input "****"
type textarea "*******"
drag, startPoint x: 806, startPoint y: 418, endPoint x: 915, endPoint y: 407, distance: 109.6
click at [807, 423] on div "Mattresses" at bounding box center [735, 428] width 236 height 10
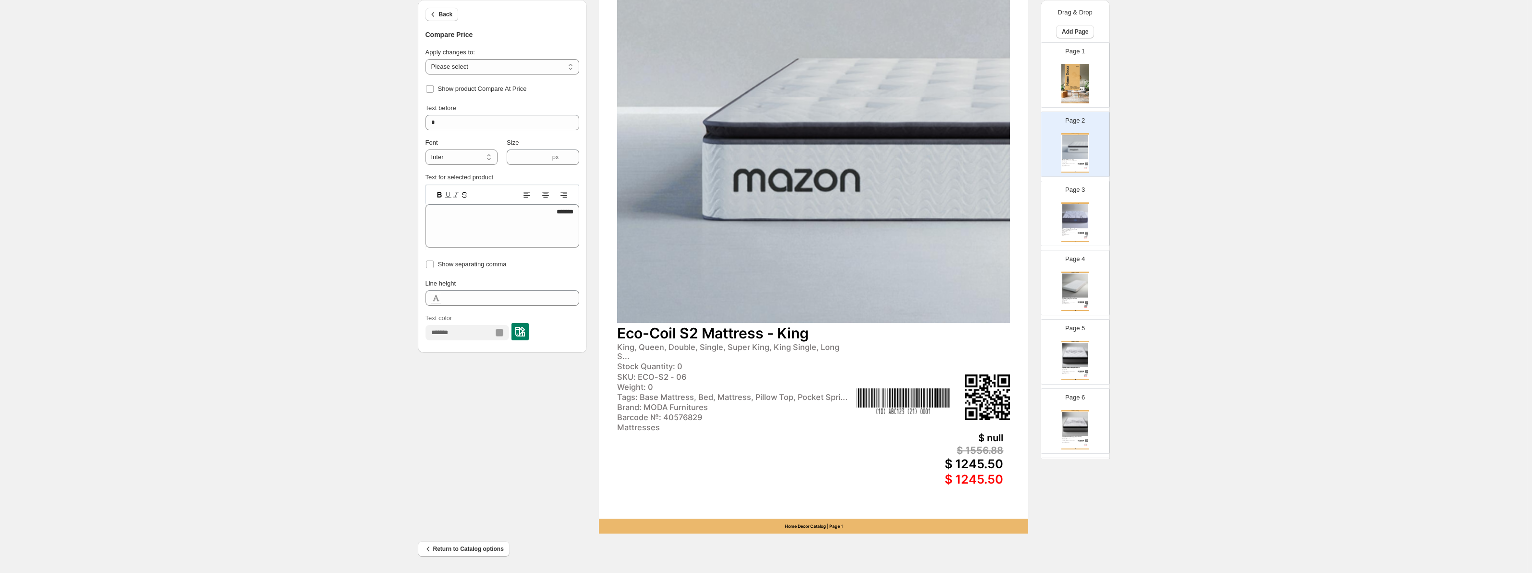
type input "****"
type textarea "**********"
click at [916, 406] on img at bounding box center [904, 401] width 94 height 26
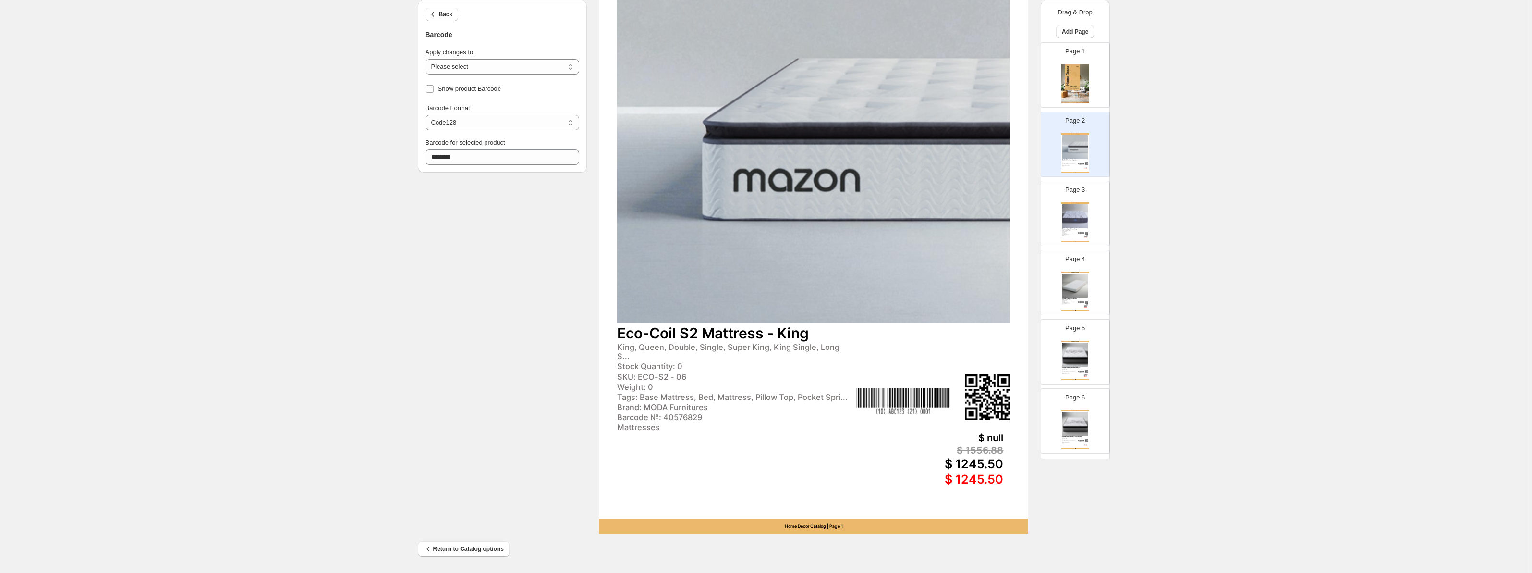
click at [996, 460] on div "$ 1245.50" at bounding box center [906, 463] width 193 height 14
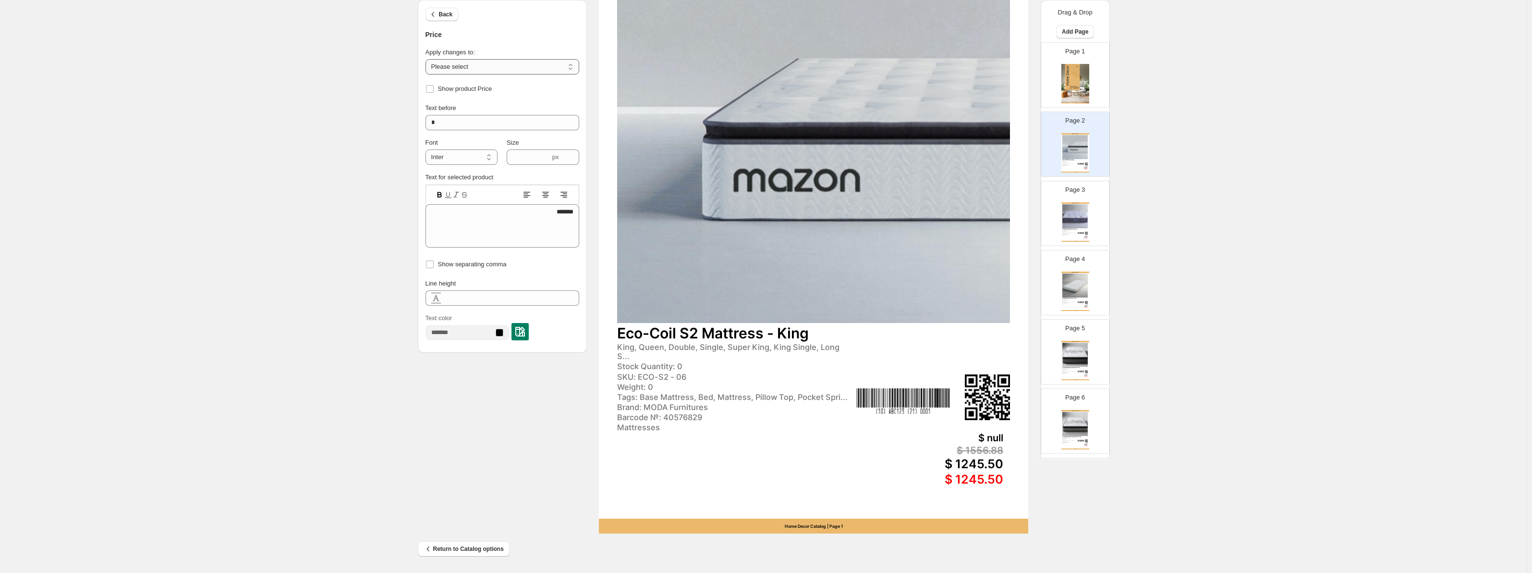
click at [502, 69] on select "**********" at bounding box center [503, 66] width 154 height 15
click at [428, 59] on select "**********" at bounding box center [503, 66] width 154 height 15
click at [489, 70] on select "**********" at bounding box center [503, 66] width 154 height 15
click at [428, 59] on select "**********" at bounding box center [503, 66] width 154 height 15
click at [470, 60] on select "**********" at bounding box center [503, 66] width 154 height 15
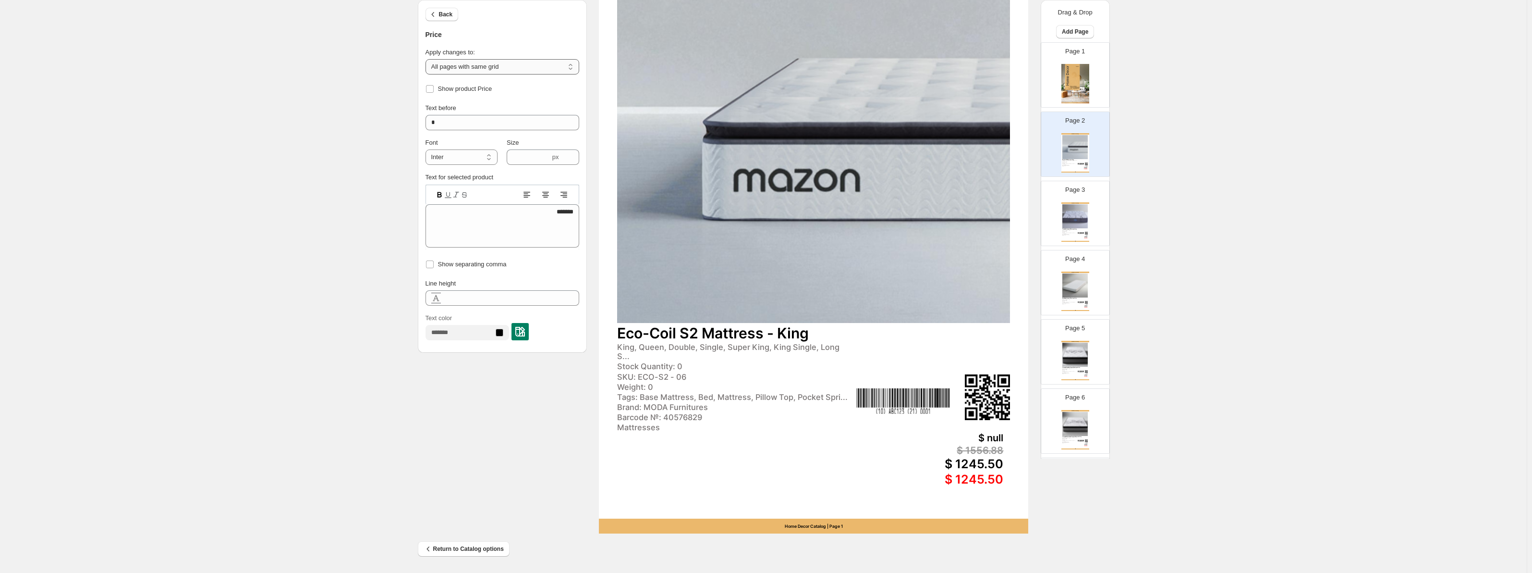
select select "**********"
click at [428, 59] on select "**********" at bounding box center [503, 66] width 154 height 15
drag, startPoint x: 989, startPoint y: 430, endPoint x: 988, endPoint y: 405, distance: 24.5
click at [989, 429] on div "Home Decor Catalog Eco-Coil S2 Mattress - King King, Queen, Double, Single, Sup…" at bounding box center [813, 230] width 429 height 607
click at [988, 403] on img at bounding box center [987, 396] width 45 height 45
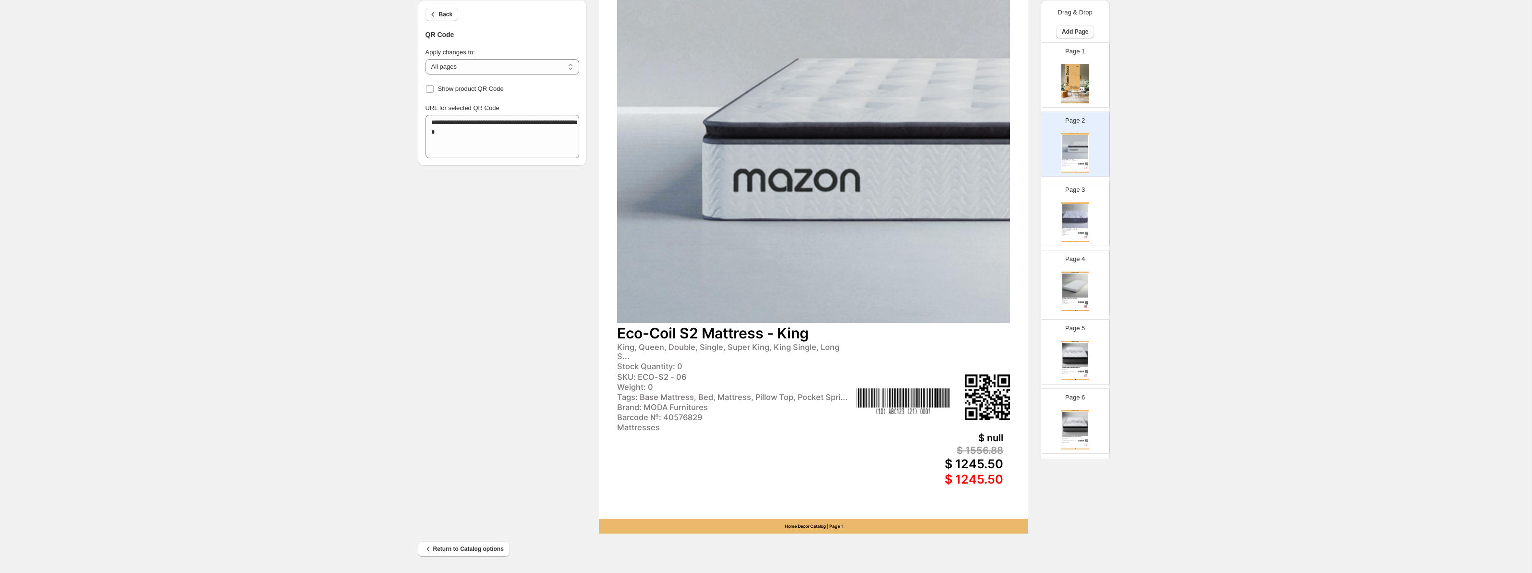
click at [916, 396] on img at bounding box center [904, 401] width 94 height 26
click at [753, 392] on div "Tags: Base Mattress, Bed, Mattress, Pillow Top, Pocket Spri..." at bounding box center [735, 397] width 236 height 10
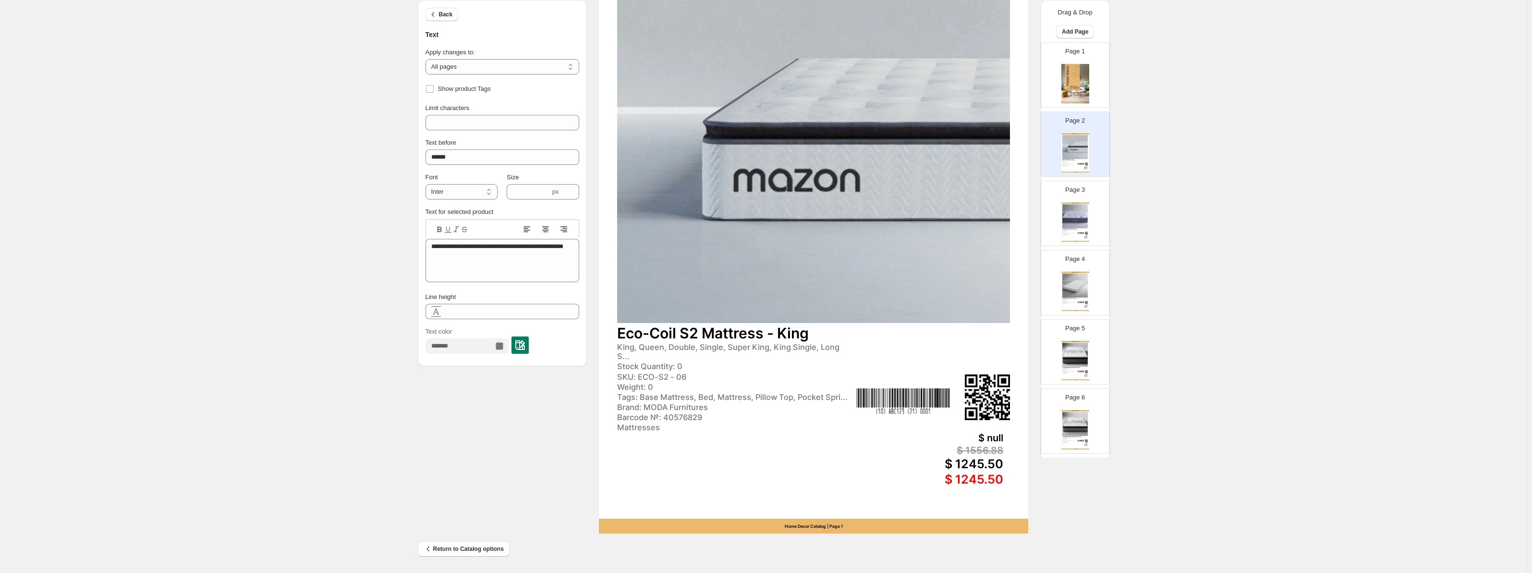
click at [667, 334] on div "Eco-Coil S2 Mattress - King" at bounding box center [813, 333] width 393 height 18
type input "**"
click at [984, 449] on div "$ 1556.88" at bounding box center [906, 450] width 193 height 12
type input "****"
type textarea "*******"
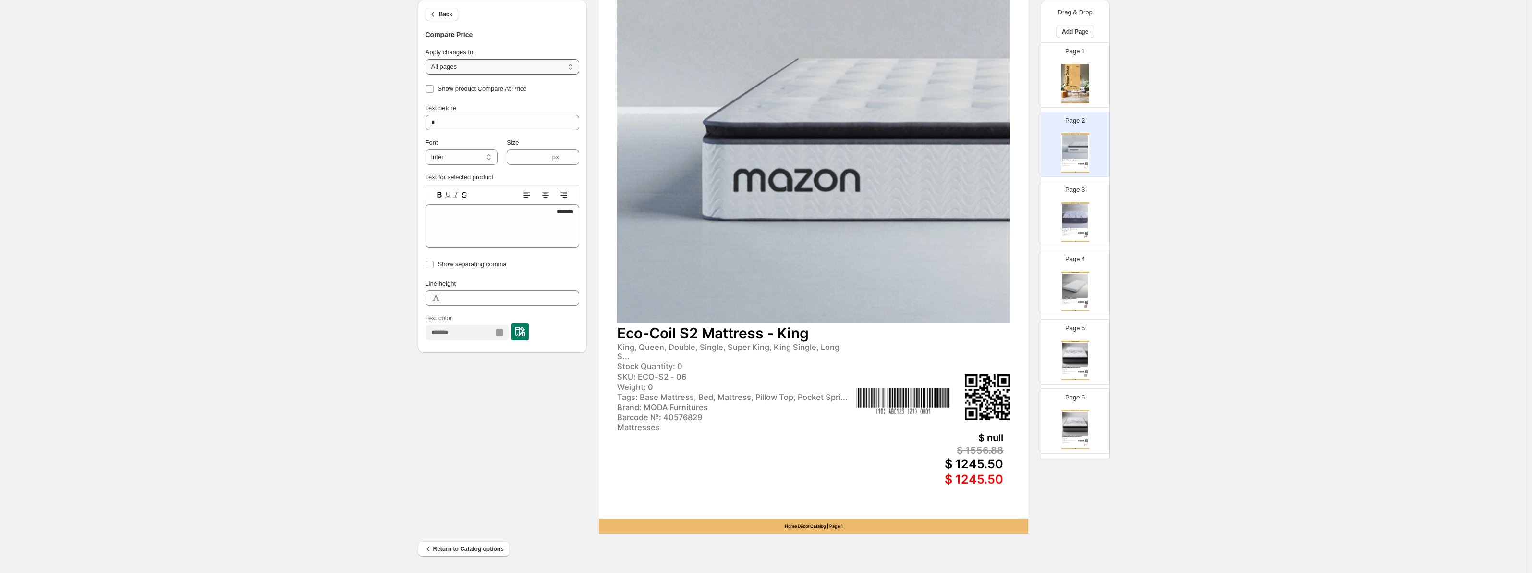
click at [453, 60] on select "**********" at bounding box center [503, 66] width 154 height 15
click at [437, 21] on button "Back" at bounding box center [442, 14] width 33 height 13
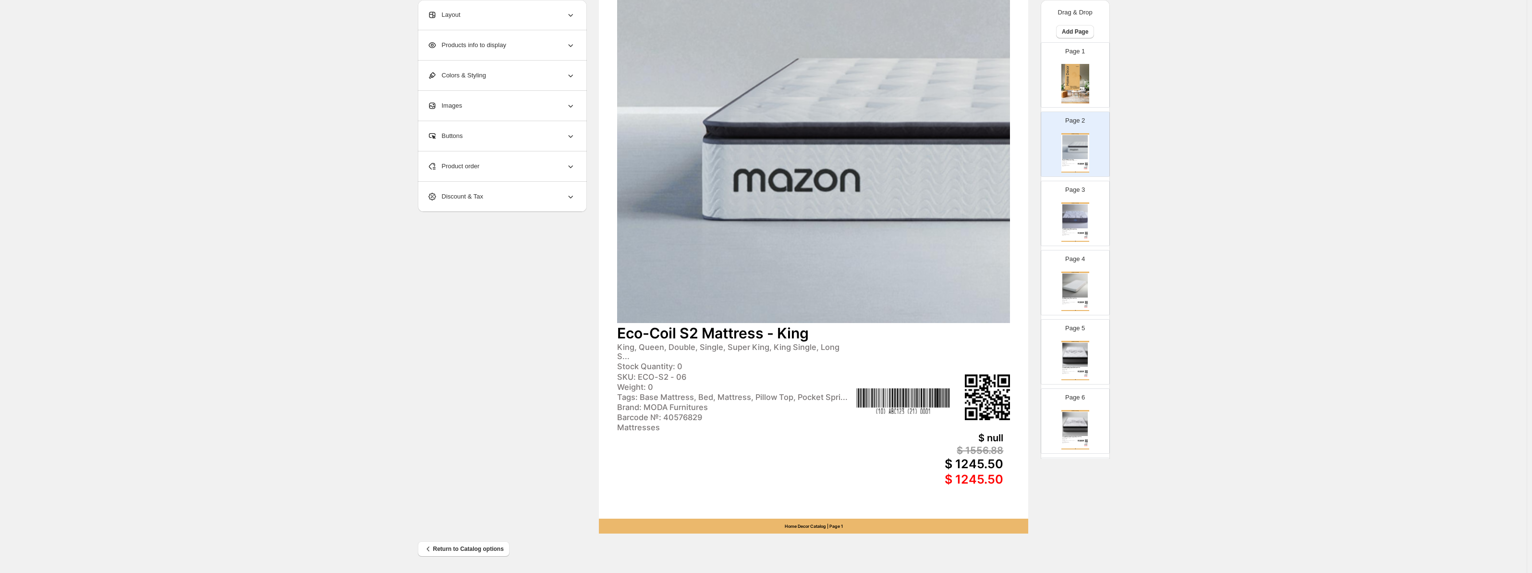
click at [485, 49] on span "Products info to display" at bounding box center [467, 45] width 79 height 10
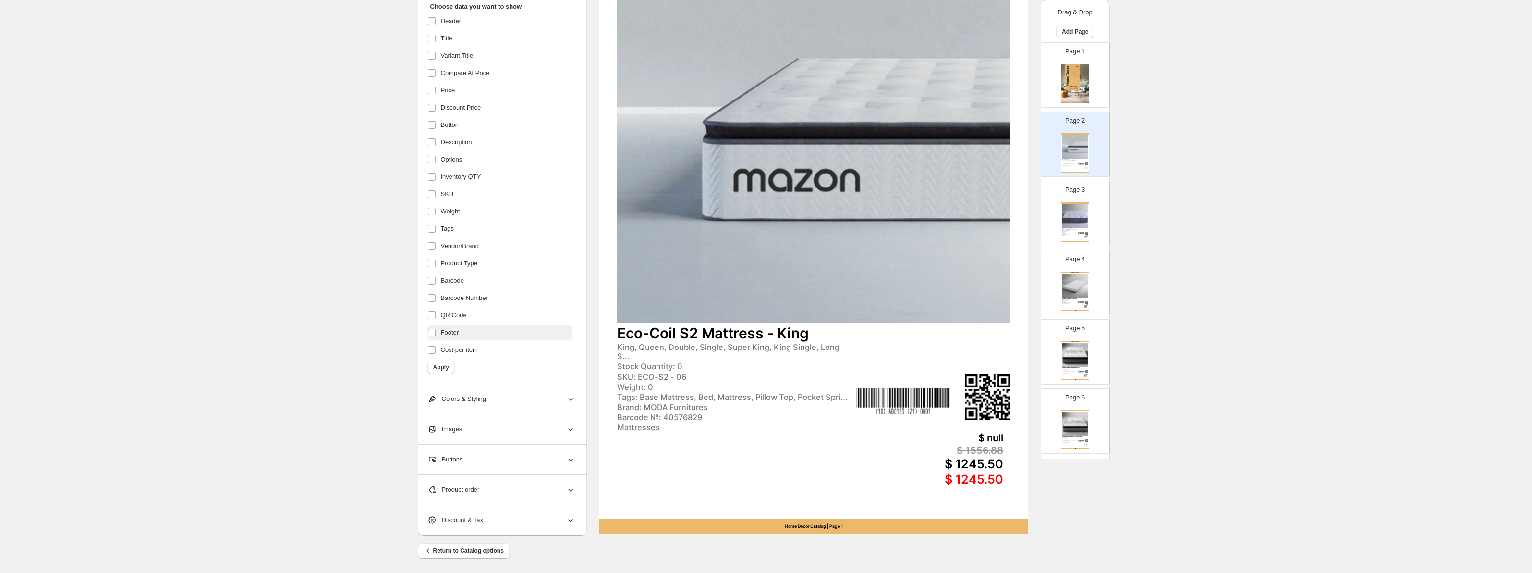
click at [475, 332] on label "Footer" at bounding box center [500, 332] width 145 height 15
click at [469, 355] on label "Cost per item" at bounding box center [500, 361] width 145 height 15
click at [478, 362] on span "Cost per item" at bounding box center [459, 361] width 37 height 10
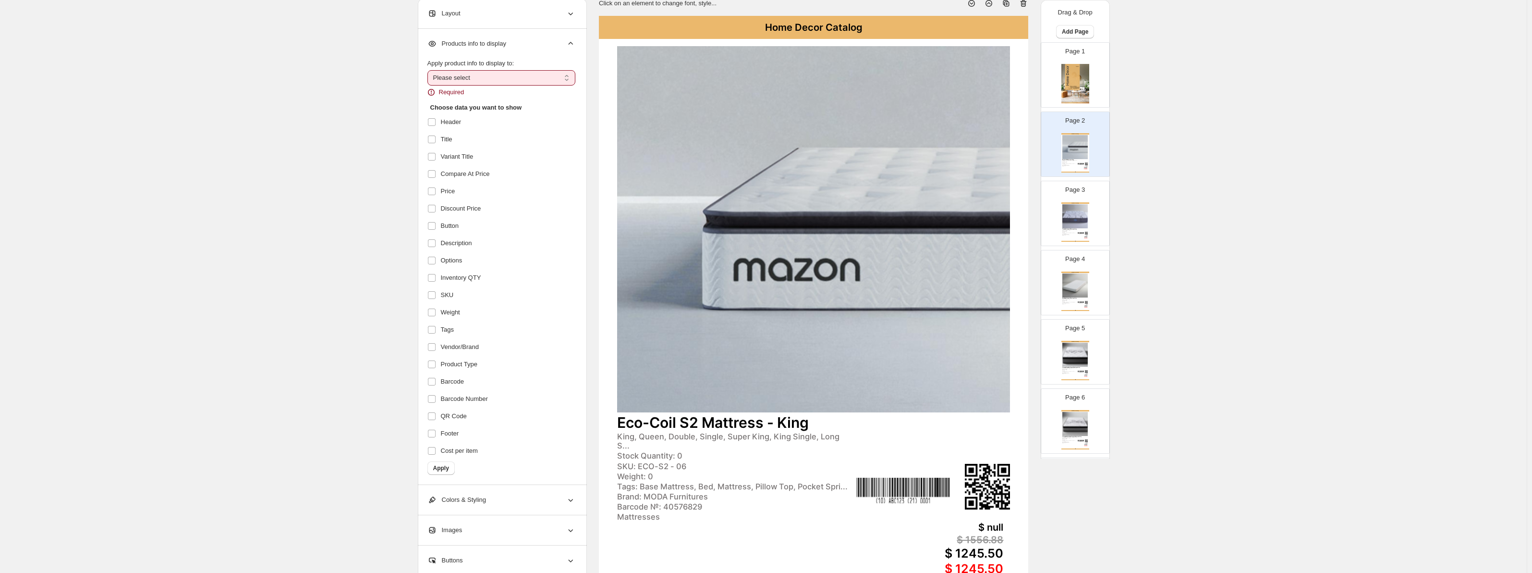
scroll to position [0, 0]
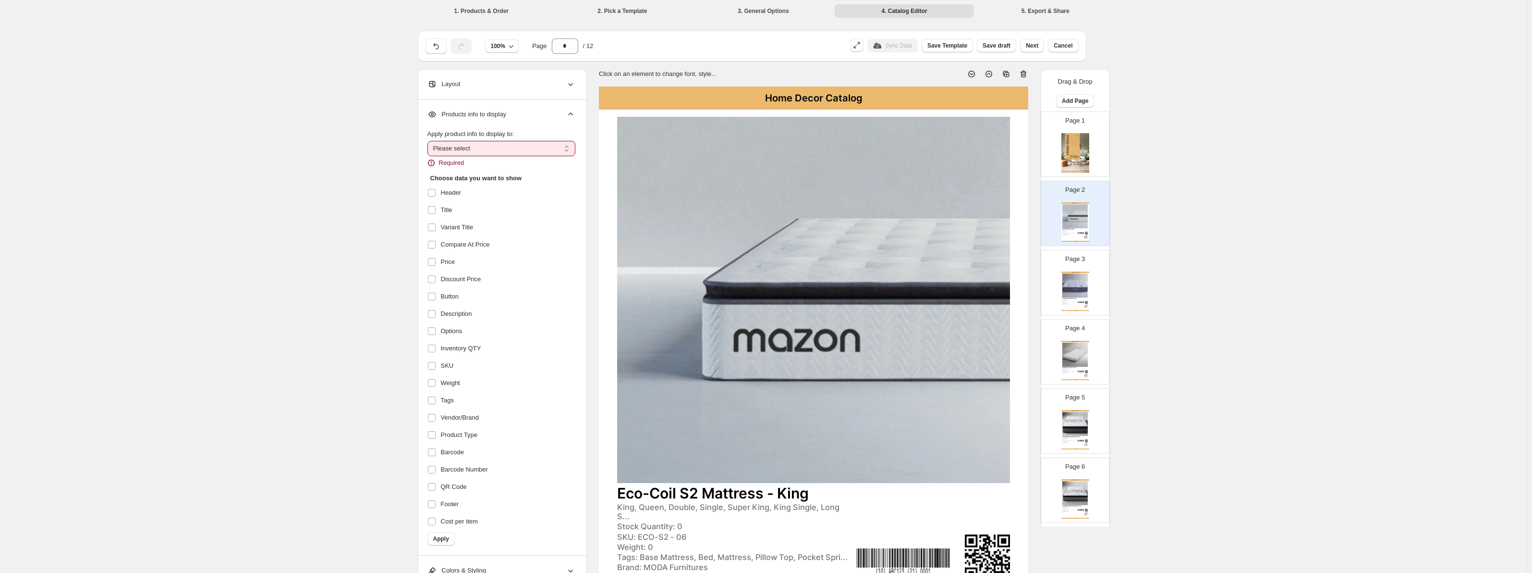
click at [481, 155] on select "**********" at bounding box center [502, 148] width 148 height 15
select select "*********"
click at [429, 141] on select "**********" at bounding box center [502, 148] width 148 height 15
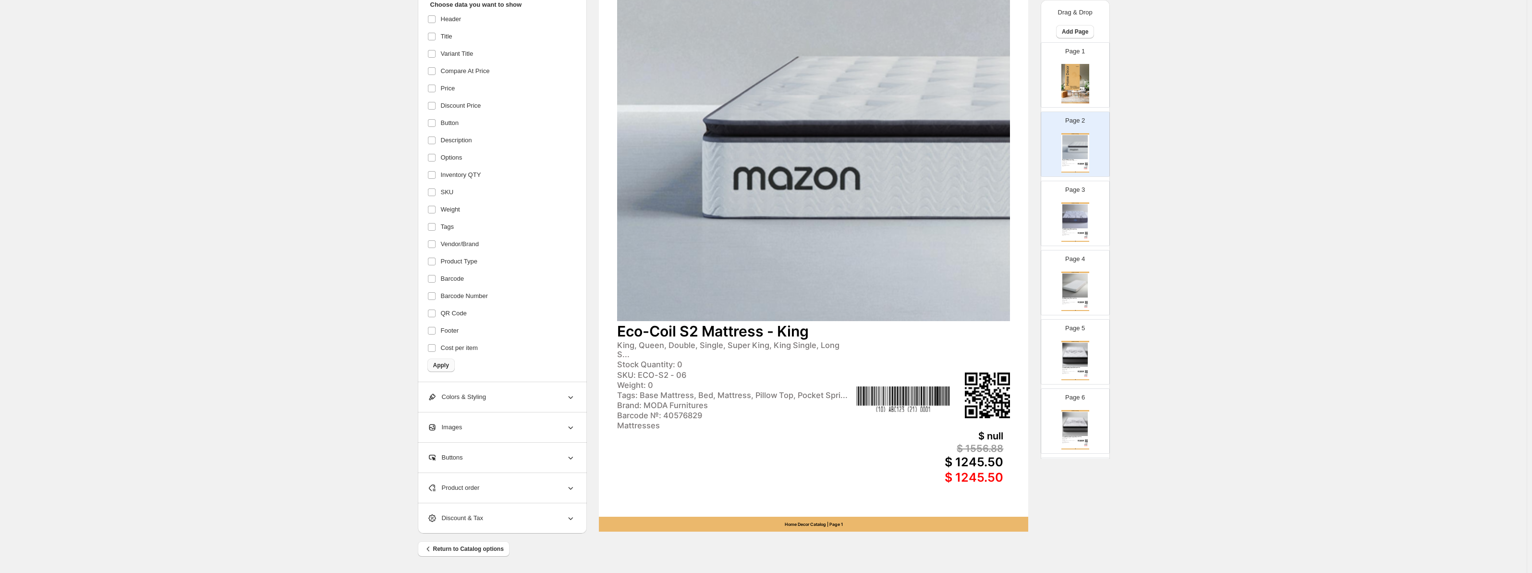
click at [449, 366] on span "Apply" at bounding box center [441, 365] width 16 height 8
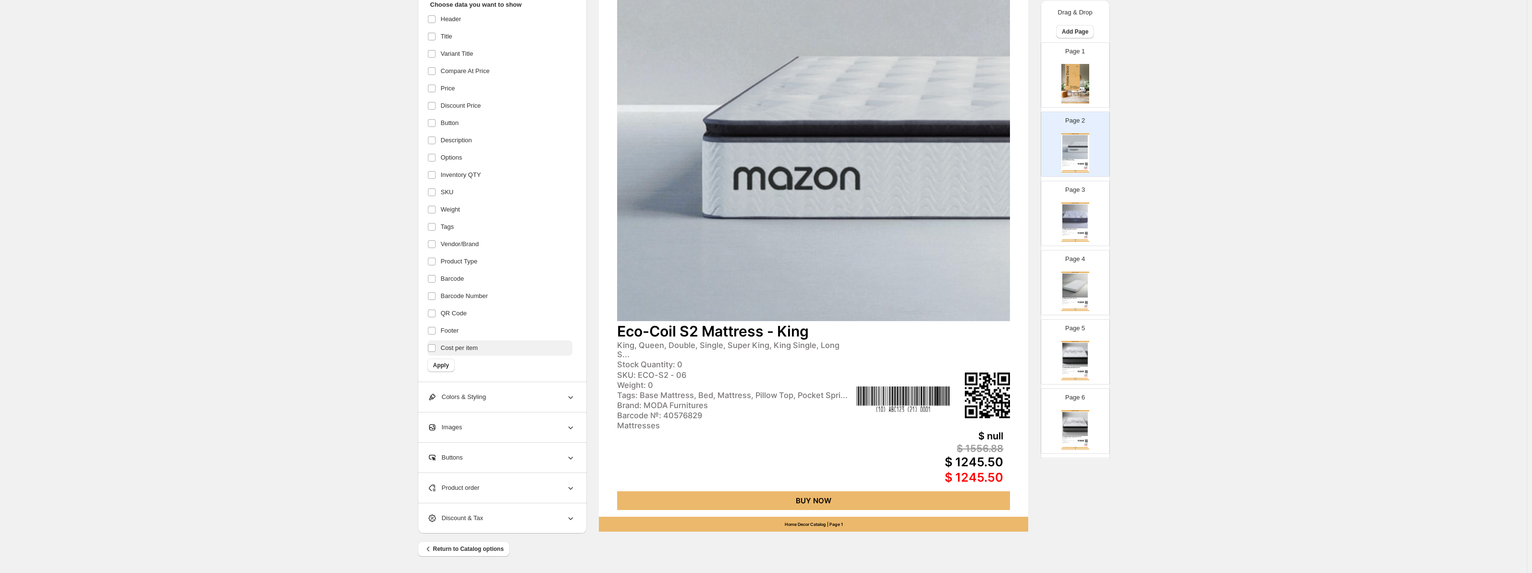
click at [470, 348] on span "Cost per item" at bounding box center [459, 348] width 37 height 10
click at [470, 328] on label "Footer" at bounding box center [500, 330] width 145 height 15
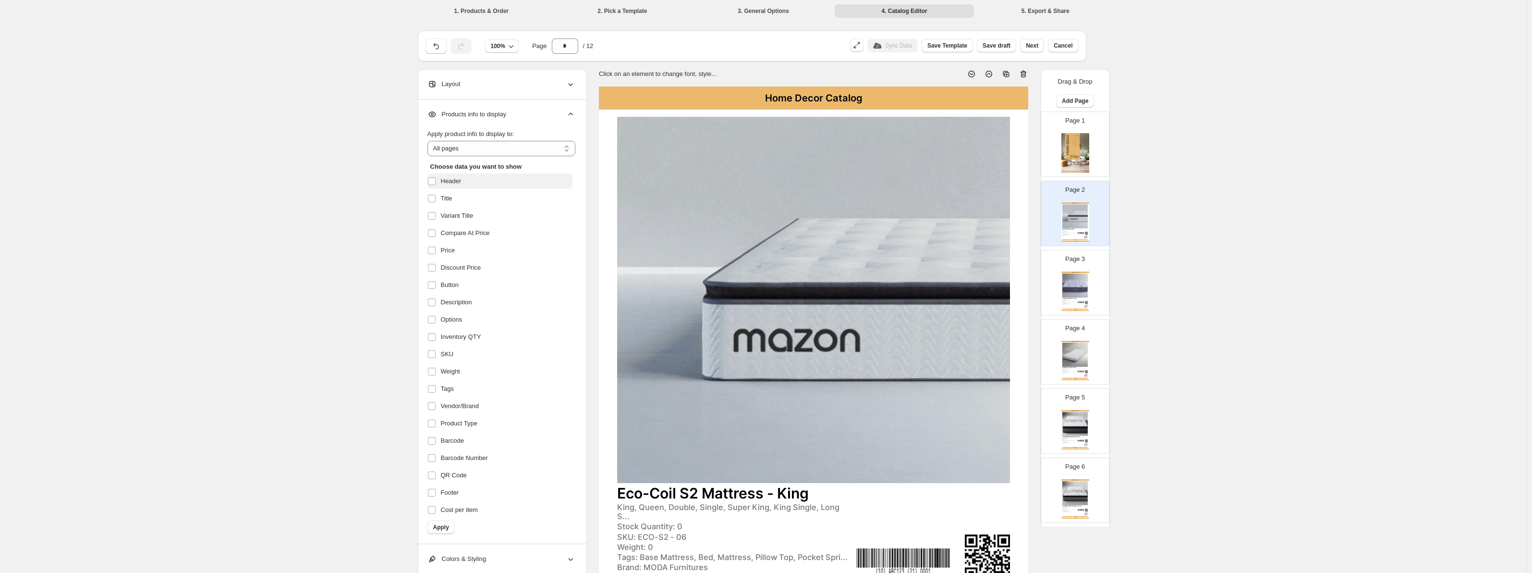
click at [486, 182] on label "Header" at bounding box center [500, 180] width 145 height 15
click at [445, 531] on button "Apply" at bounding box center [441, 526] width 27 height 13
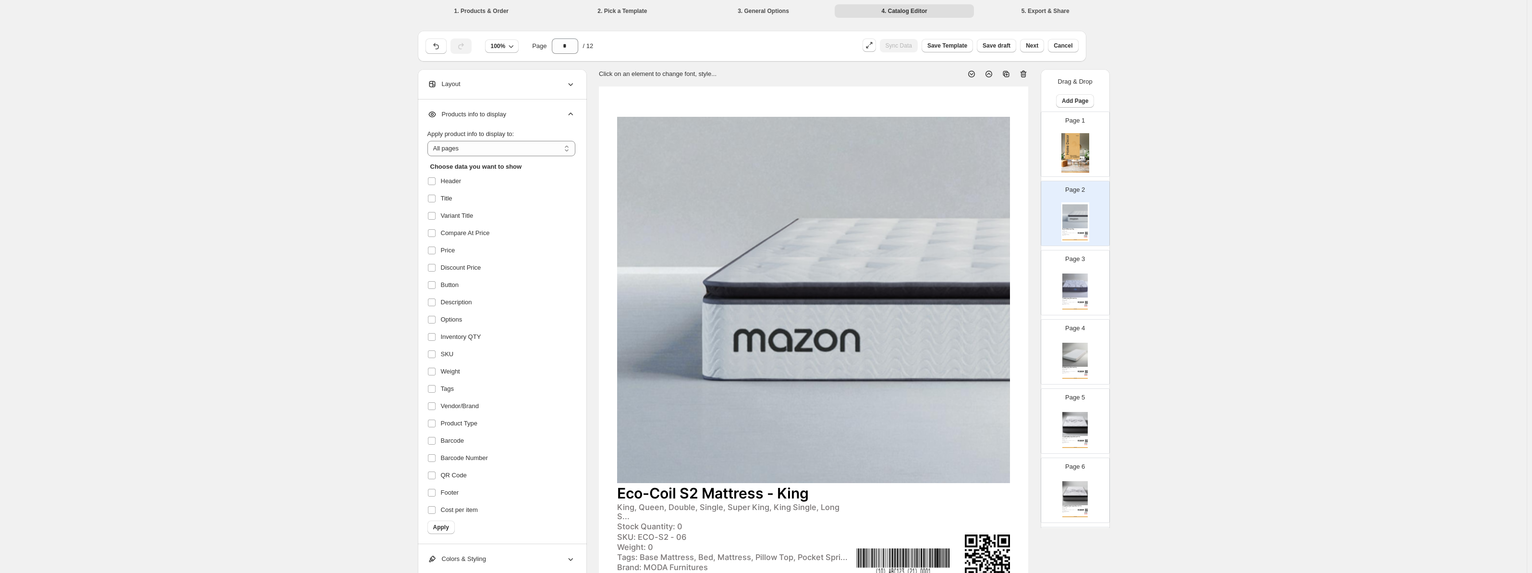
scroll to position [162, 0]
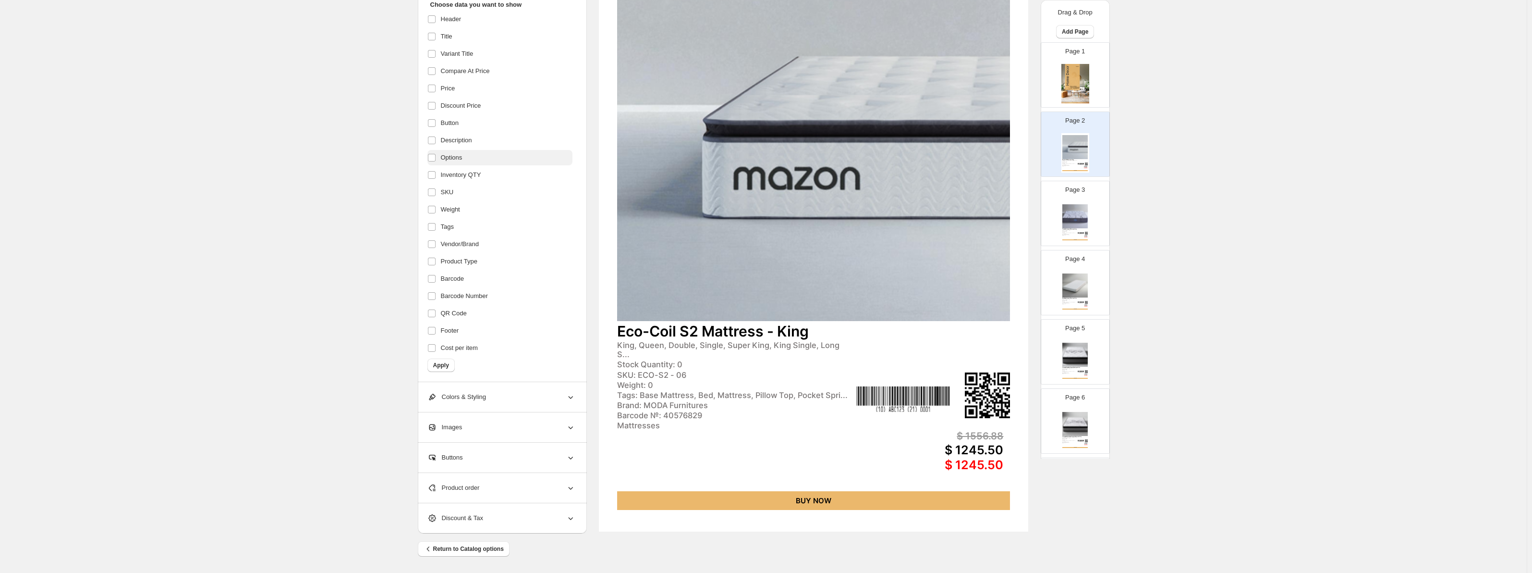
click at [460, 159] on span "Options" at bounding box center [452, 158] width 22 height 10
click at [455, 173] on span "Inventory QTY" at bounding box center [461, 175] width 40 height 10
click at [449, 196] on span "SKU" at bounding box center [447, 192] width 13 height 10
click at [447, 212] on span "Weight" at bounding box center [450, 210] width 19 height 10
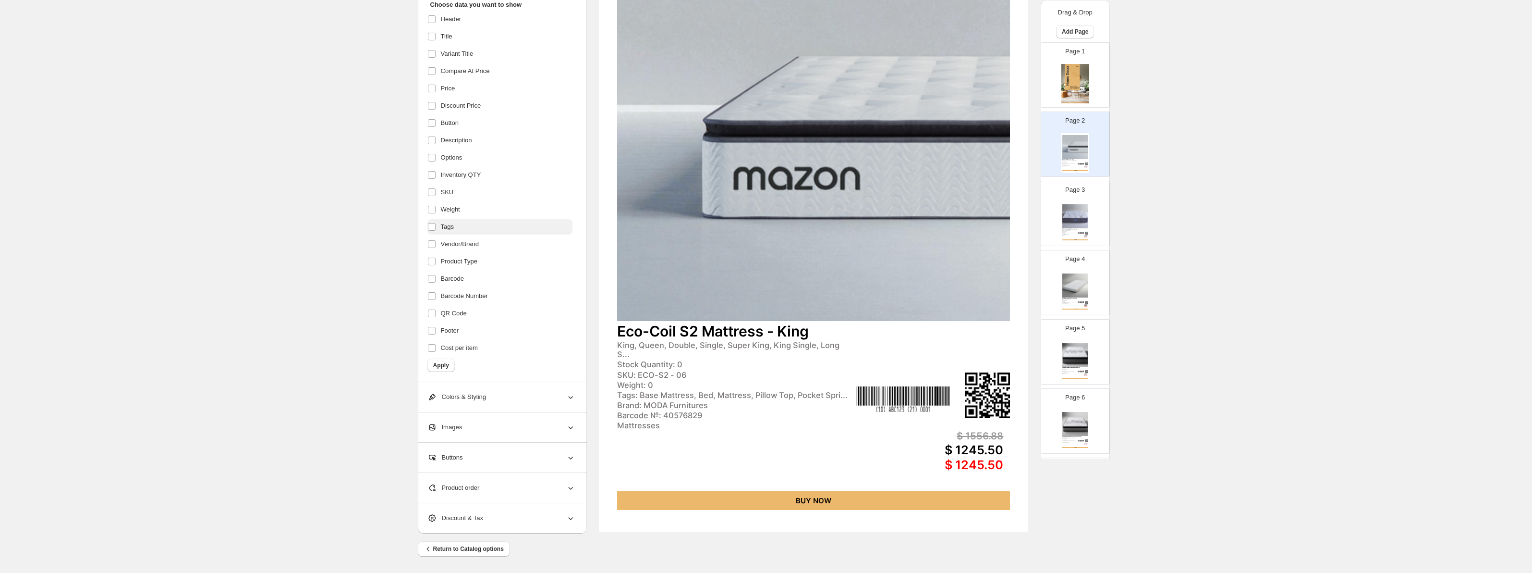
click at [448, 228] on span "Tags" at bounding box center [447, 227] width 13 height 10
click at [449, 247] on span "Vendor/Brand" at bounding box center [460, 244] width 38 height 10
click at [447, 265] on span "Product Type" at bounding box center [459, 262] width 37 height 10
click at [450, 283] on span "Barcode" at bounding box center [452, 279] width 23 height 10
click at [451, 296] on span "Barcode Number" at bounding box center [464, 296] width 47 height 10
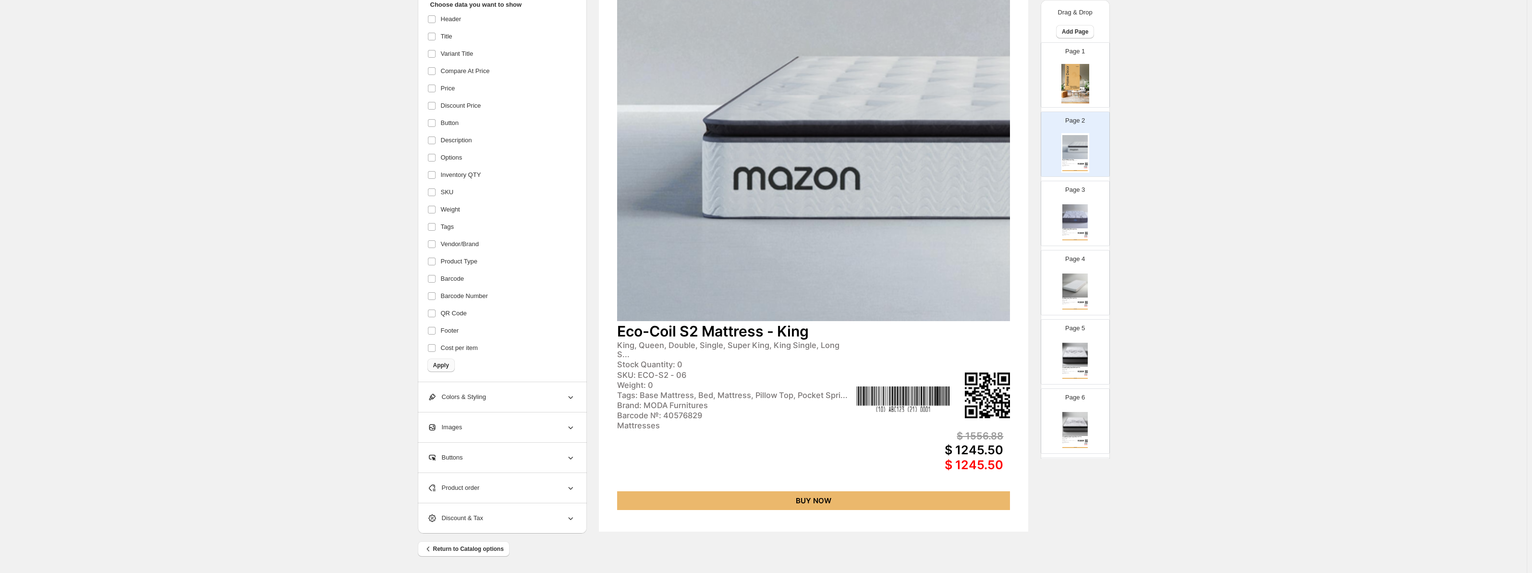
click at [448, 369] on button "Apply" at bounding box center [441, 364] width 27 height 13
click at [1067, 222] on img at bounding box center [1075, 216] width 25 height 24
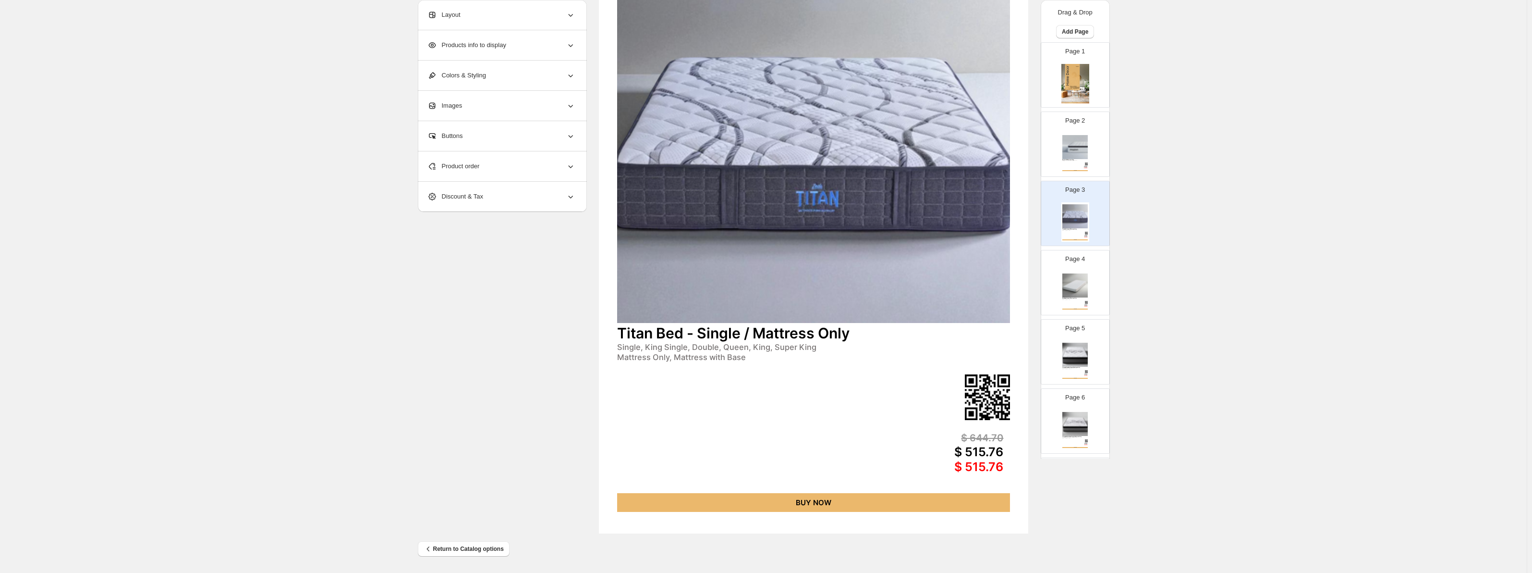
click at [1067, 293] on img at bounding box center [1075, 285] width 25 height 24
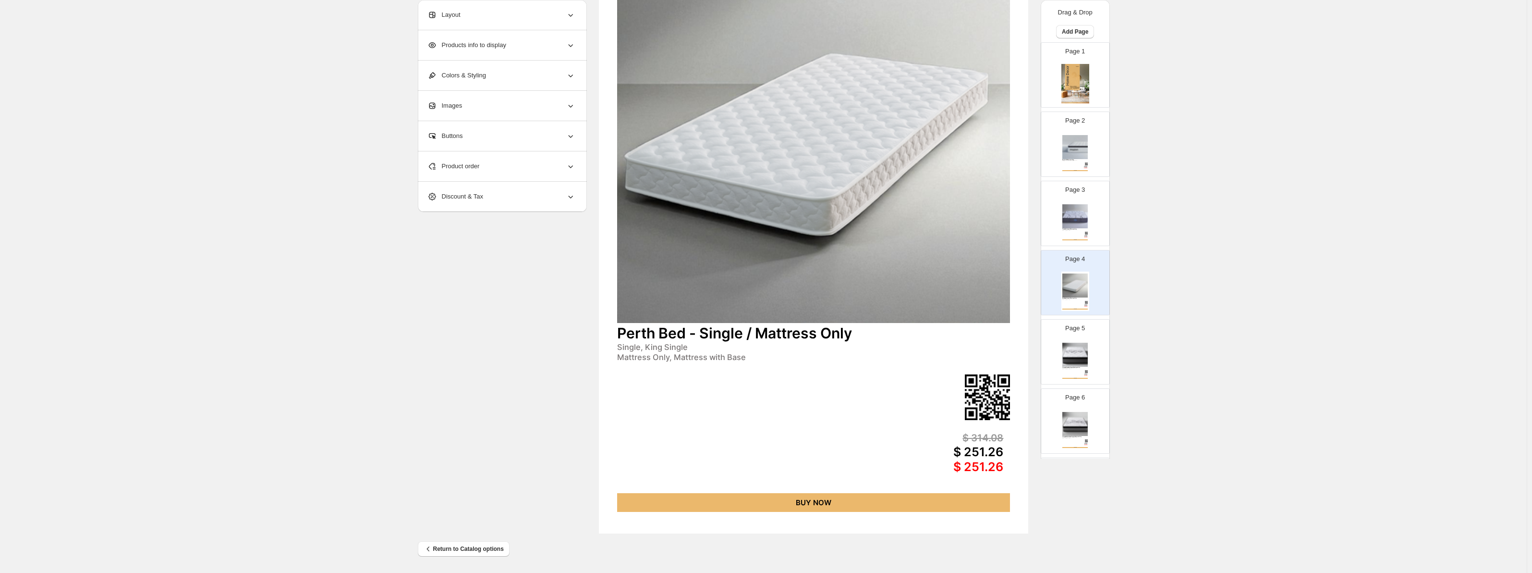
click at [1069, 366] on img at bounding box center [1075, 355] width 25 height 24
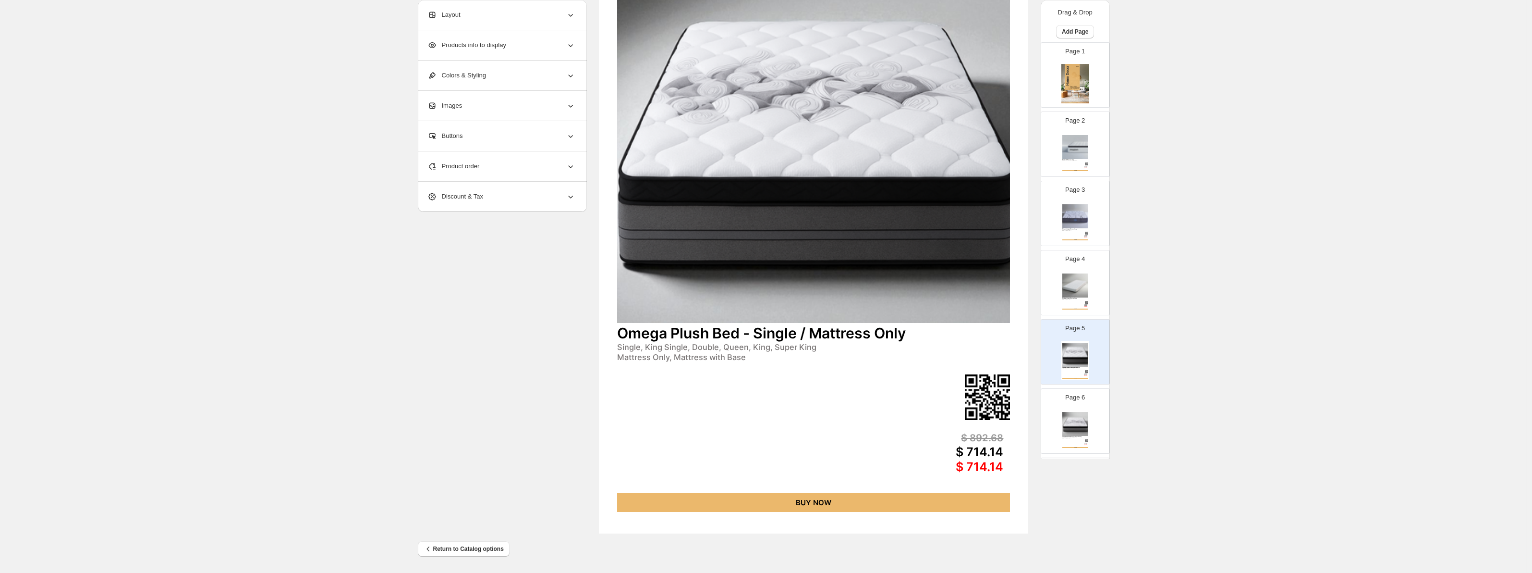
click at [1075, 433] on img at bounding box center [1075, 424] width 25 height 24
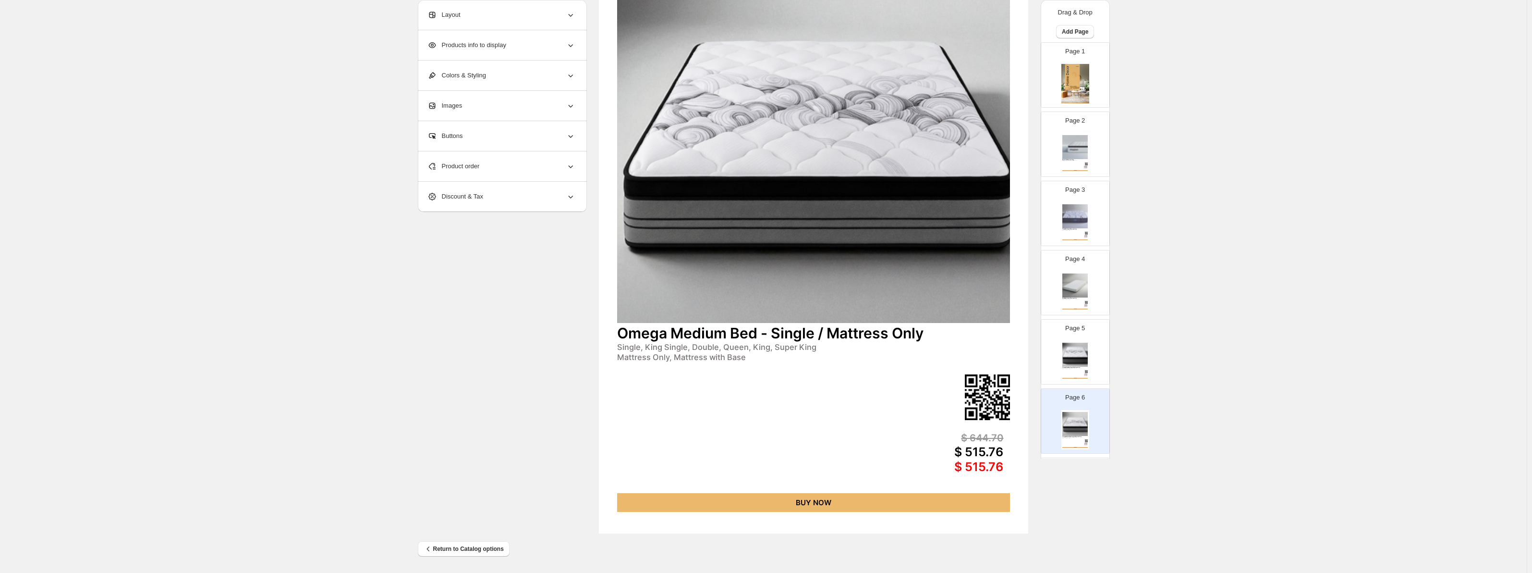
scroll to position [435, 0]
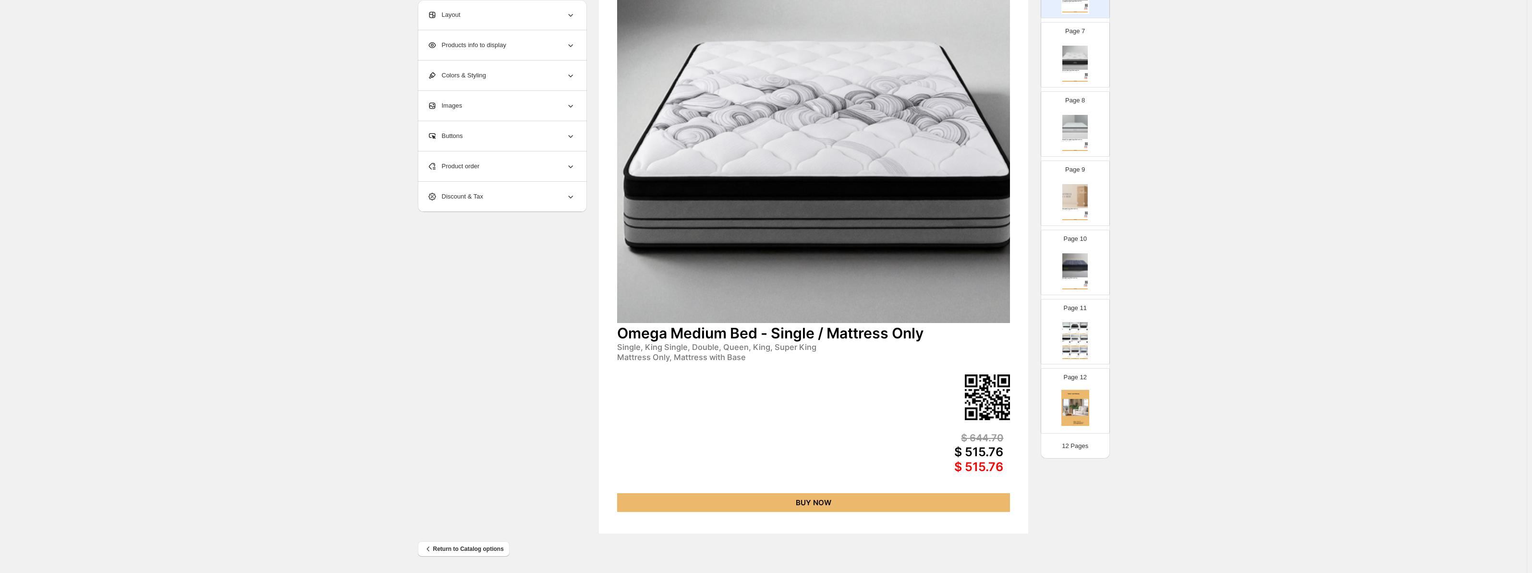
click at [1073, 402] on img at bounding box center [1076, 409] width 28 height 39
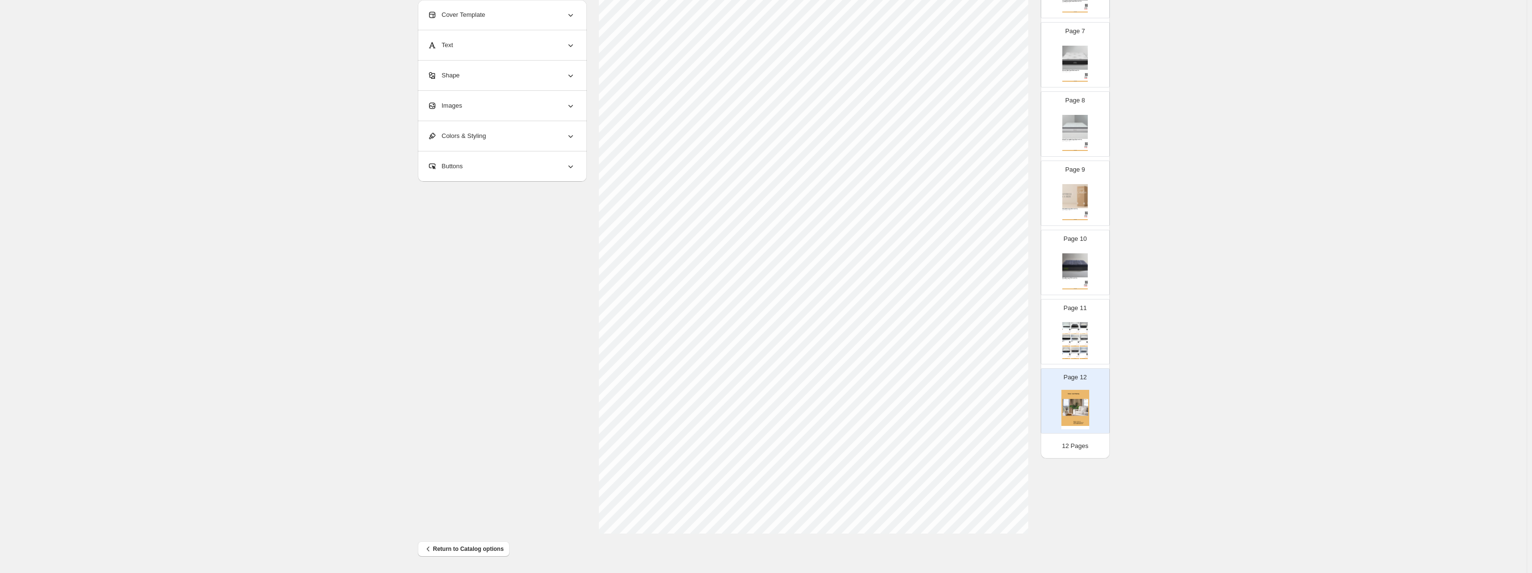
click at [1068, 358] on div "BUY NOW" at bounding box center [1067, 358] width 8 height 1
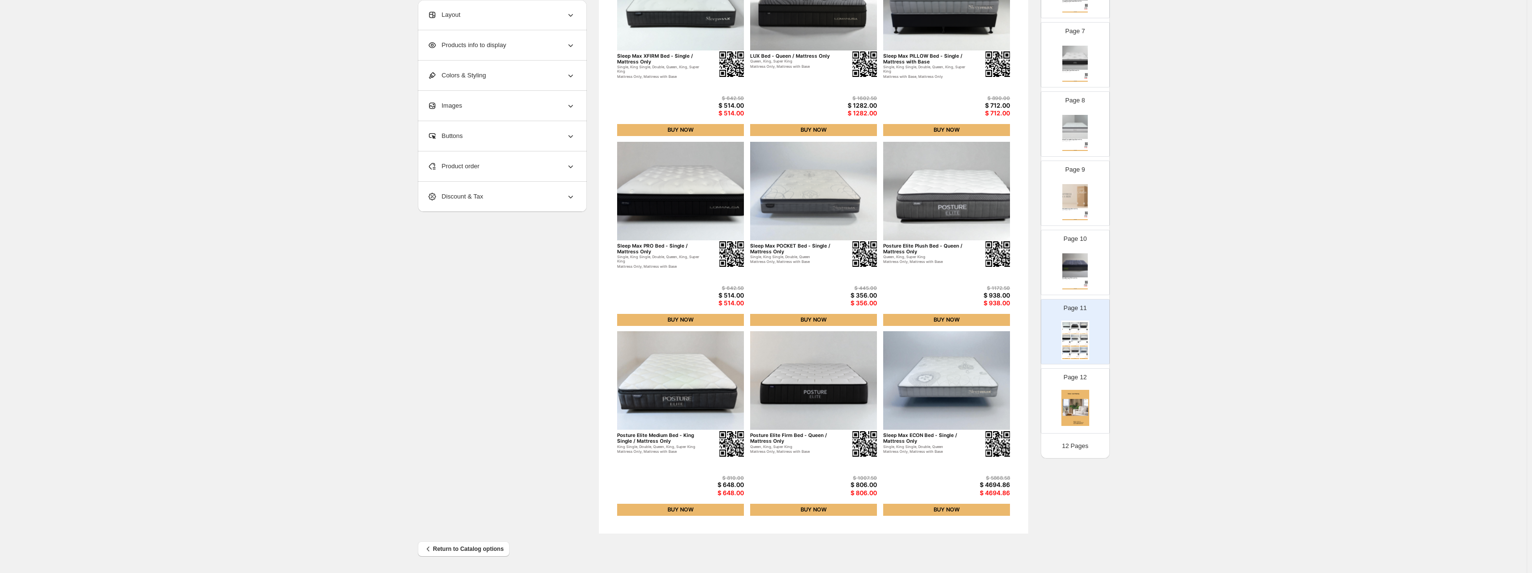
scroll to position [19, 0]
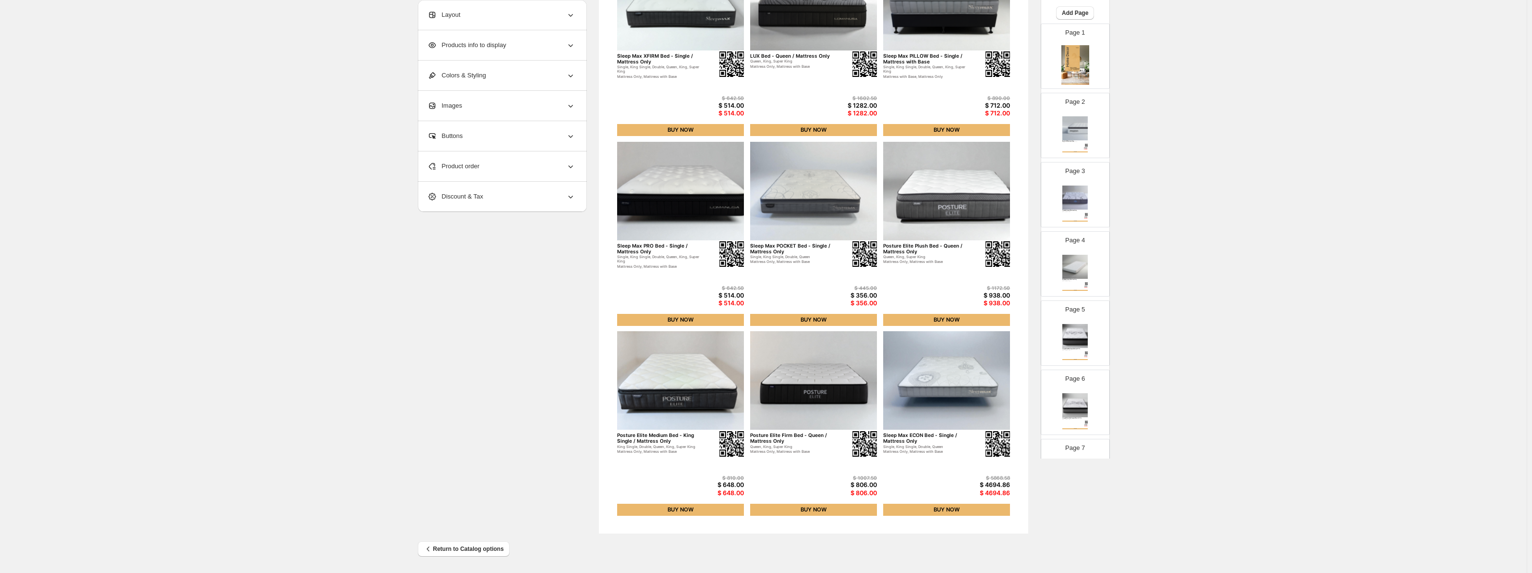
click at [1073, 201] on img at bounding box center [1075, 197] width 25 height 24
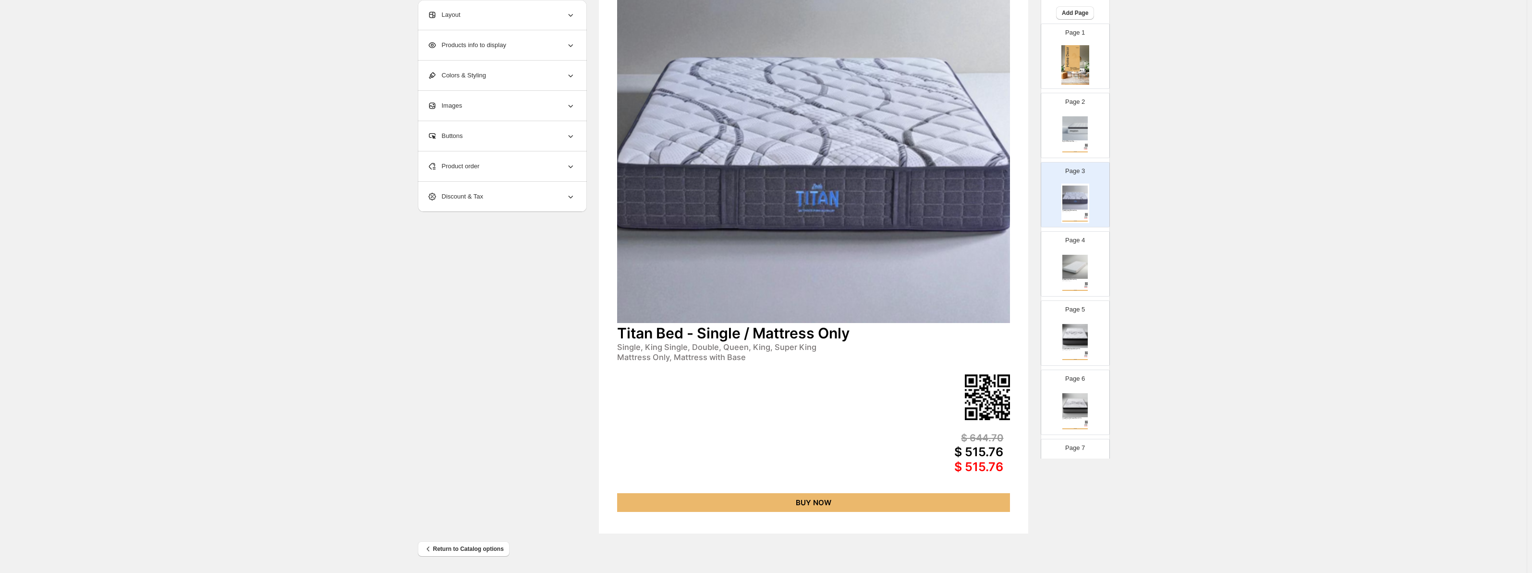
click at [1069, 142] on div "King, Queen, Double, Single, Super King, King Single, Long S..." at bounding box center [1070, 141] width 15 height 1
type input "*"
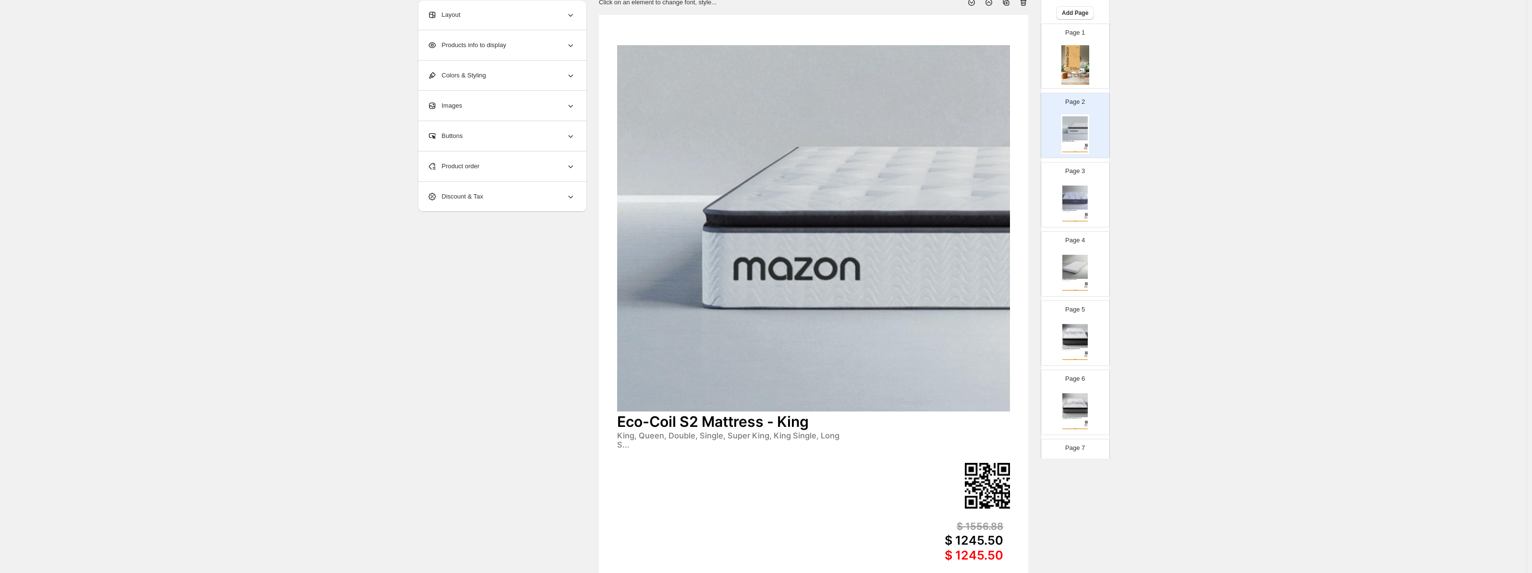
scroll to position [0, 0]
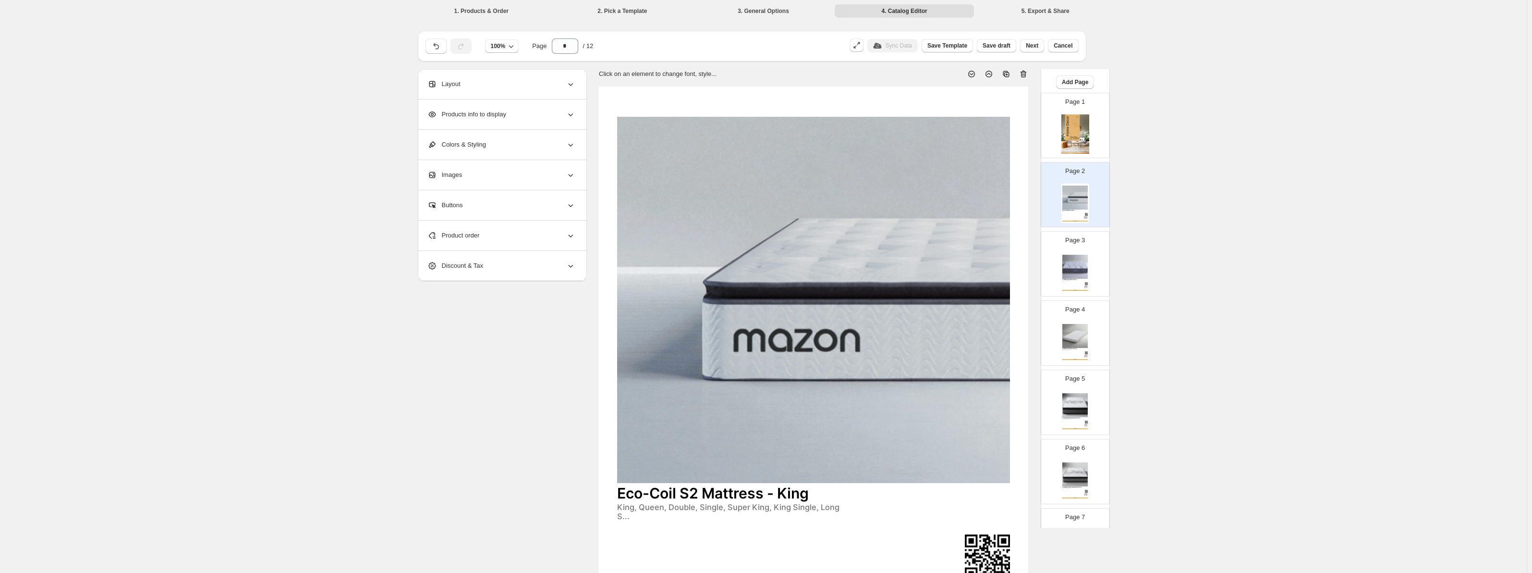
click at [1053, 20] on div "1. Products & Order 2. Pick a Template 3. General Options 4. Catalog Editor 5. …" at bounding box center [763, 10] width 715 height 21
